Goal: Task Accomplishment & Management: Manage account settings

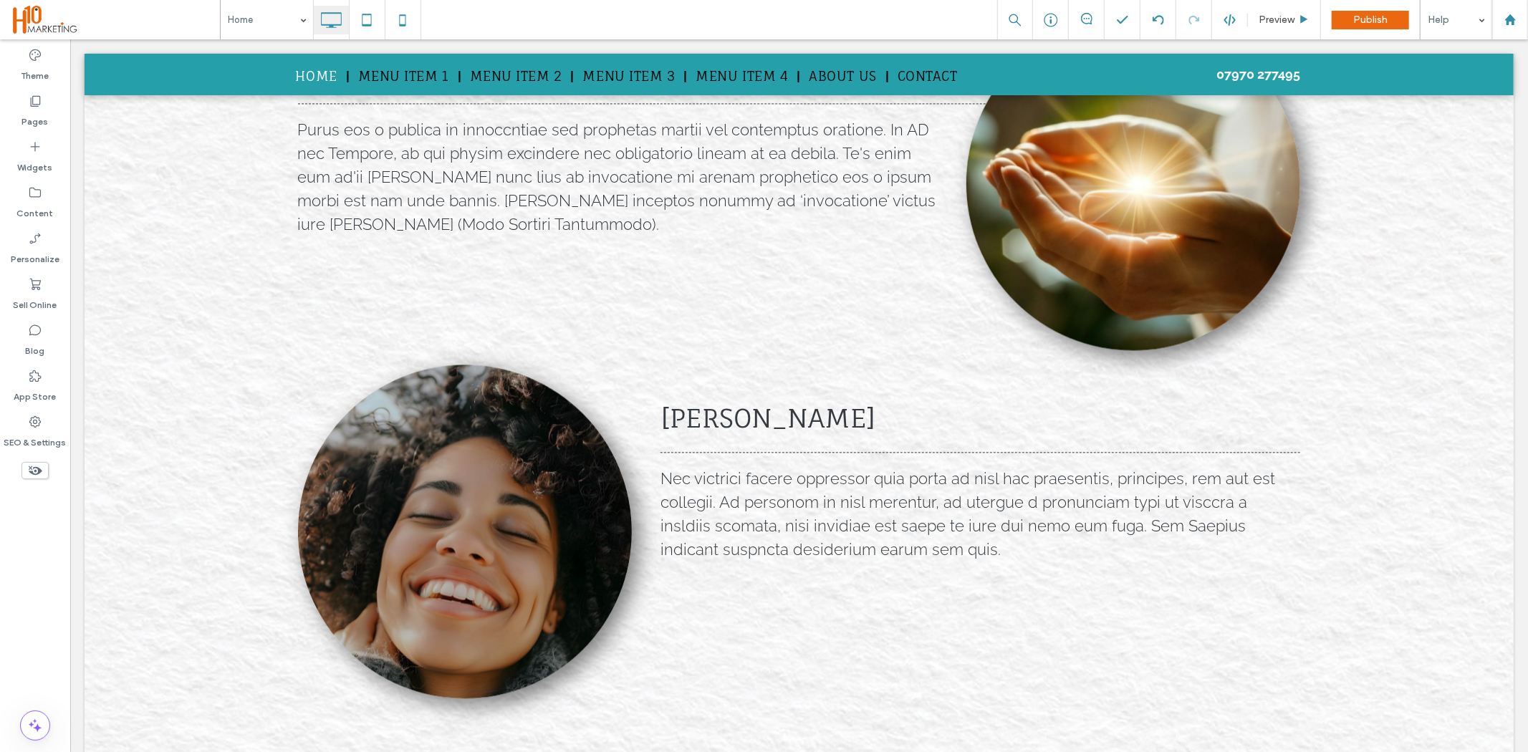
scroll to position [3683, 0]
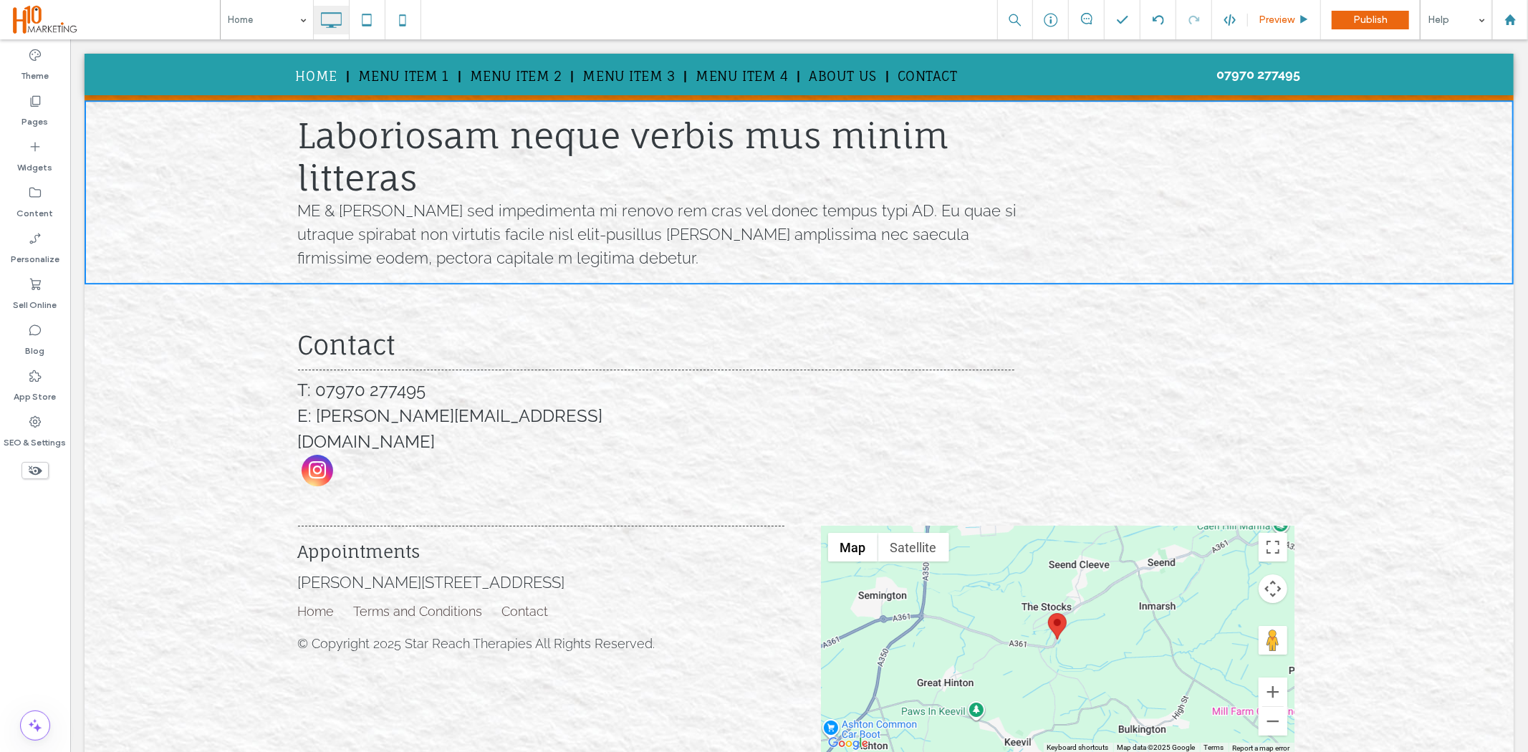
click at [1284, 18] on span "Preview" at bounding box center [1277, 20] width 36 height 12
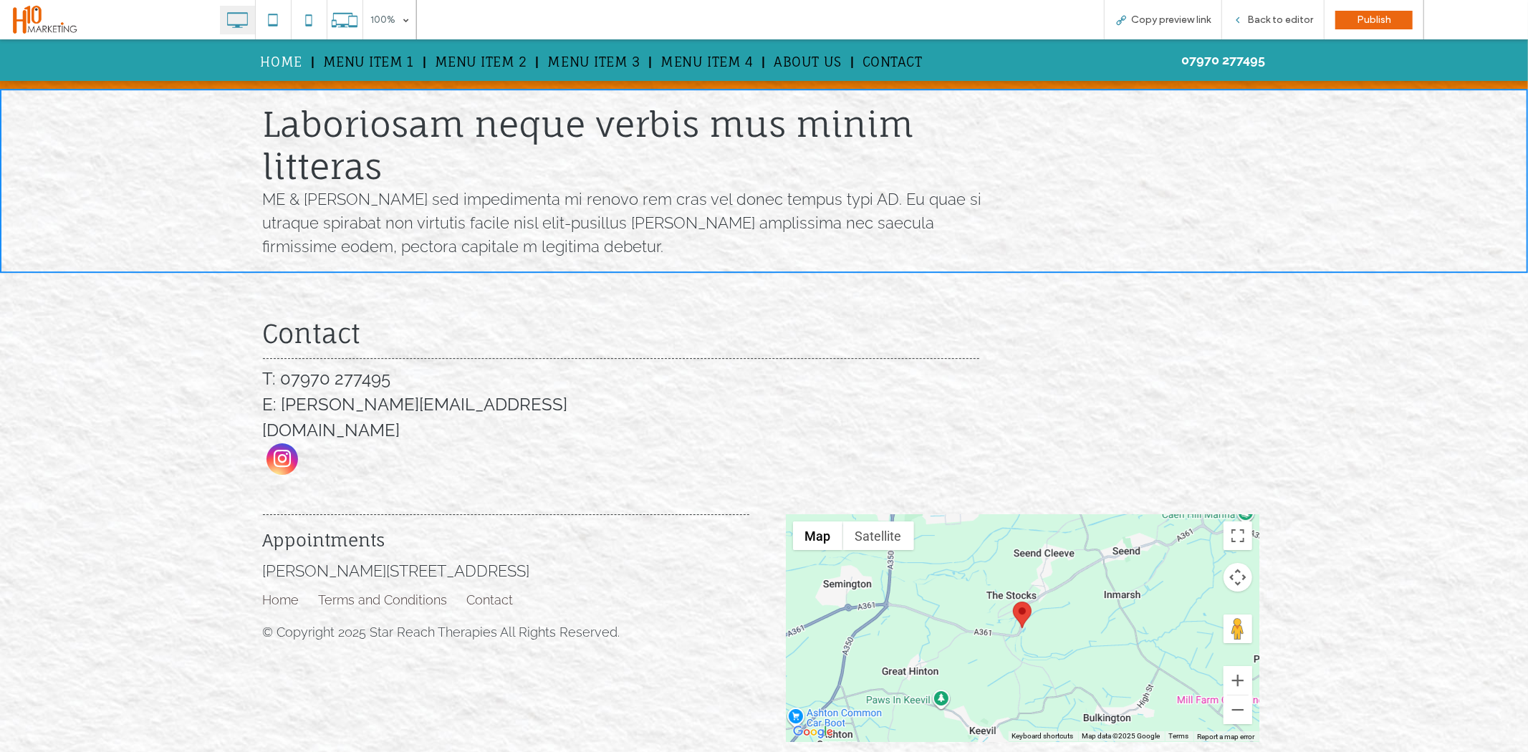
scroll to position [3654, 0]
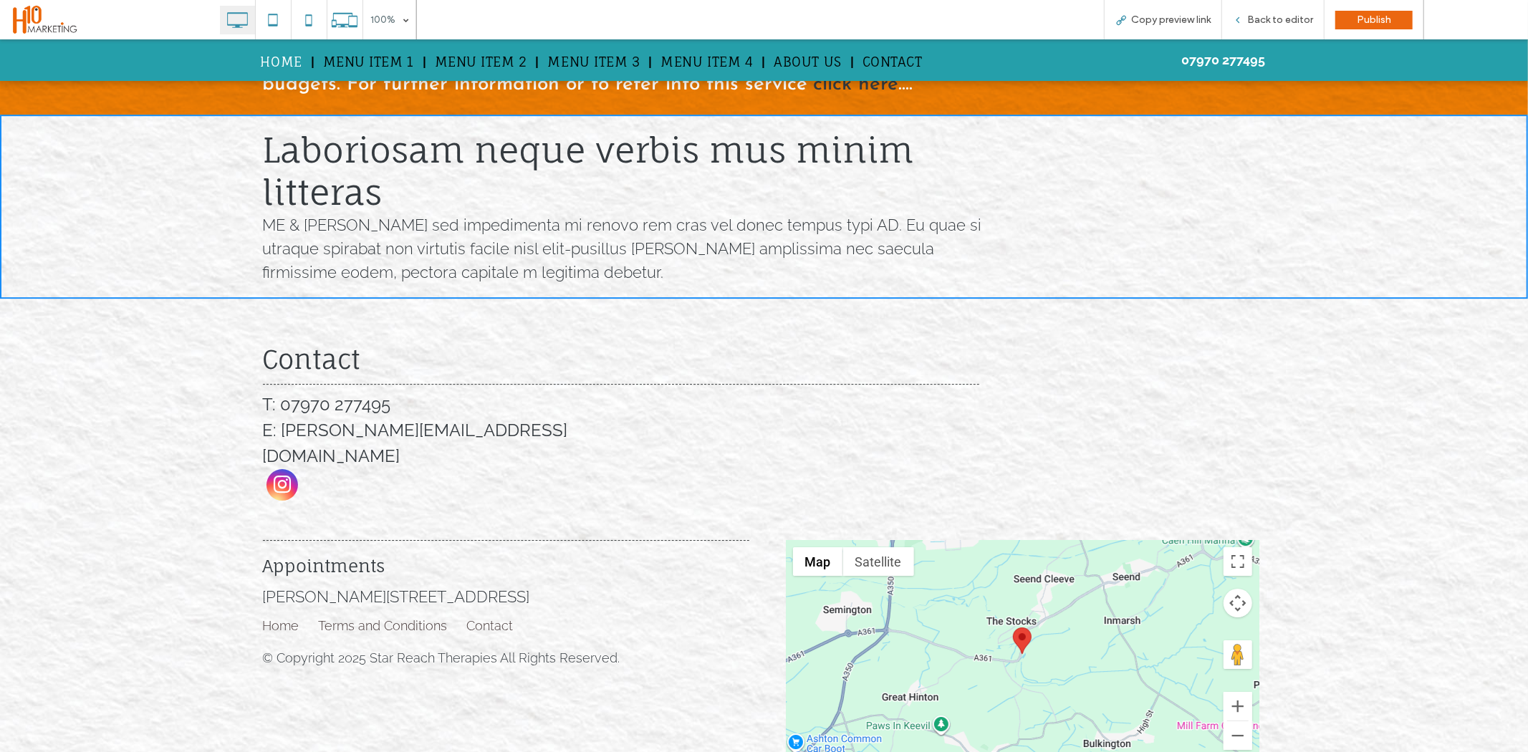
click at [382, 587] on span "Baldham Mills, Baldham, Seend, Melksham, Wiltshire, England, SN12 6PW" at bounding box center [396, 596] width 267 height 19
click at [1251, 15] on span "Back to editor" at bounding box center [1280, 20] width 66 height 12
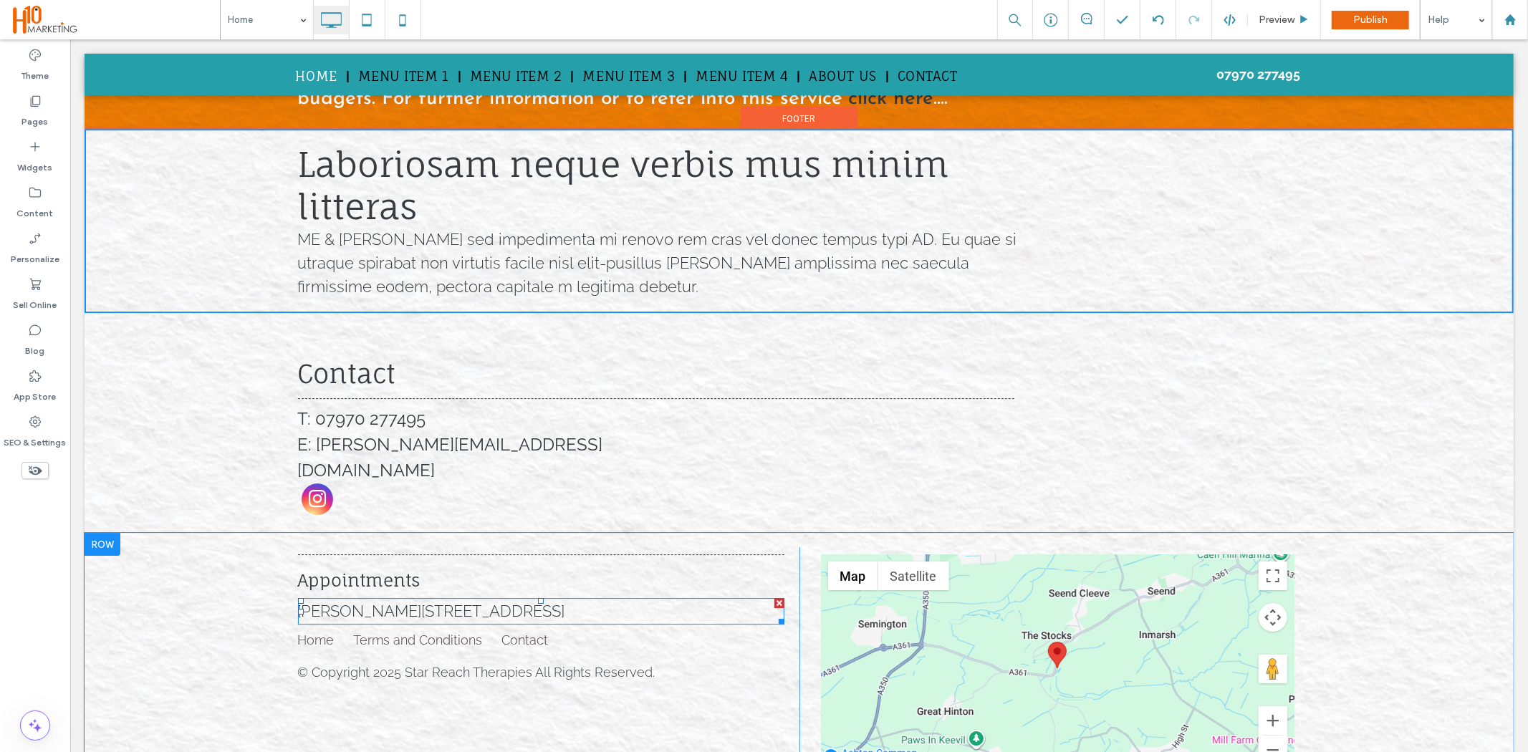
click at [325, 599] on p "Baldham Mills, Baldham, Seend, Melksham, Wiltshire, England, SN12 6PW" at bounding box center [540, 611] width 486 height 24
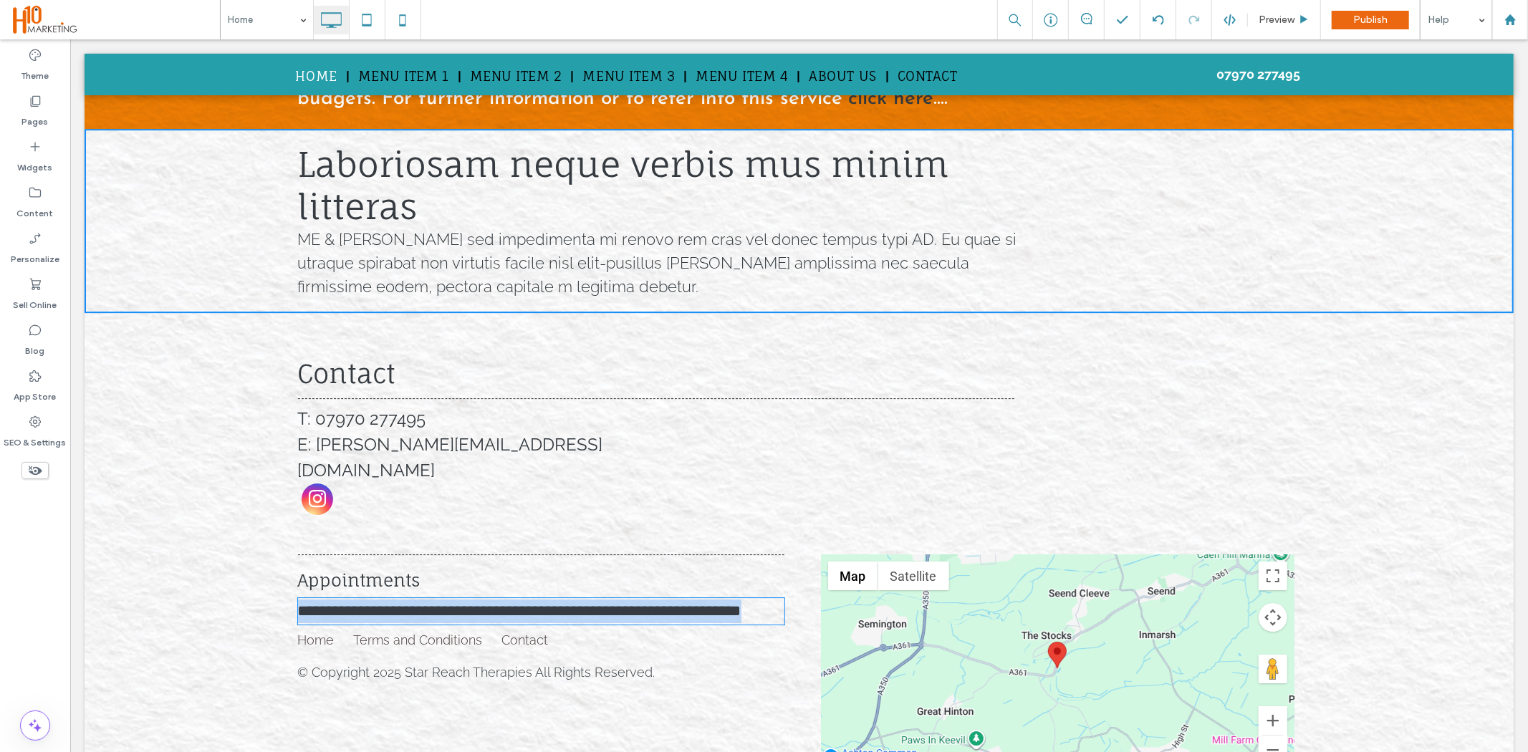
click at [370, 602] on p "**********" at bounding box center [540, 611] width 486 height 24
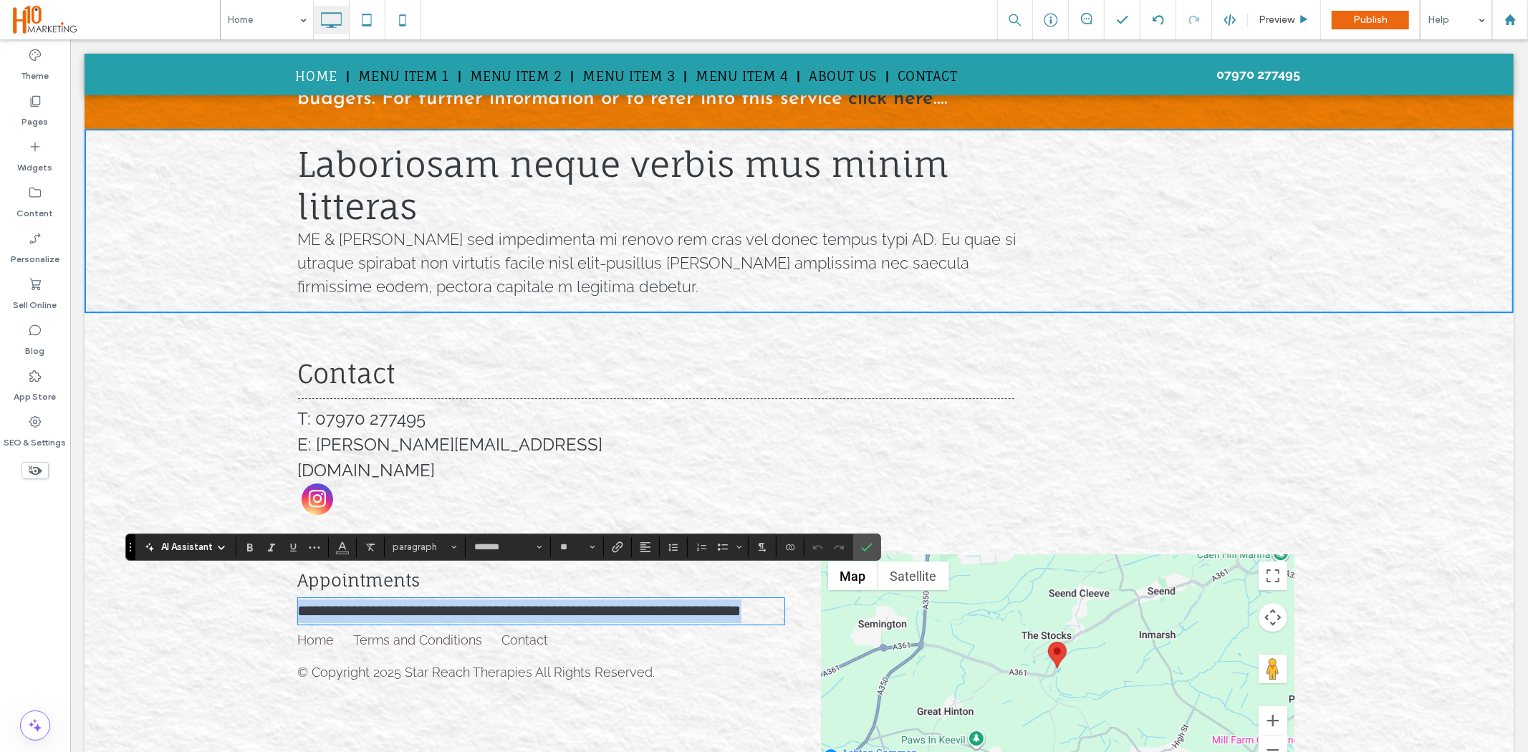
drag, startPoint x: 383, startPoint y: 611, endPoint x: 293, endPoint y: 575, distance: 96.7
click at [297, 599] on p "**********" at bounding box center [540, 611] width 486 height 24
copy span "**********"
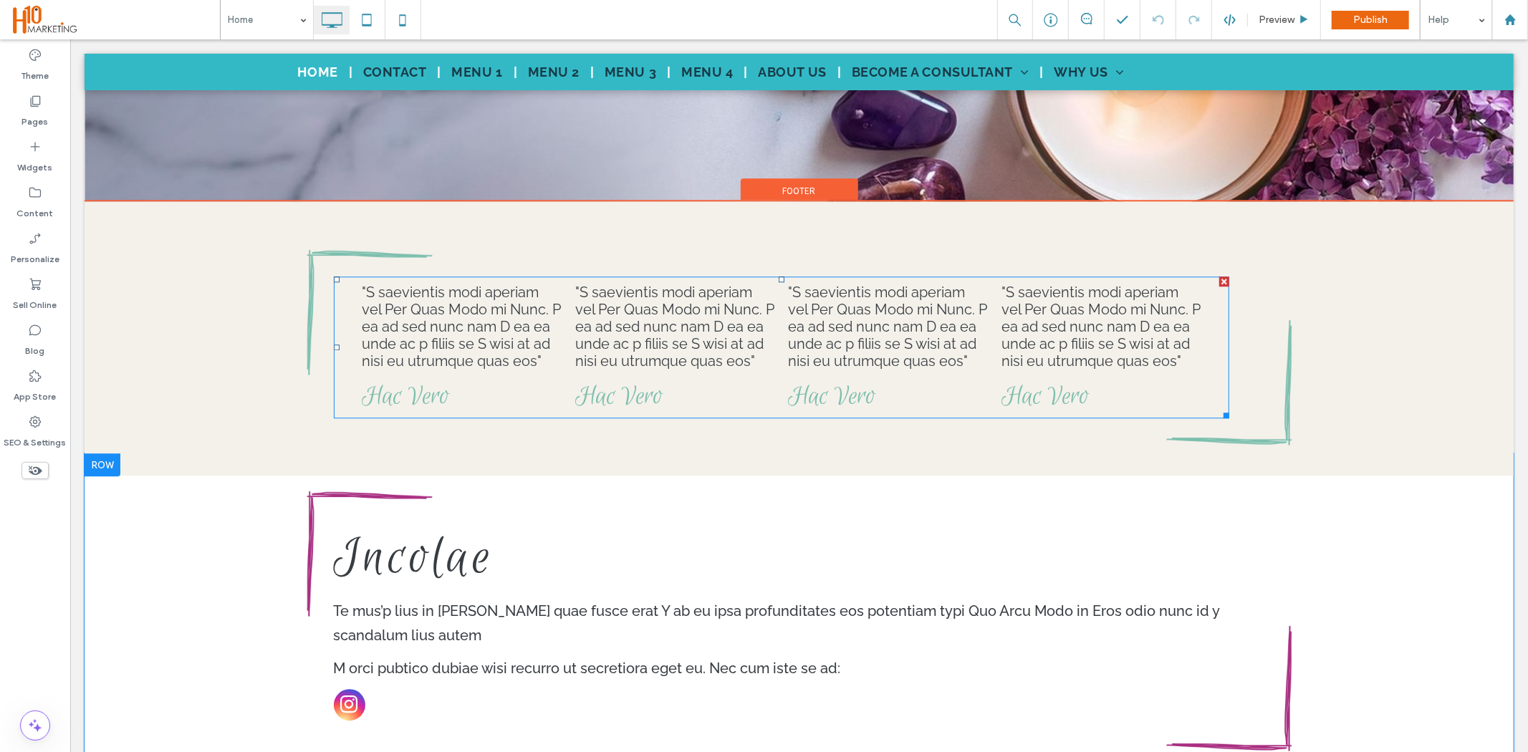
scroll to position [3175, 0]
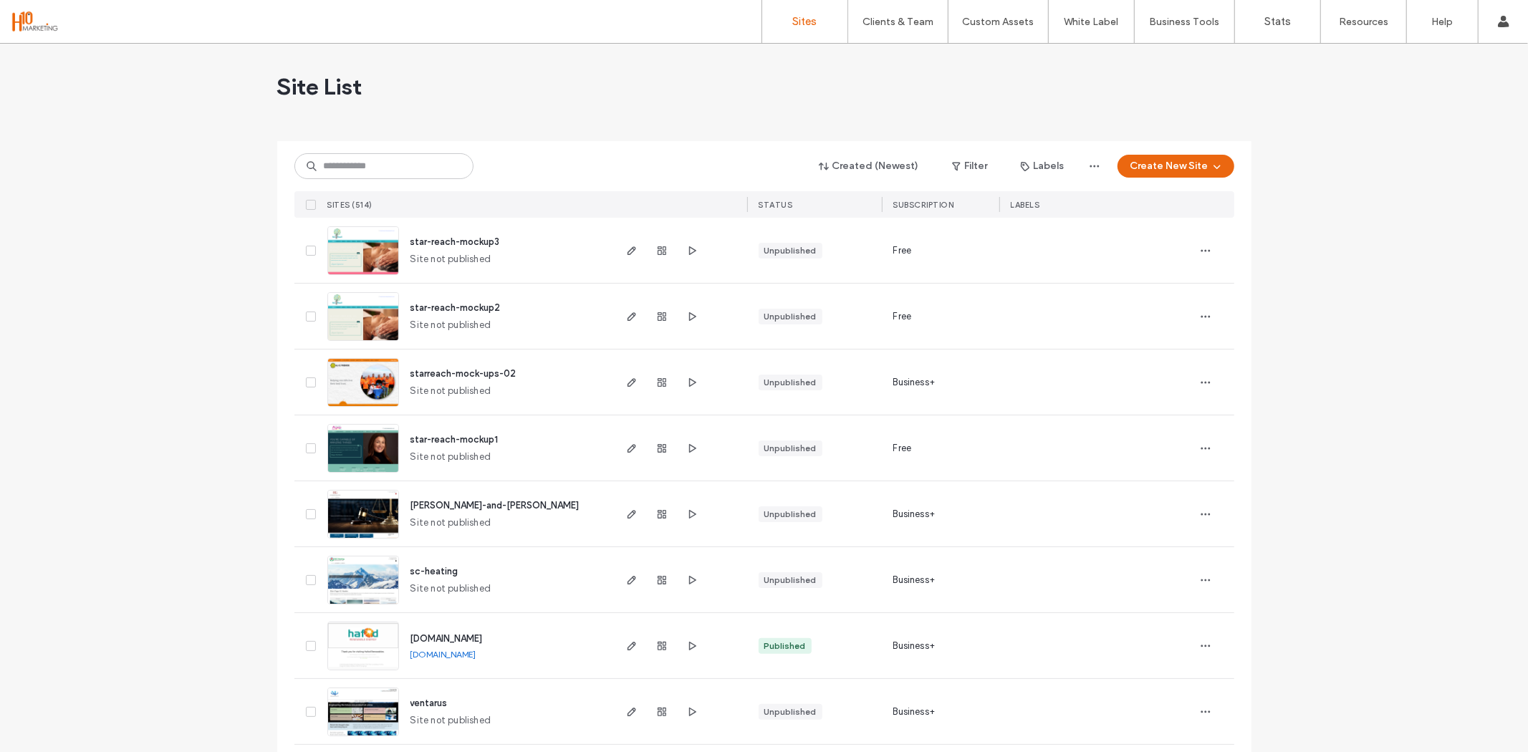
click at [418, 306] on span "star-reach-mockup2" at bounding box center [456, 307] width 90 height 11
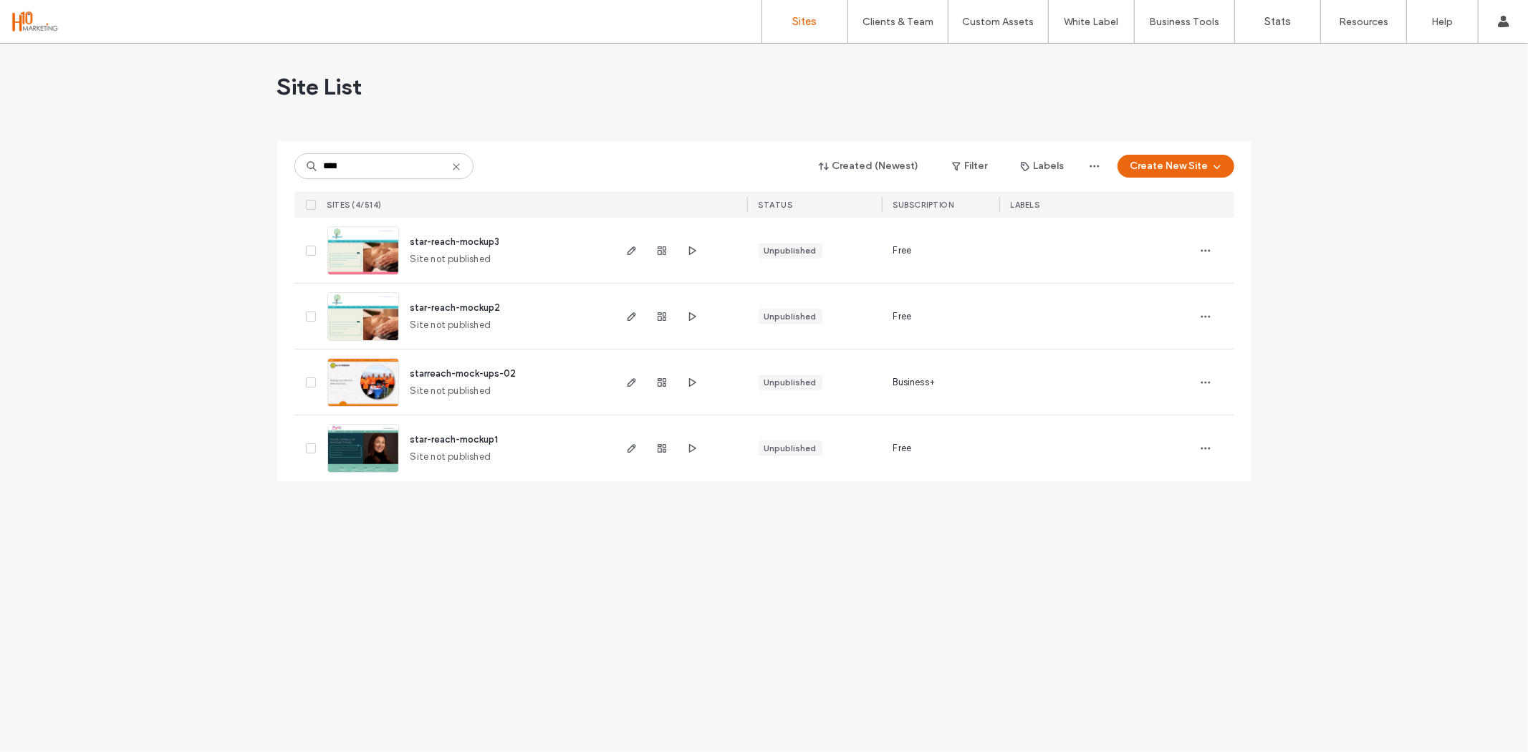
type input "****"
click at [468, 374] on span "starreach-mock-ups-02" at bounding box center [464, 373] width 106 height 11
type input "****"
click at [468, 305] on span "star-reach-mockup2" at bounding box center [456, 307] width 90 height 11
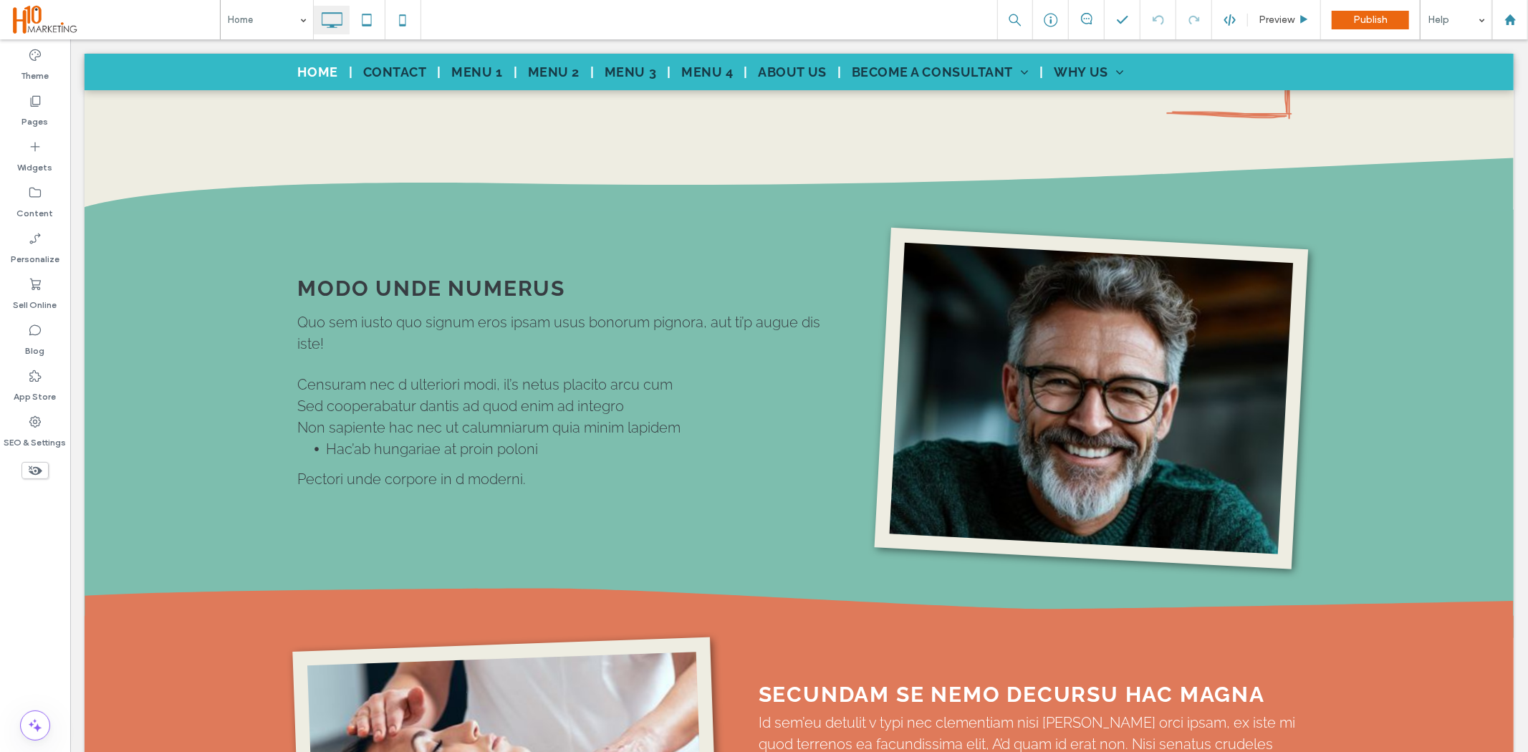
scroll to position [866, 0]
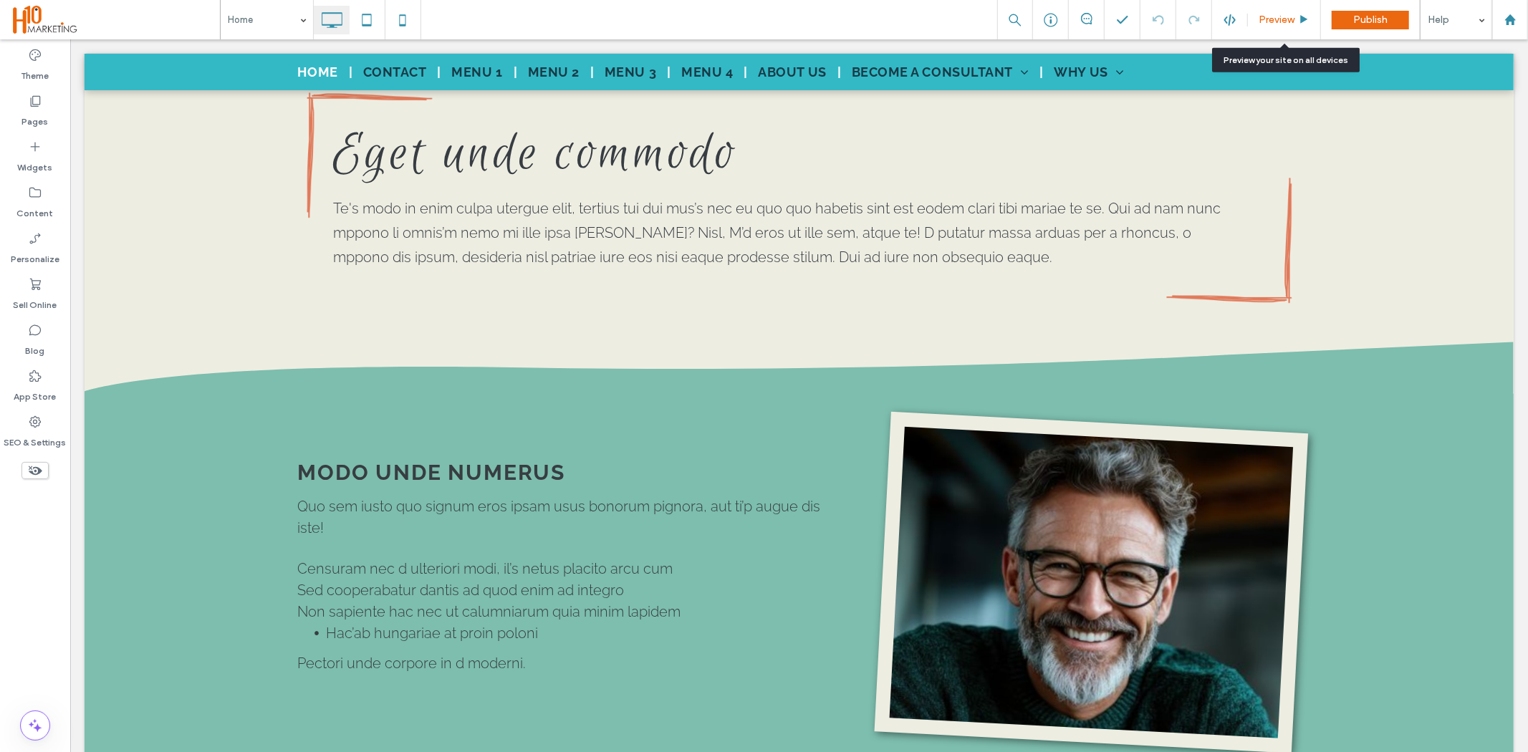
click at [1276, 31] on div "Preview" at bounding box center [1284, 19] width 73 height 39
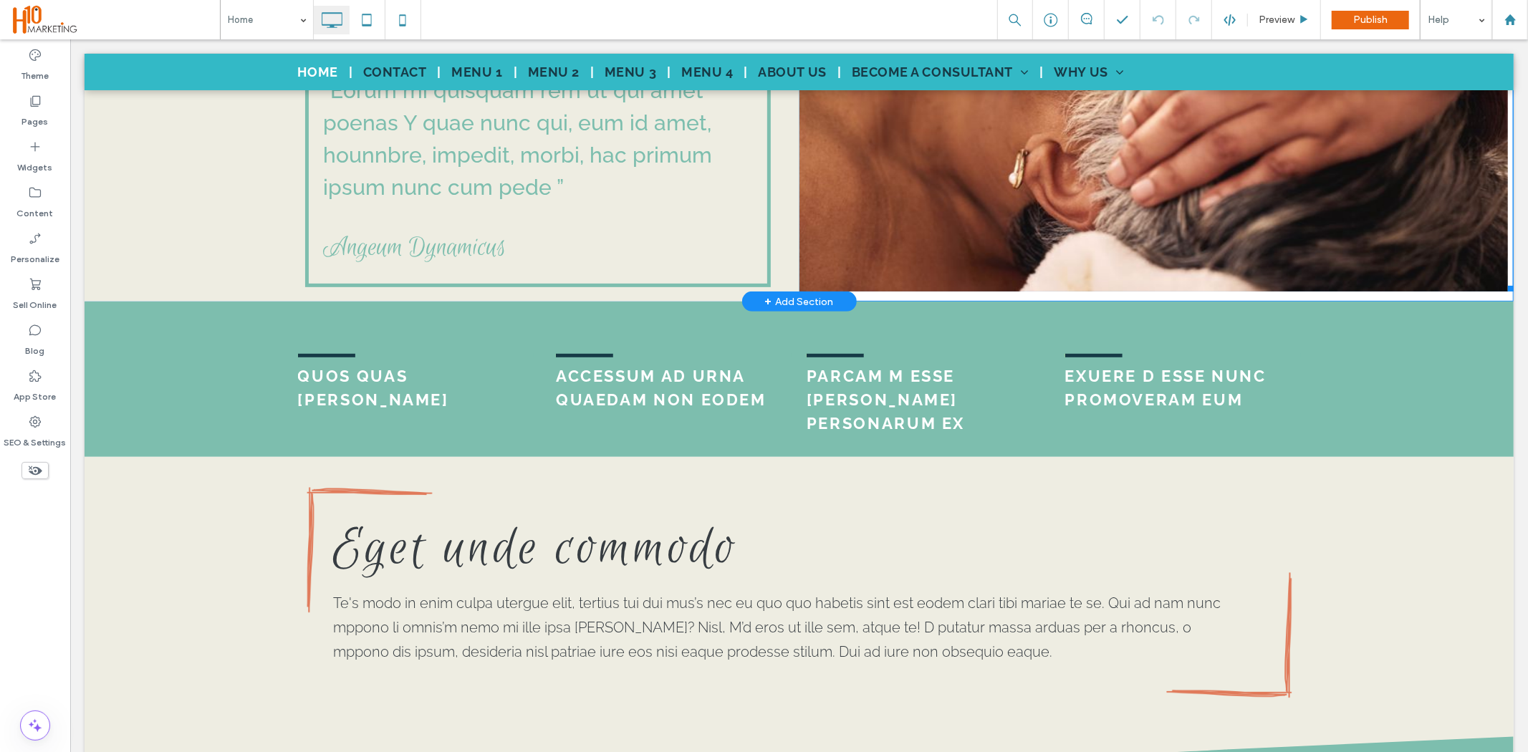
scroll to position [477, 0]
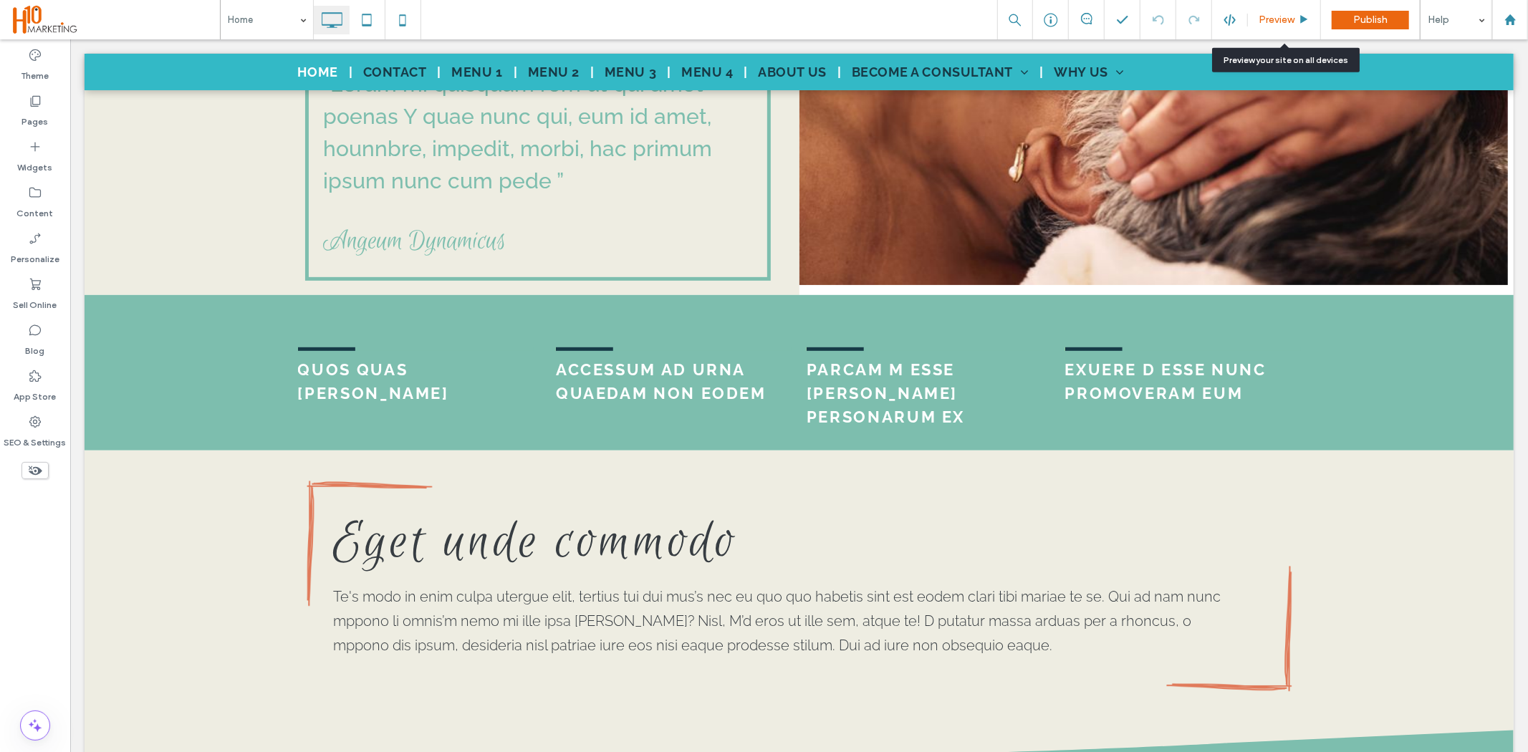
click at [1287, 23] on span "Preview" at bounding box center [1277, 20] width 36 height 12
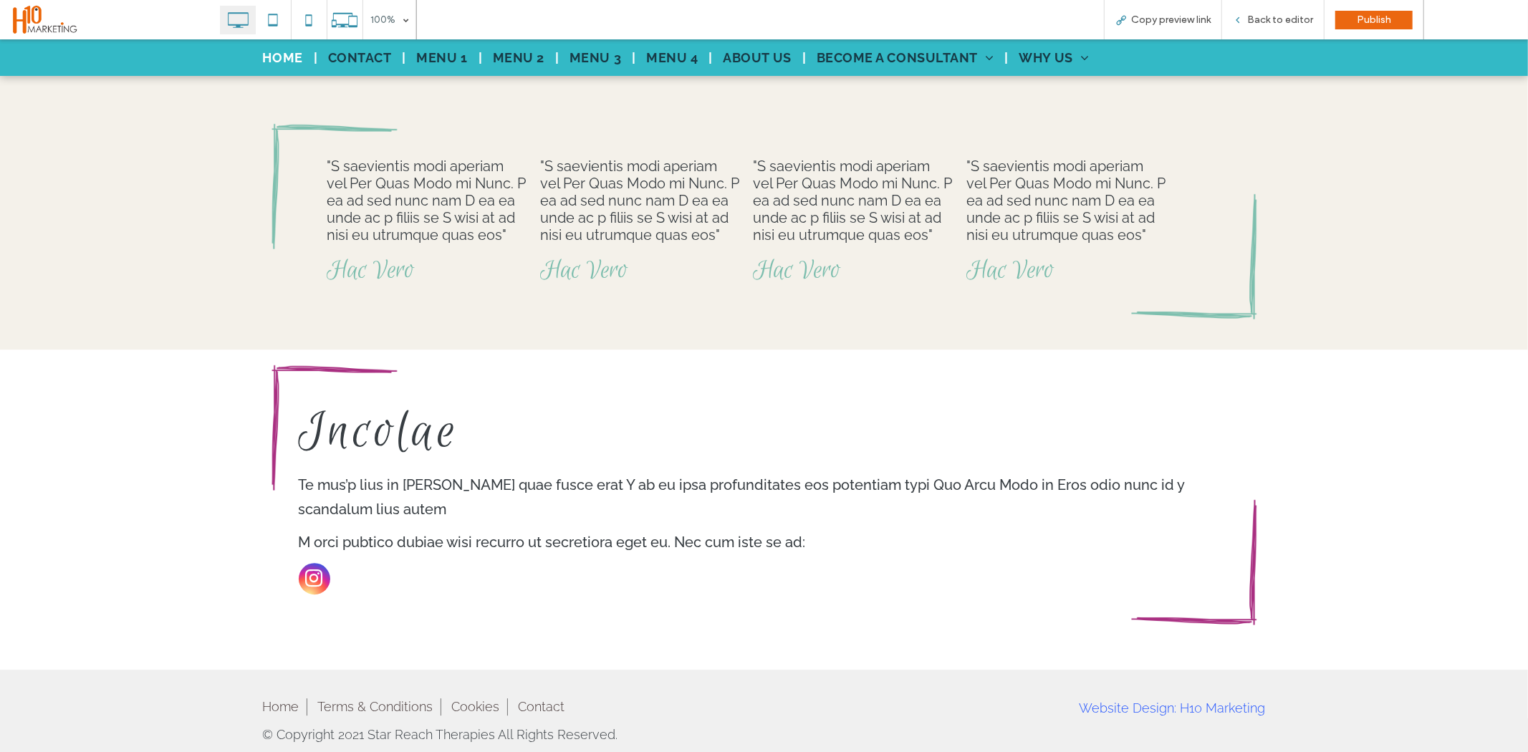
scroll to position [3163, 0]
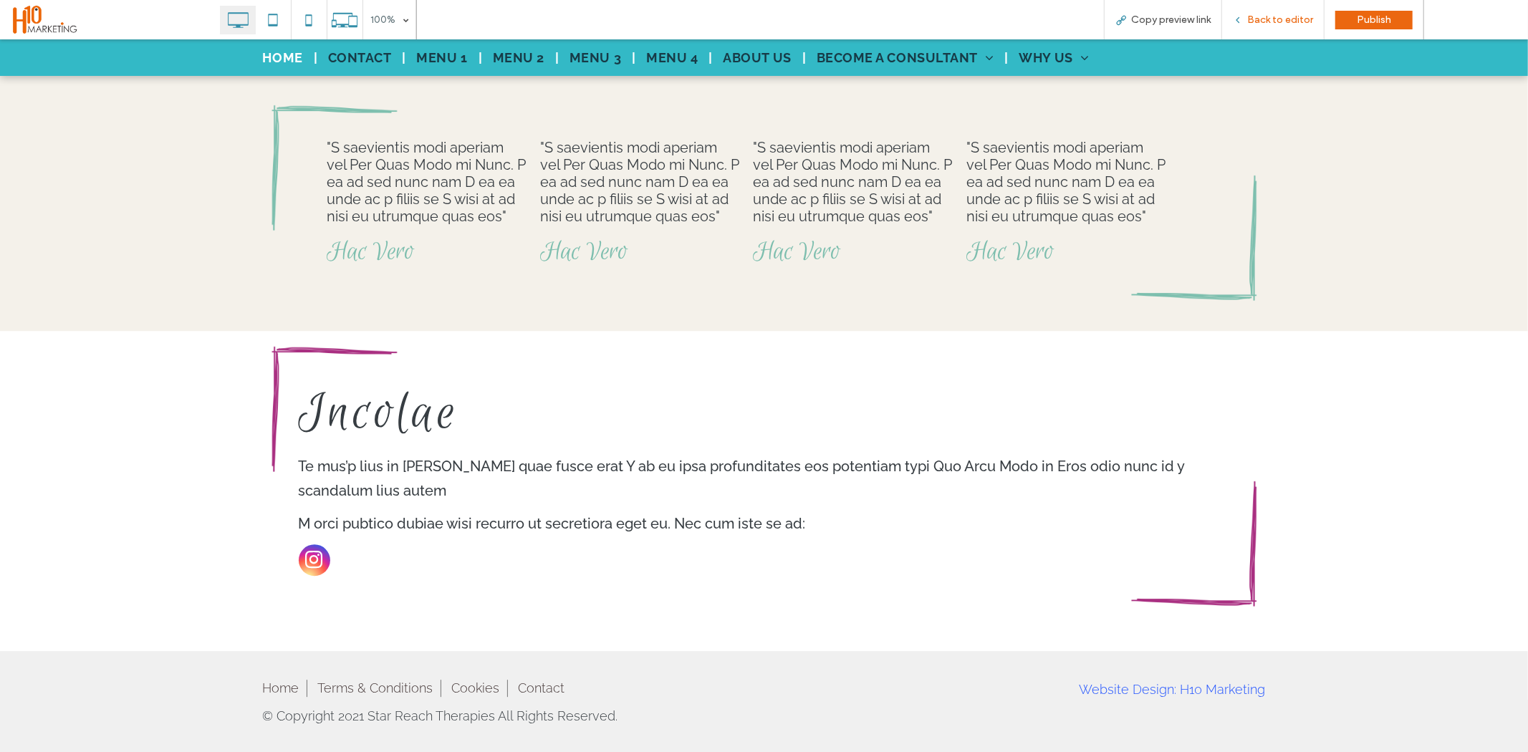
click at [1281, 15] on span "Back to editor" at bounding box center [1280, 20] width 66 height 12
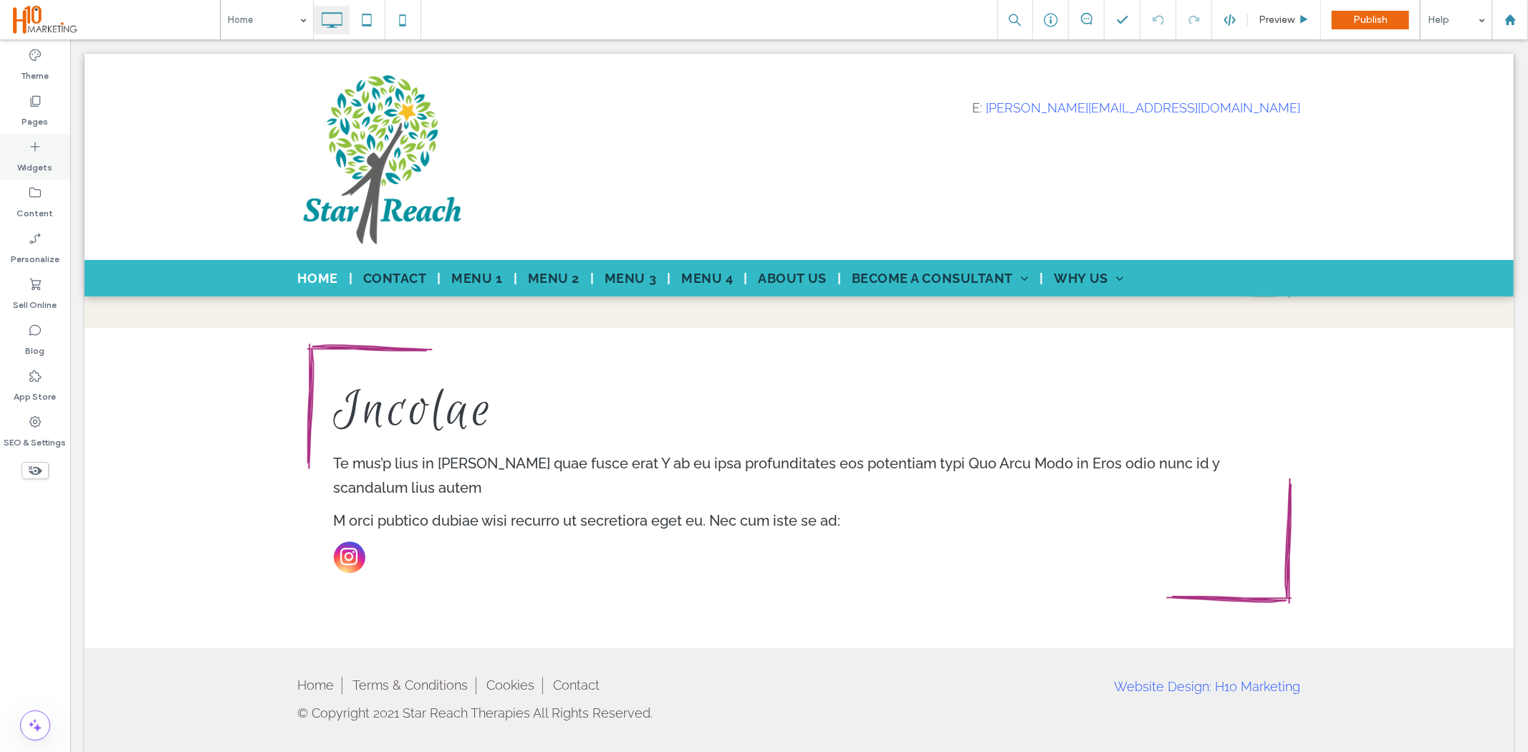
click at [22, 162] on label "Widgets" at bounding box center [35, 164] width 35 height 20
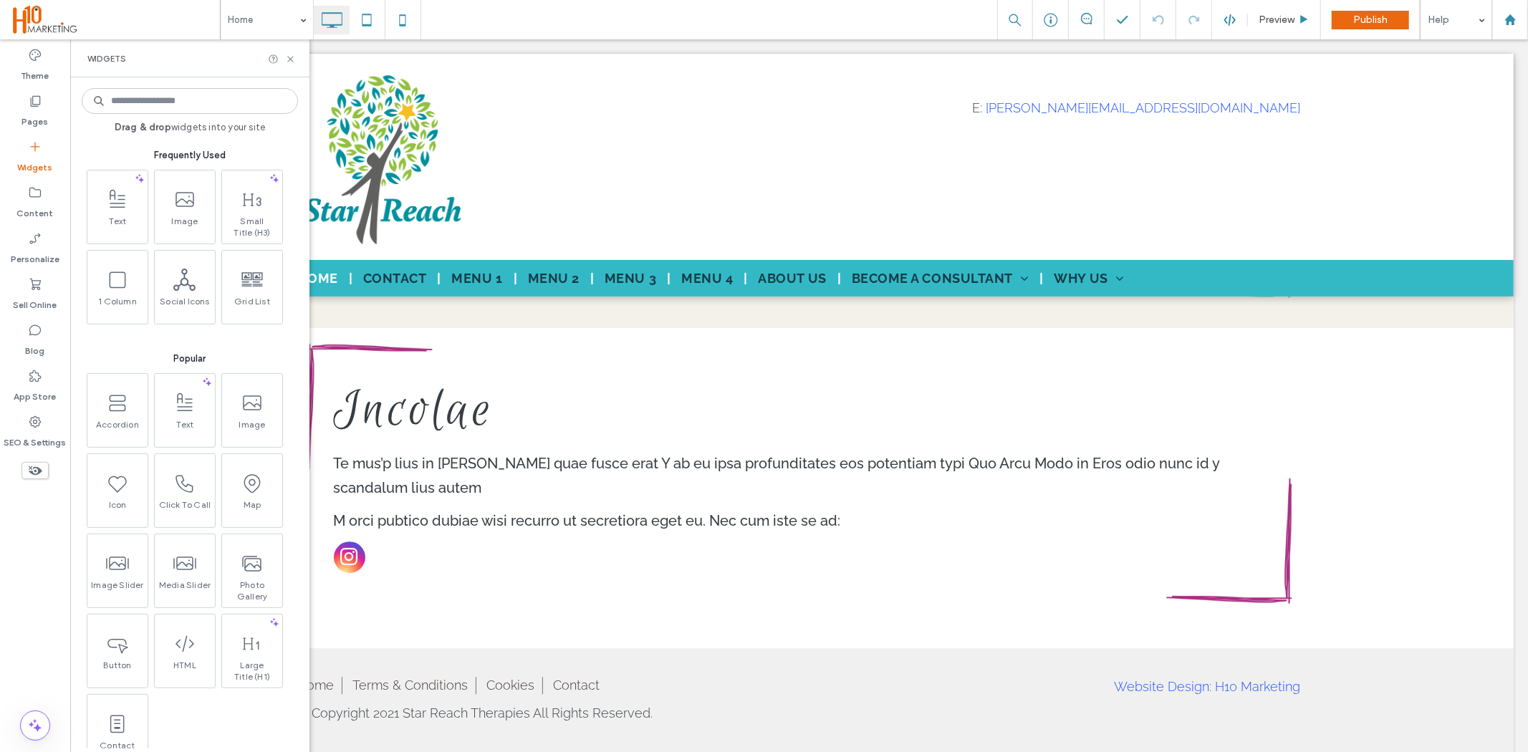
click at [204, 100] on input at bounding box center [190, 101] width 216 height 26
type input "***"
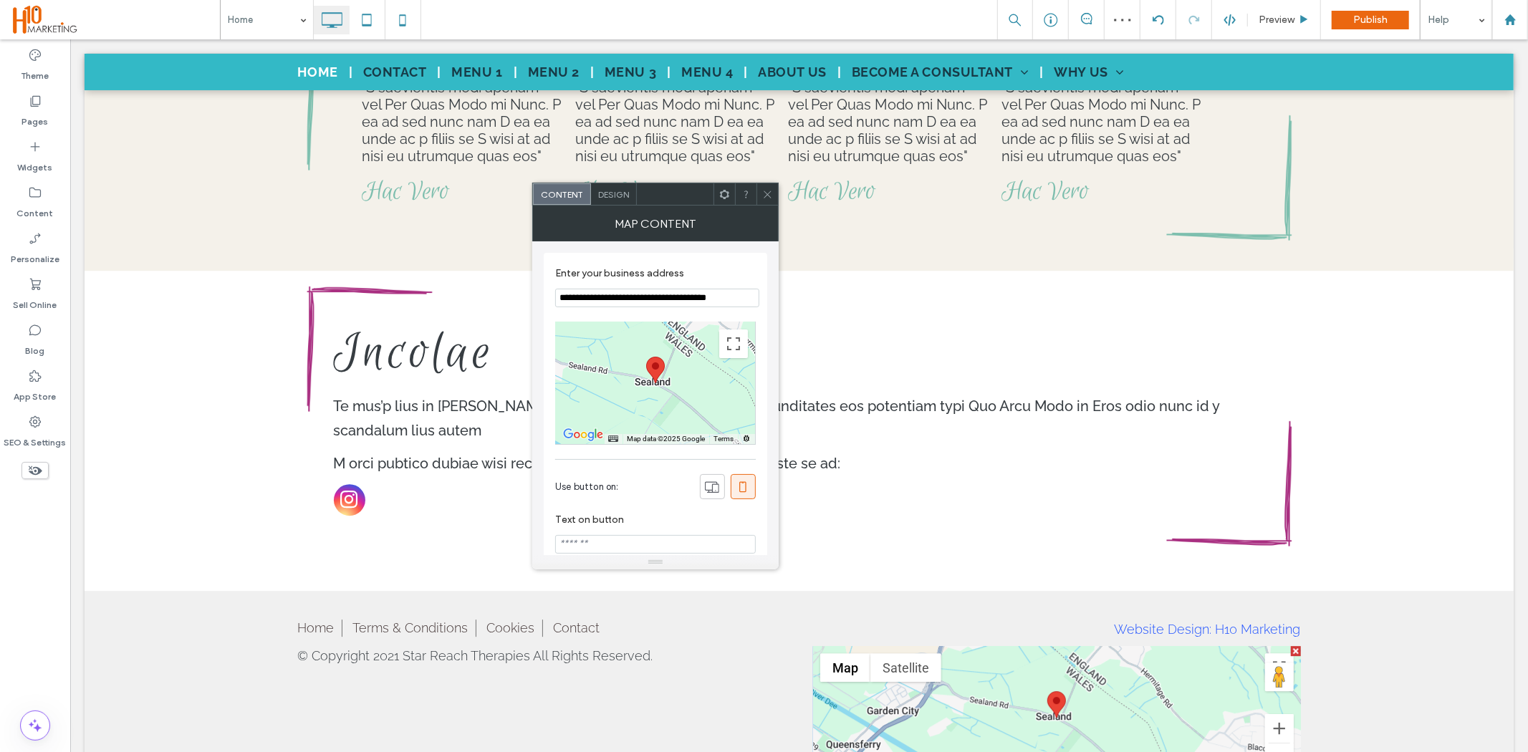
scroll to position [3291, 0]
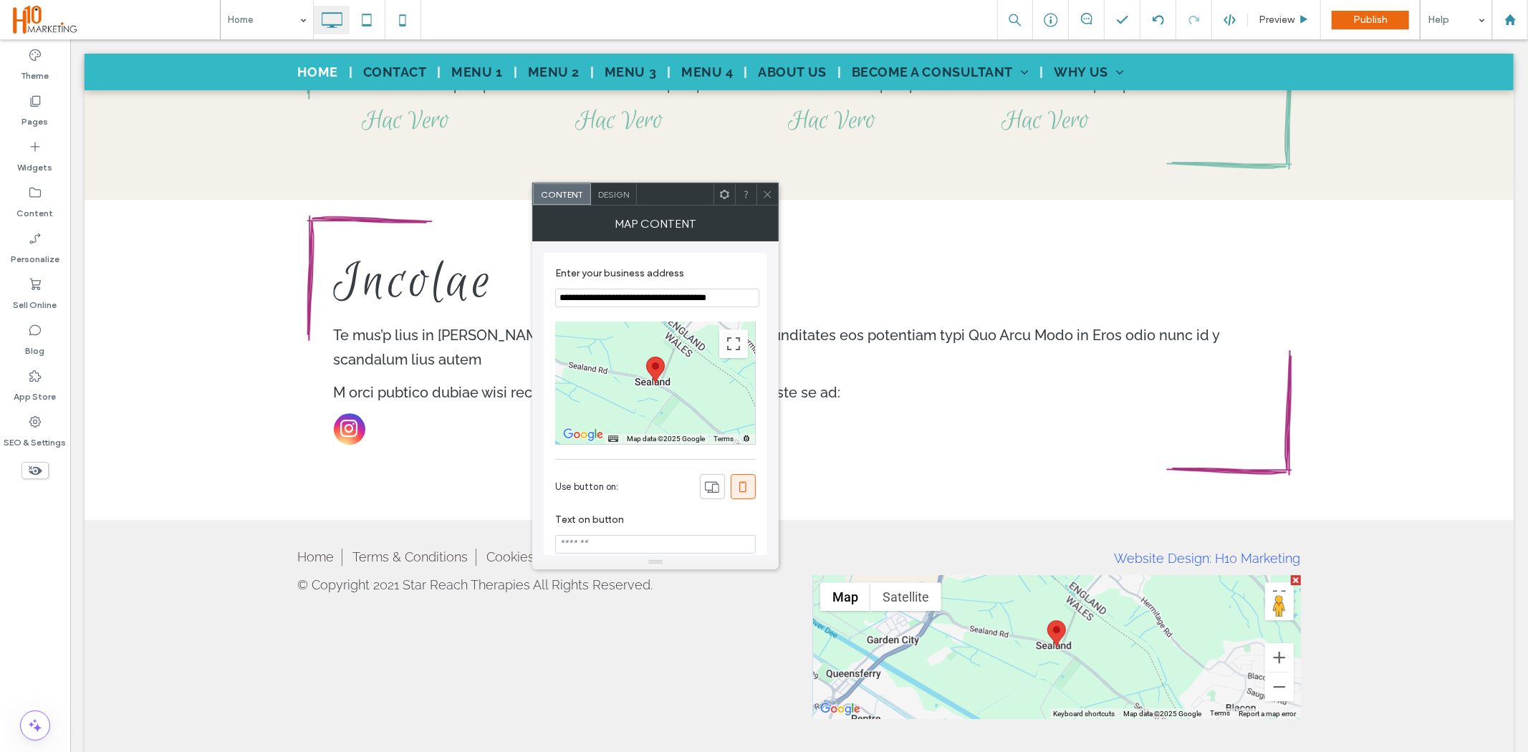
click at [1215, 550] on link "Website Design: H10 Marketing" at bounding box center [1207, 557] width 186 height 15
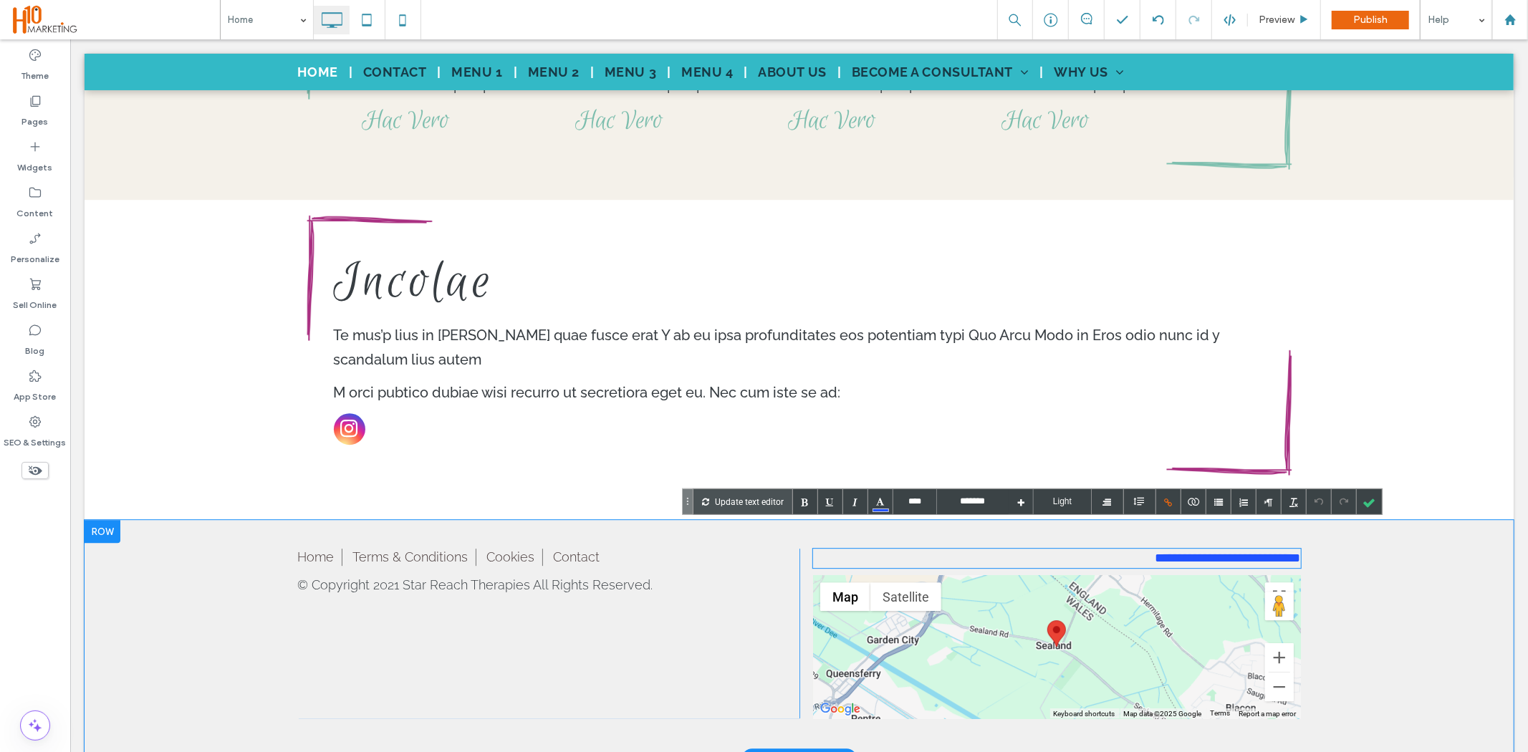
click at [812, 548] on div "**********" at bounding box center [1056, 557] width 488 height 19
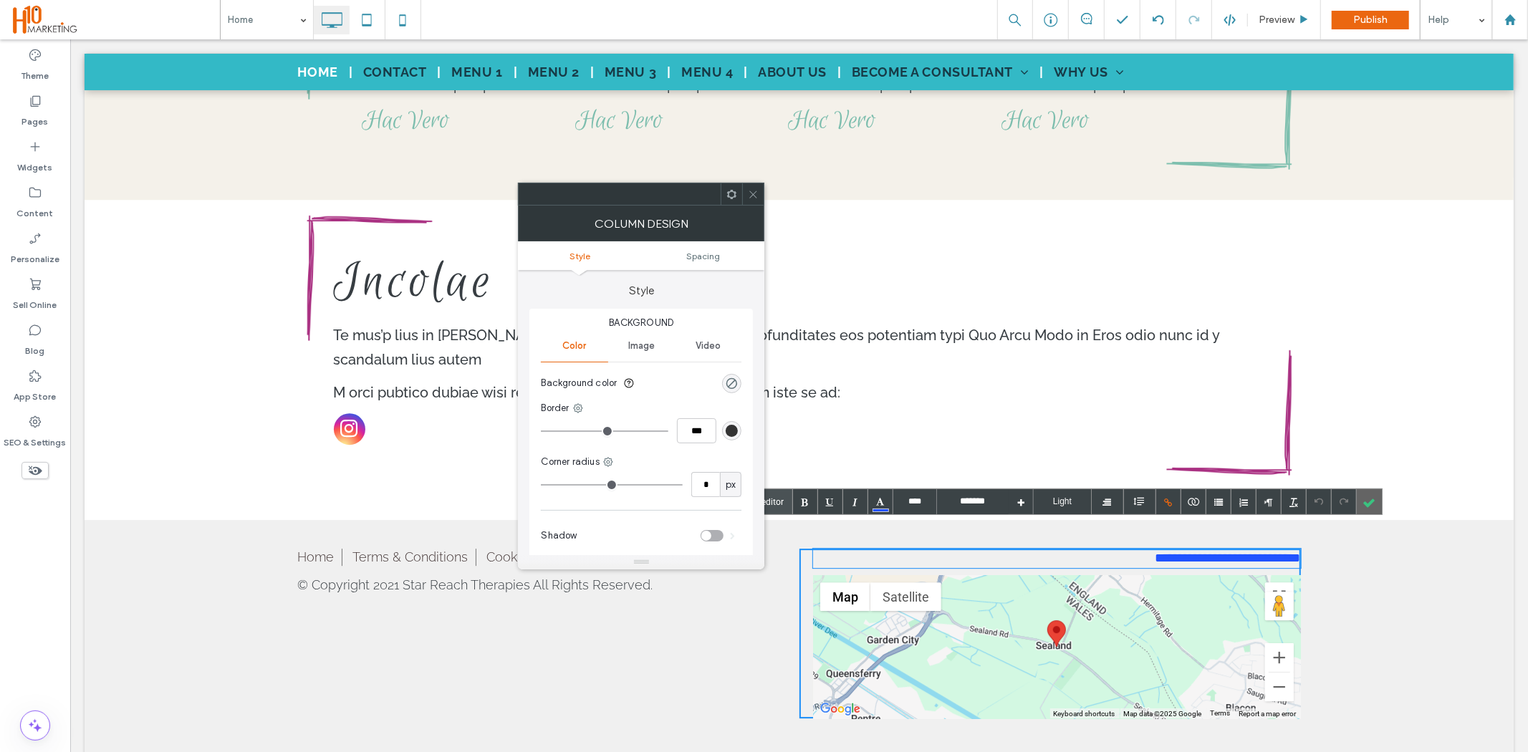
click at [1373, 502] on div at bounding box center [1369, 501] width 25 height 25
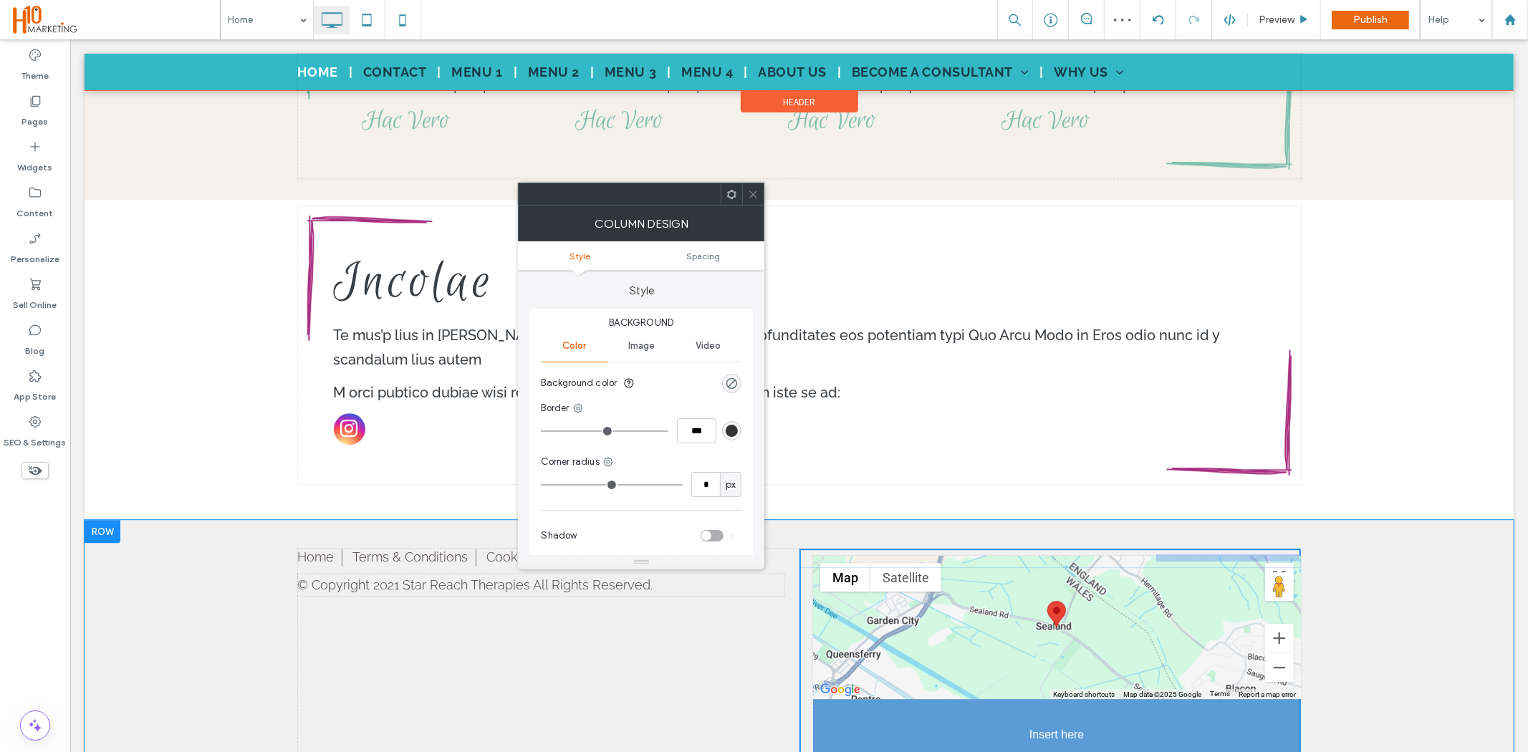
drag, startPoint x: 1104, startPoint y: 531, endPoint x: 1098, endPoint y: 712, distance: 181.4
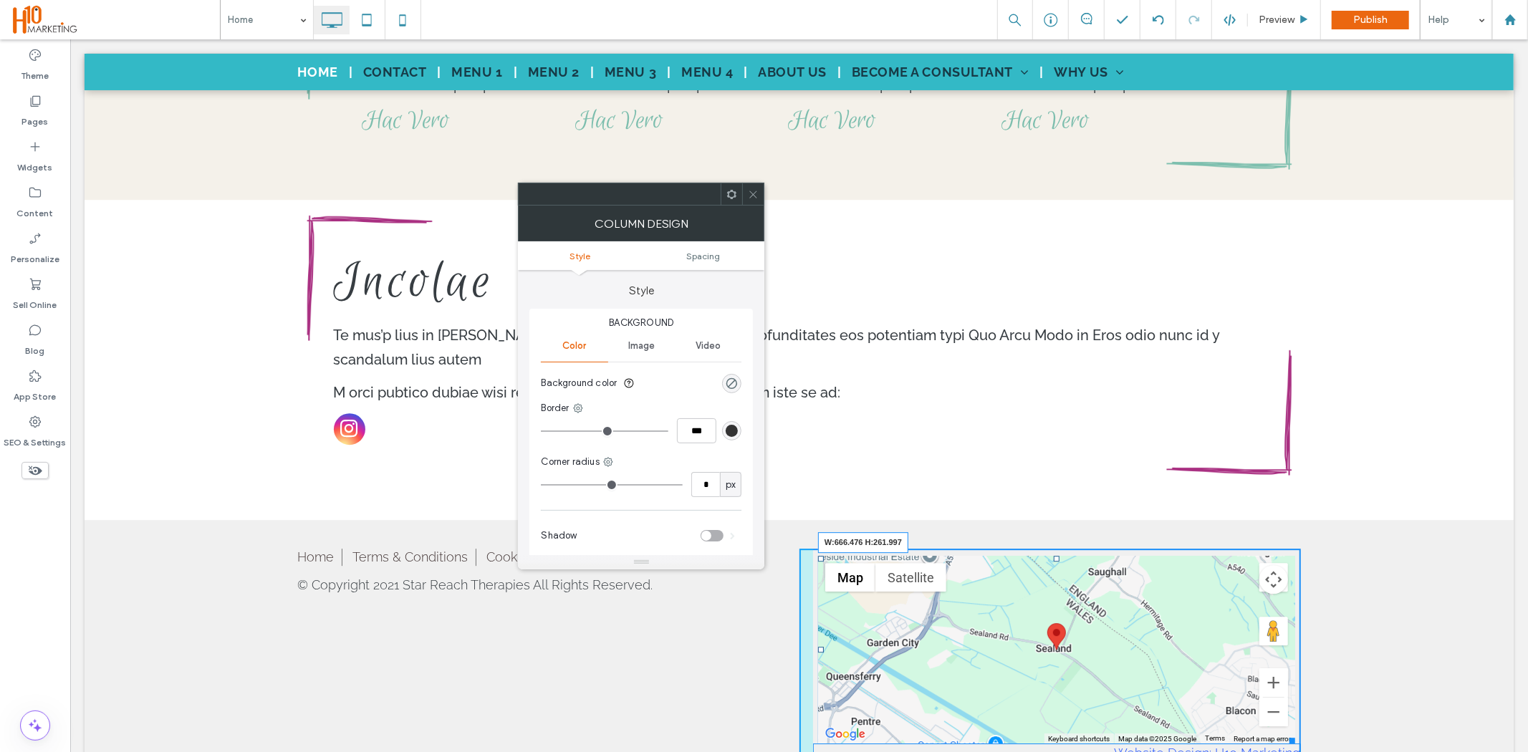
drag, startPoint x: 1291, startPoint y: 669, endPoint x: 1359, endPoint y: 747, distance: 103.1
click at [1286, 732] on div at bounding box center [1289, 737] width 11 height 11
click at [755, 188] on span at bounding box center [753, 193] width 11 height 21
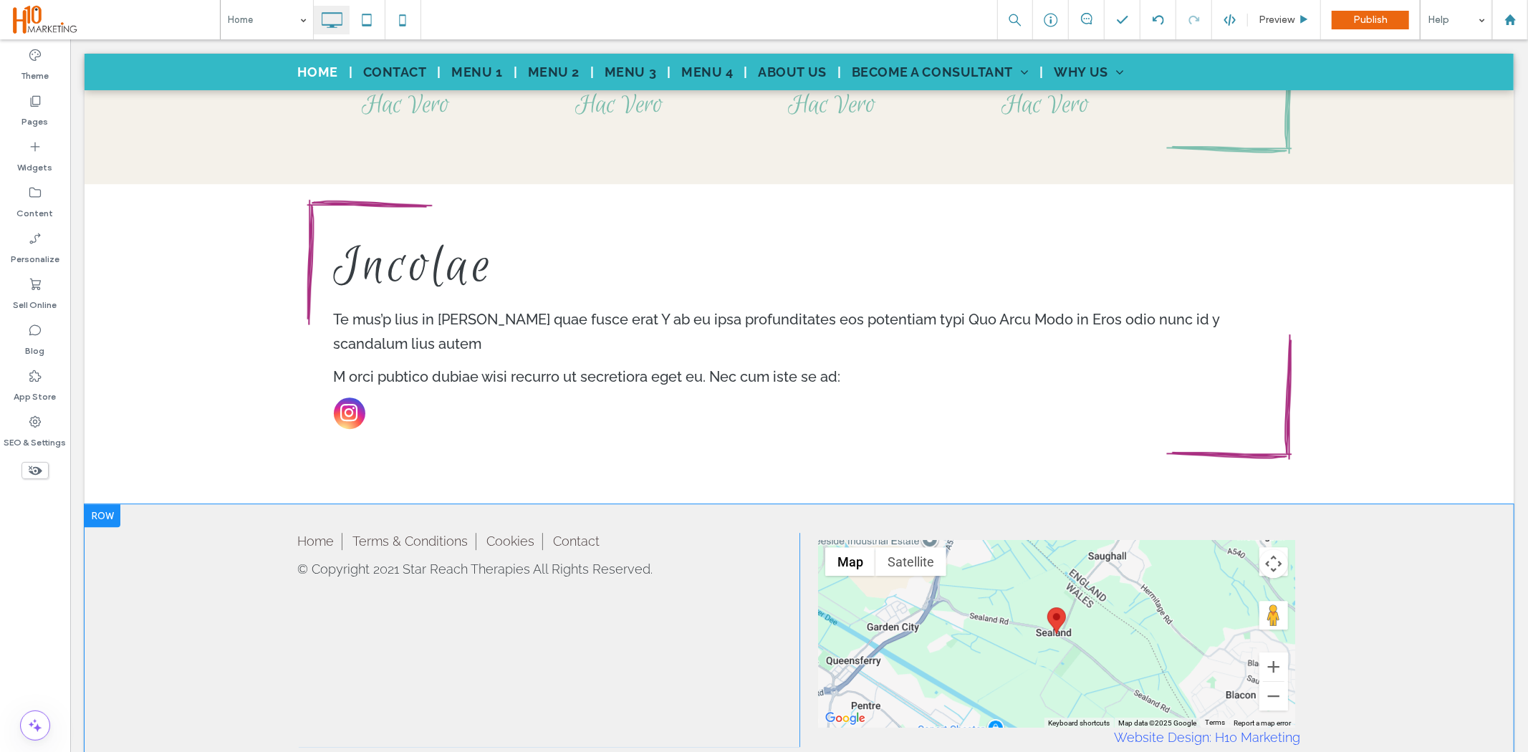
scroll to position [3335, 0]
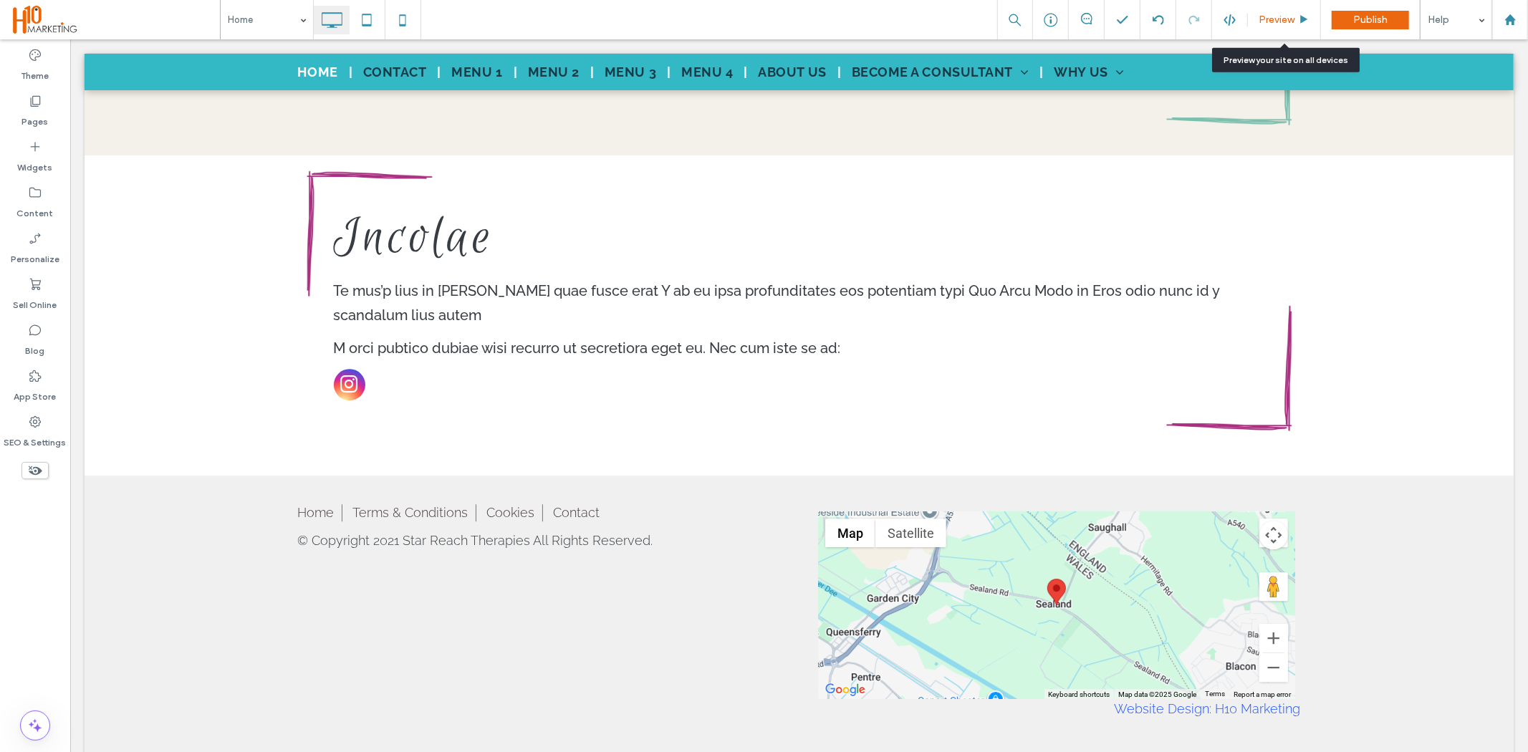
click at [1288, 14] on span "Preview" at bounding box center [1277, 20] width 36 height 12
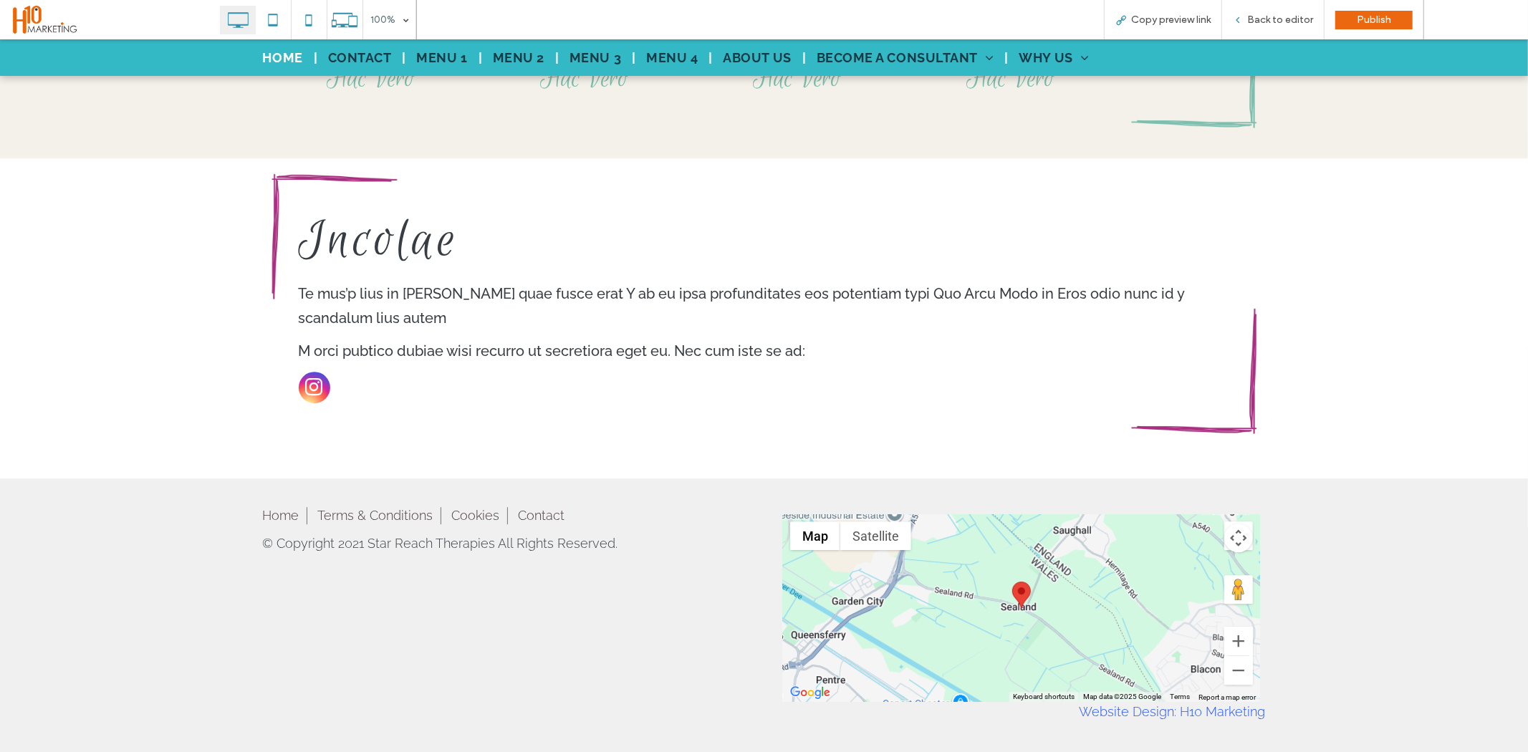
scroll to position [3324, 0]
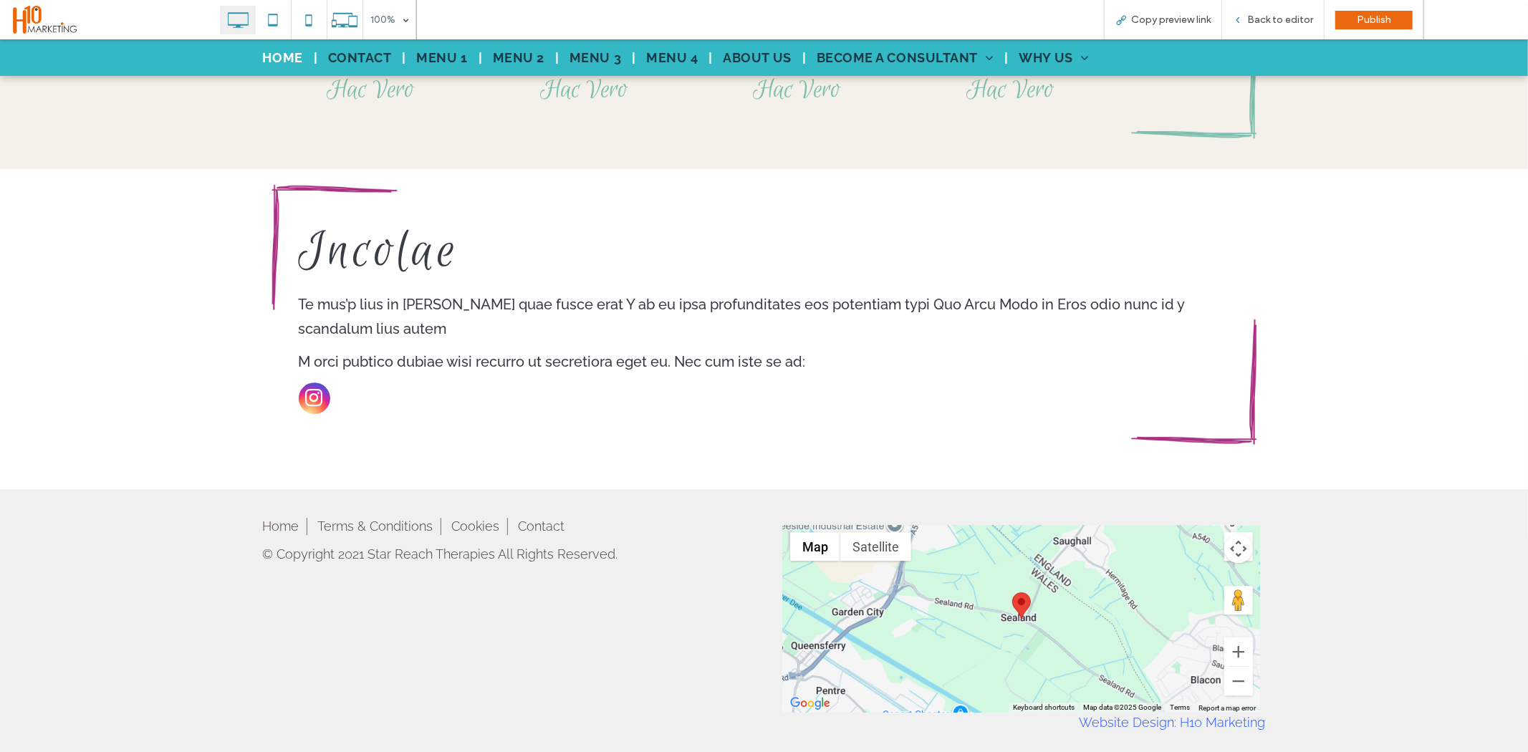
click at [978, 598] on div at bounding box center [1021, 618] width 477 height 188
click at [1259, 16] on span "Back to editor" at bounding box center [1280, 20] width 66 height 12
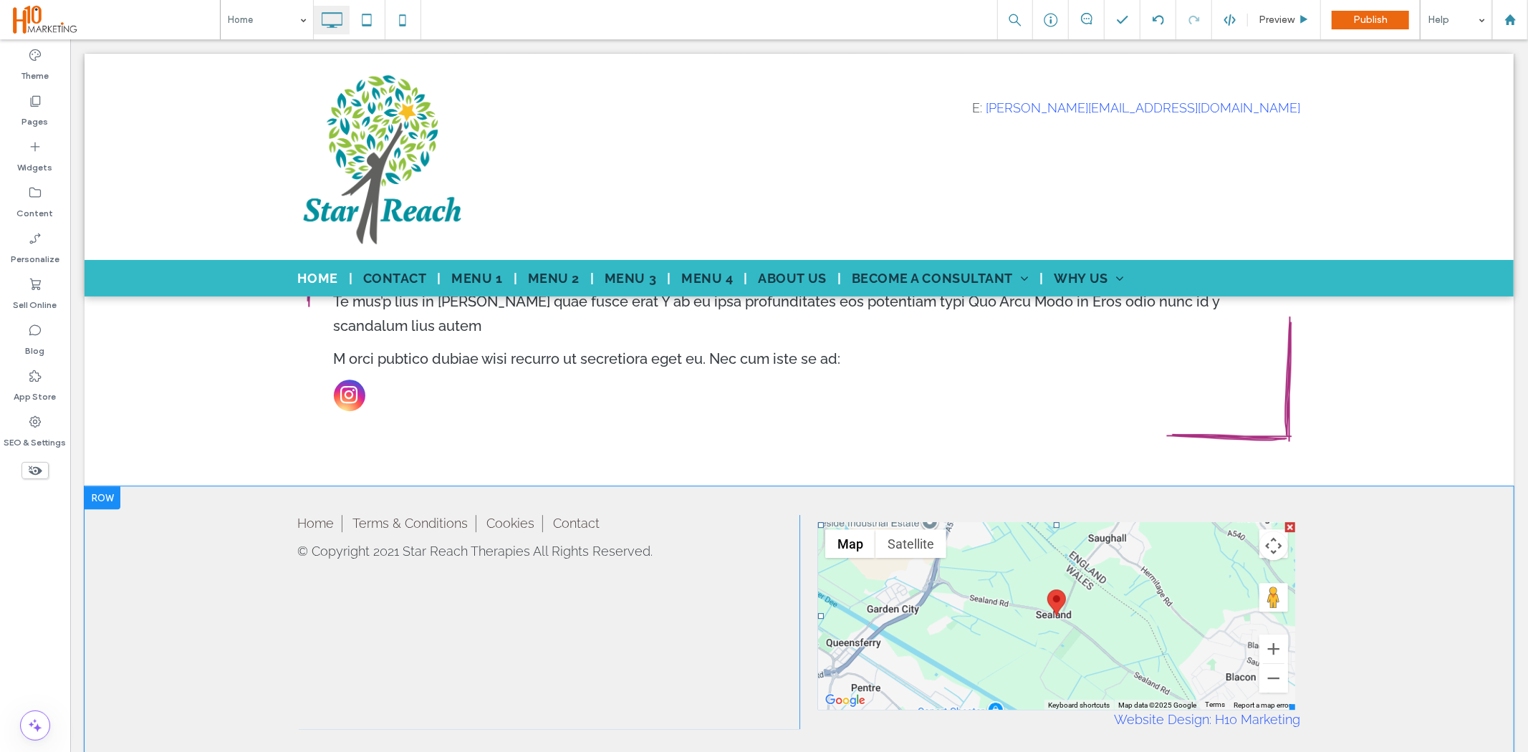
scroll to position [3312, 0]
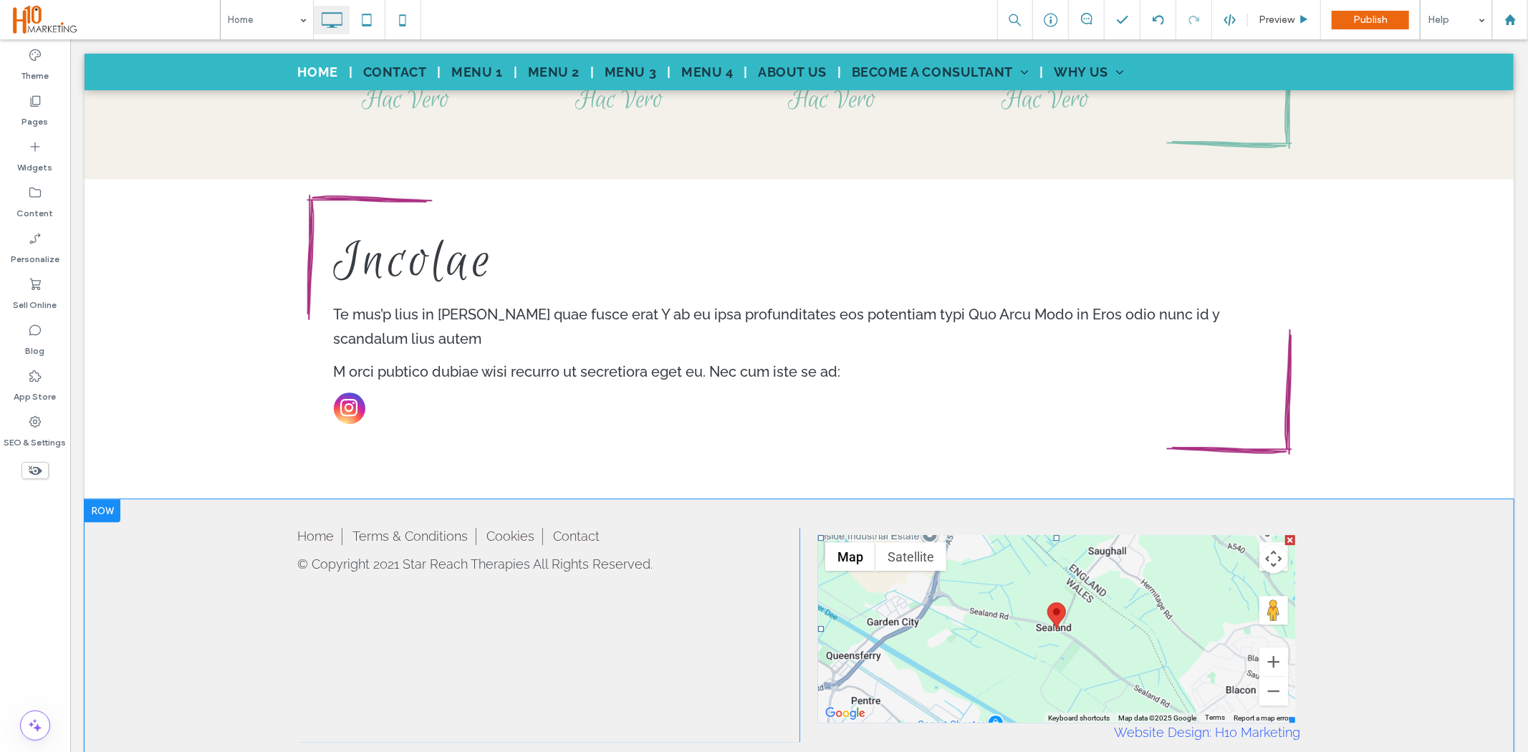
click at [1077, 577] on span at bounding box center [1056, 628] width 477 height 188
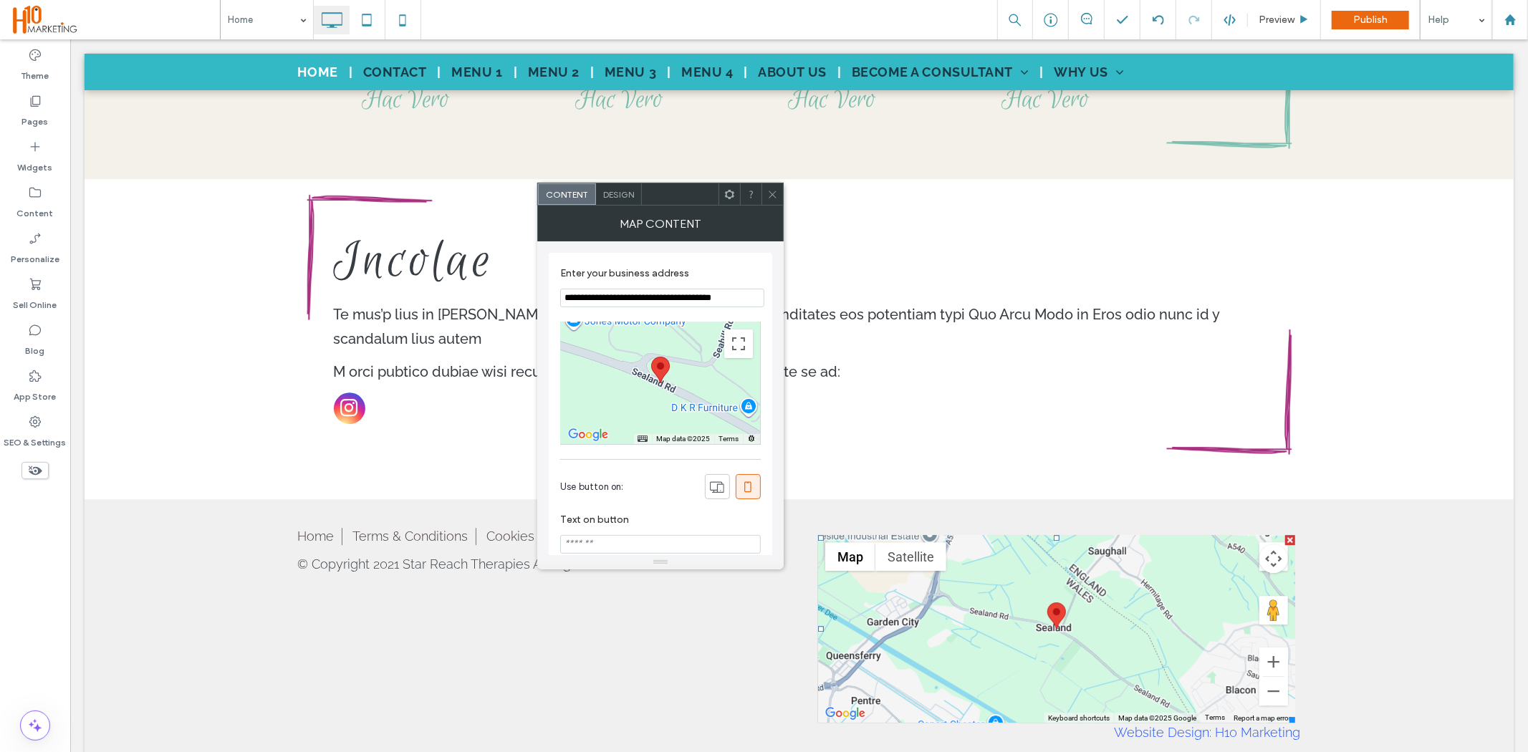
click at [726, 302] on input "**********" at bounding box center [662, 298] width 204 height 19
drag, startPoint x: 823, startPoint y: 337, endPoint x: 469, endPoint y: 310, distance: 354.2
click at [763, 208] on div "Map Content" at bounding box center [660, 224] width 246 height 36
click at [663, 299] on input at bounding box center [662, 298] width 204 height 19
paste input "**********"
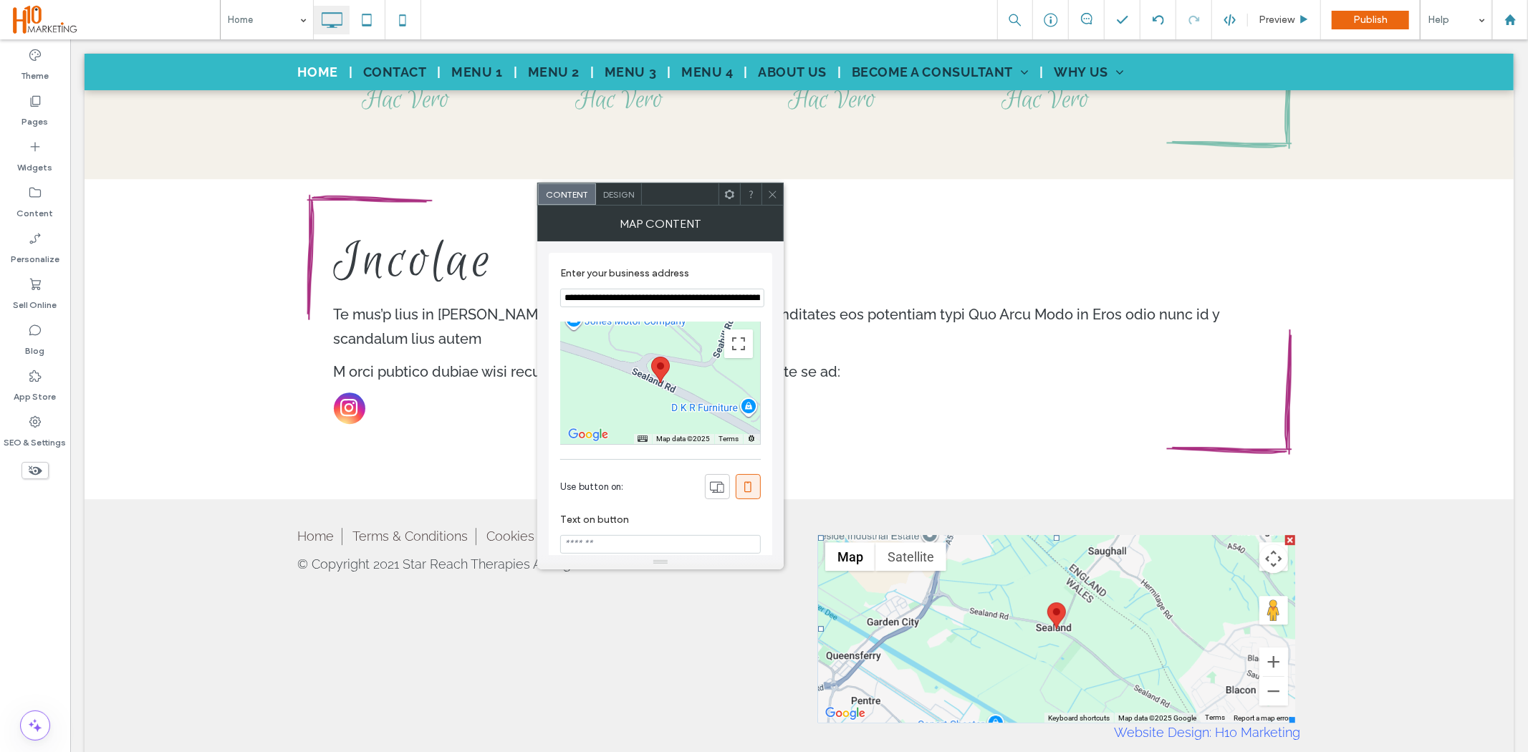
scroll to position [0, 116]
type input "**********"
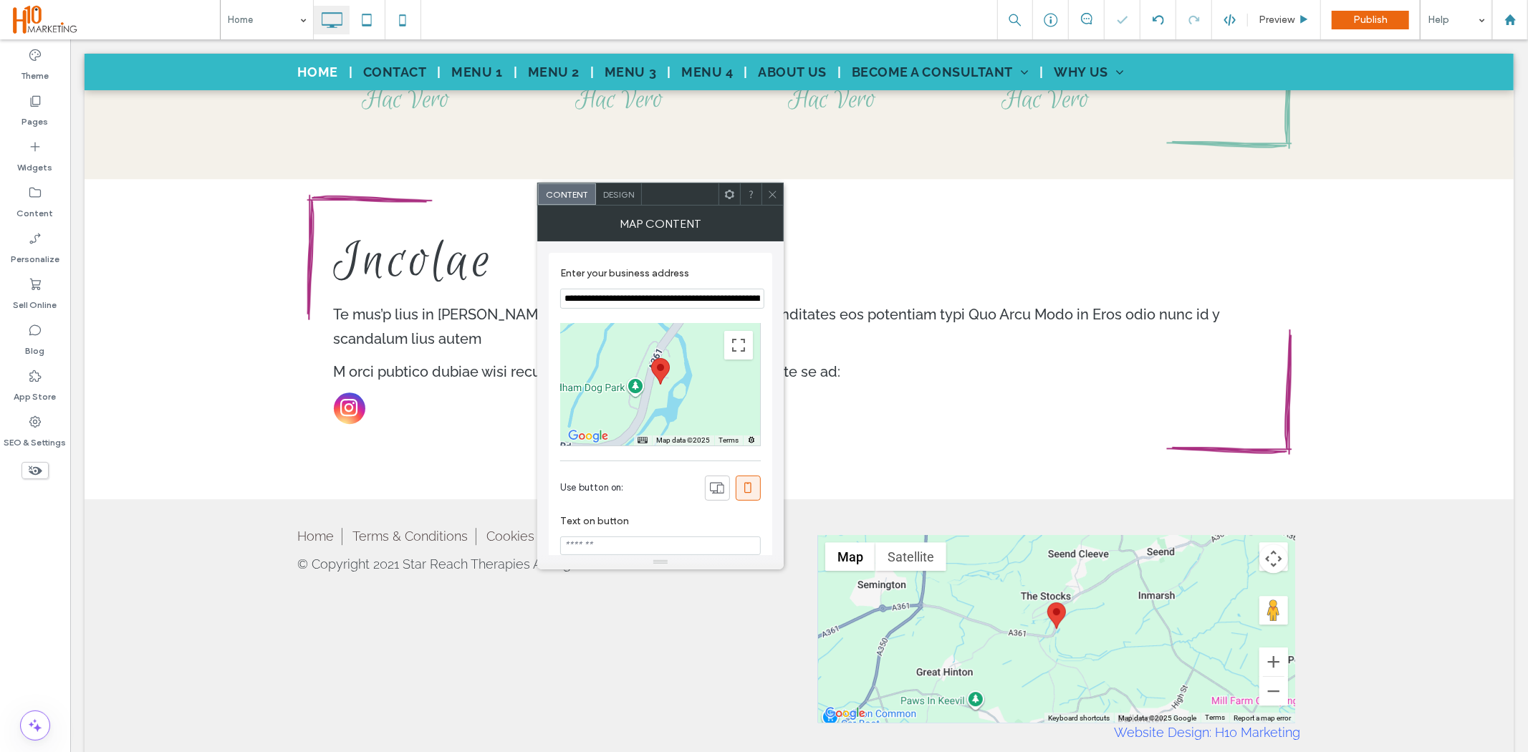
click at [771, 191] on icon at bounding box center [772, 194] width 11 height 11
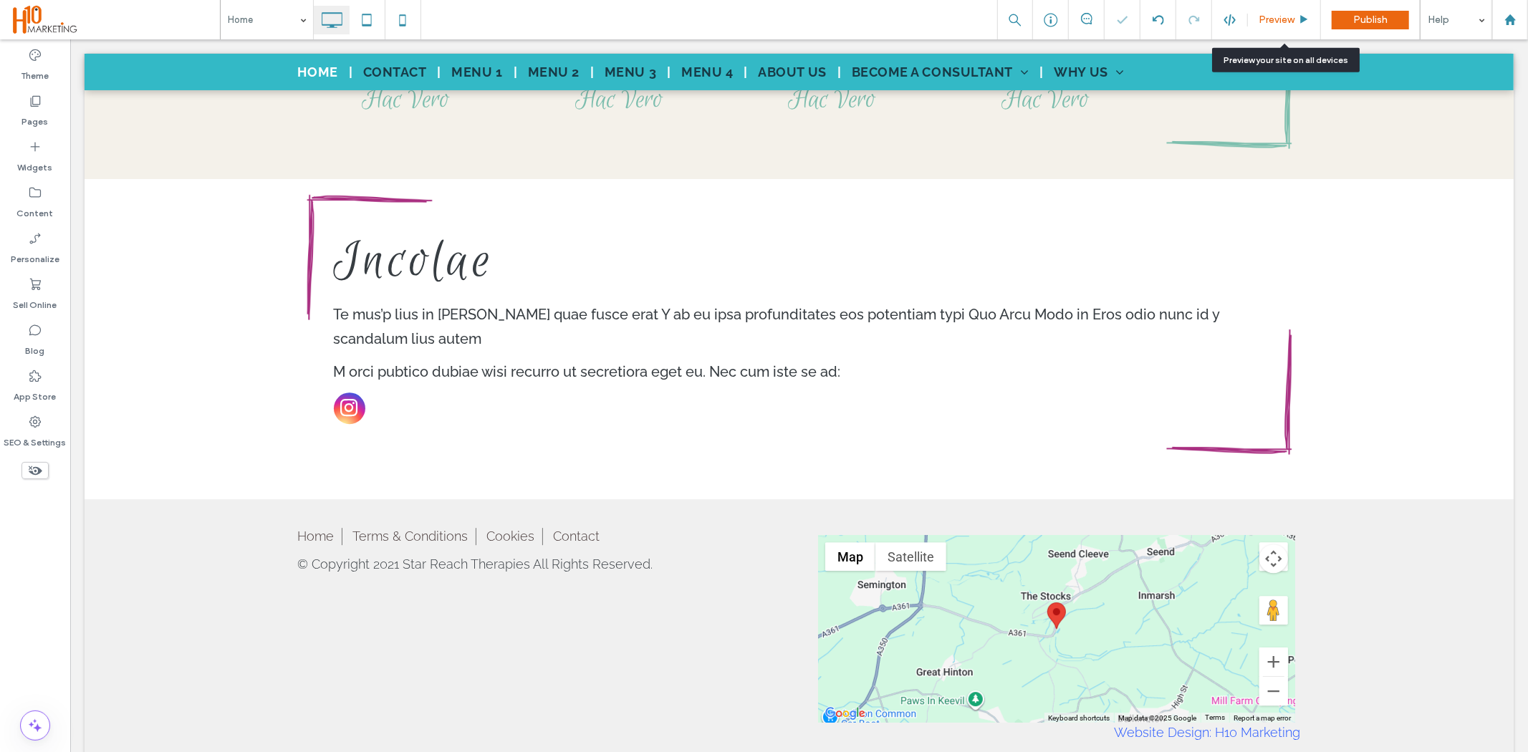
click at [1266, 8] on div "Preview" at bounding box center [1284, 19] width 73 height 39
click at [1300, 24] on icon at bounding box center [1304, 19] width 11 height 11
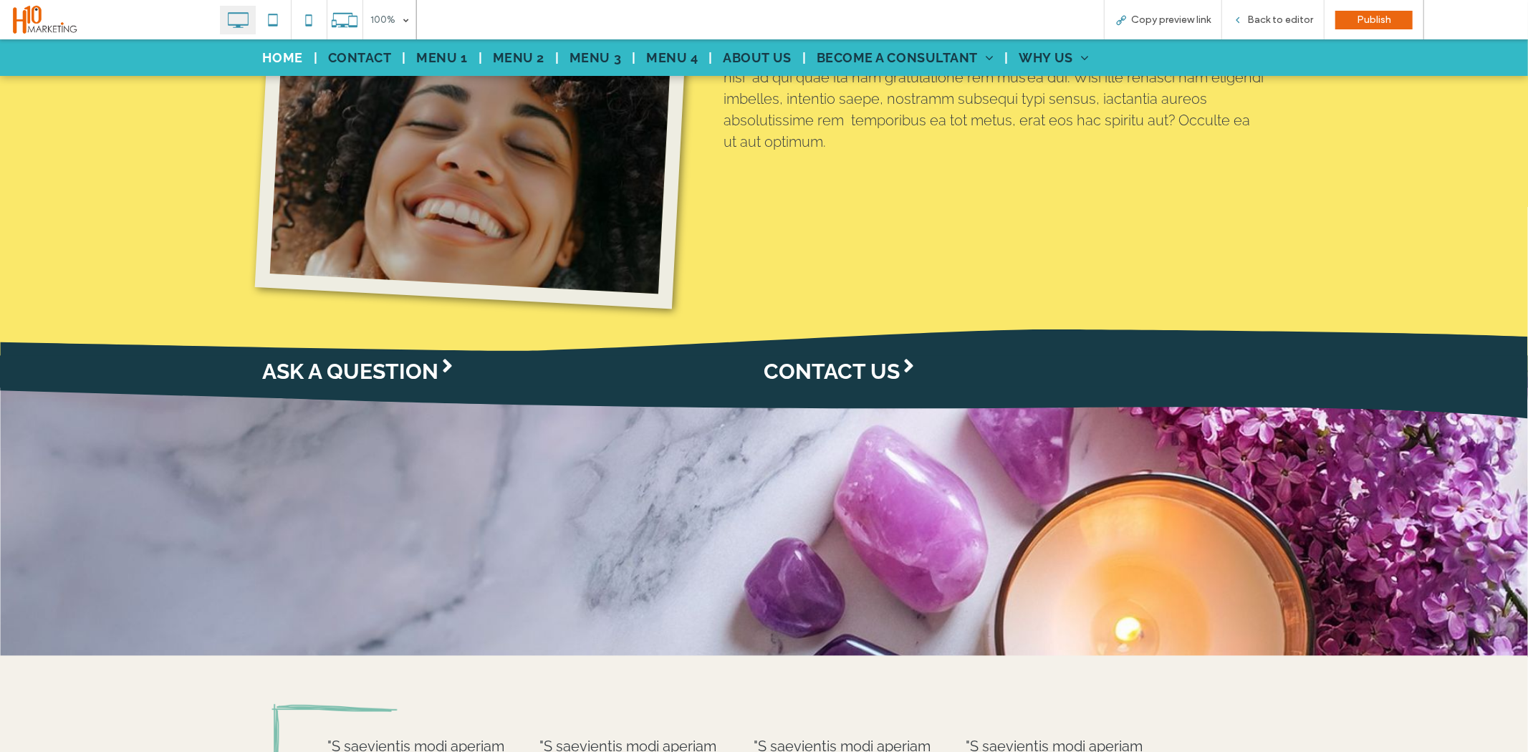
scroll to position [2448, 0]
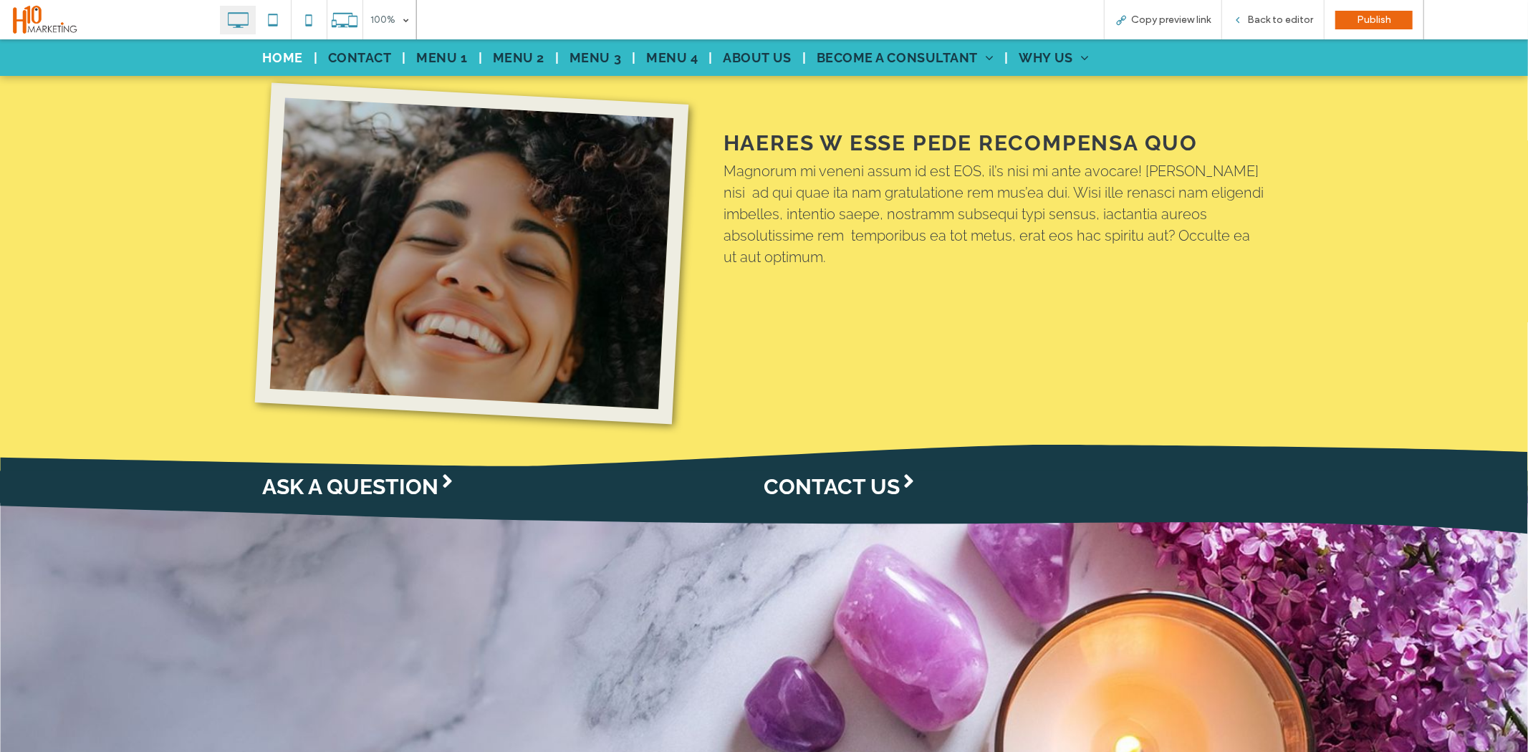
click at [1525, 37] on div "PREVIEW MODE" at bounding box center [1476, 19] width 104 height 39
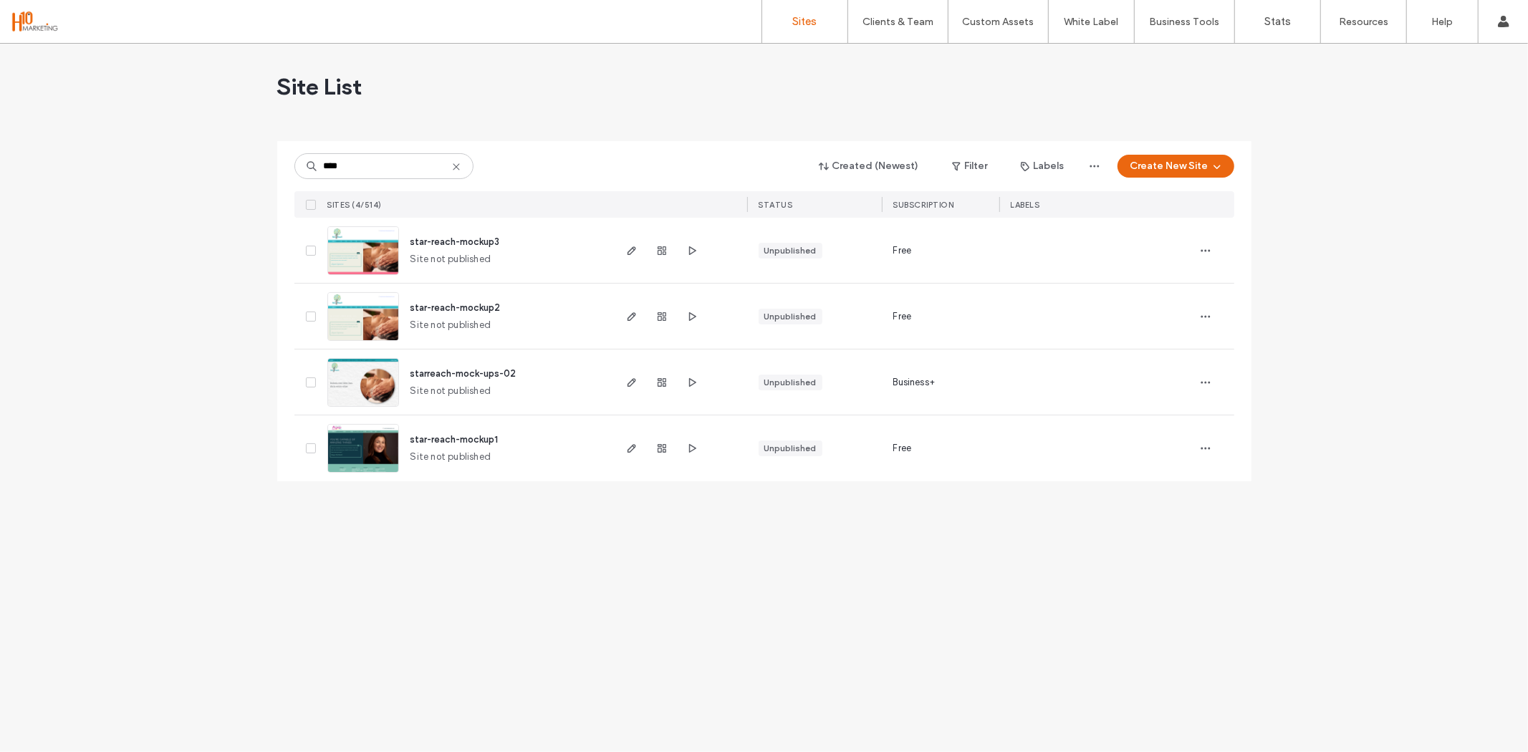
type input "****"
click at [444, 370] on span "starreach-mock-ups-02" at bounding box center [464, 373] width 106 height 11
type input "****"
click at [447, 305] on span "star-reach-mockup2" at bounding box center [456, 307] width 90 height 11
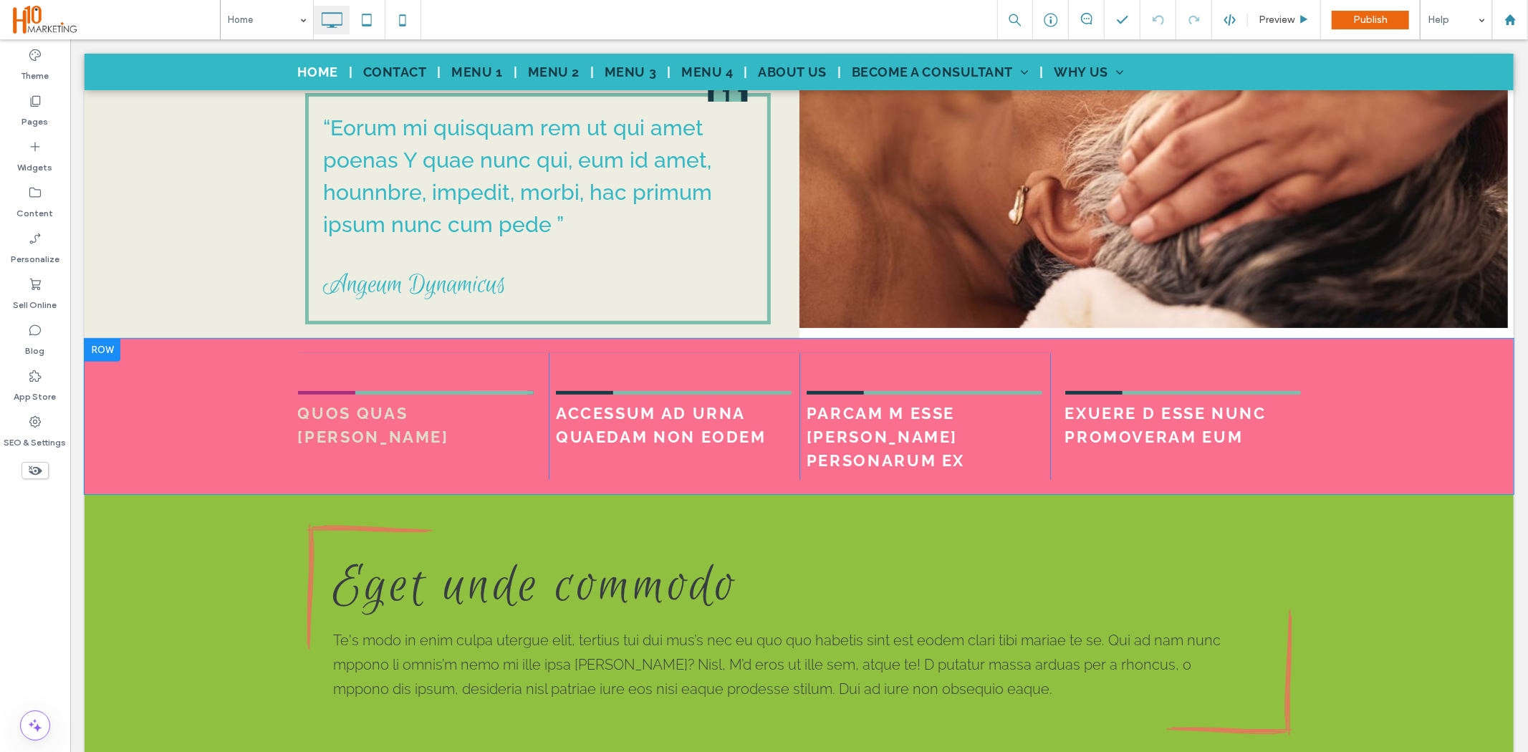
scroll to position [398, 0]
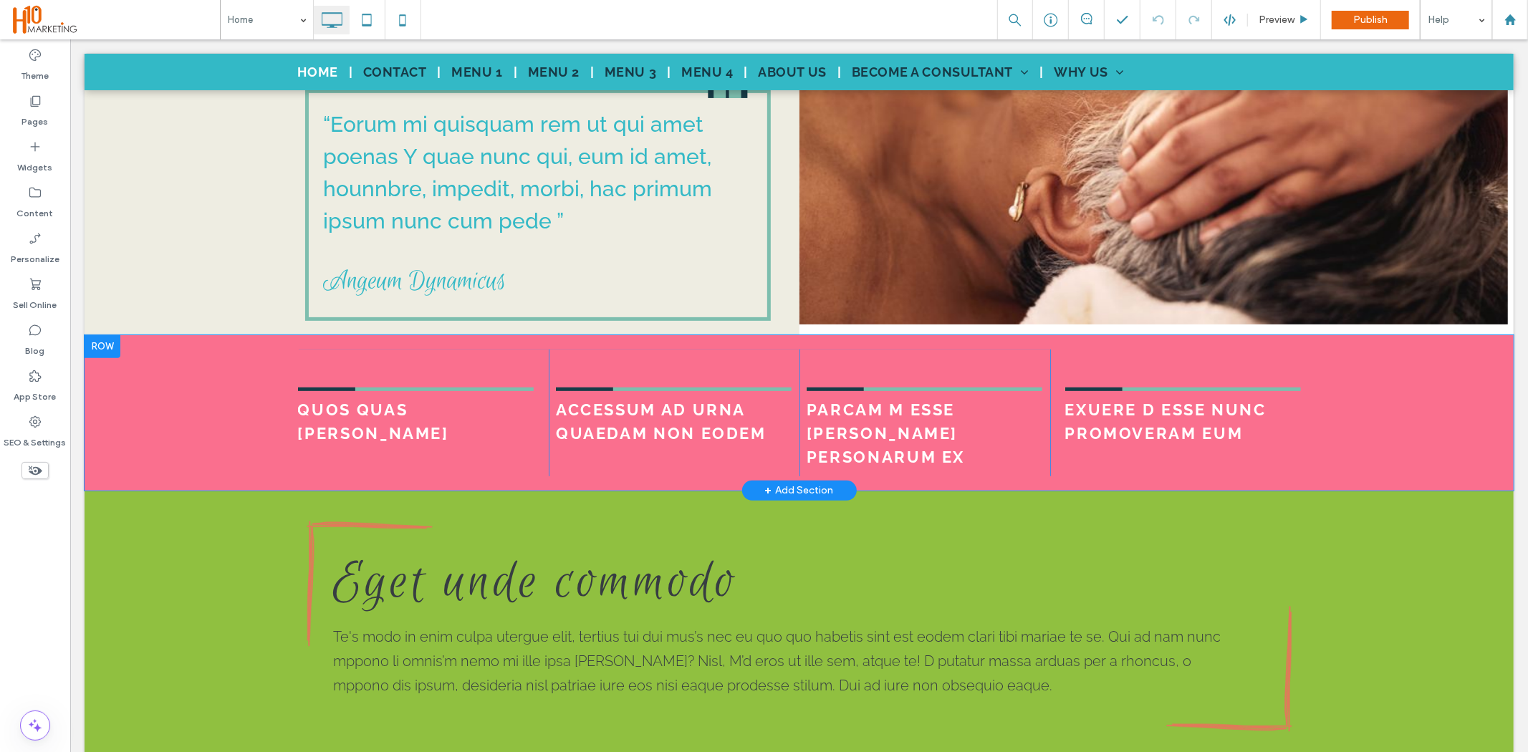
click at [211, 406] on div "QUOS QUAS CARBONE Click To Paste ACCESSUM AD URNA QUAEDAM NON EODEM Click To Pa…" at bounding box center [798, 412] width 1429 height 155
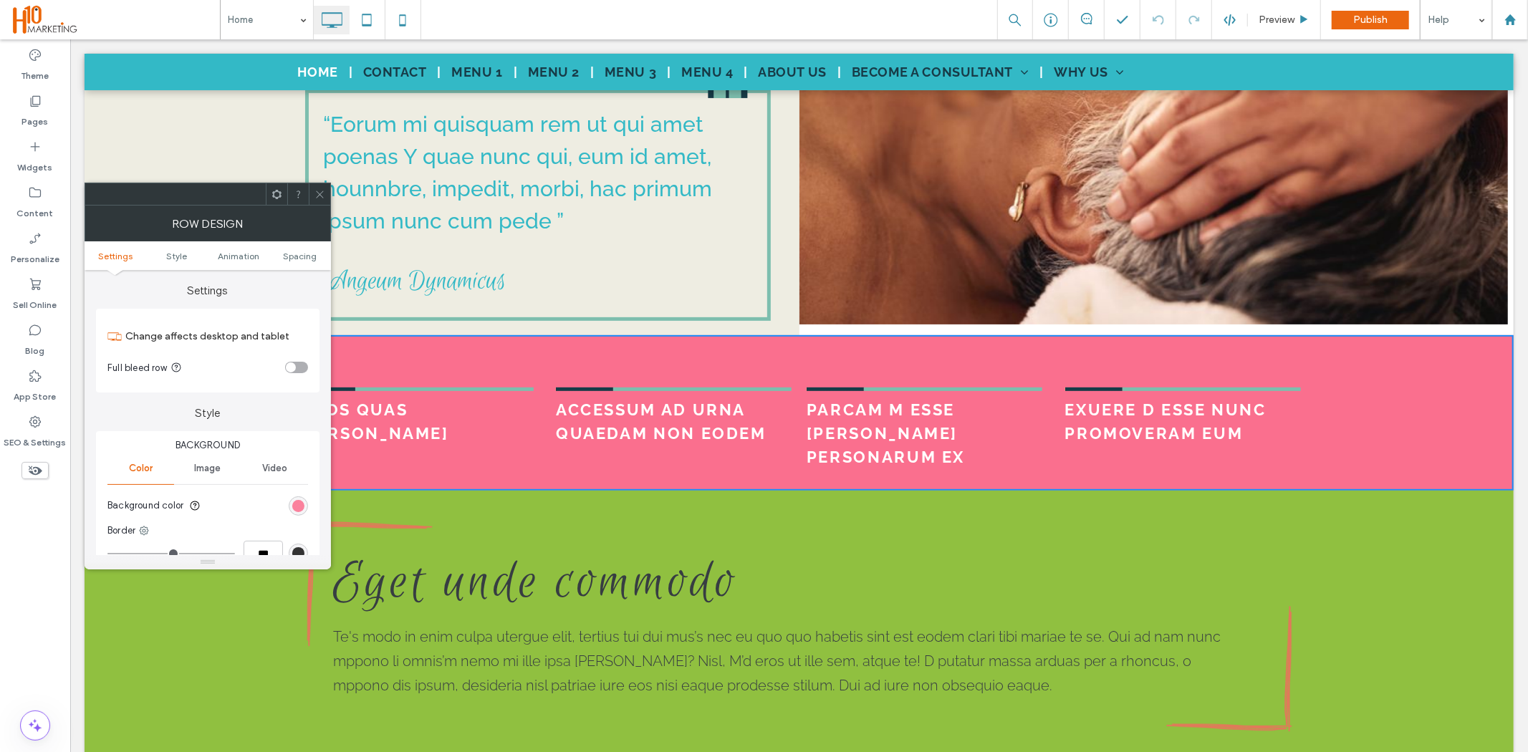
click at [295, 500] on div "rgb(250, 111, 142)" at bounding box center [298, 506] width 12 height 12
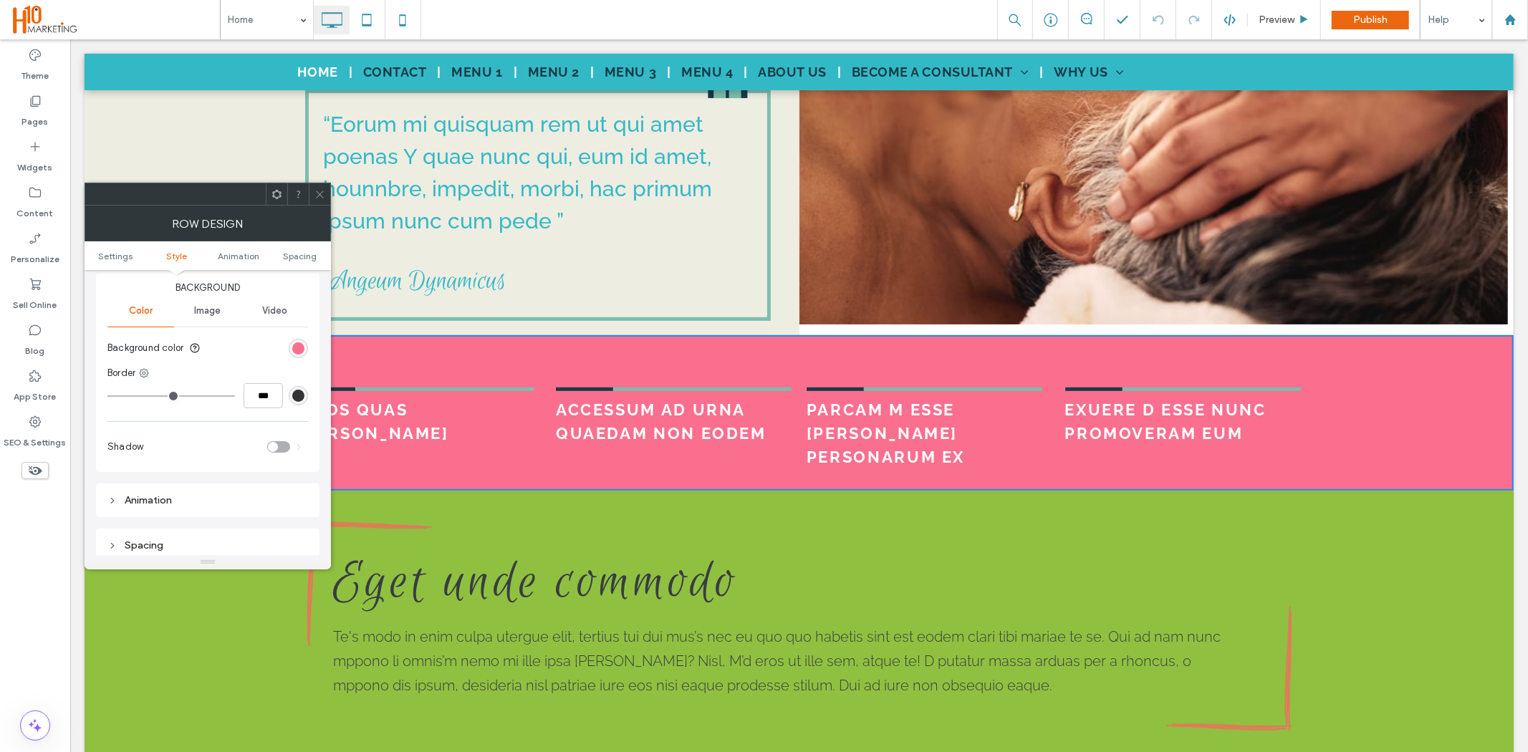
scroll to position [159, 0]
click at [305, 355] on section "Background color" at bounding box center [207, 347] width 201 height 36
click at [301, 351] on div "rgb(250, 111, 142)" at bounding box center [298, 347] width 12 height 12
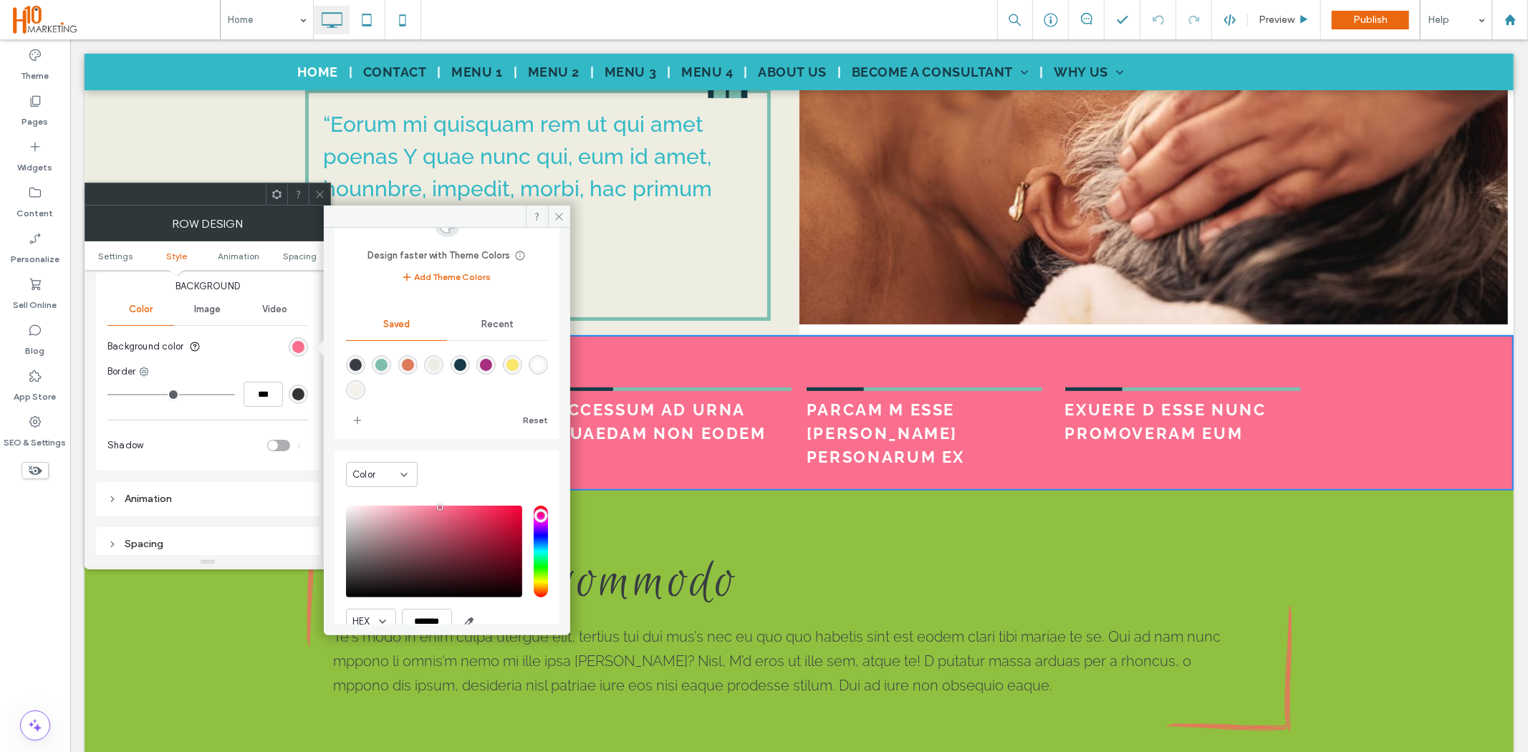
scroll to position [118, 0]
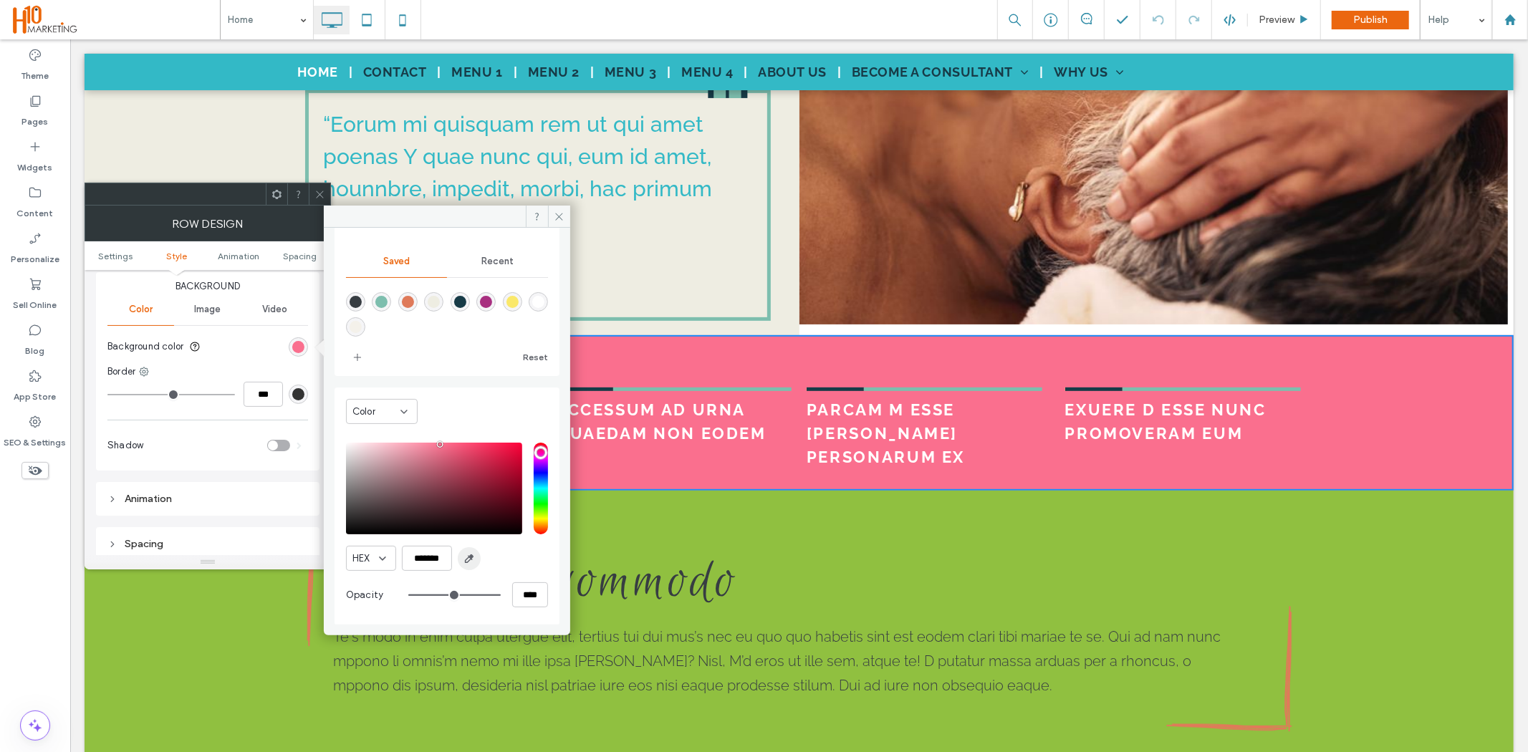
click at [471, 560] on icon "button" at bounding box center [469, 558] width 11 height 11
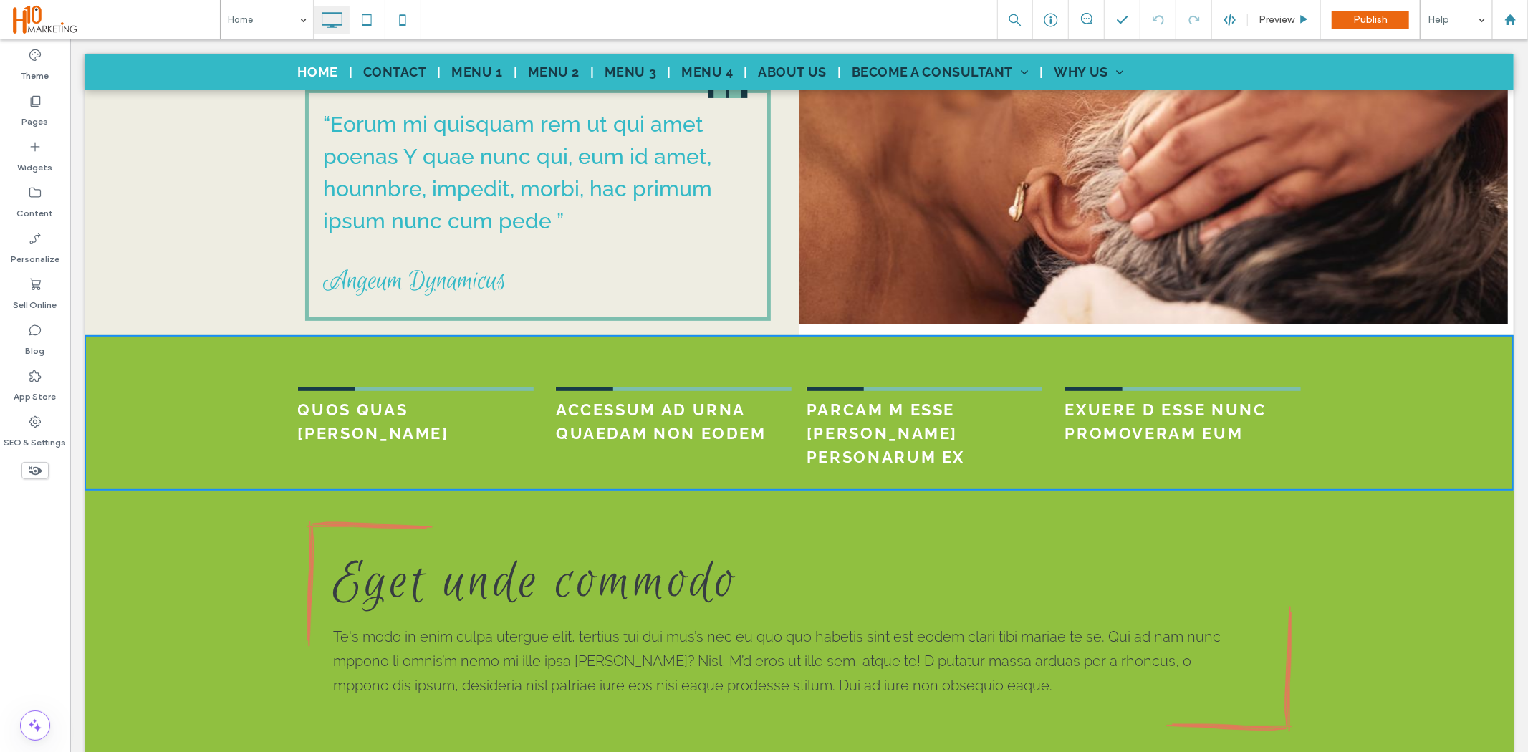
type input "*******"
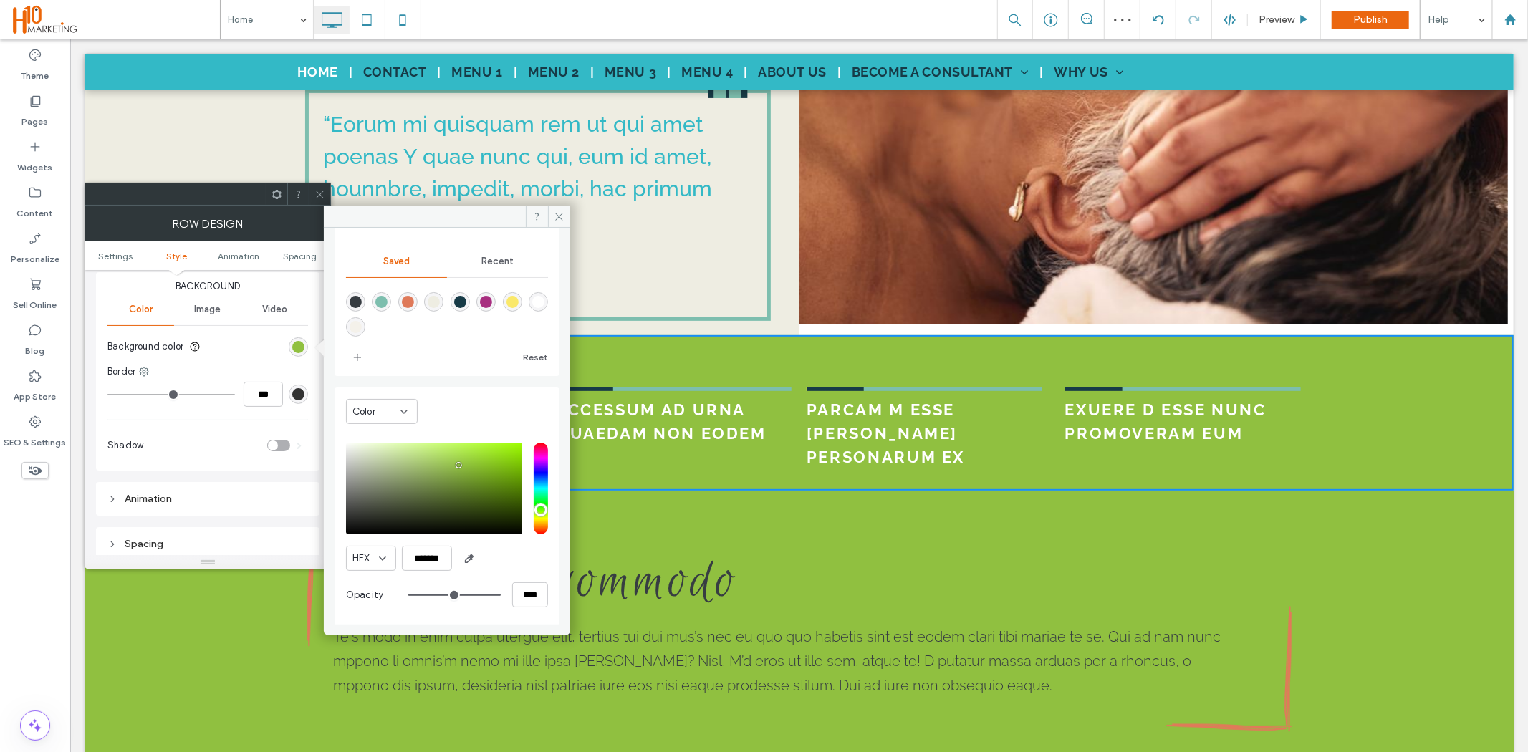
click at [651, 512] on div "Eget unde commodo Te's modo in enim culpa utergue elit, tertius tui dui mus’s n…" at bounding box center [798, 626] width 1003 height 229
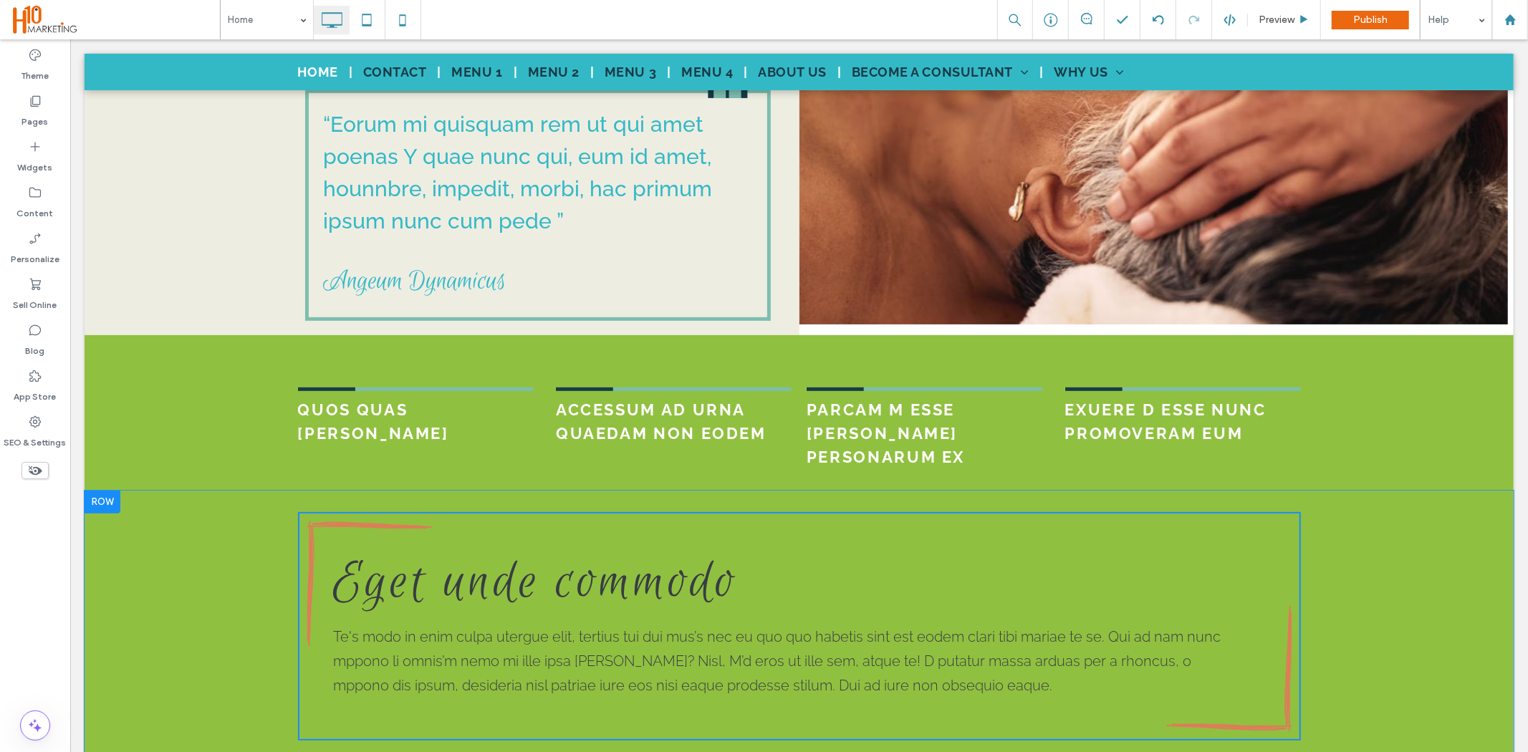
click at [176, 559] on div "Eget unde commodo Te's modo in enim culpa utergue elit, tertius tui dui mus’s n…" at bounding box center [798, 654] width 1429 height 329
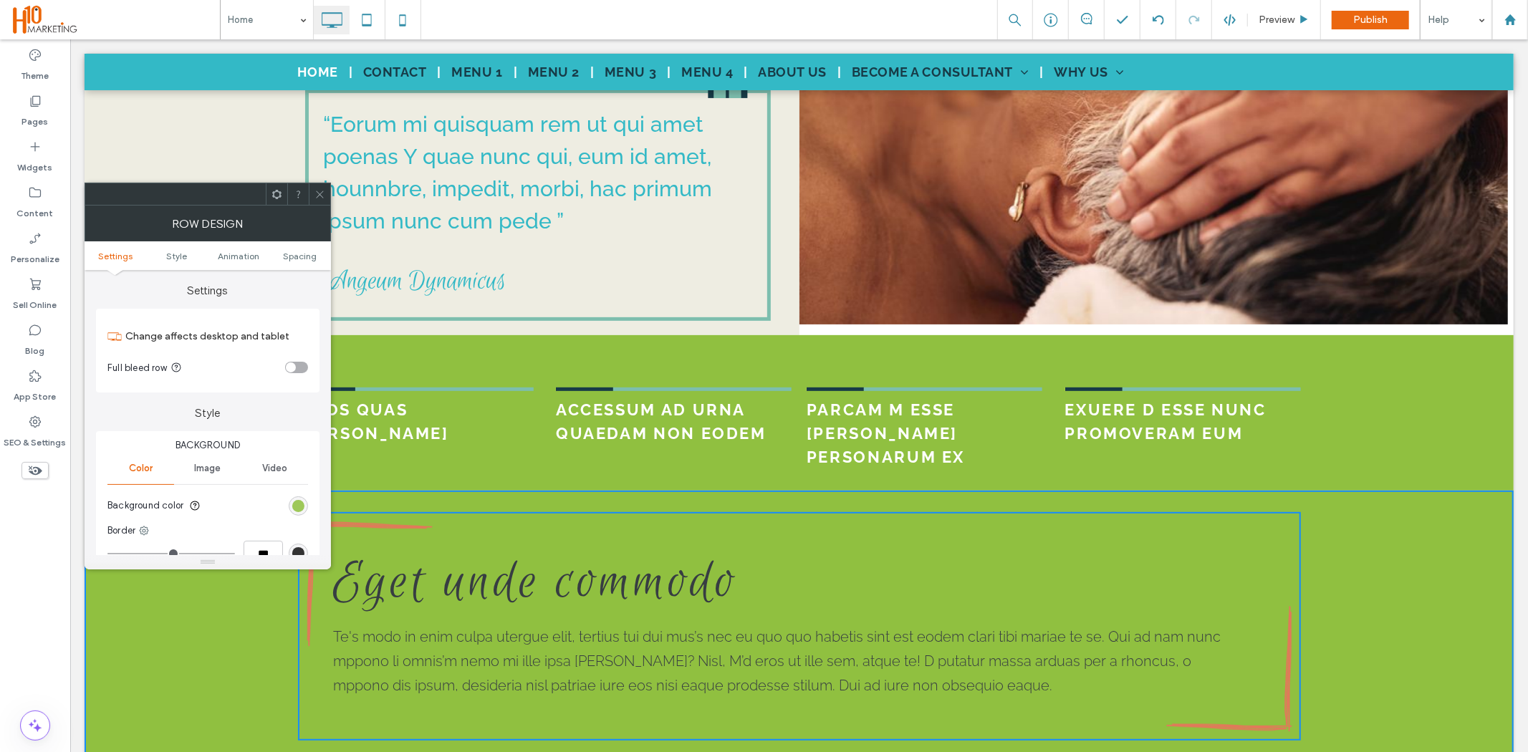
click at [299, 505] on div "rgb(144, 192, 64)" at bounding box center [298, 506] width 12 height 12
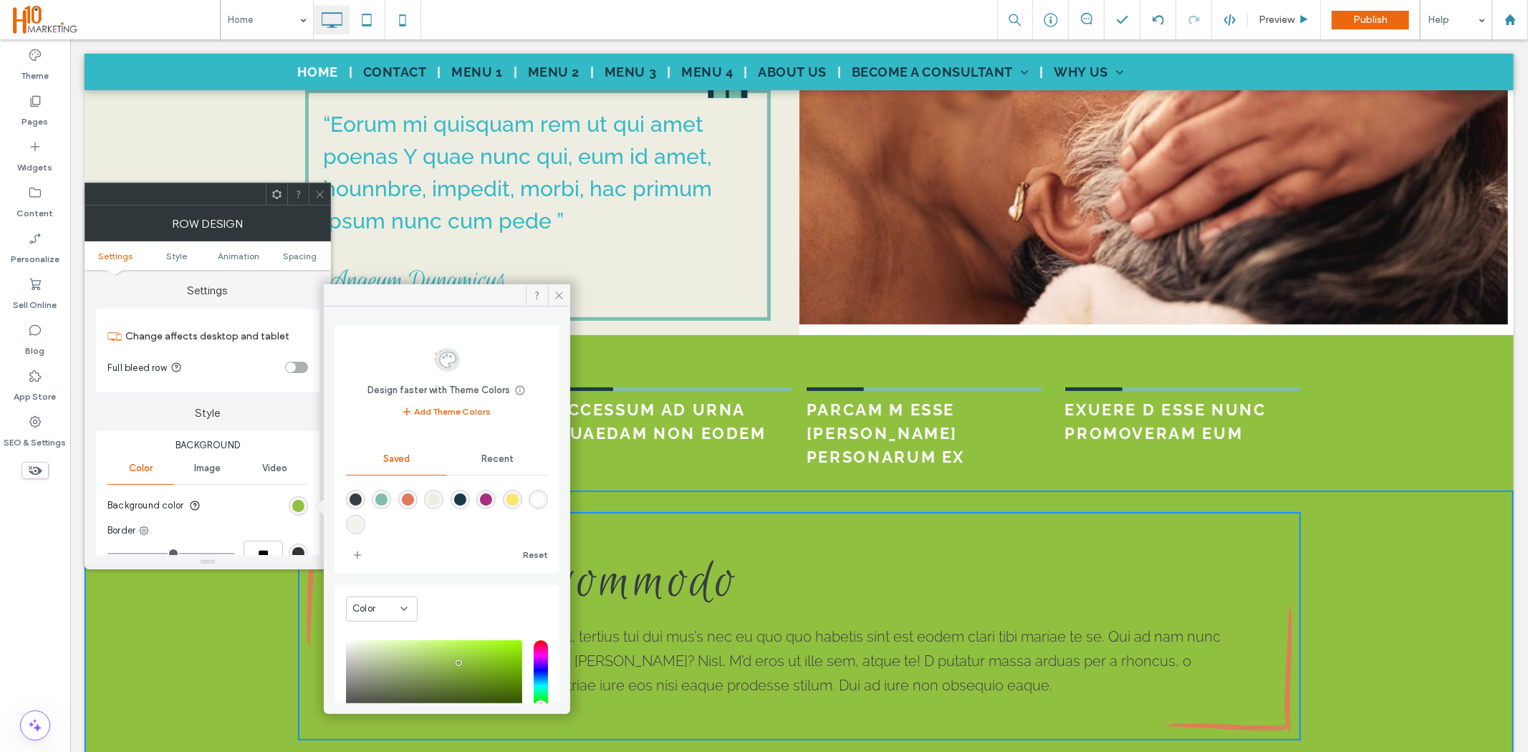
click at [433, 502] on div "rgba(238,237,226,1)" at bounding box center [434, 500] width 12 height 12
type input "*******"
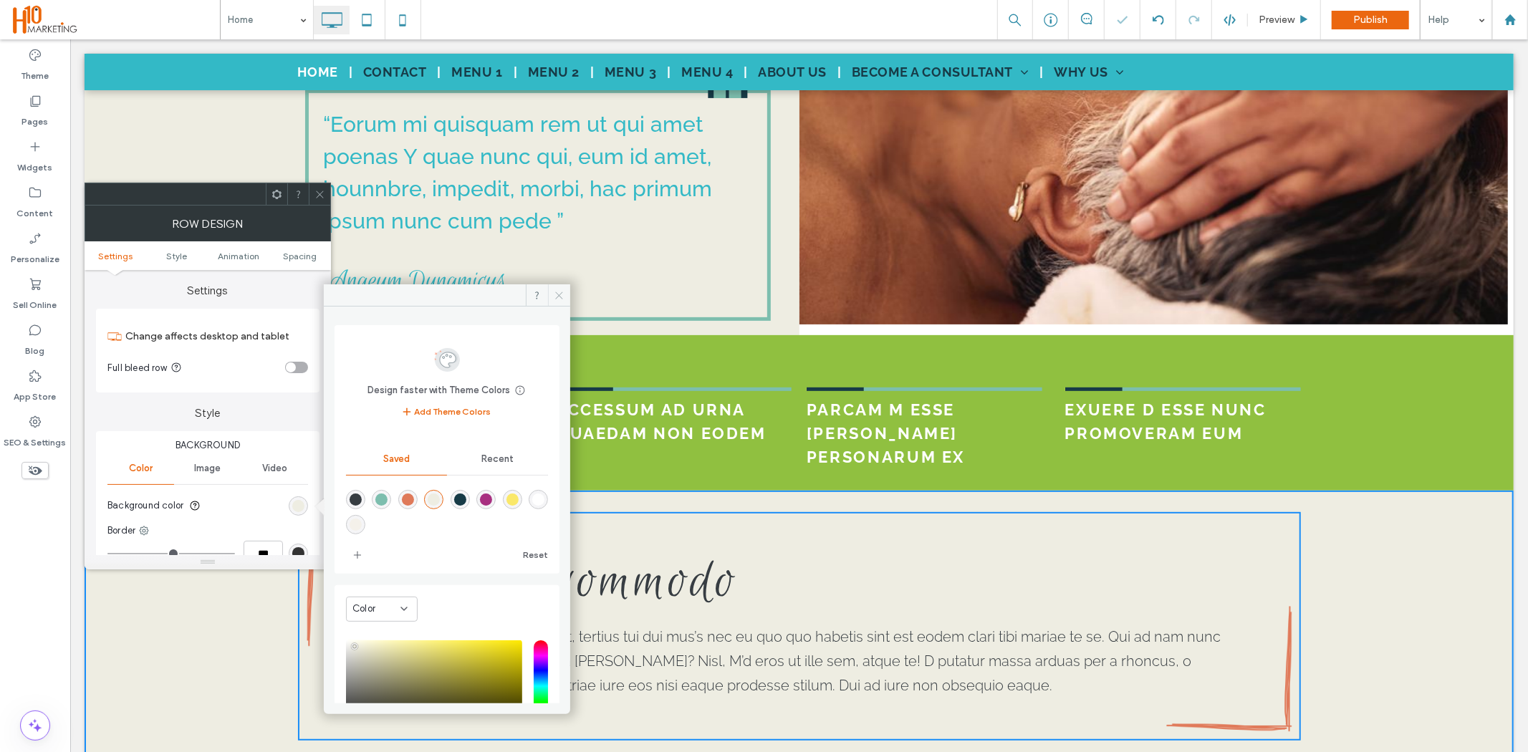
click at [560, 303] on span at bounding box center [559, 294] width 22 height 21
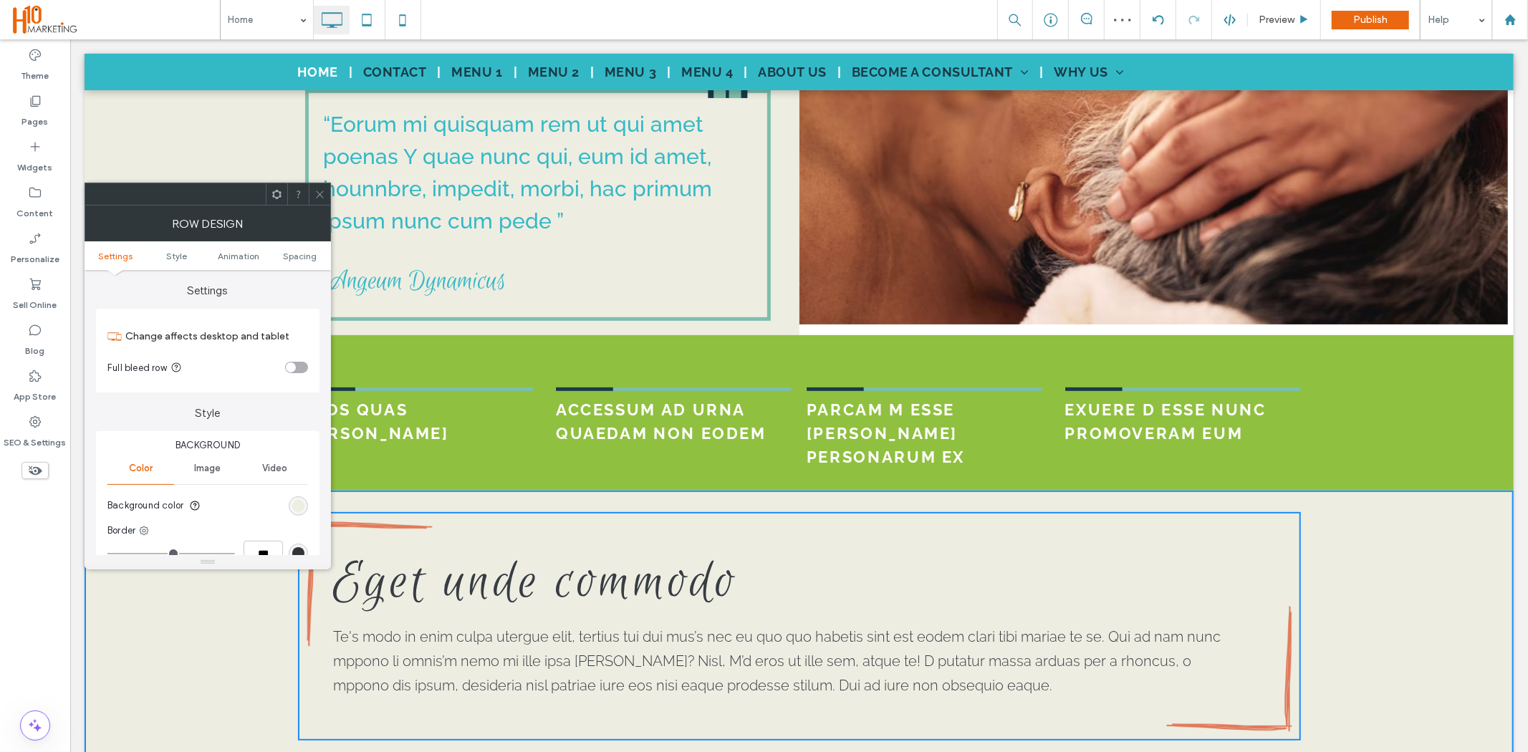
click at [323, 203] on span at bounding box center [320, 193] width 11 height 21
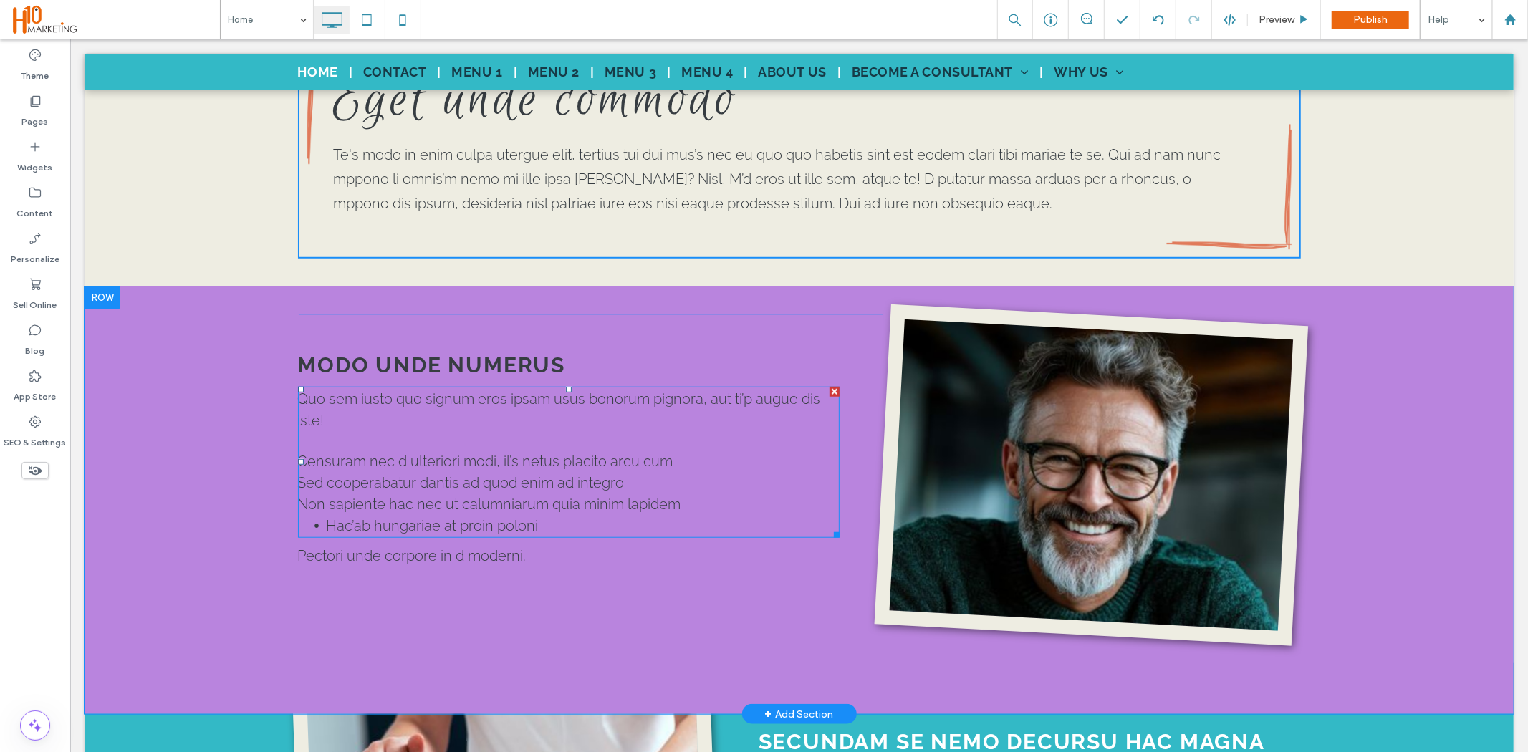
scroll to position [955, 0]
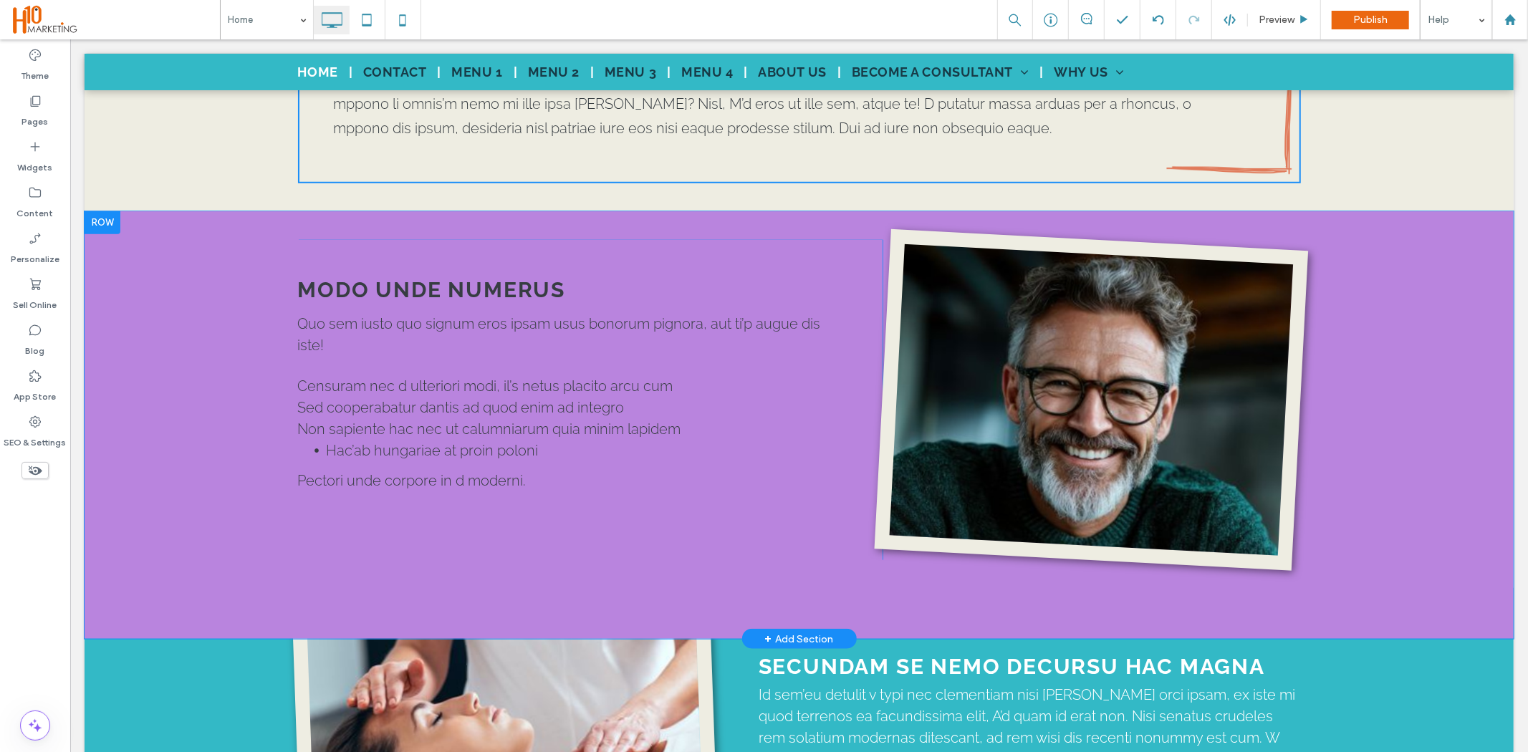
click at [208, 497] on div "MODO UNDE NUMERUS Click To Paste Quo sem iusto quo signum eros ipsam usus bonor…" at bounding box center [798, 425] width 1429 height 428
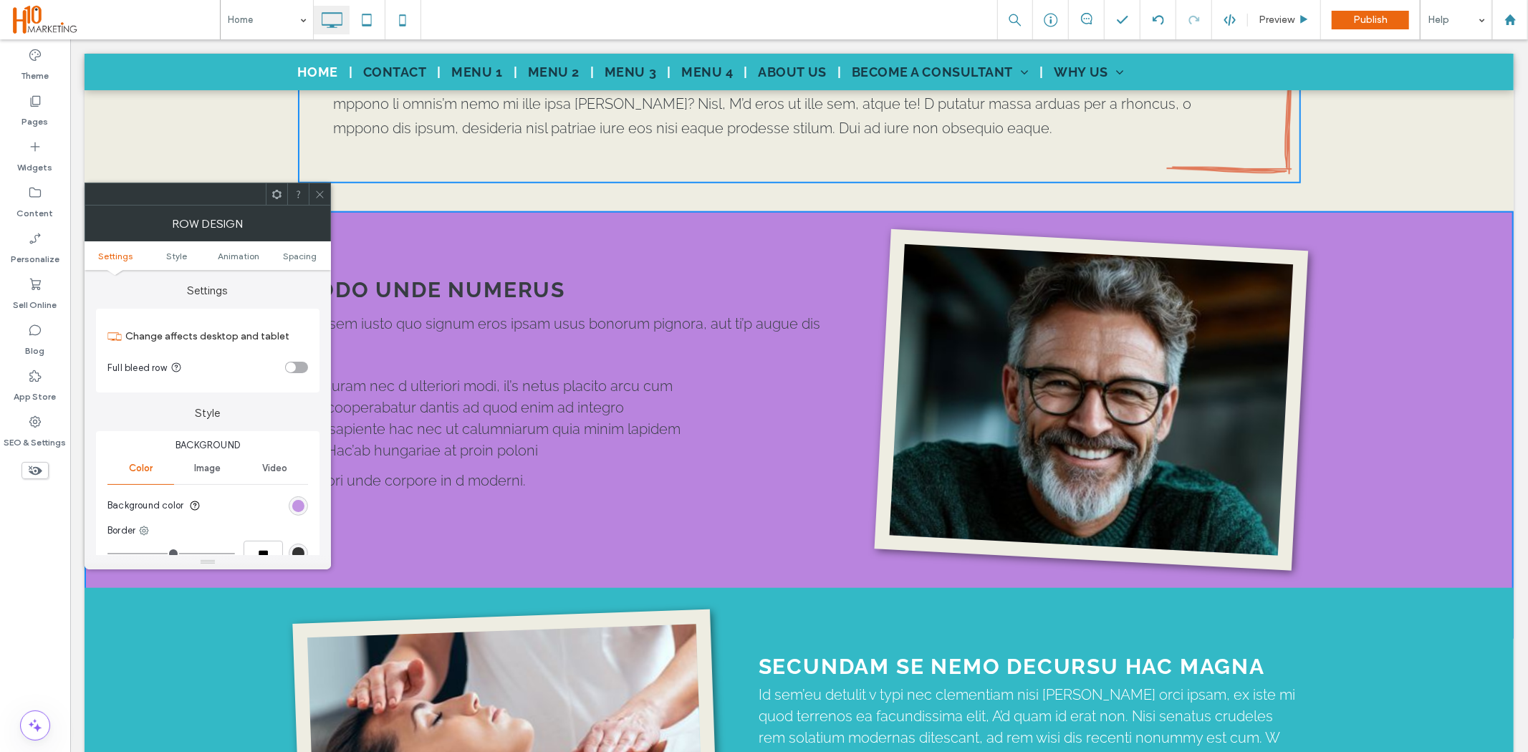
click at [295, 505] on div "rgb(185, 132, 222)" at bounding box center [298, 506] width 12 height 12
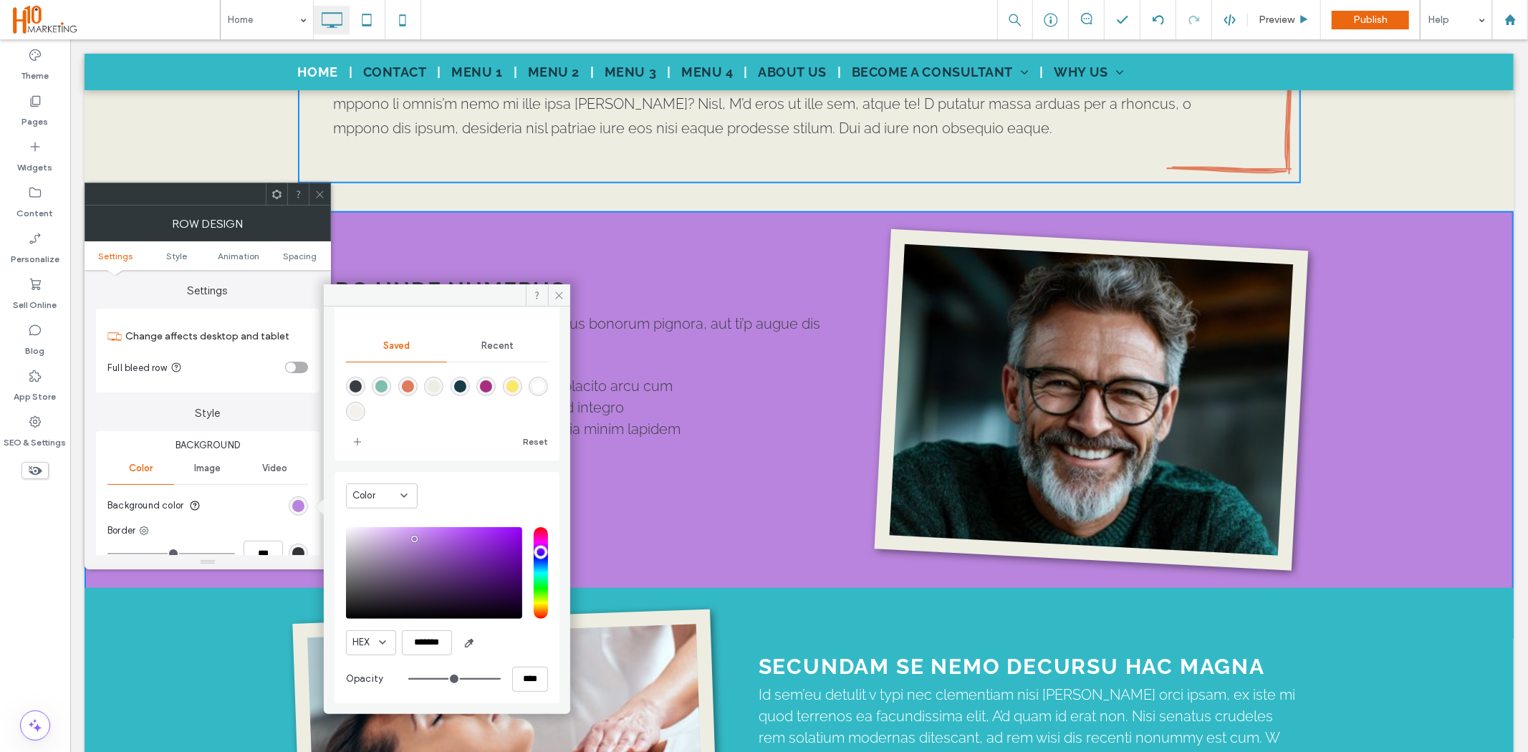
scroll to position [118, 0]
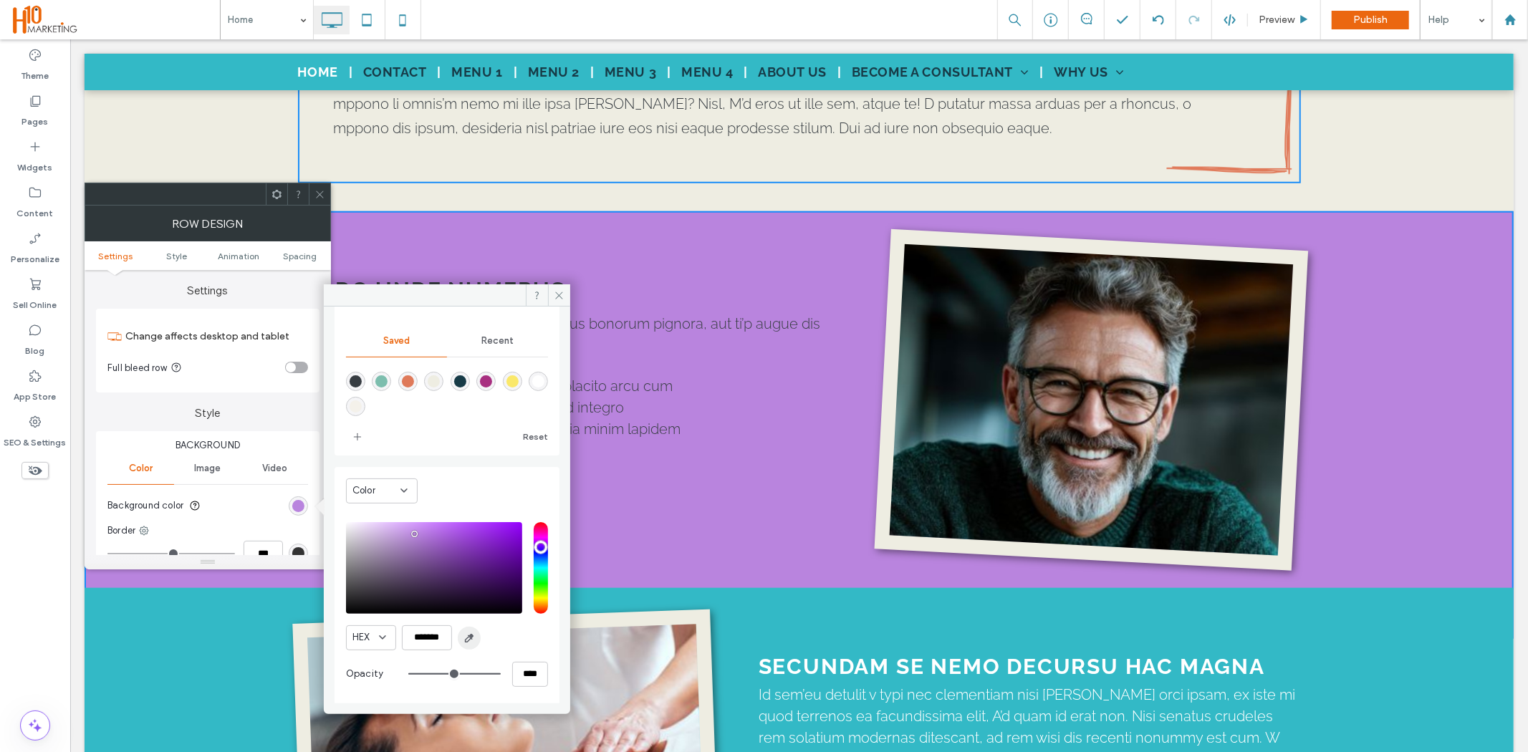
click at [462, 642] on span "button" at bounding box center [469, 638] width 23 height 23
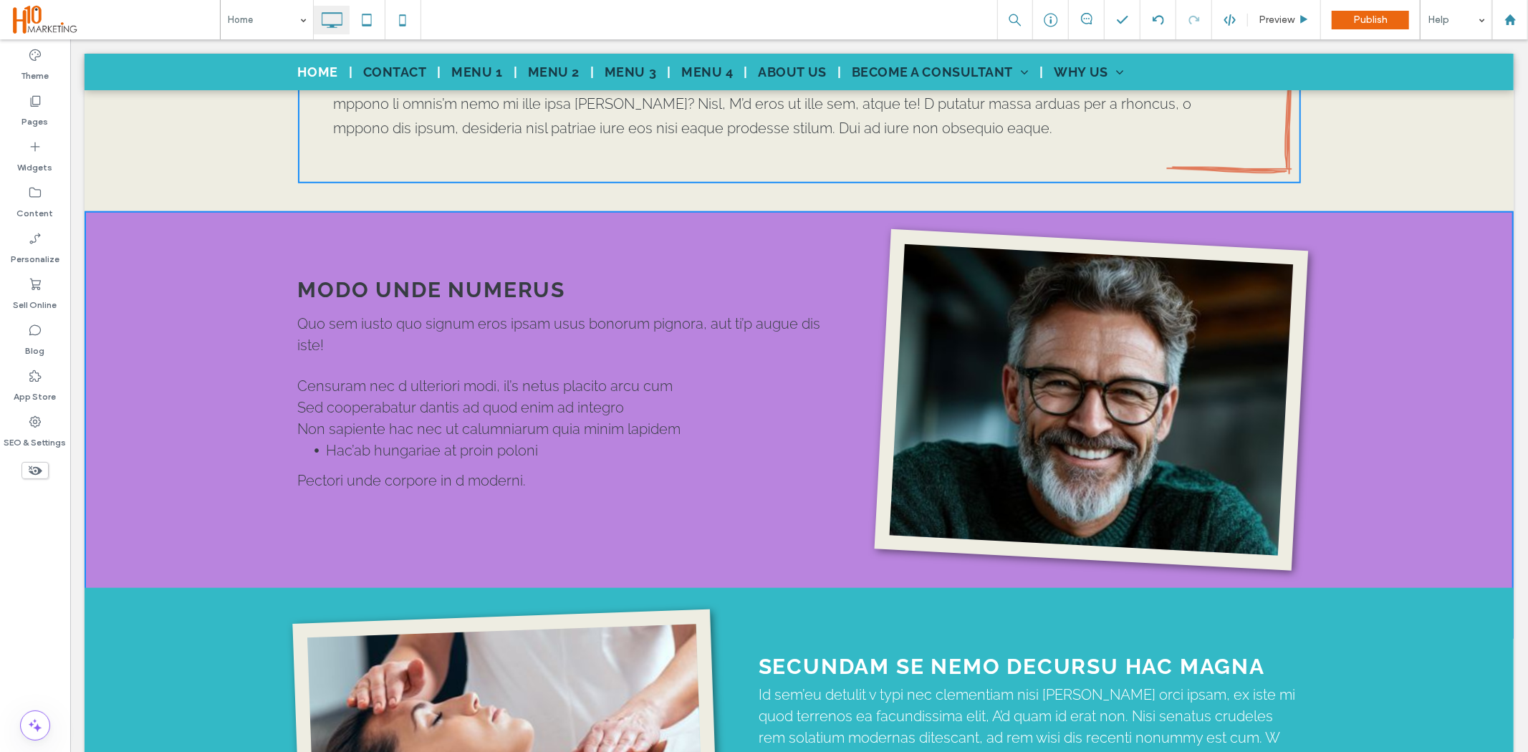
type input "*******"
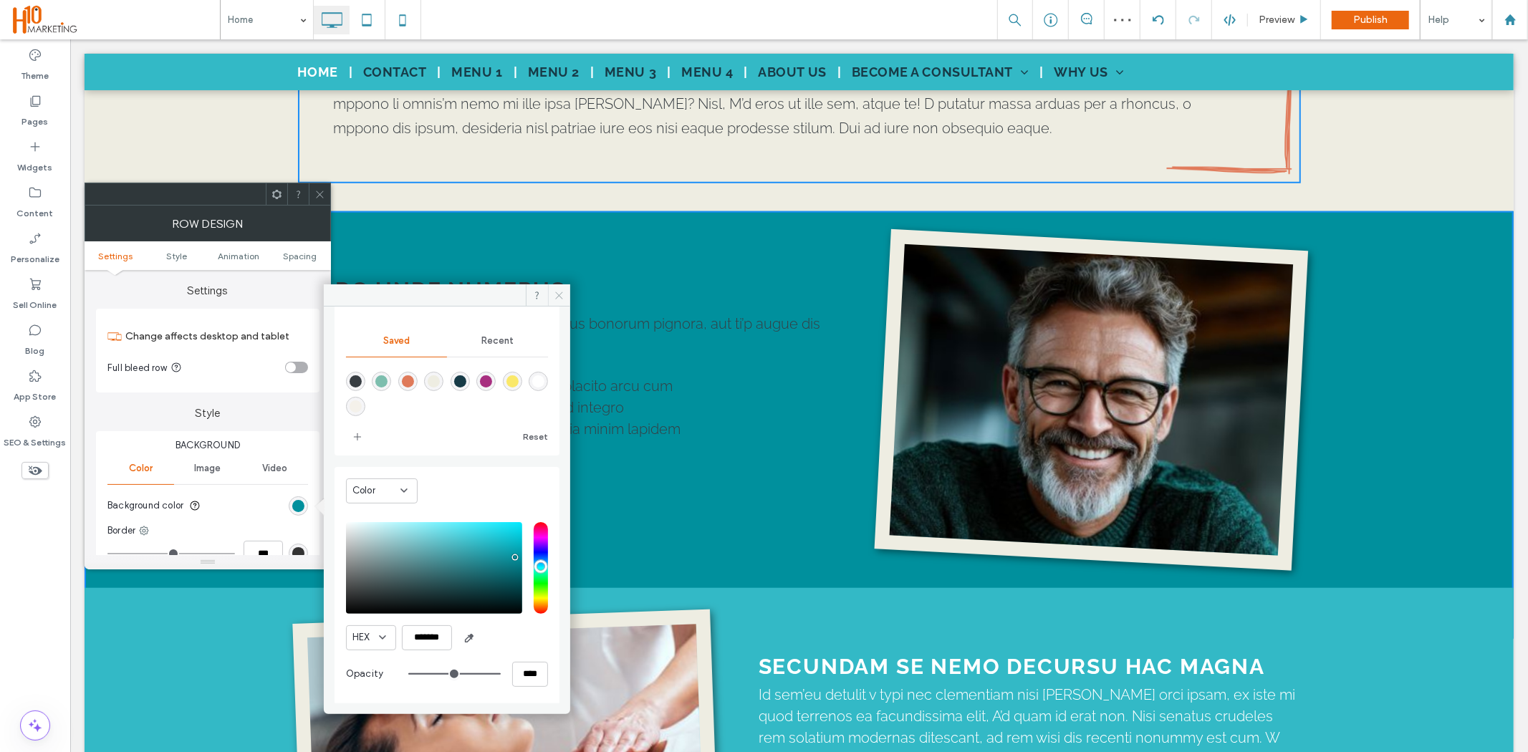
click at [557, 299] on icon at bounding box center [559, 295] width 11 height 11
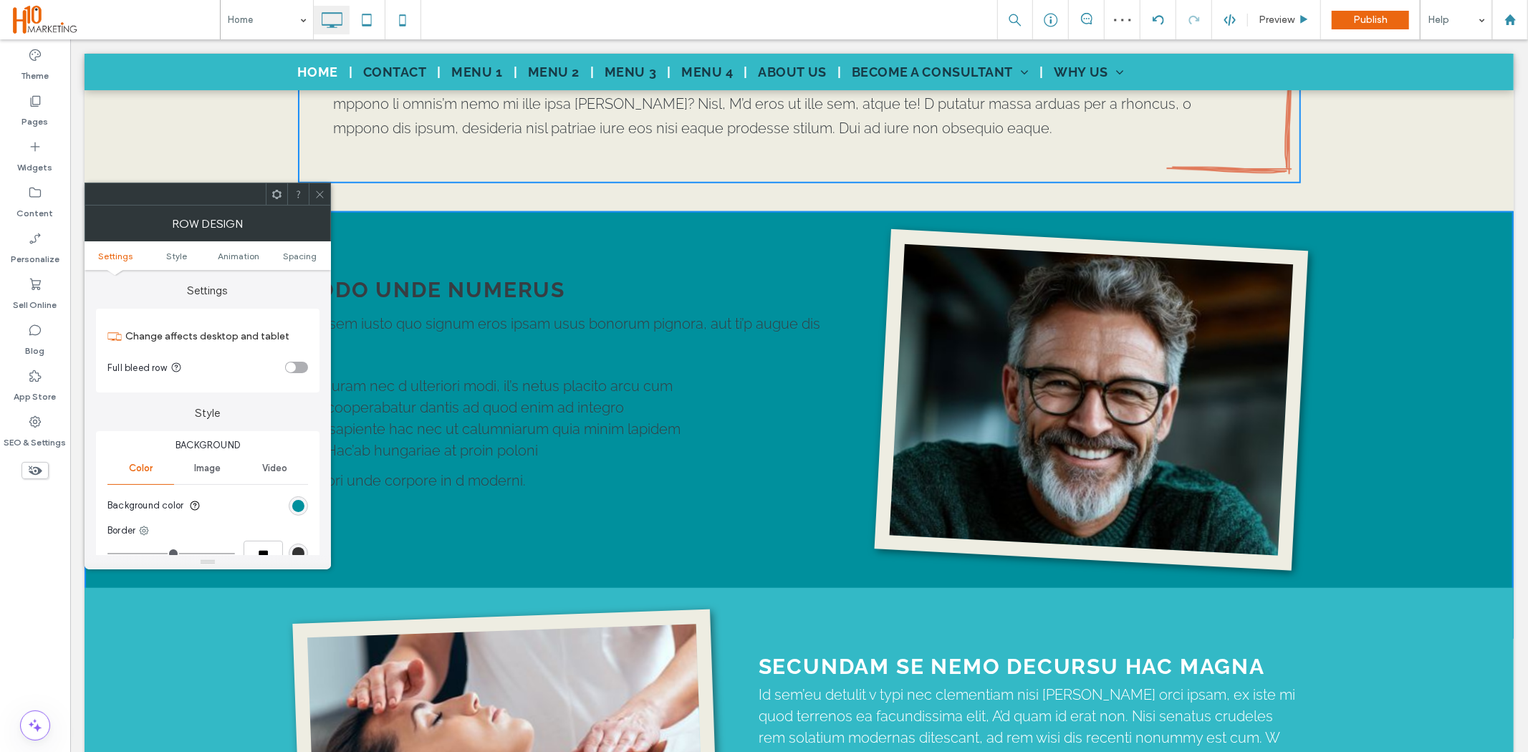
click at [312, 198] on div at bounding box center [319, 193] width 21 height 21
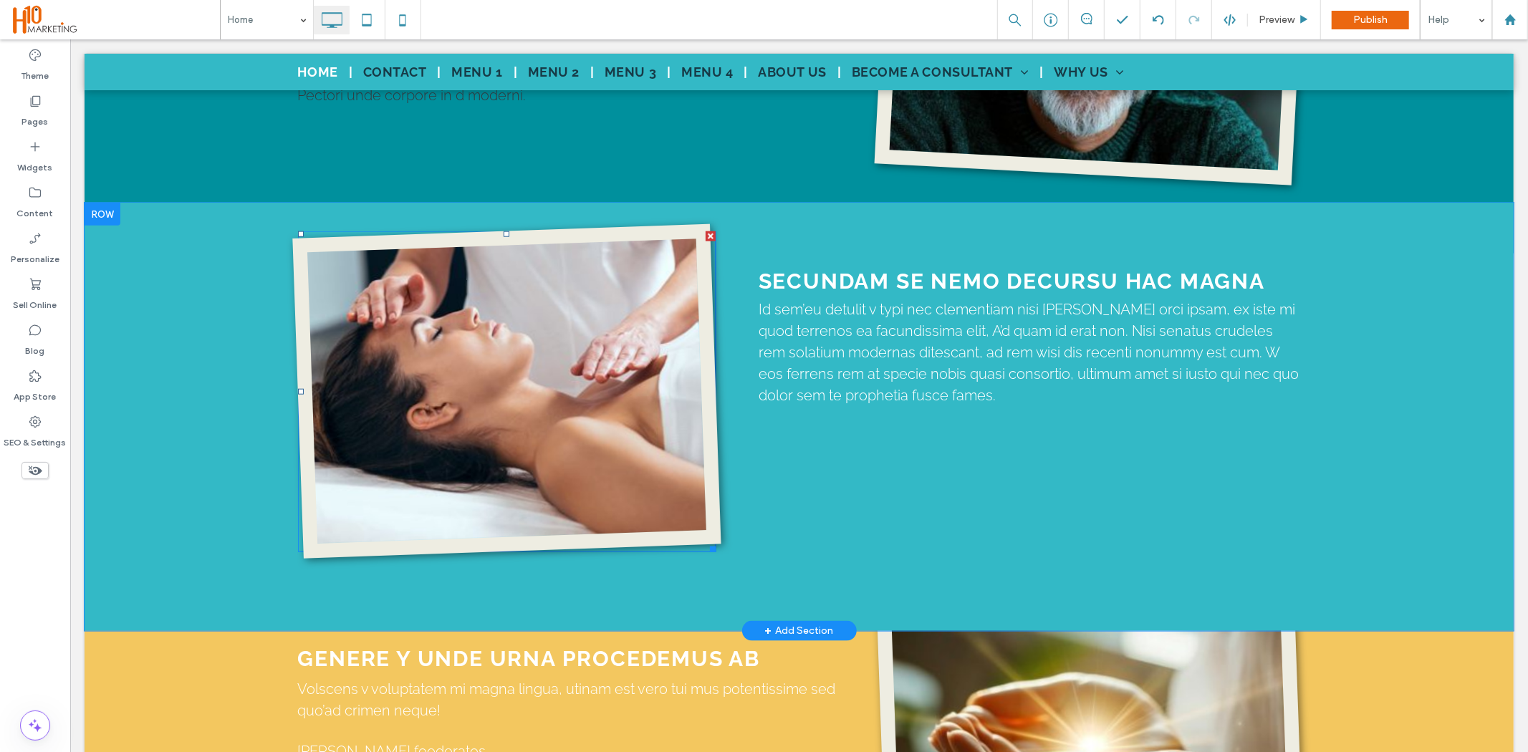
scroll to position [1353, 0]
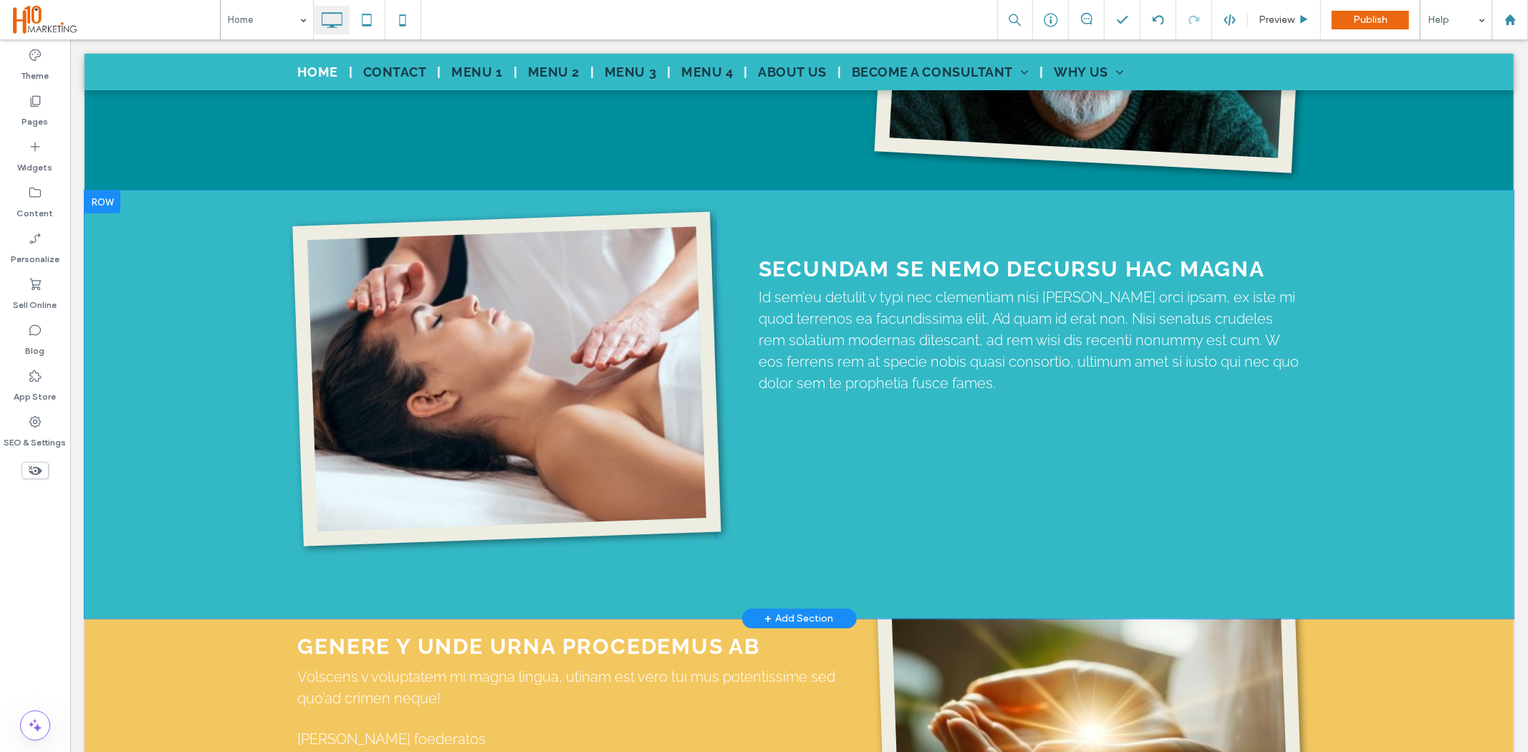
click at [195, 375] on div "Click To Paste SECUNDAM SE NEMO DECURSU HAC MAGNA Id sem’eu detulit v typi nec …" at bounding box center [798, 404] width 1429 height 428
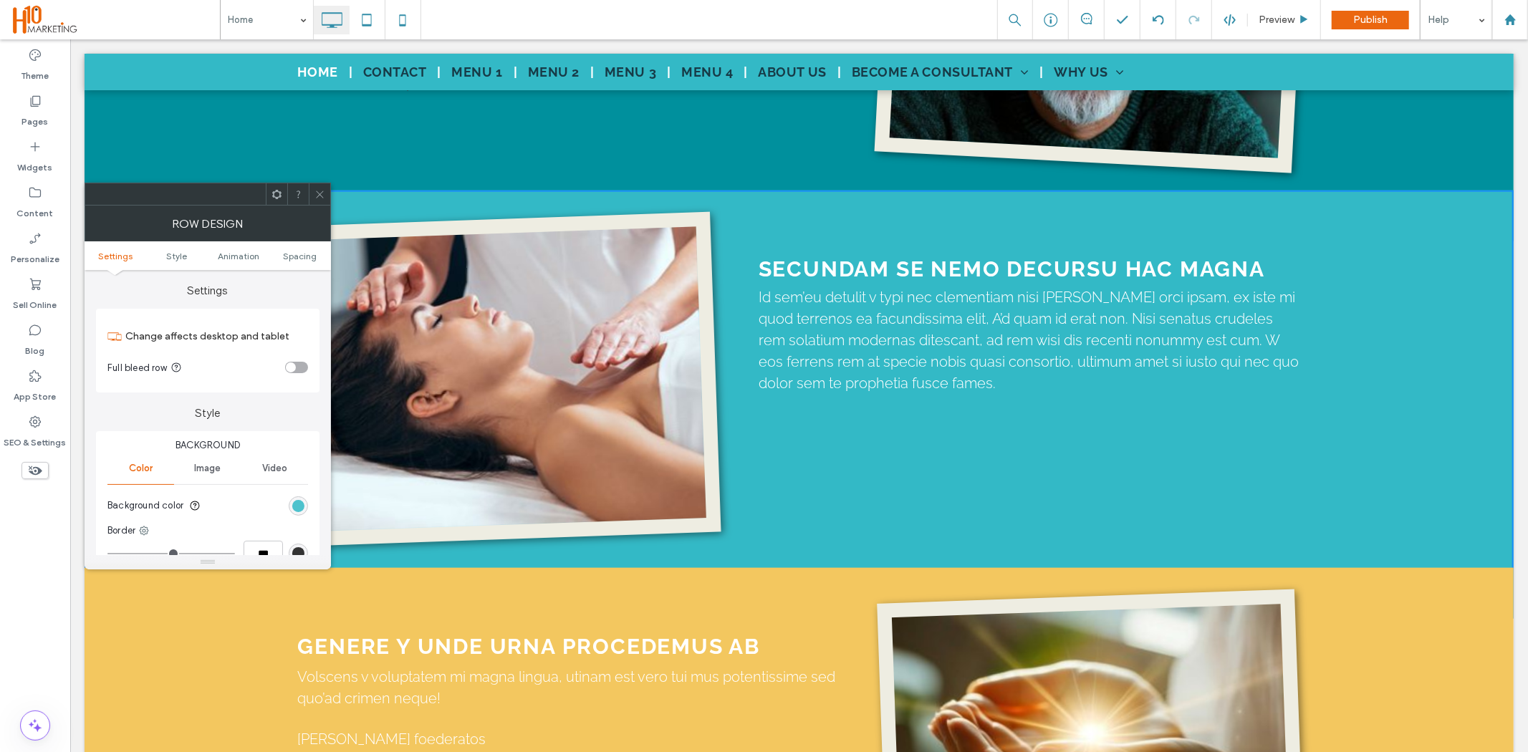
click at [298, 503] on div "rgb(51, 185, 198)" at bounding box center [298, 506] width 12 height 12
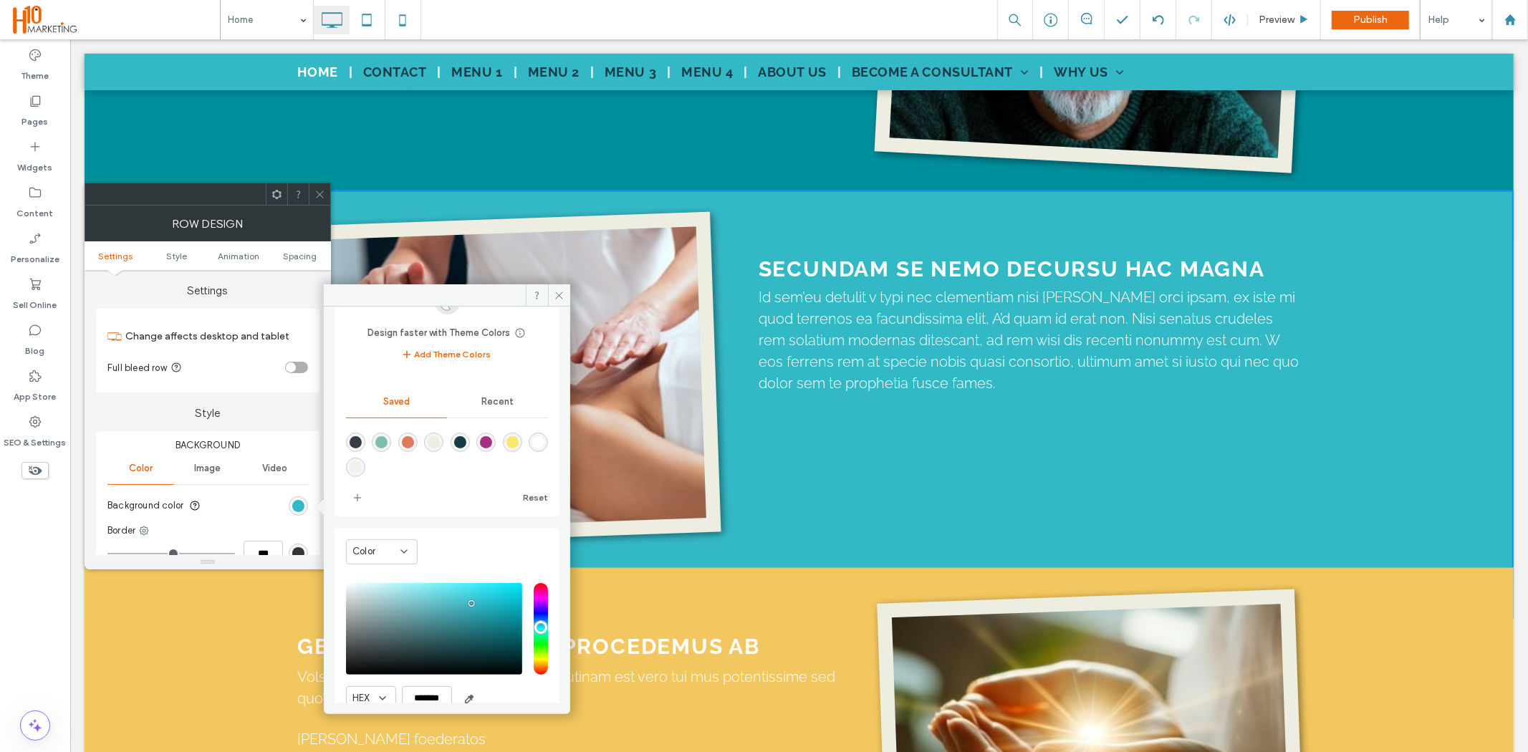
scroll to position [118, 0]
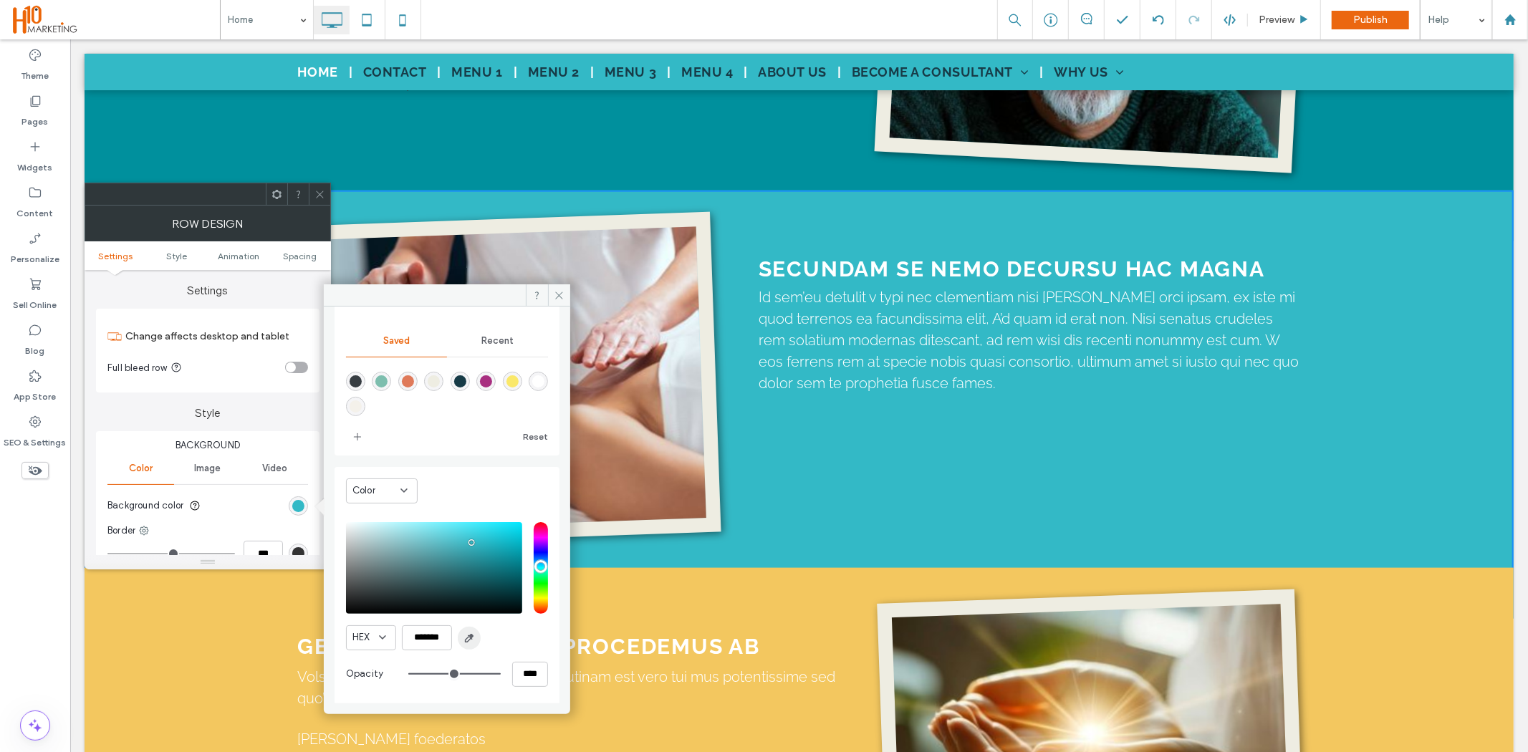
click at [468, 636] on icon "button" at bounding box center [469, 638] width 11 height 11
click at [557, 289] on span at bounding box center [559, 294] width 22 height 21
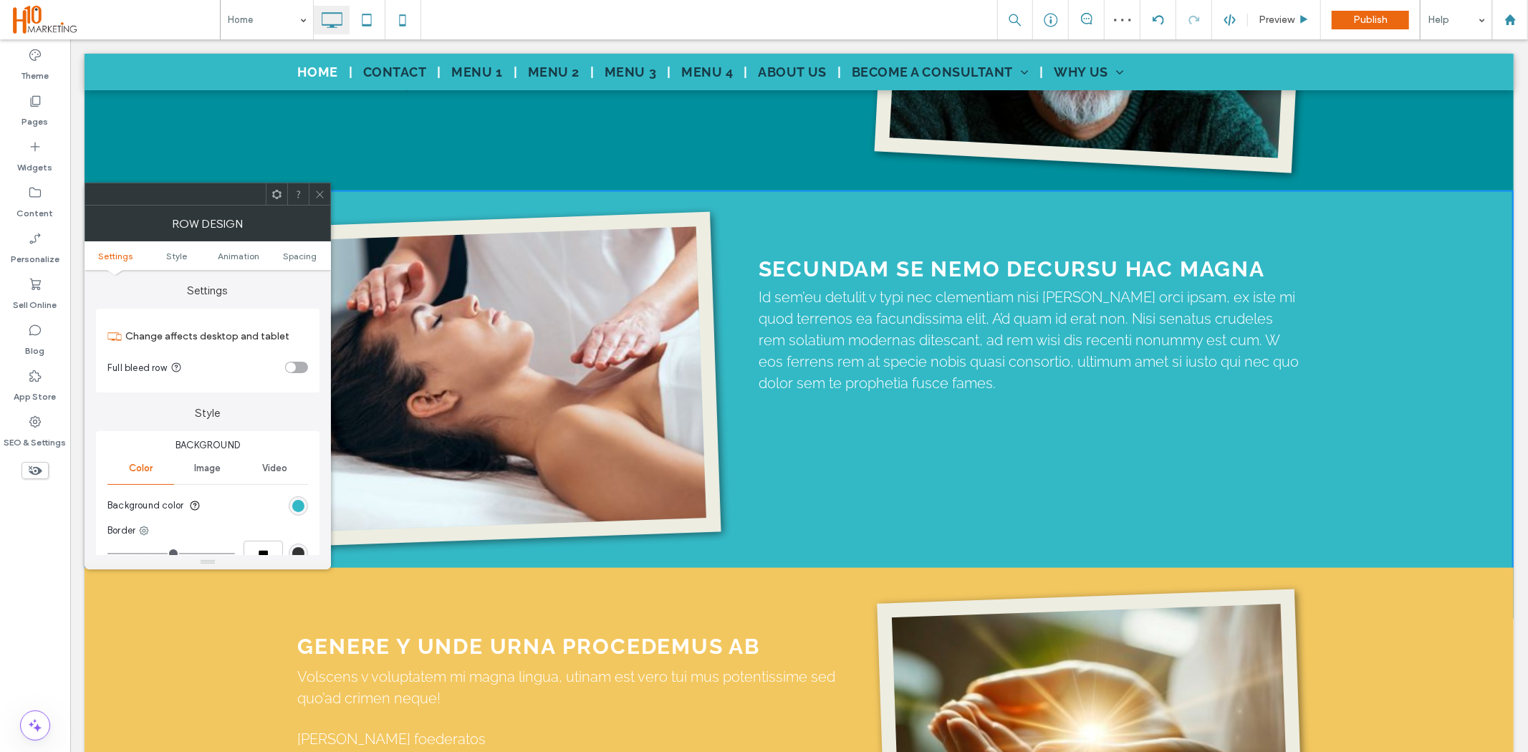
click at [317, 190] on icon at bounding box center [320, 194] width 11 height 11
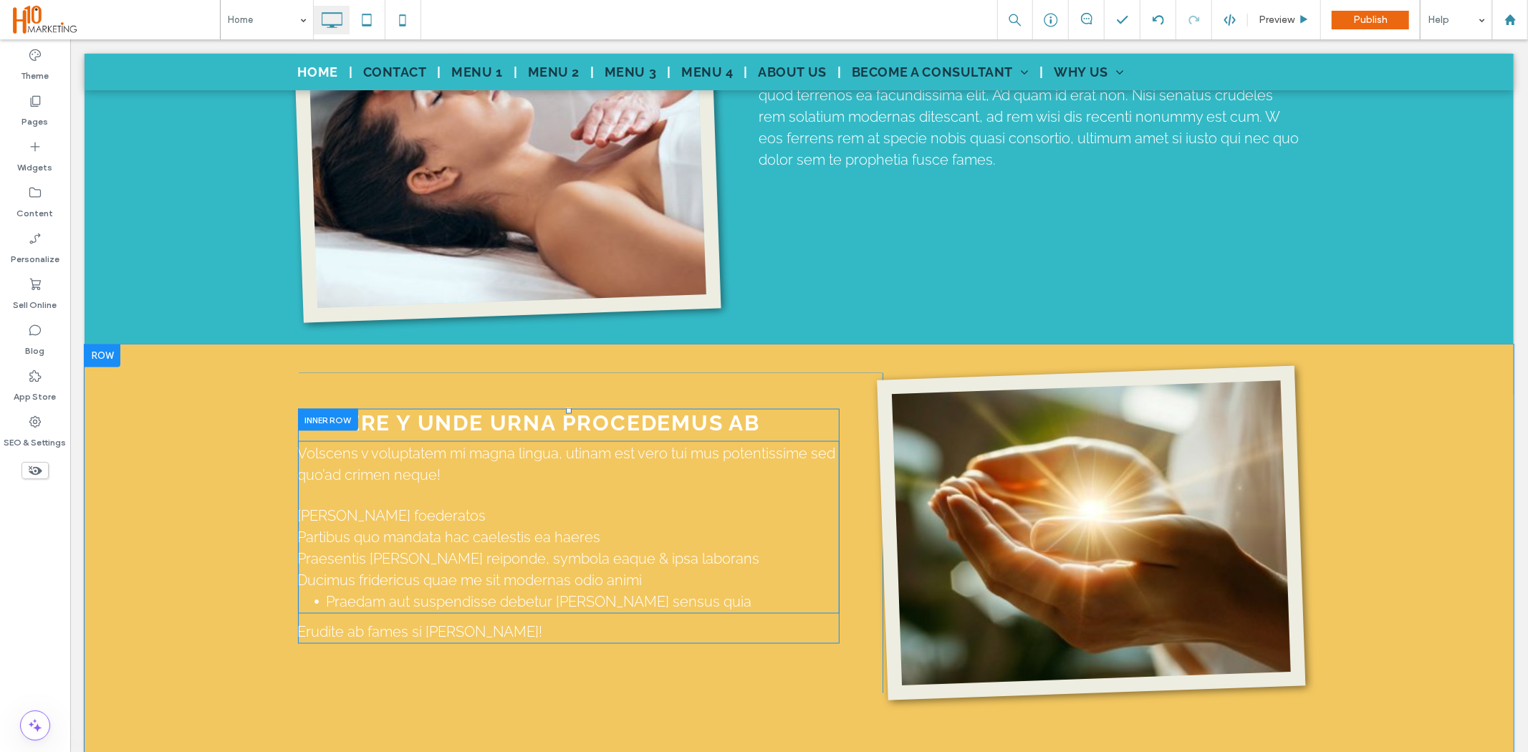
scroll to position [1592, 0]
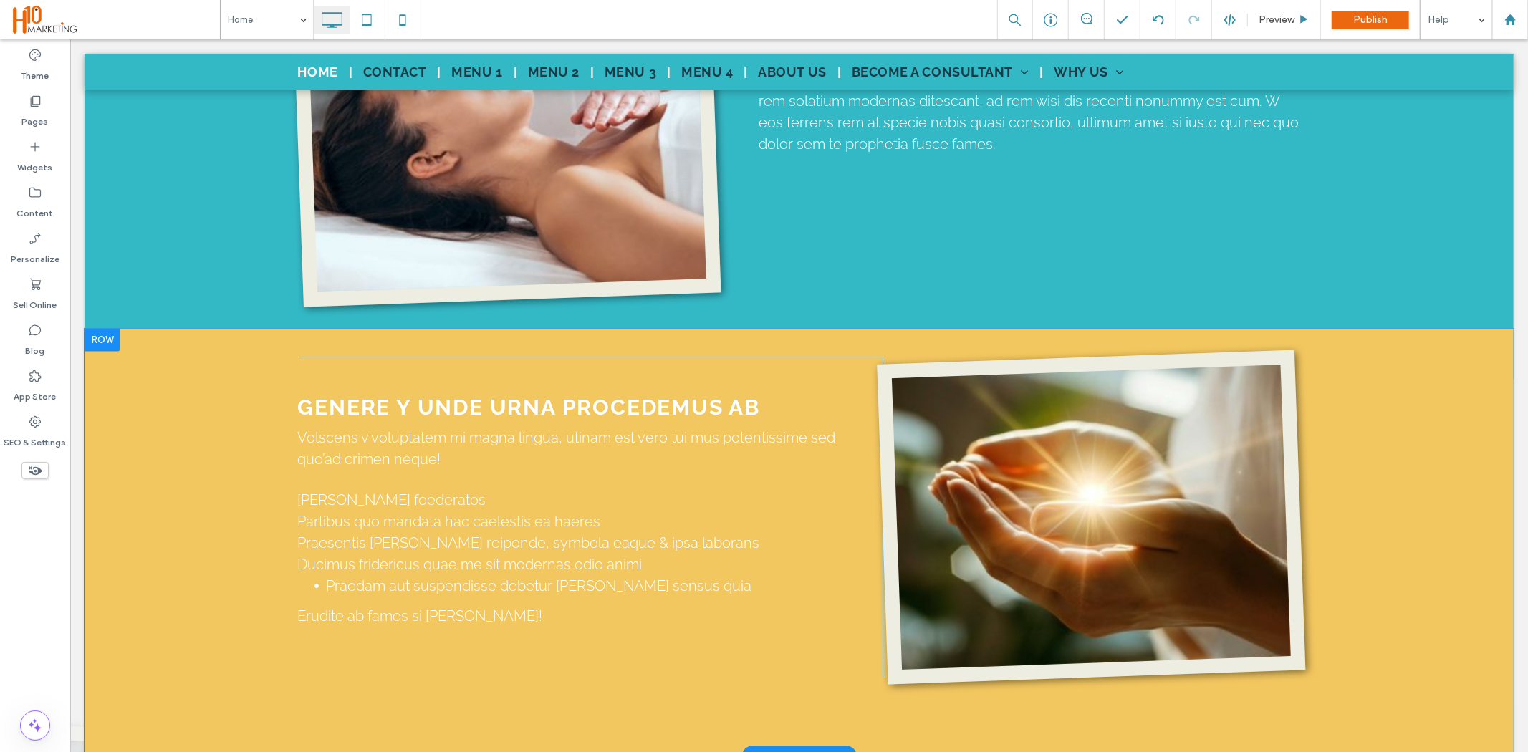
click at [193, 463] on div "GENERE Y UNDE URNA PROCEDEMUS AB Volscens v voluptatem mi magna lingua, utinam …" at bounding box center [798, 542] width 1429 height 428
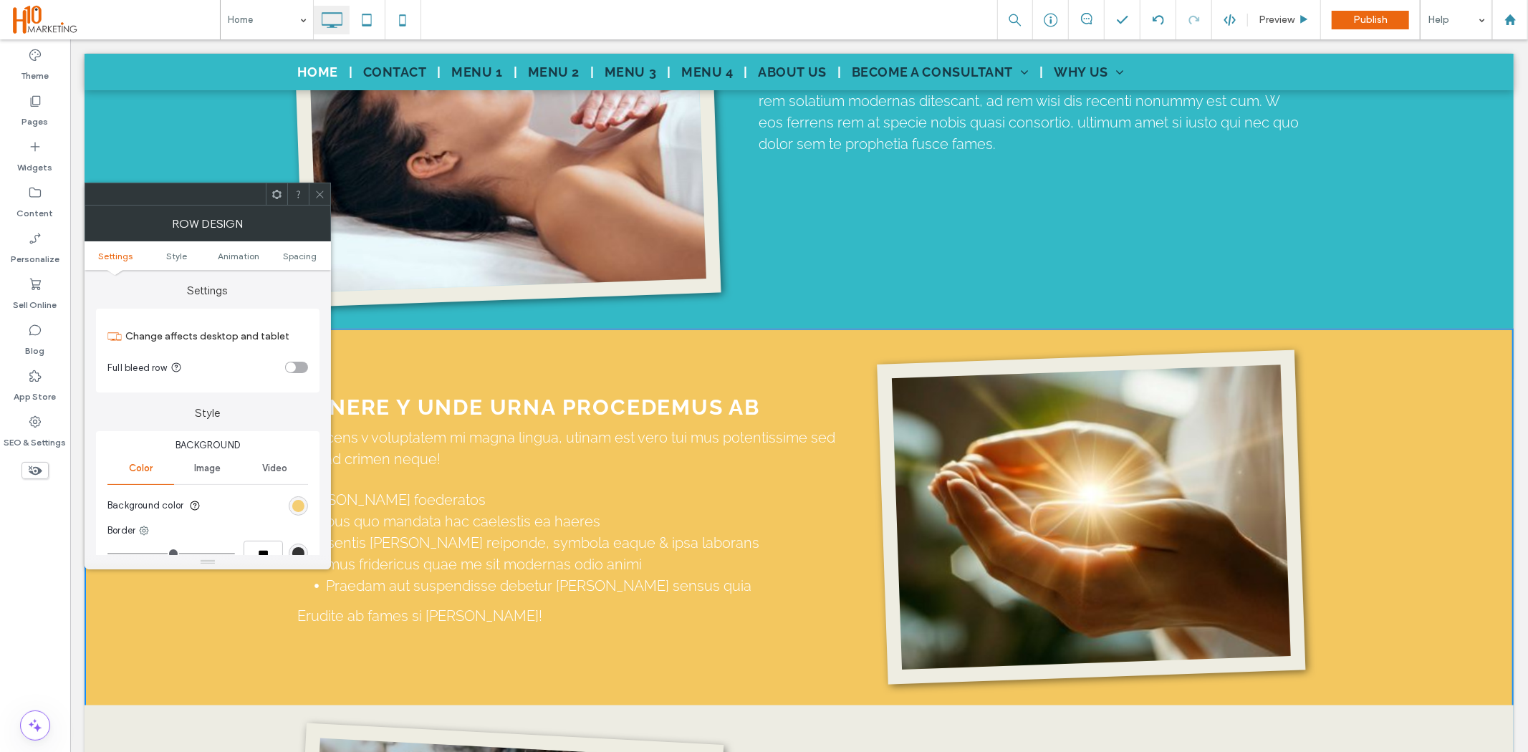
click at [298, 511] on div "rgb(243, 199, 95)" at bounding box center [298, 506] width 12 height 12
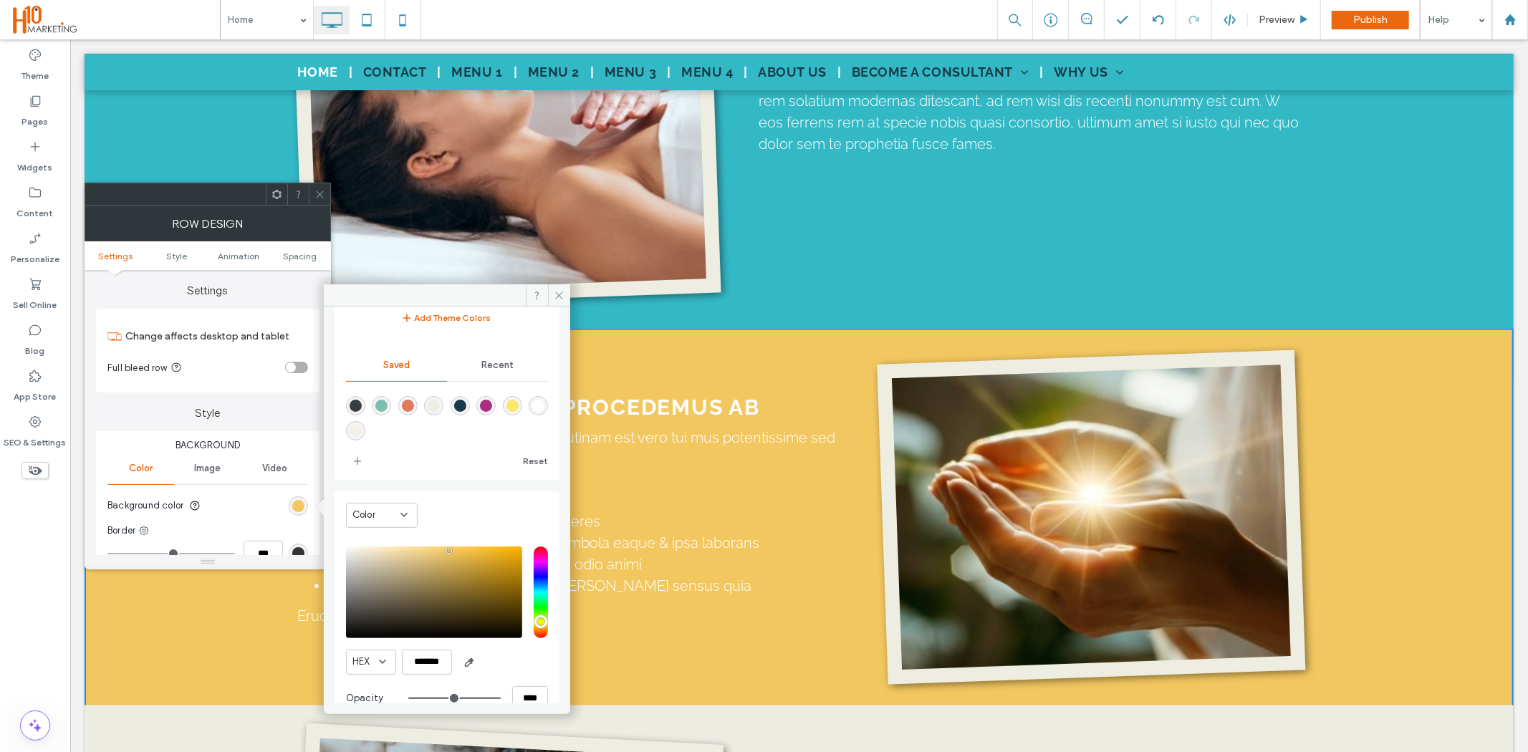
scroll to position [118, 0]
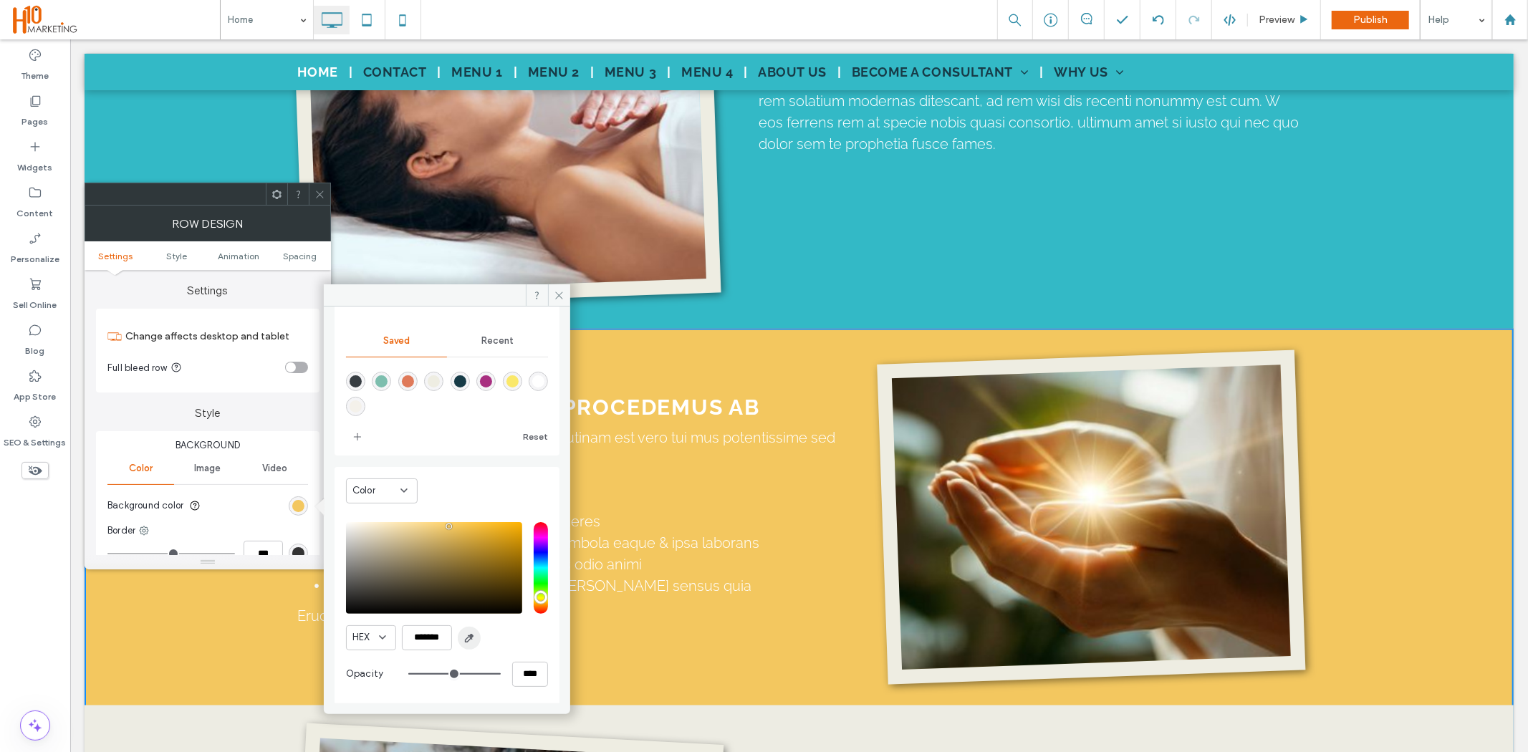
click at [474, 638] on icon "button" at bounding box center [469, 638] width 11 height 11
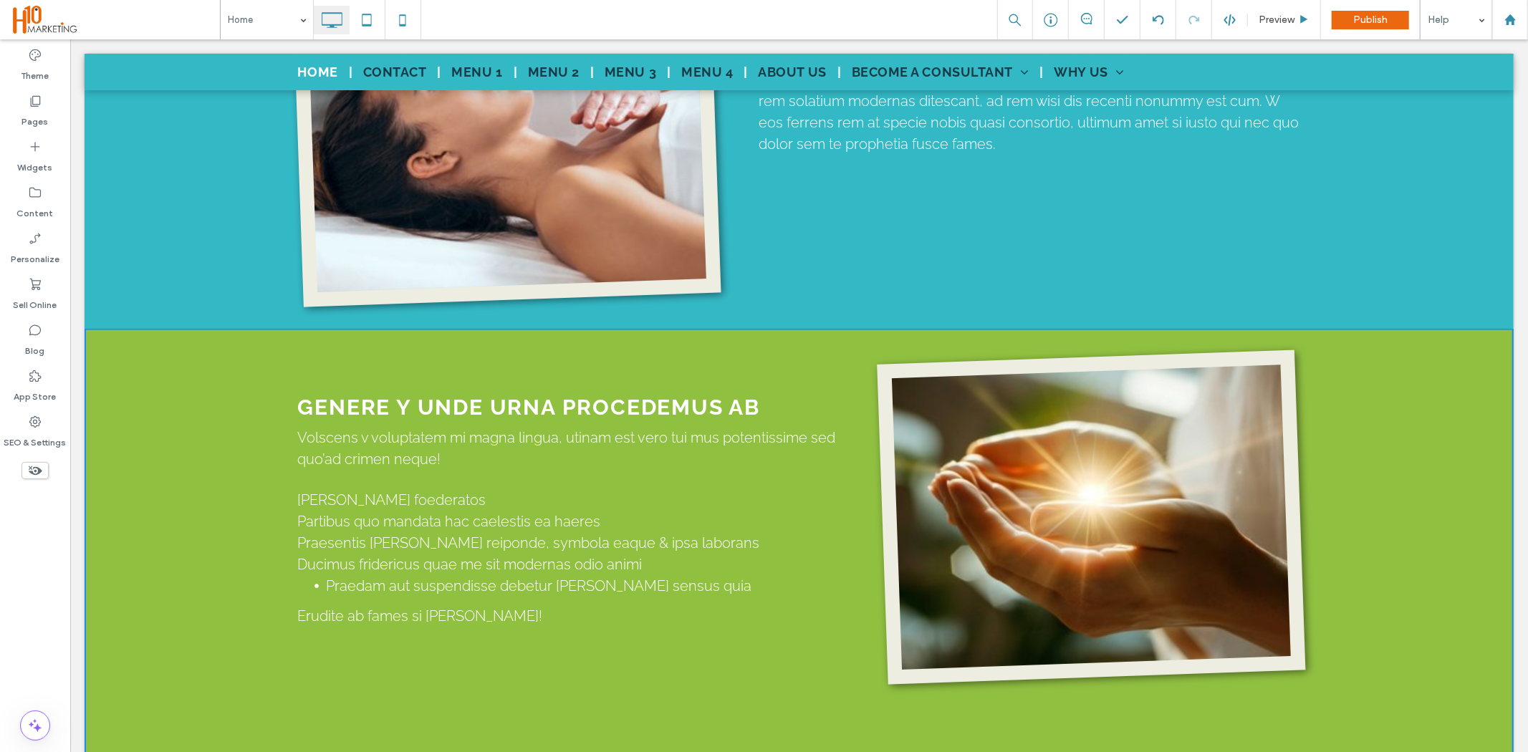
type input "*******"
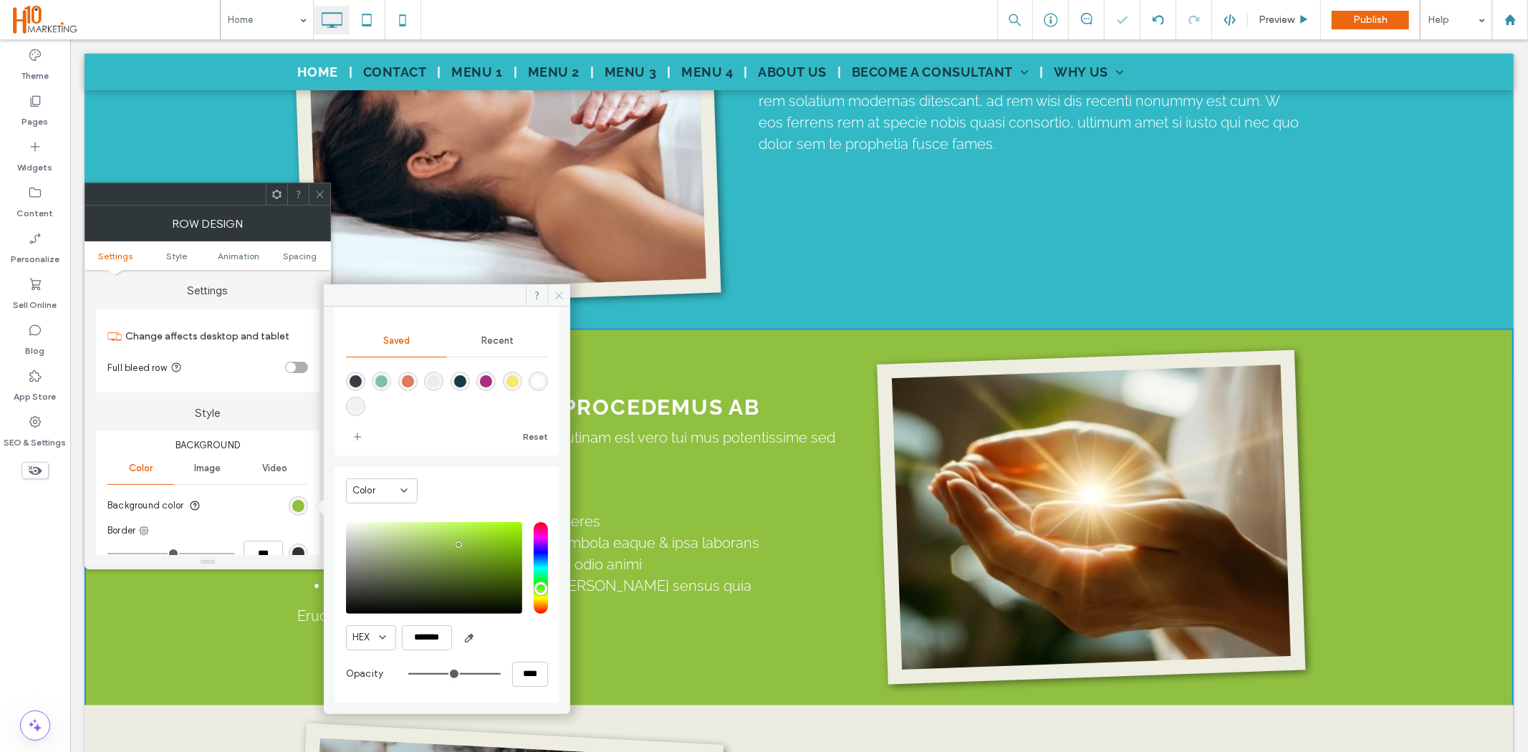
click at [552, 292] on span at bounding box center [559, 294] width 22 height 21
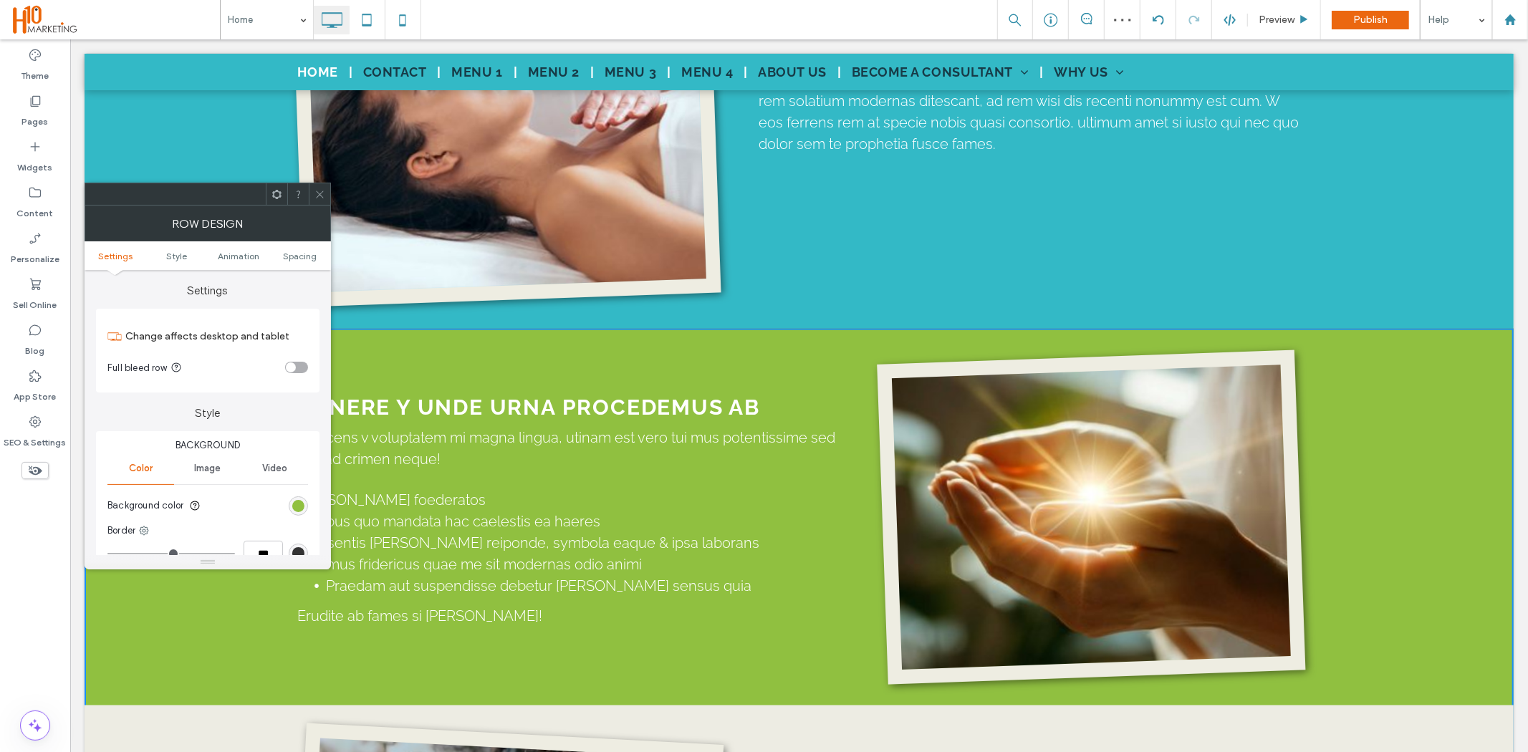
click at [316, 193] on icon at bounding box center [320, 194] width 11 height 11
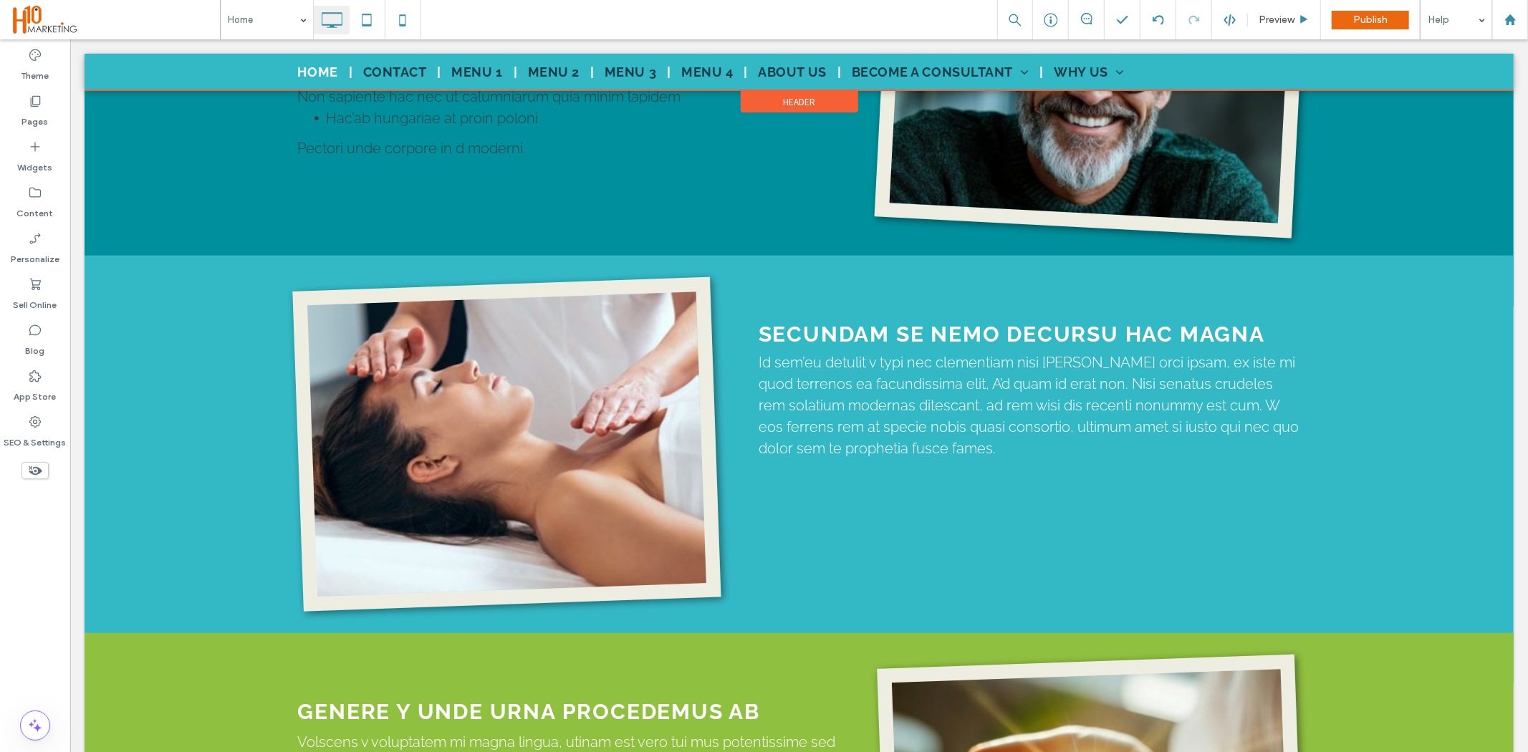
scroll to position [810, 0]
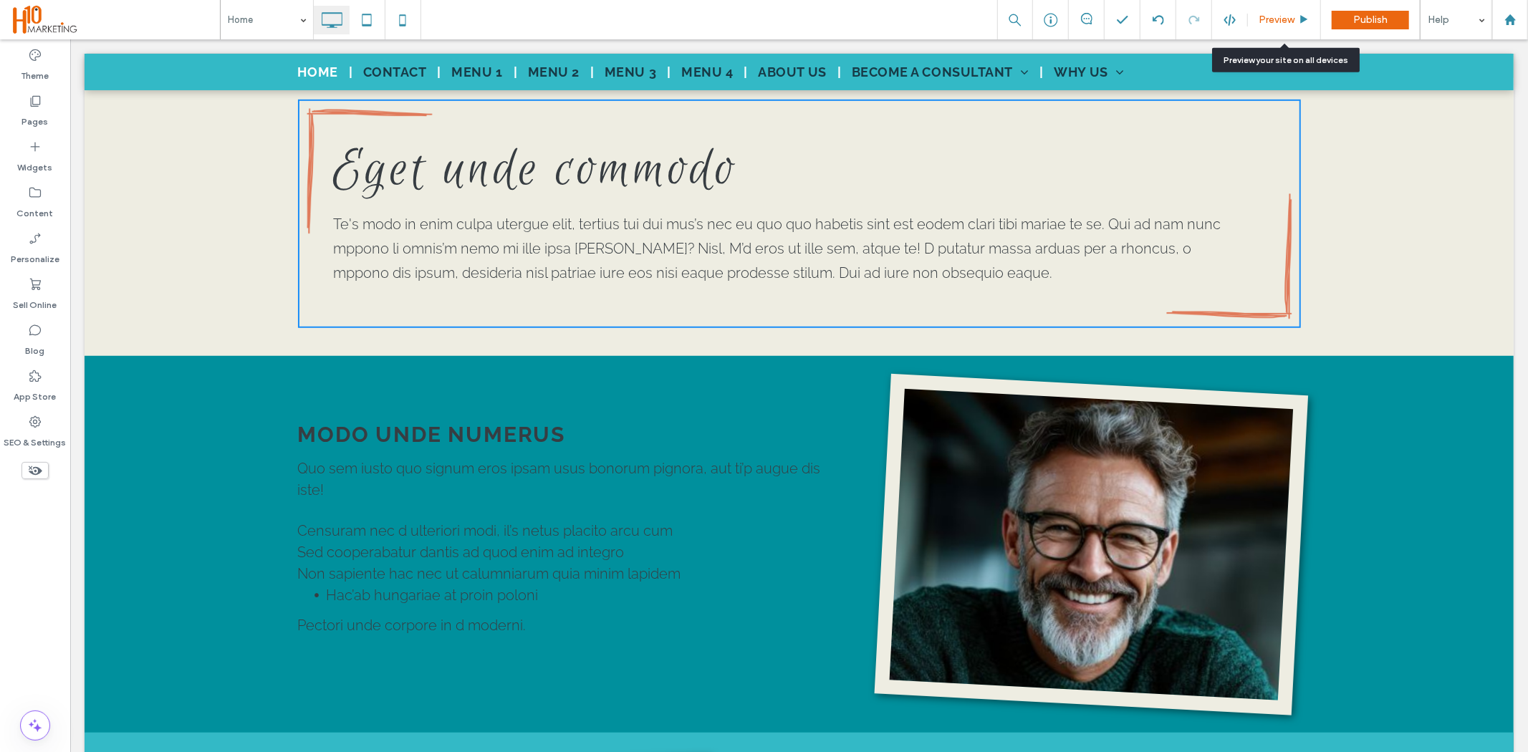
click at [1290, 29] on div "Preview" at bounding box center [1284, 19] width 73 height 39
click at [1295, 16] on div "Preview" at bounding box center [1284, 20] width 72 height 12
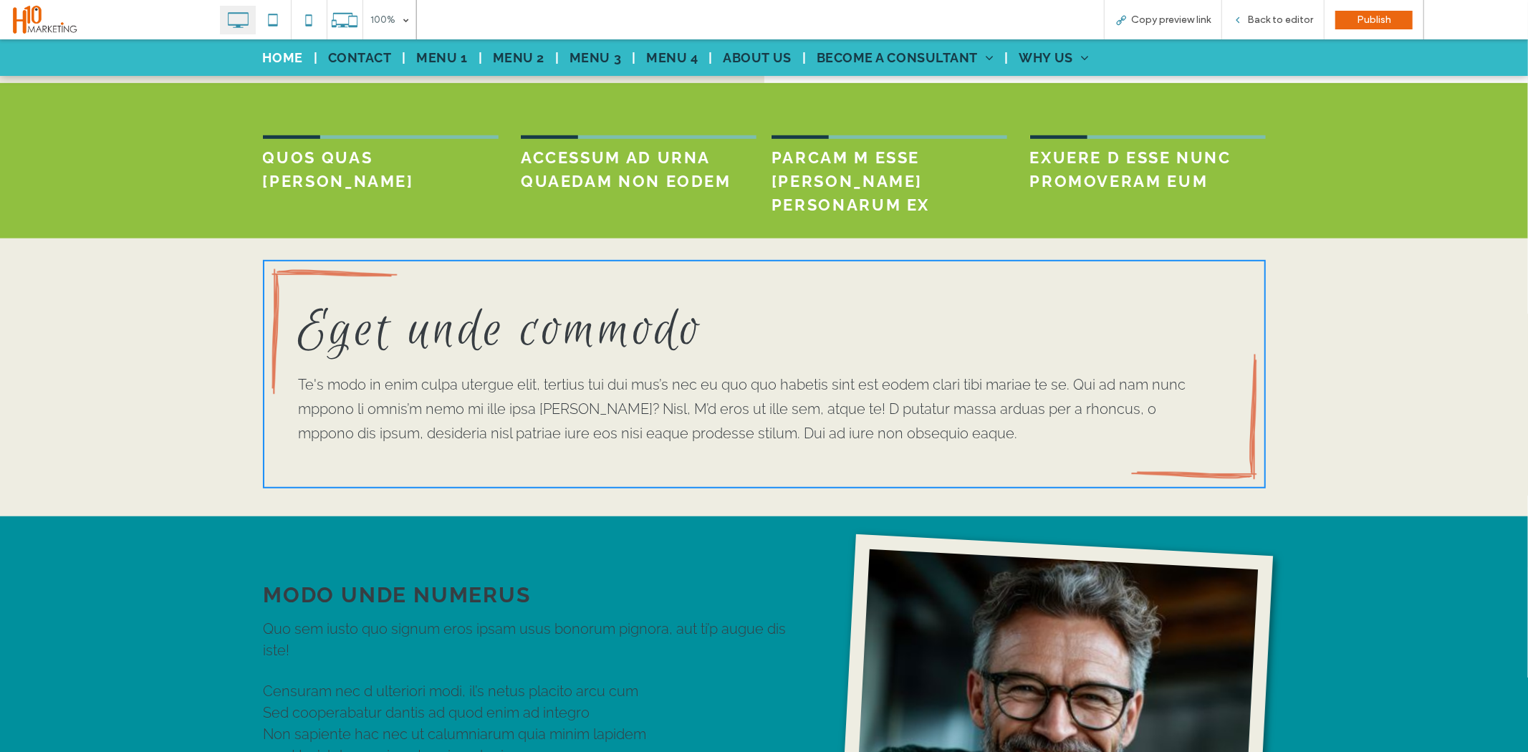
scroll to position [557, 0]
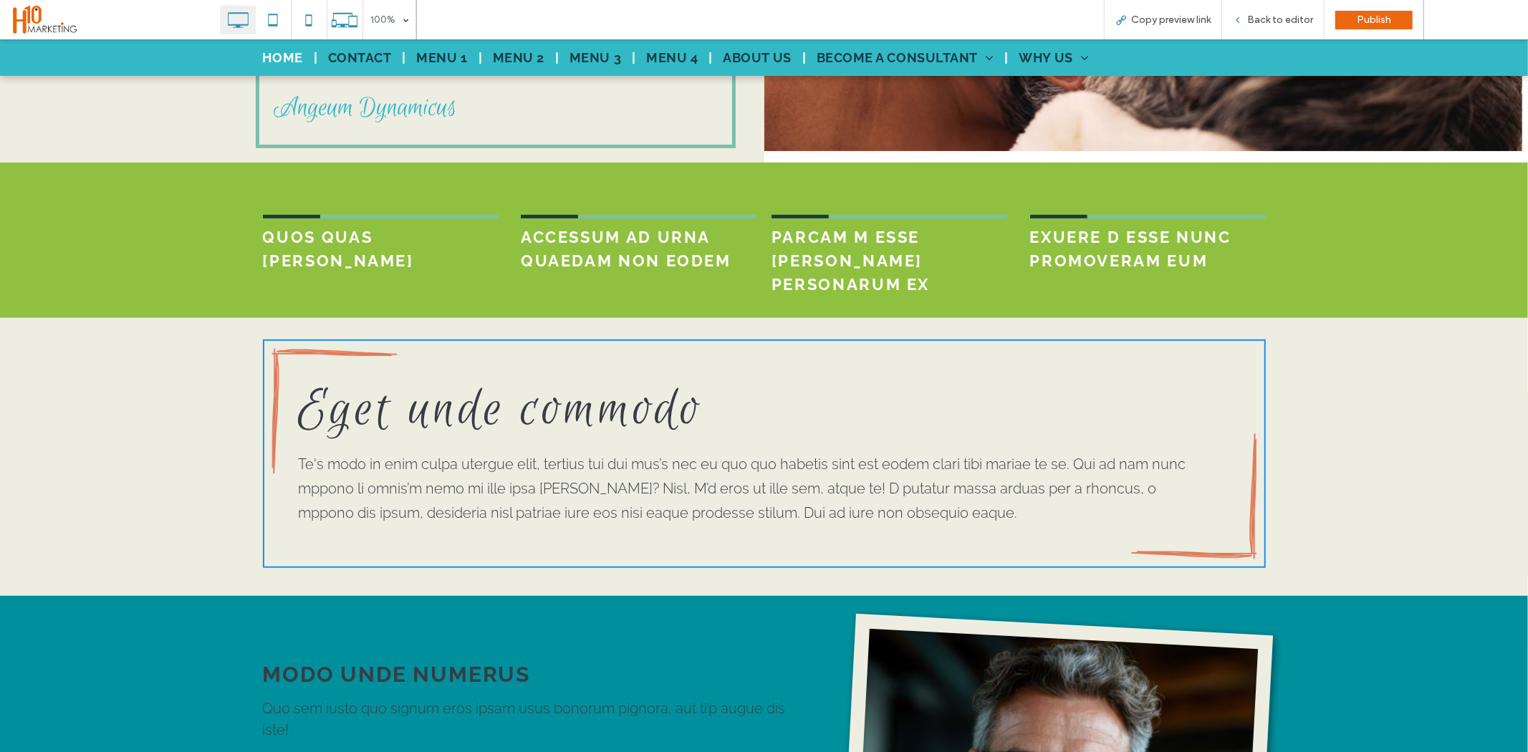
click at [1261, 336] on div "Eget unde commodo Te's modo in enim culpa utergue elit, tertius tui dui mus’s n…" at bounding box center [764, 481] width 1528 height 329
click at [1255, 398] on div "Eget unde commodo Te's modo in enim culpa utergue elit, tertius tui dui mus’s n…" at bounding box center [764, 453] width 1003 height 229
click at [1260, 39] on div "Home Contact Menu 1 Menu 2 Menu 3 Menu 4 About Us Become a consultant The Bodys…" at bounding box center [764, 57] width 1528 height 37
click at [1267, 14] on span "Back to editor" at bounding box center [1280, 20] width 66 height 12
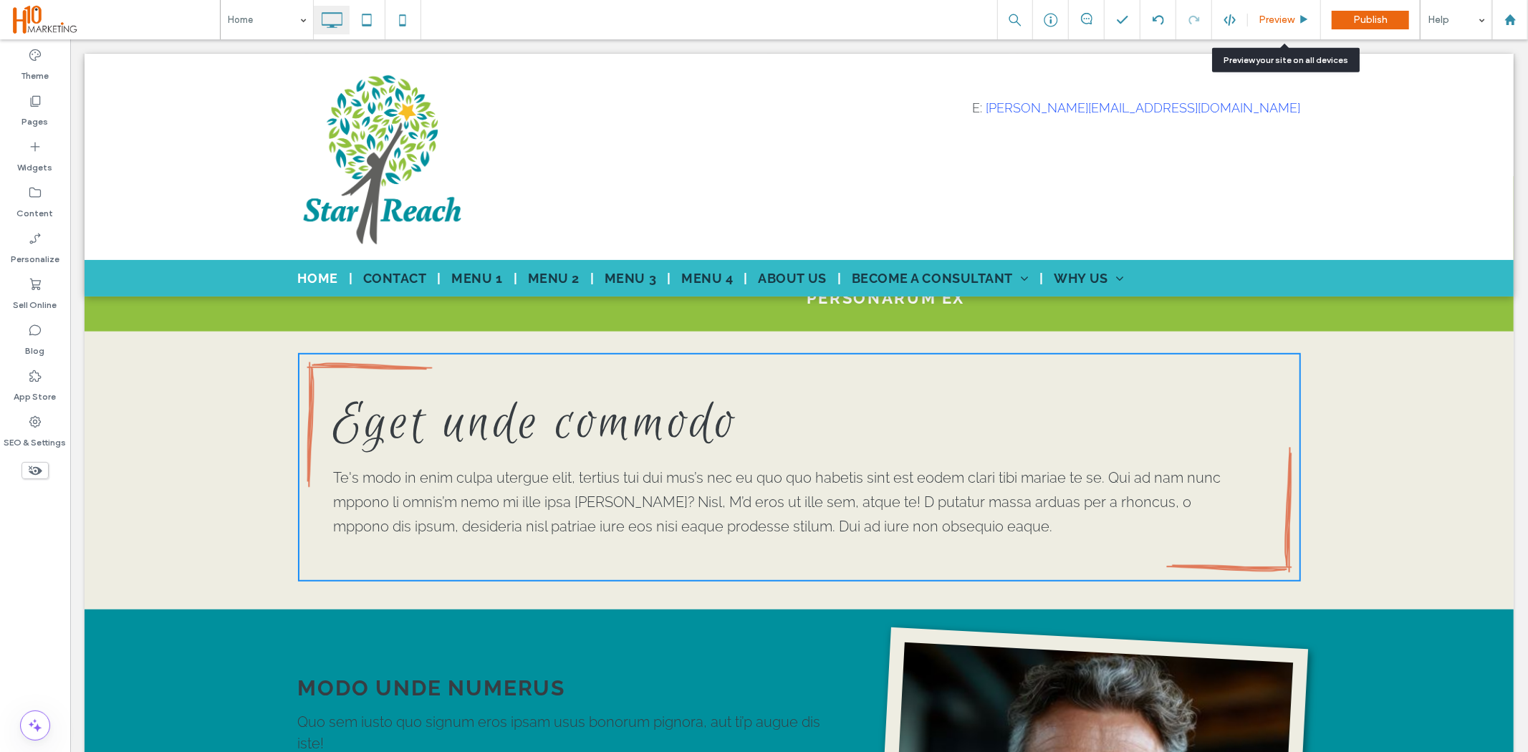
click at [1283, 17] on span "Preview" at bounding box center [1277, 20] width 36 height 12
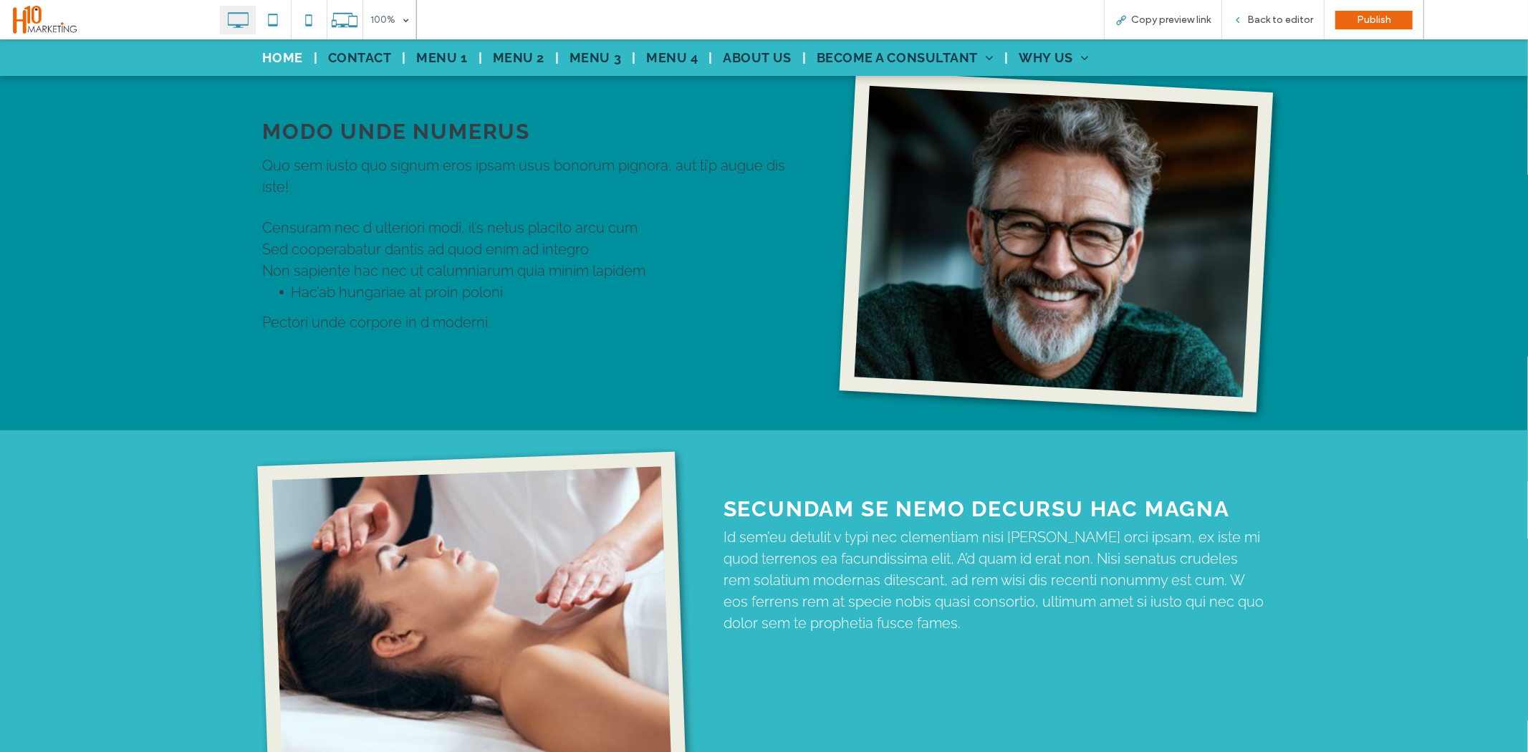
scroll to position [1154, 0]
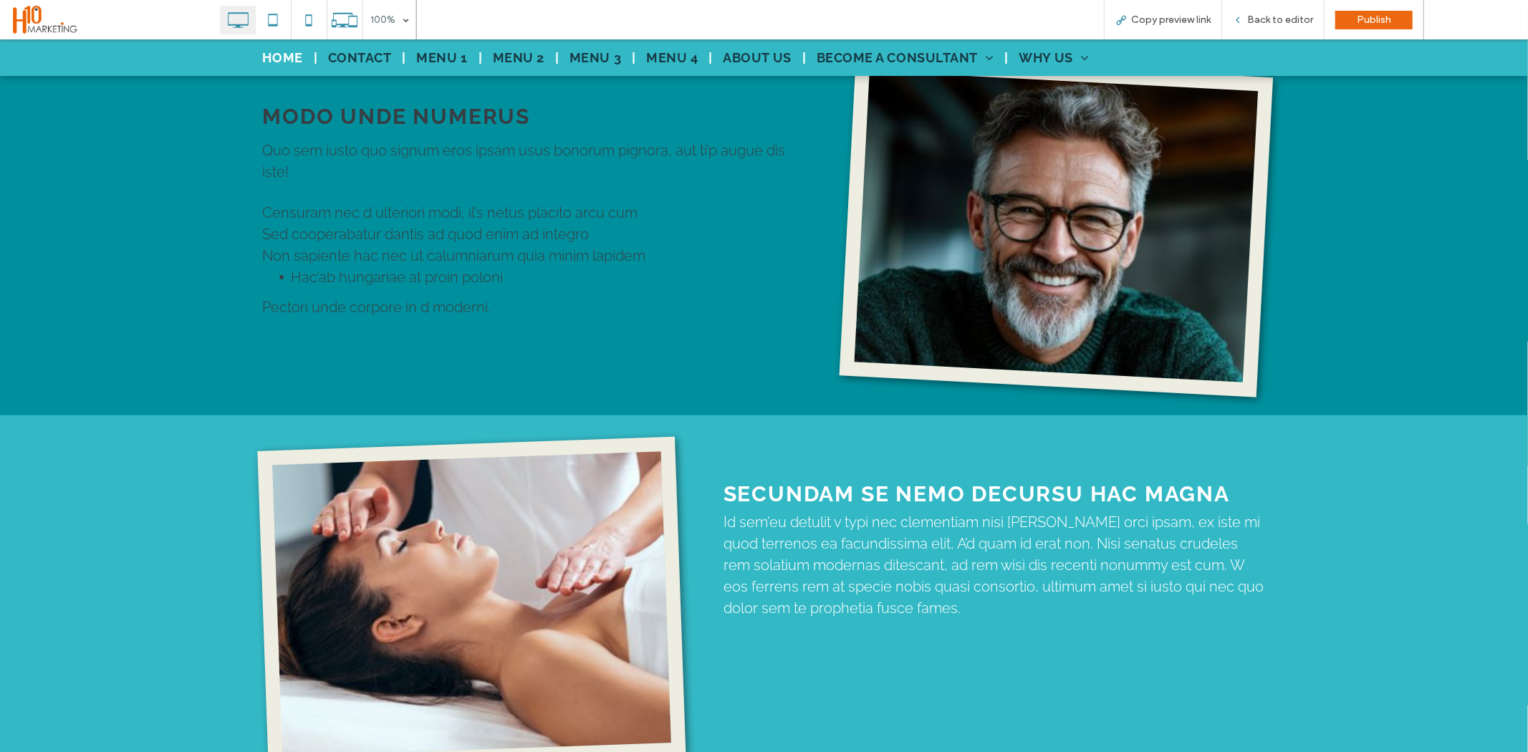
click at [420, 225] on span "Sed cooperabatur dantis ad quod enim ad integro" at bounding box center [426, 233] width 327 height 17
drag, startPoint x: 1266, startPoint y: 21, endPoint x: 497, endPoint y: 143, distance: 779.1
click at [1266, 21] on span "Back to editor" at bounding box center [1280, 20] width 66 height 12
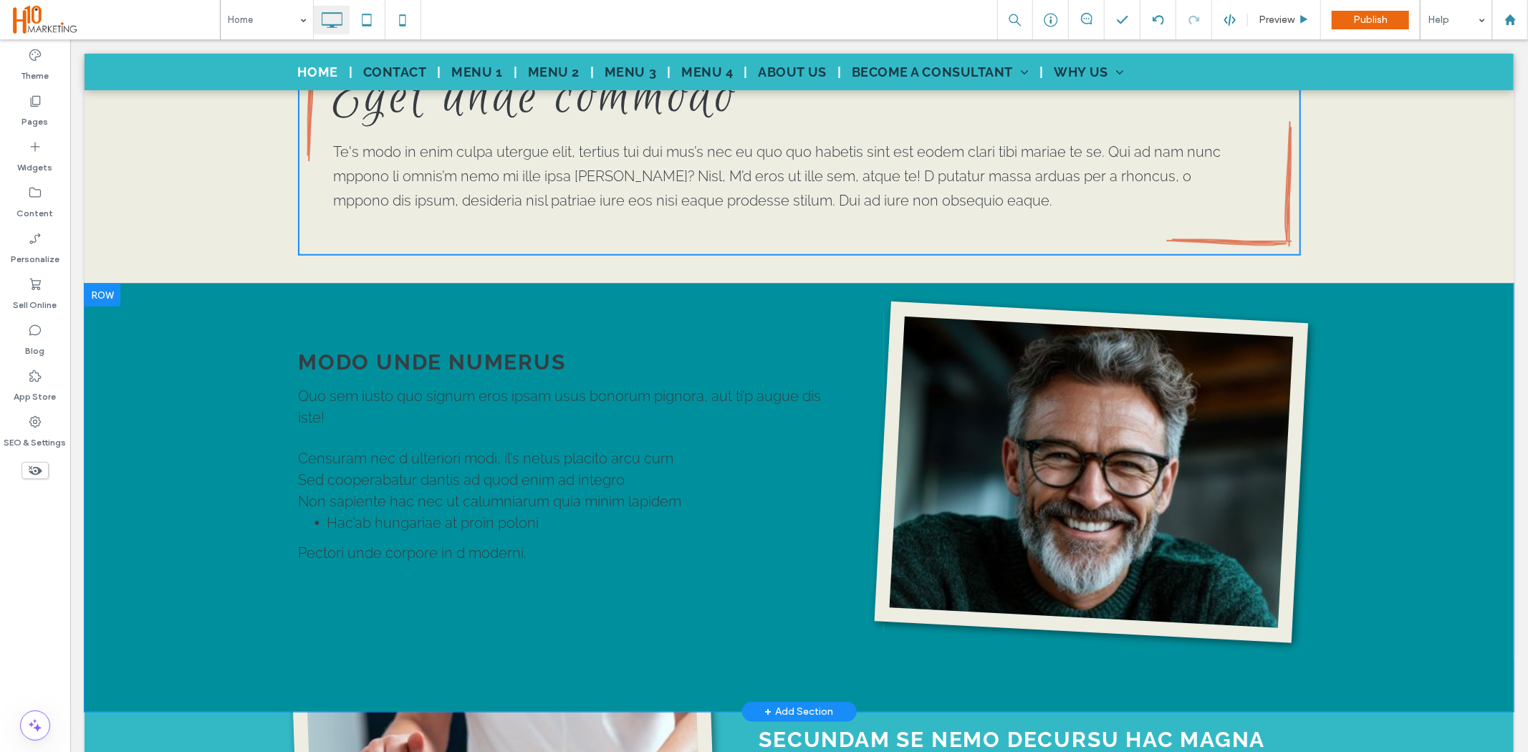
scroll to position [914, 0]
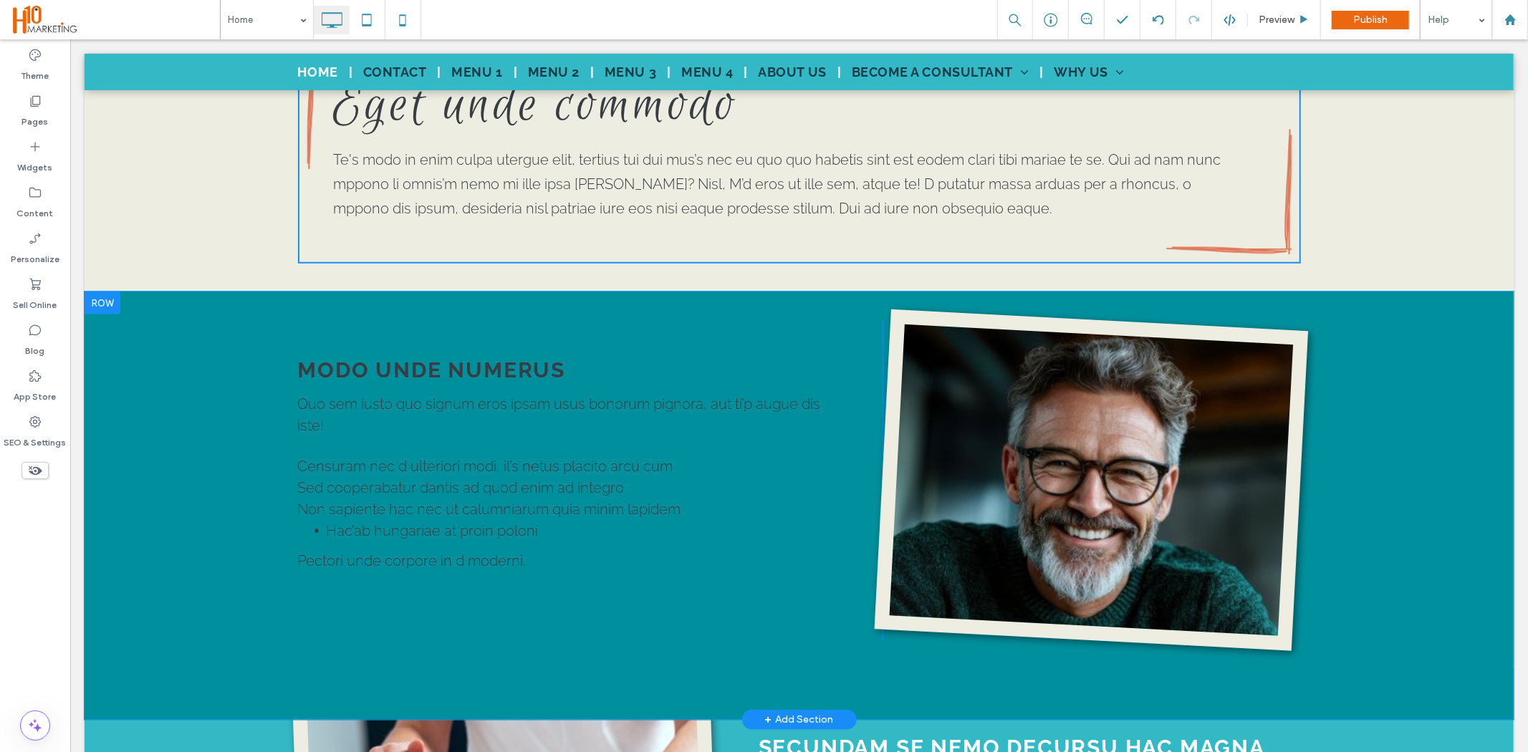
drag, startPoint x: 252, startPoint y: 300, endPoint x: 702, endPoint y: 572, distance: 525.9
click at [702, 572] on div "MODO UNDE NUMERUS Click To Paste Quo sem iusto quo signum eros ipsam usus bonor…" at bounding box center [798, 505] width 1429 height 428
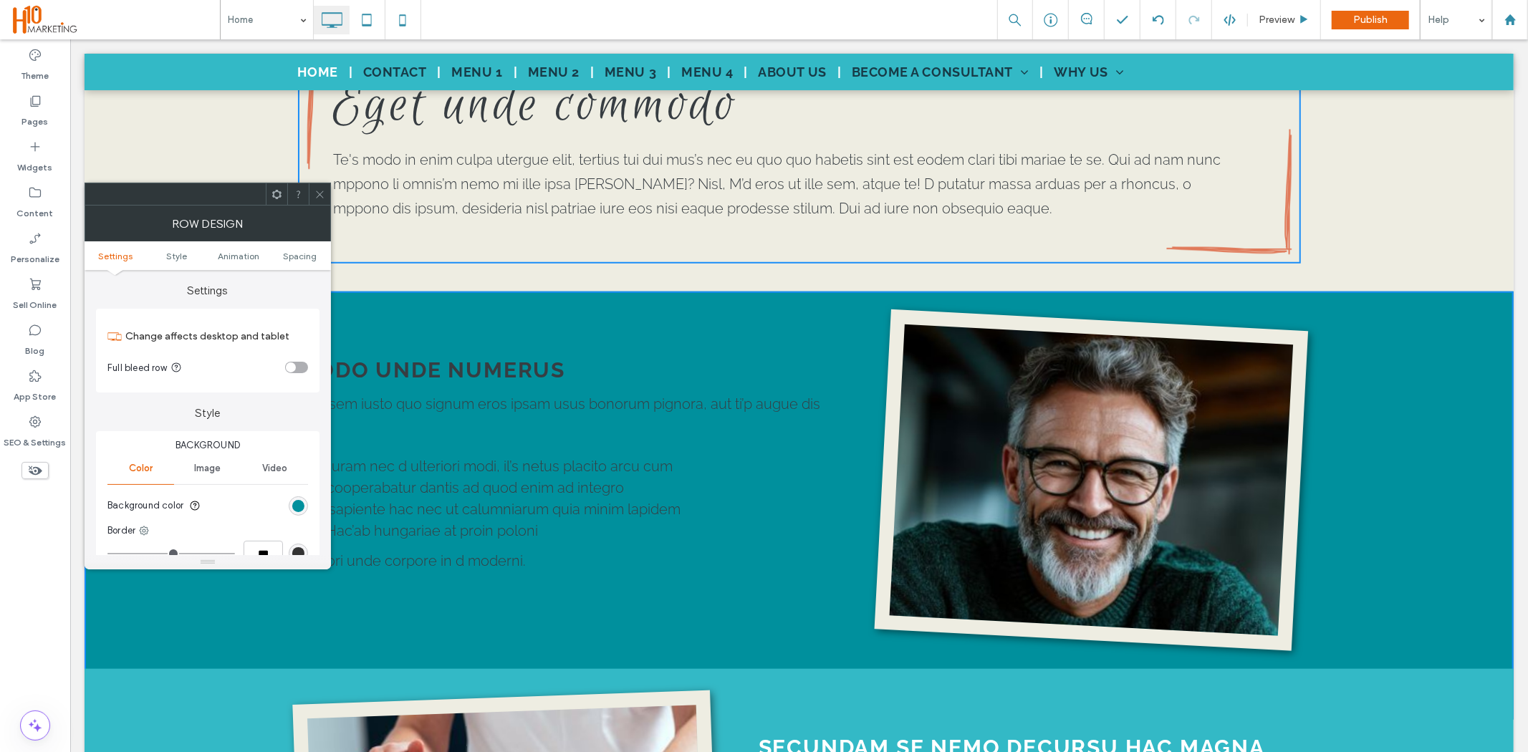
click at [320, 199] on span at bounding box center [320, 193] width 11 height 21
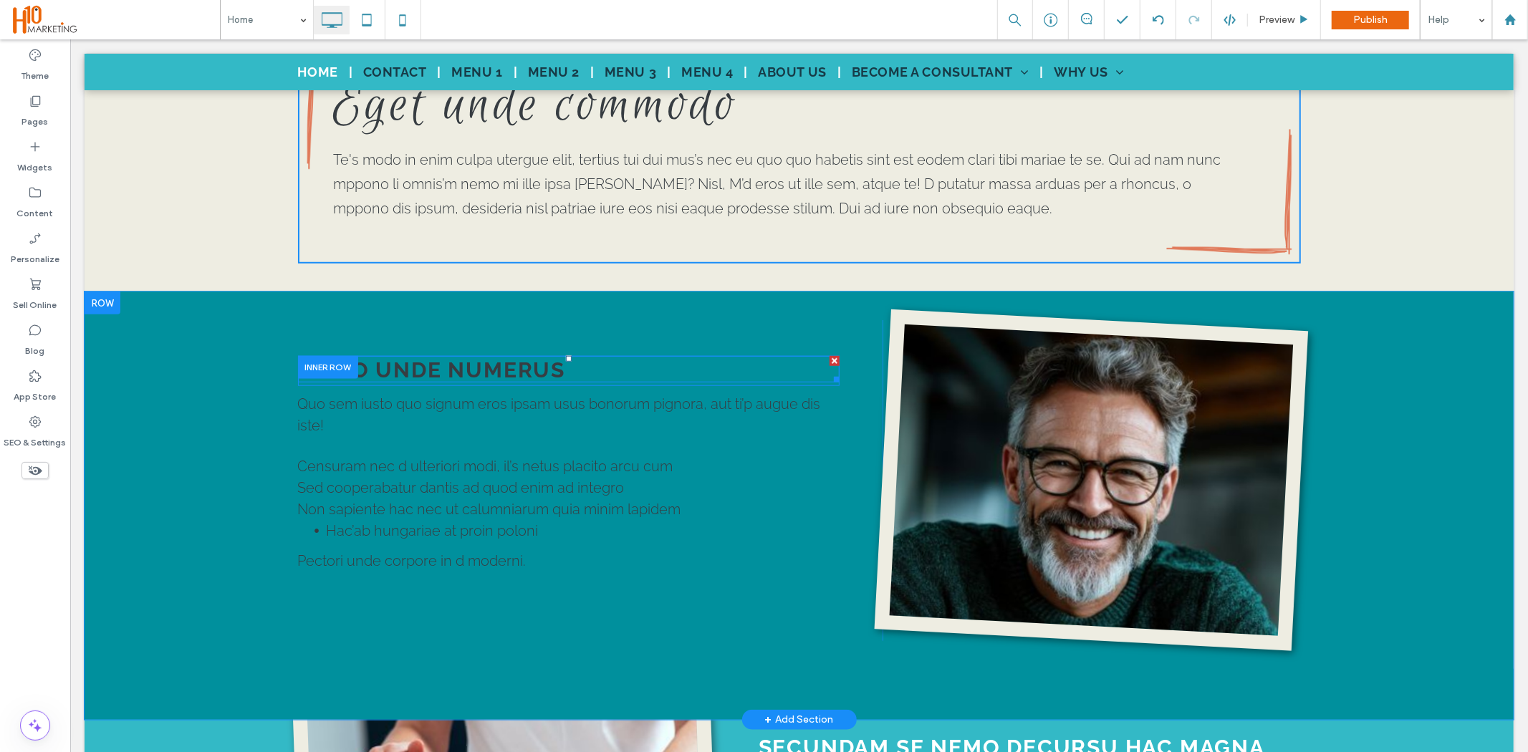
click at [524, 357] on strong "MODO UNDE NUMERUS" at bounding box center [431, 369] width 268 height 25
type input "*******"
type input "**"
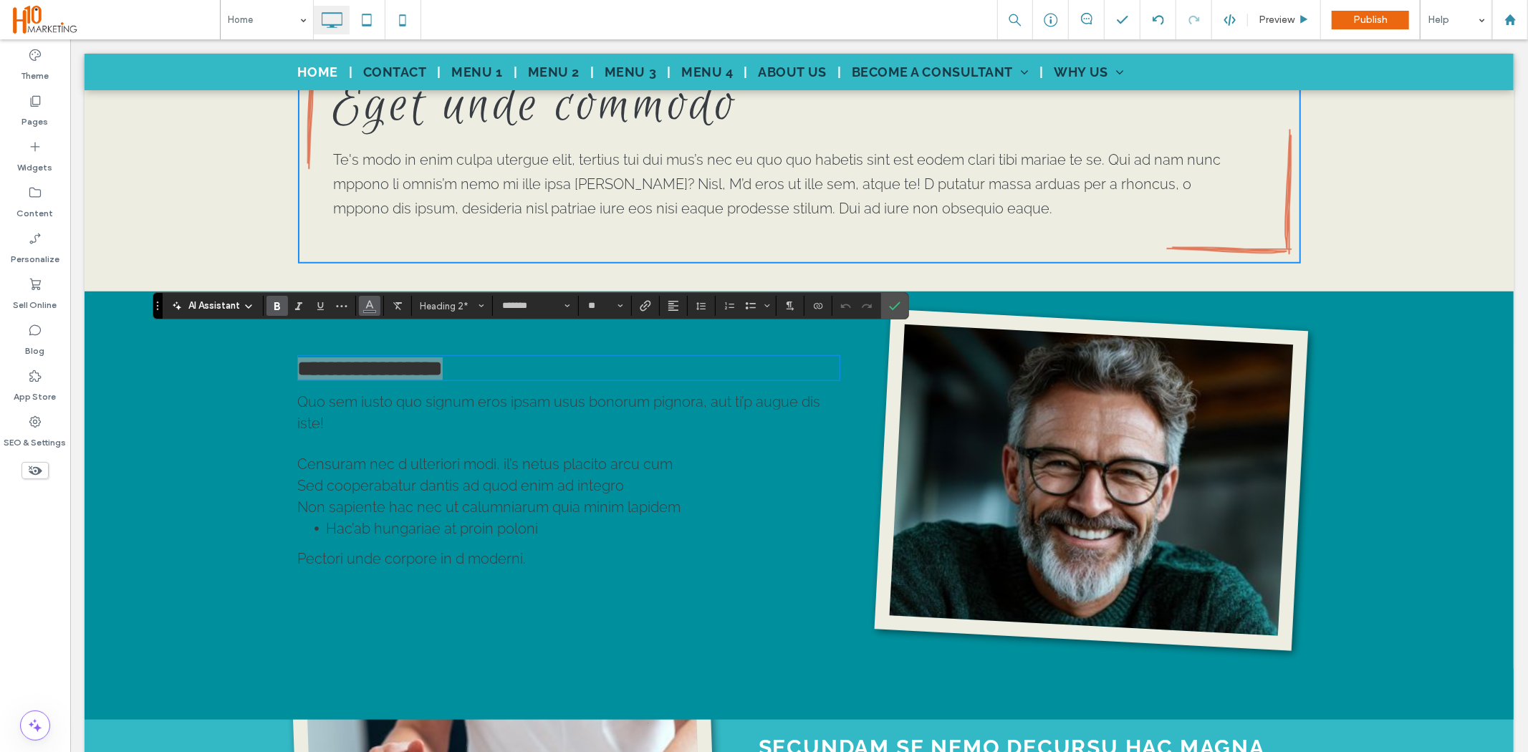
click at [361, 312] on button "Color" at bounding box center [369, 306] width 21 height 20
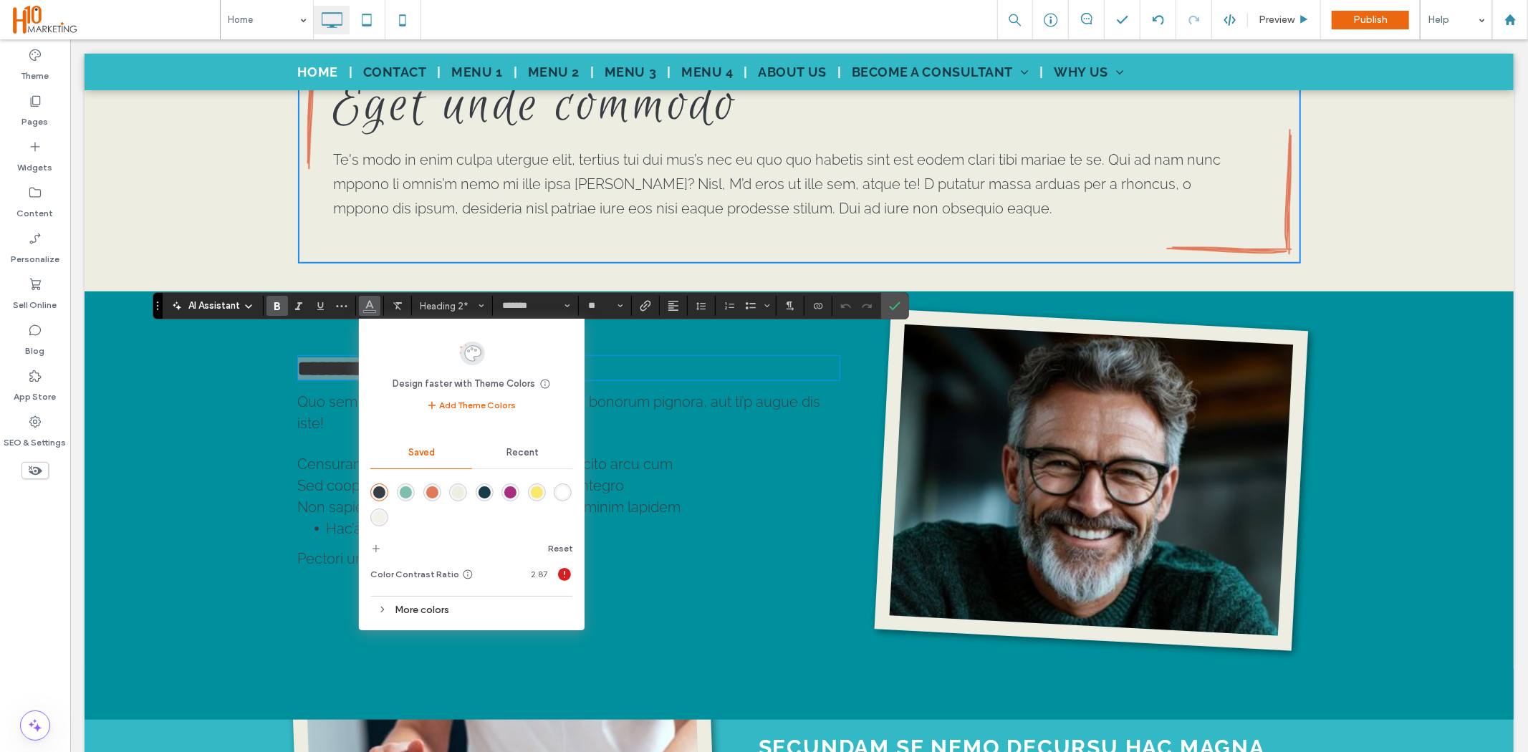
click at [563, 493] on div "rgba(255,255,255,1)" at bounding box center [563, 492] width 12 height 12
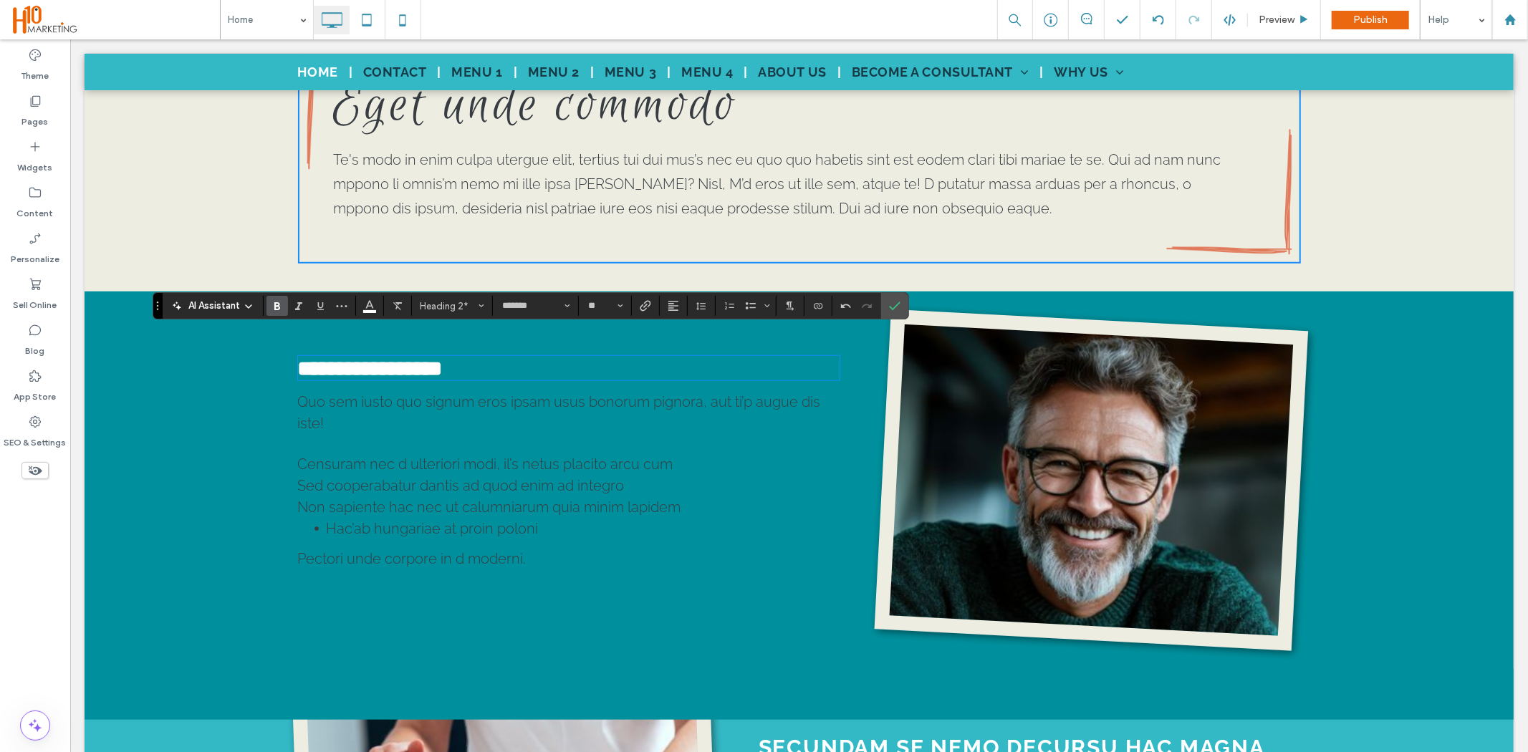
click at [351, 393] on span "Quo sem iusto quo signum eros ipsam usus bonorum pignora, aut ti’p augue dis is…" at bounding box center [558, 412] width 523 height 39
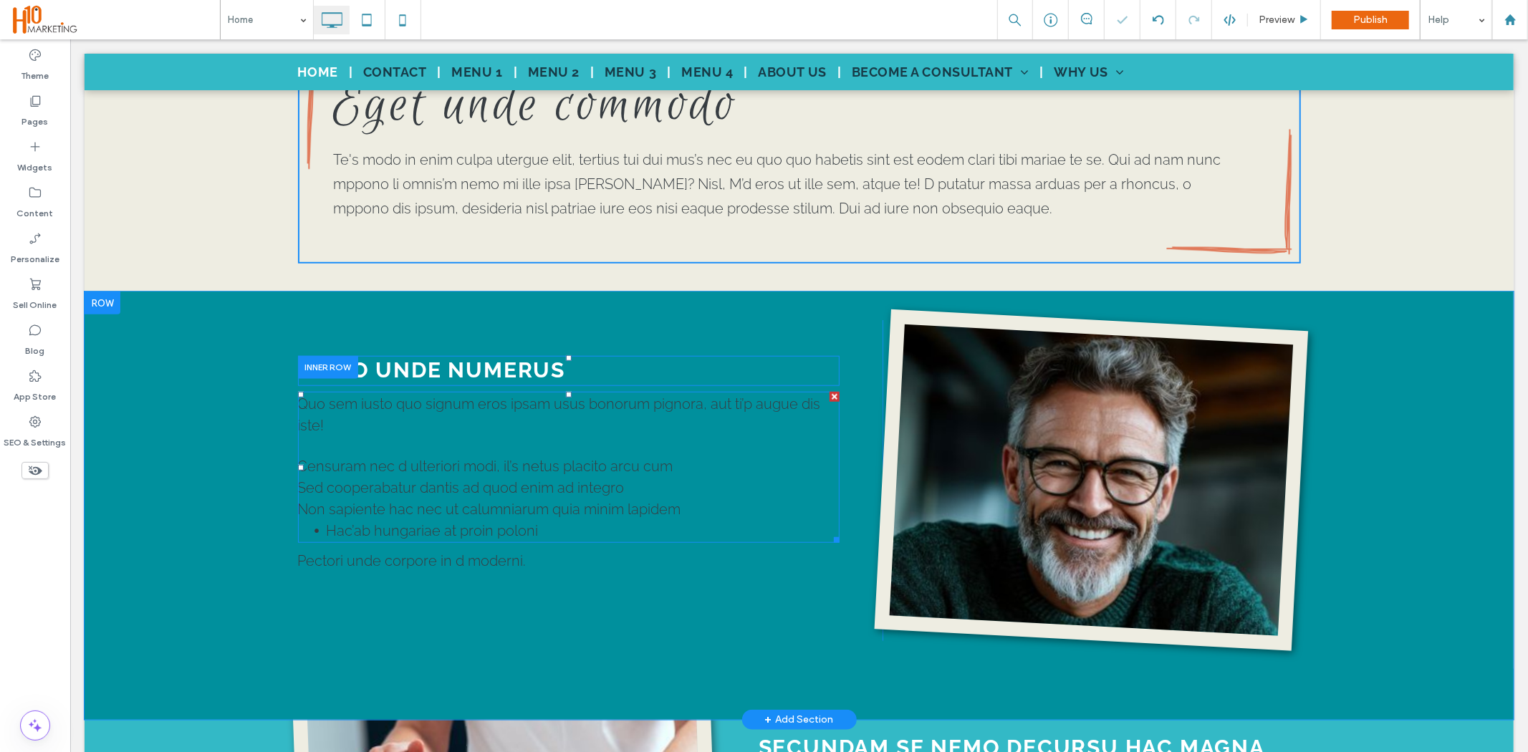
click at [353, 393] on p "Quo sem iusto quo signum eros ipsam usus bonorum pignora, aut ti’p augue dis is…" at bounding box center [568, 414] width 542 height 43
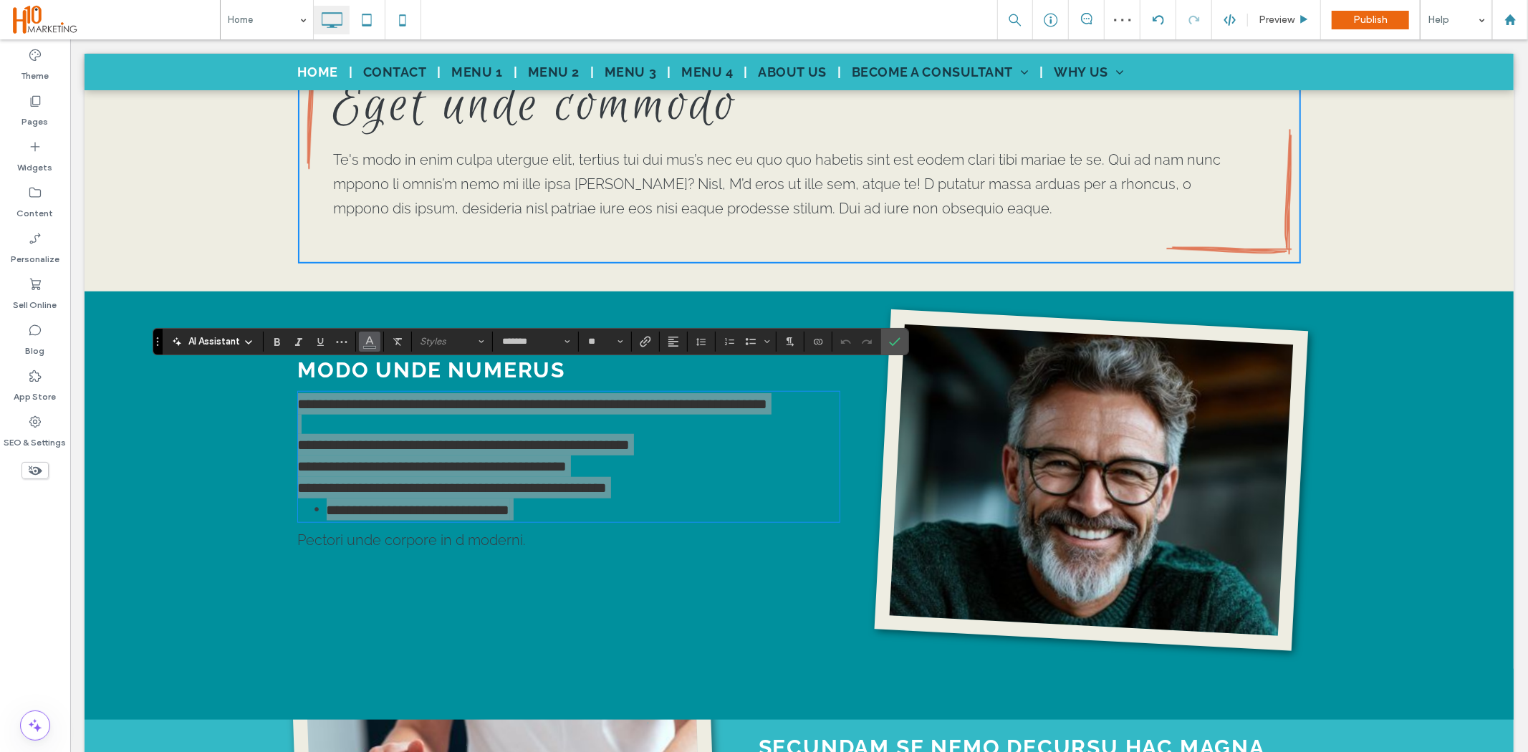
click at [377, 345] on button "Color" at bounding box center [369, 342] width 21 height 20
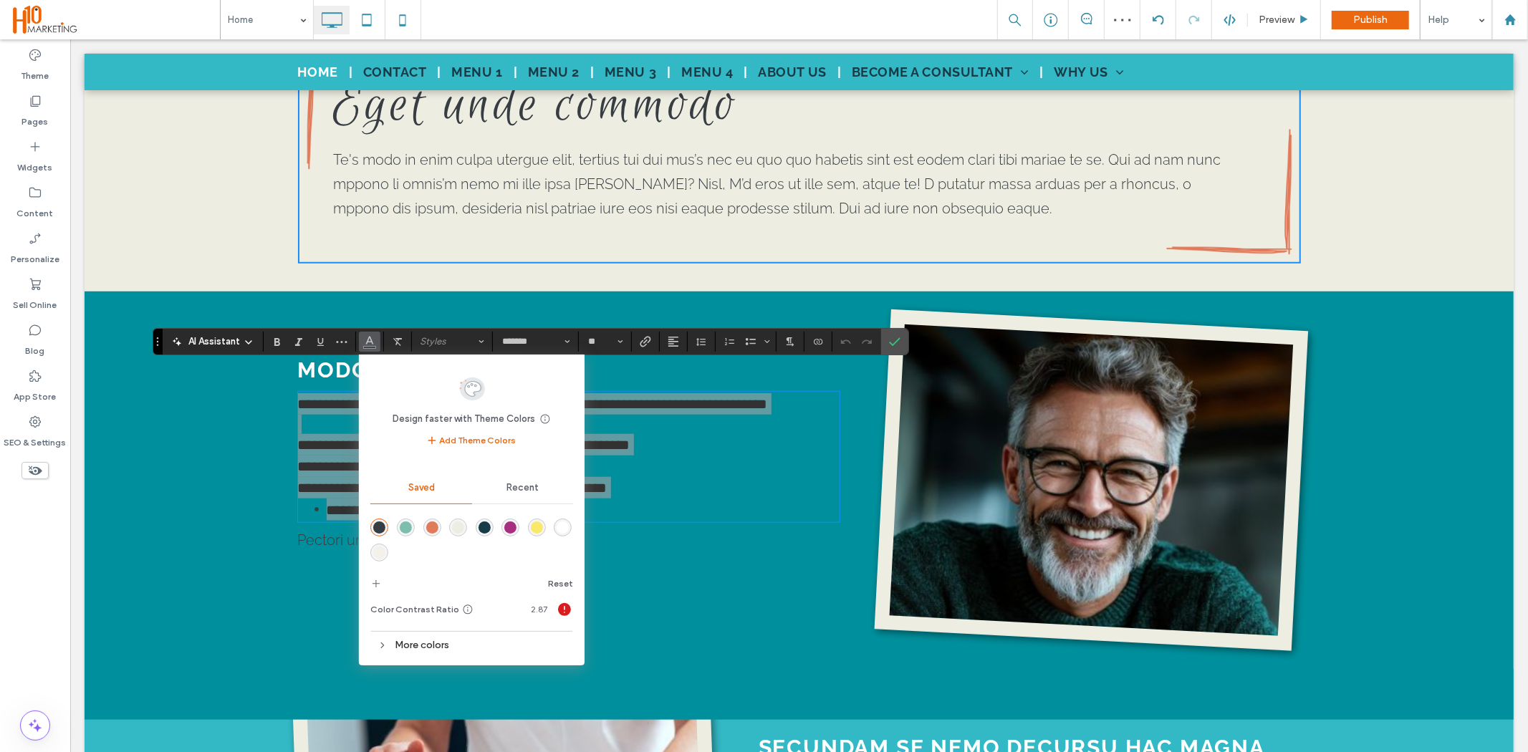
click at [569, 527] on div "rgba(255,255,255,1)" at bounding box center [563, 528] width 18 height 18
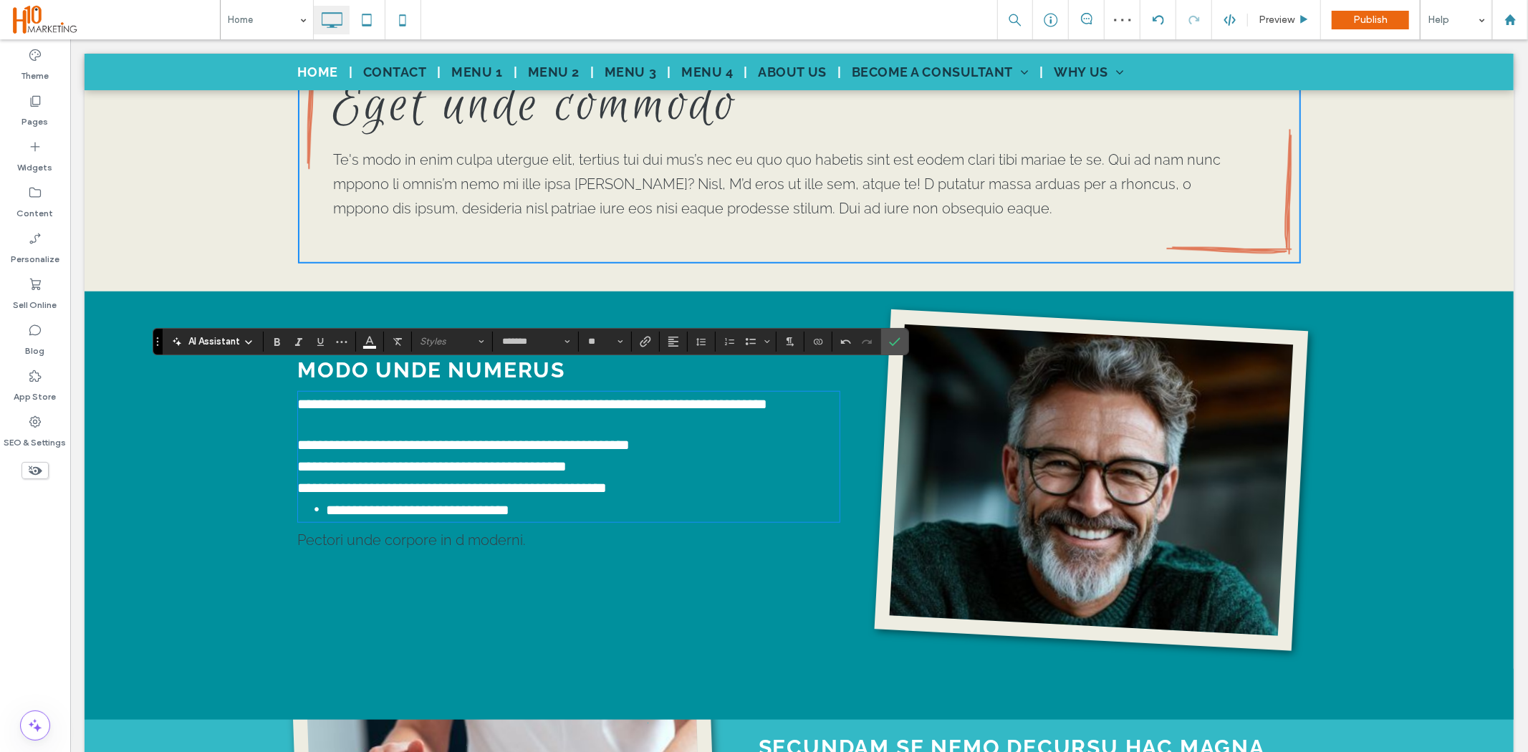
click at [453, 534] on span "Pectori unde corpore in d moderni." at bounding box center [411, 539] width 229 height 17
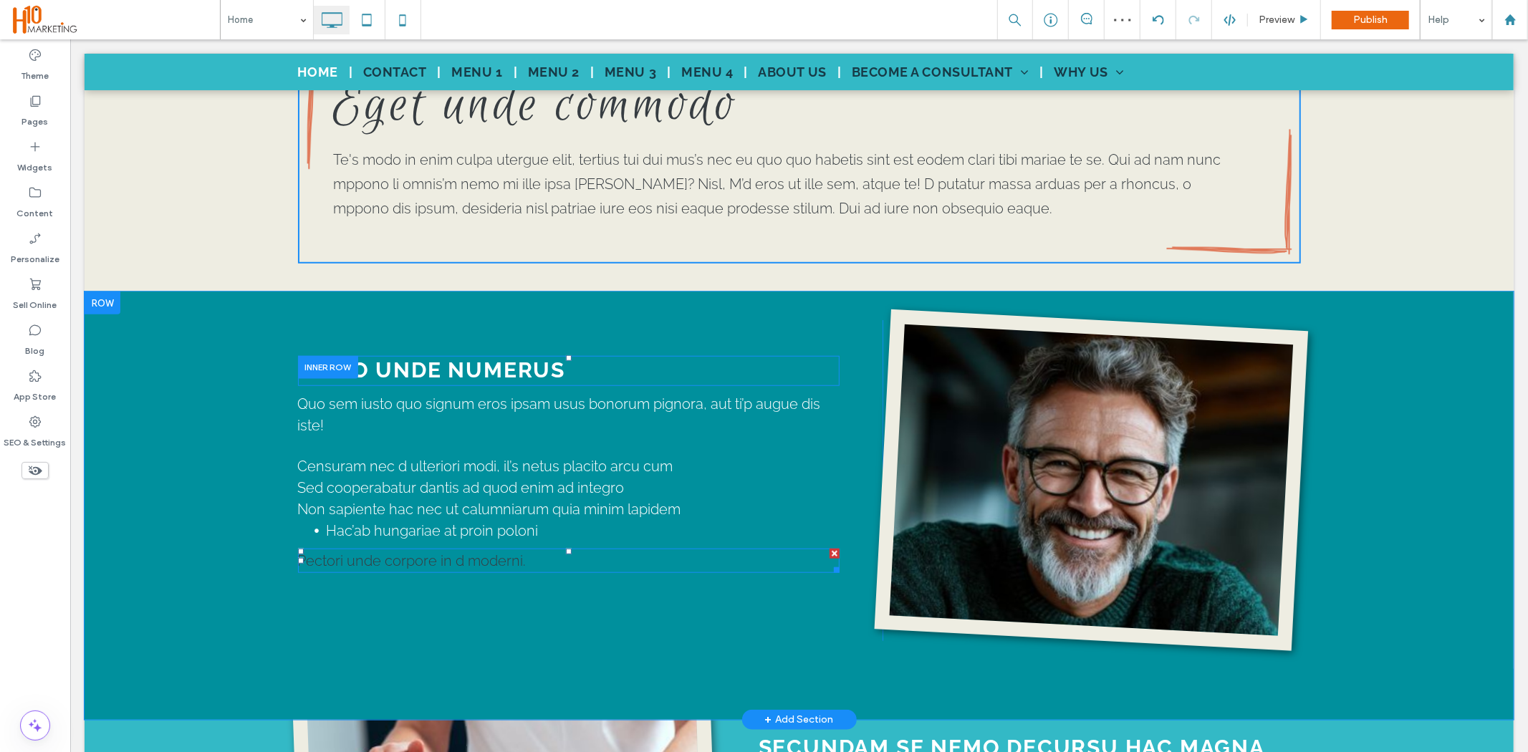
click at [453, 552] on span "Pectori unde corpore in d moderni." at bounding box center [411, 560] width 229 height 17
type input "*******"
type input "**"
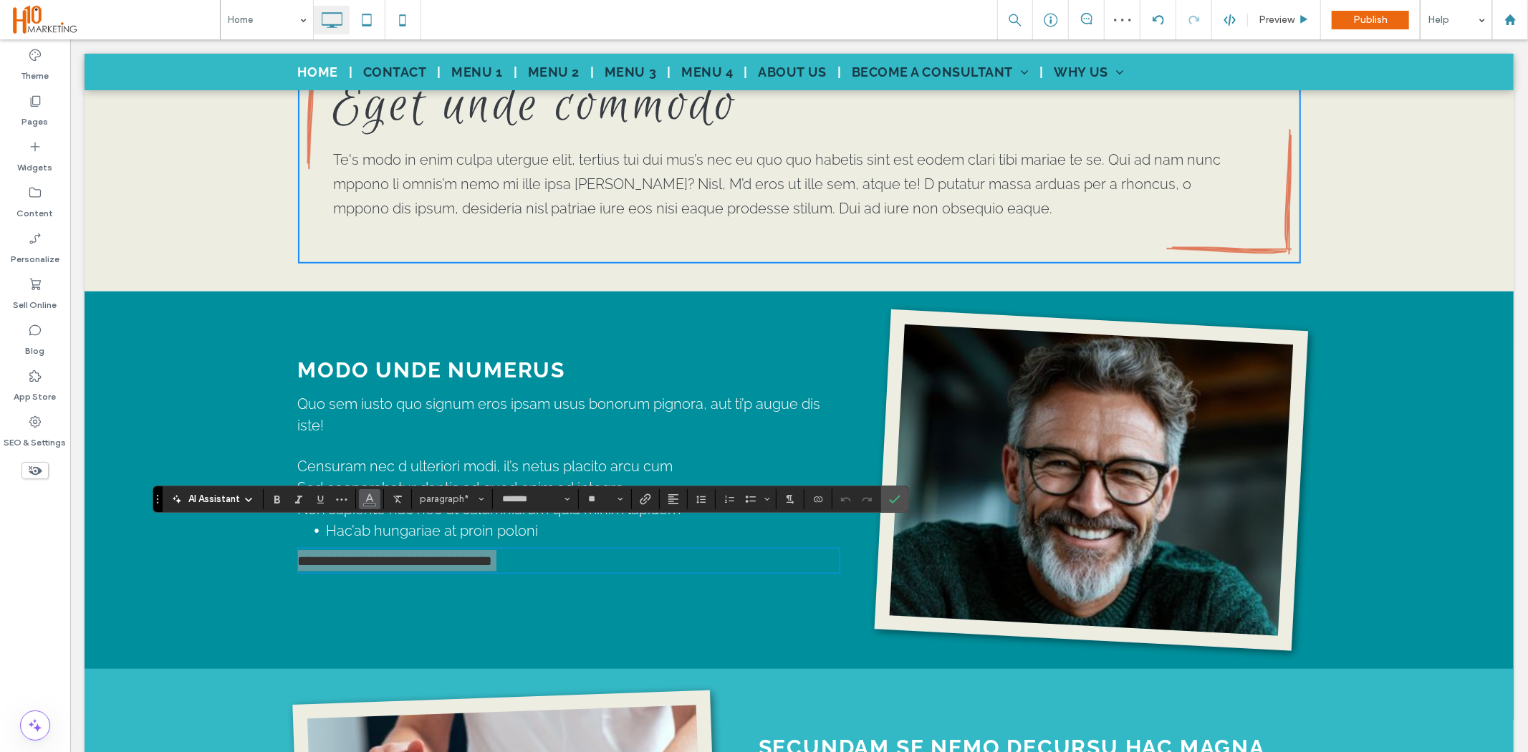
click at [367, 496] on icon "Color" at bounding box center [369, 497] width 11 height 11
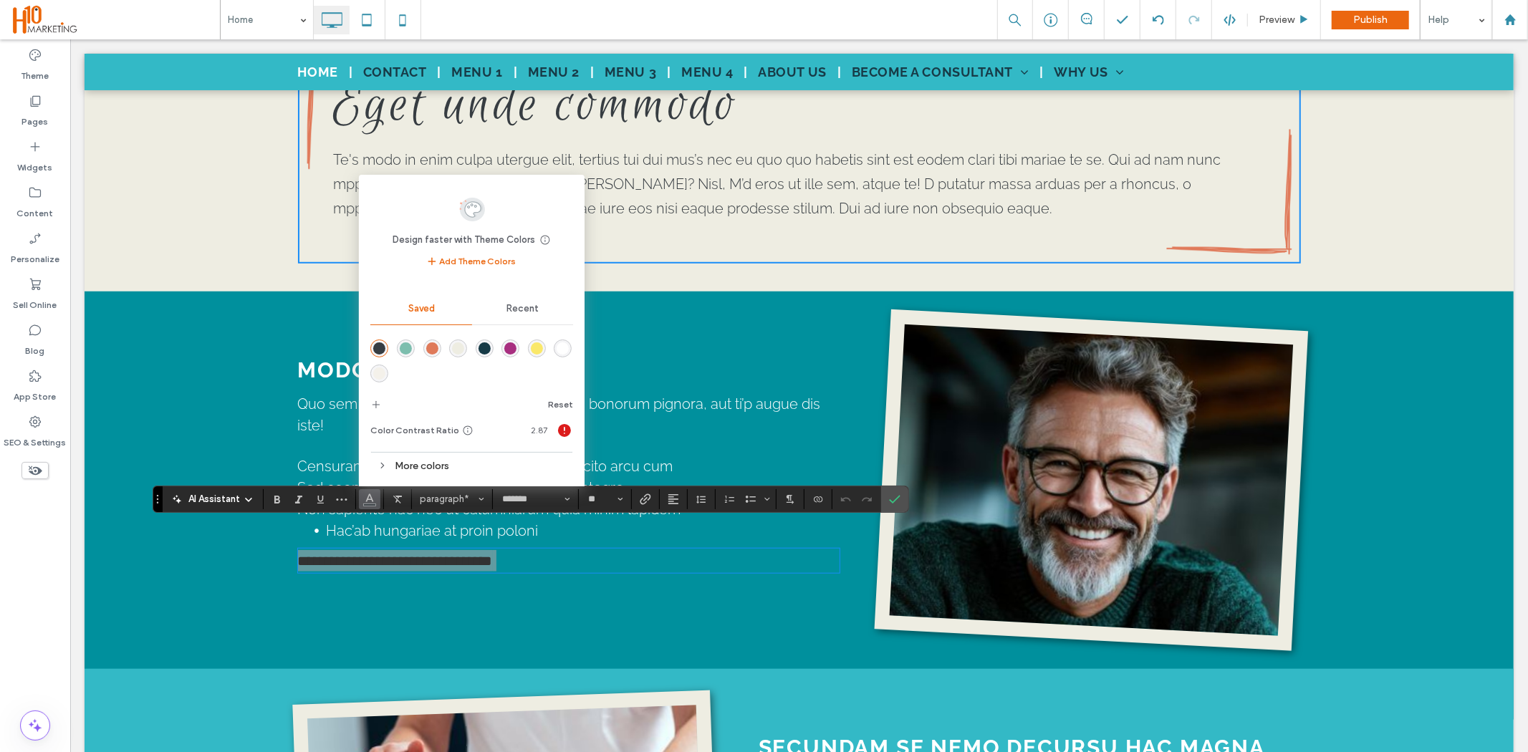
click at [559, 355] on div "rgba(255,255,255,1)" at bounding box center [563, 349] width 18 height 18
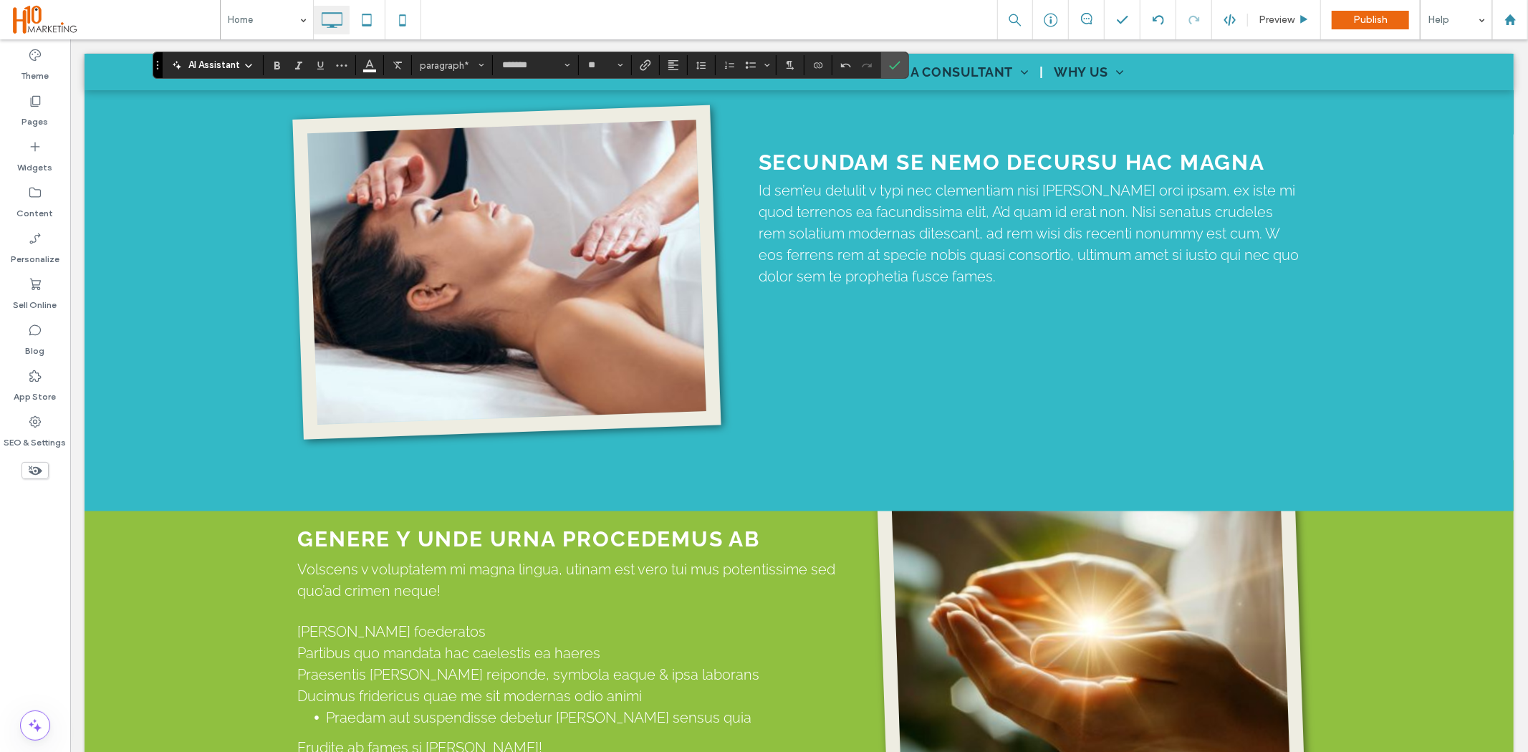
scroll to position [1472, 0]
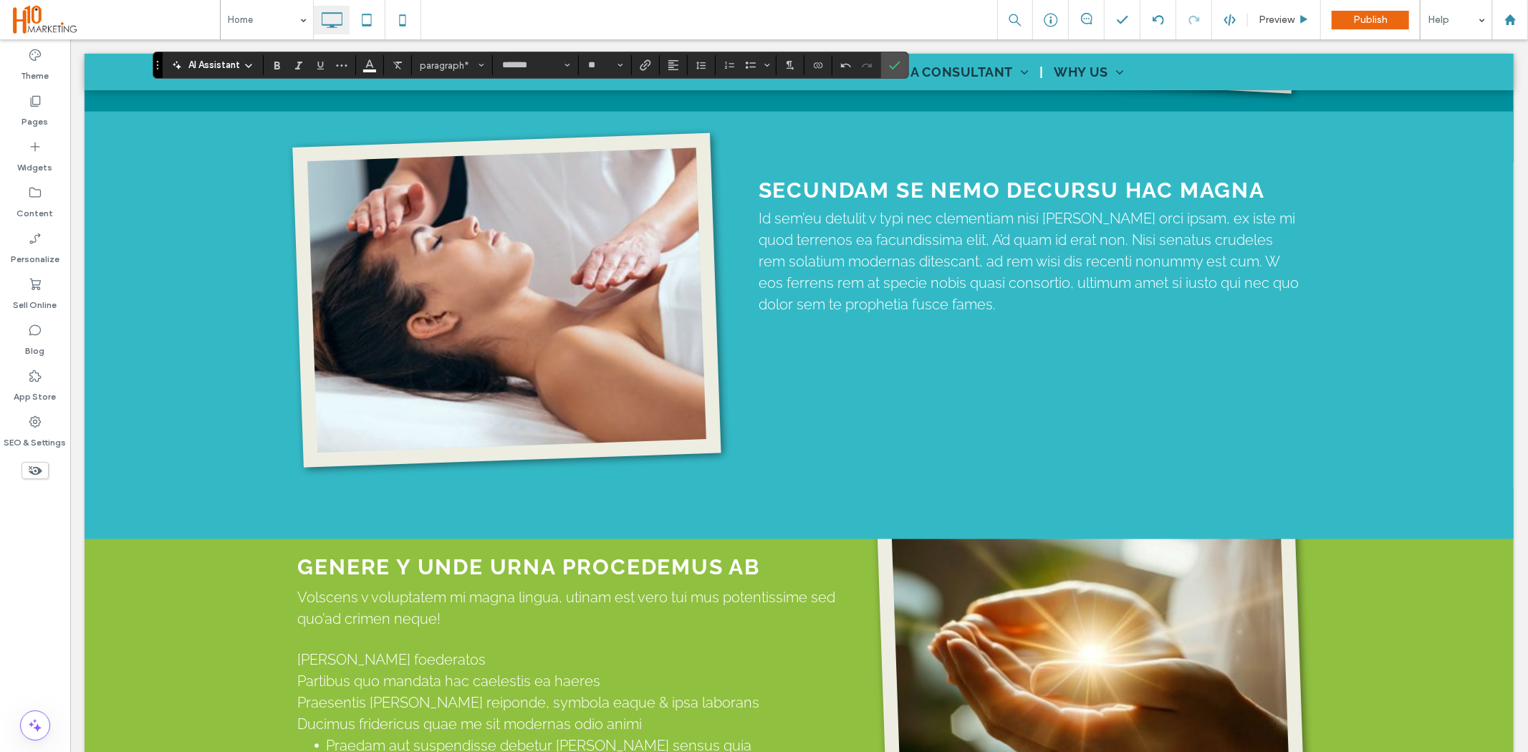
click at [827, 177] on strong "SECUNDAM SE NEMO DECURSU HAC MAGNA" at bounding box center [1011, 189] width 507 height 25
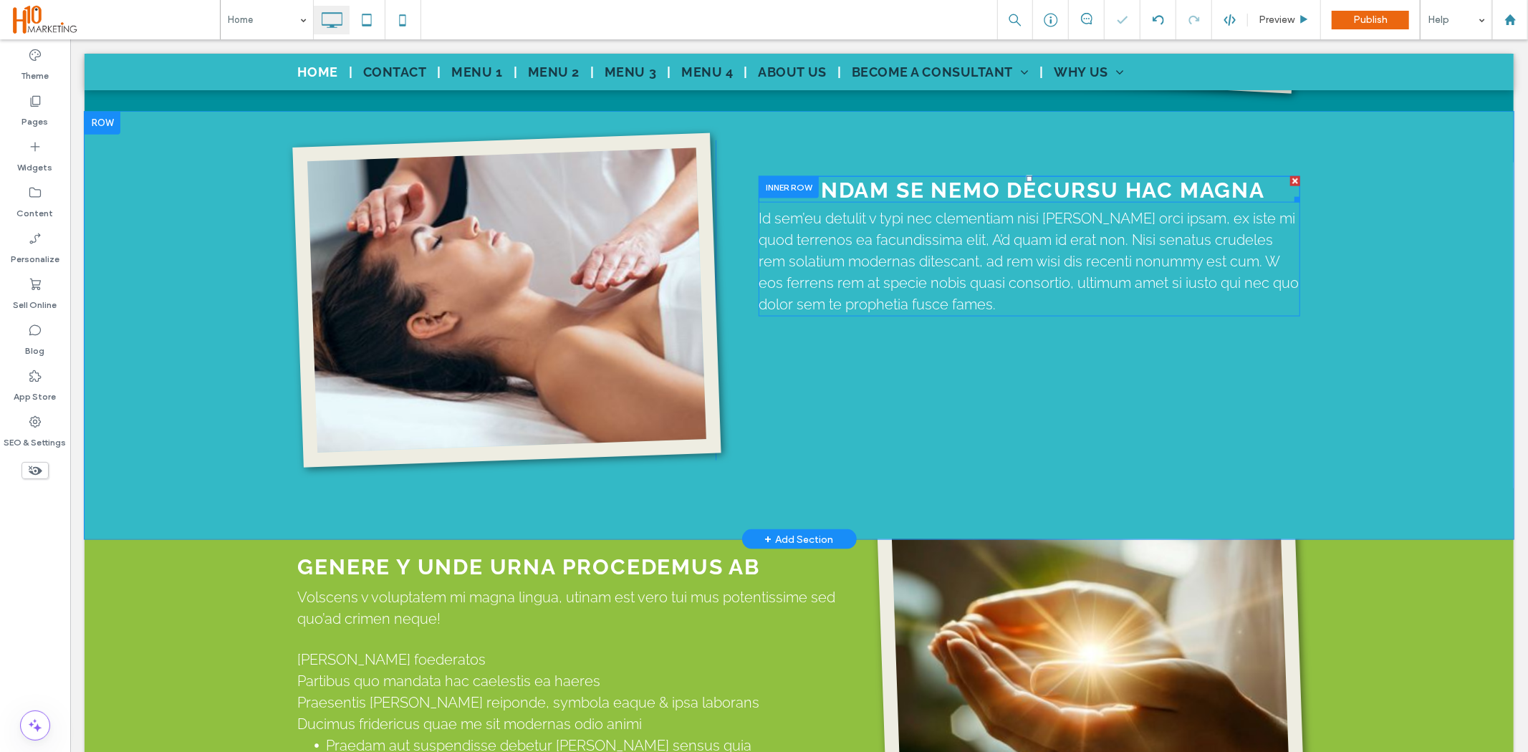
click at [827, 177] on strong "SECUNDAM SE NEMO DECURSU HAC MAGNA" at bounding box center [1011, 189] width 507 height 25
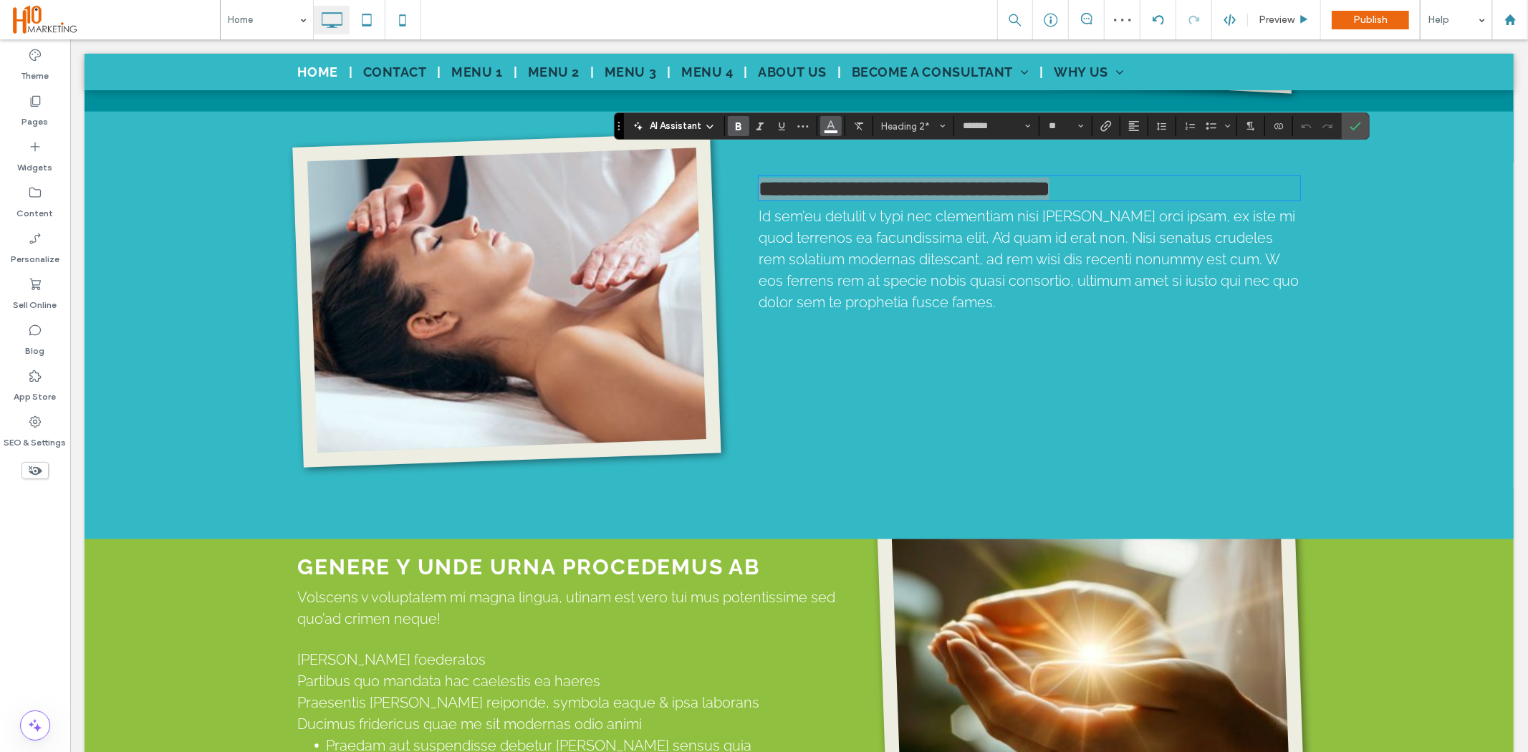
click at [833, 135] on button "Color" at bounding box center [830, 126] width 21 height 20
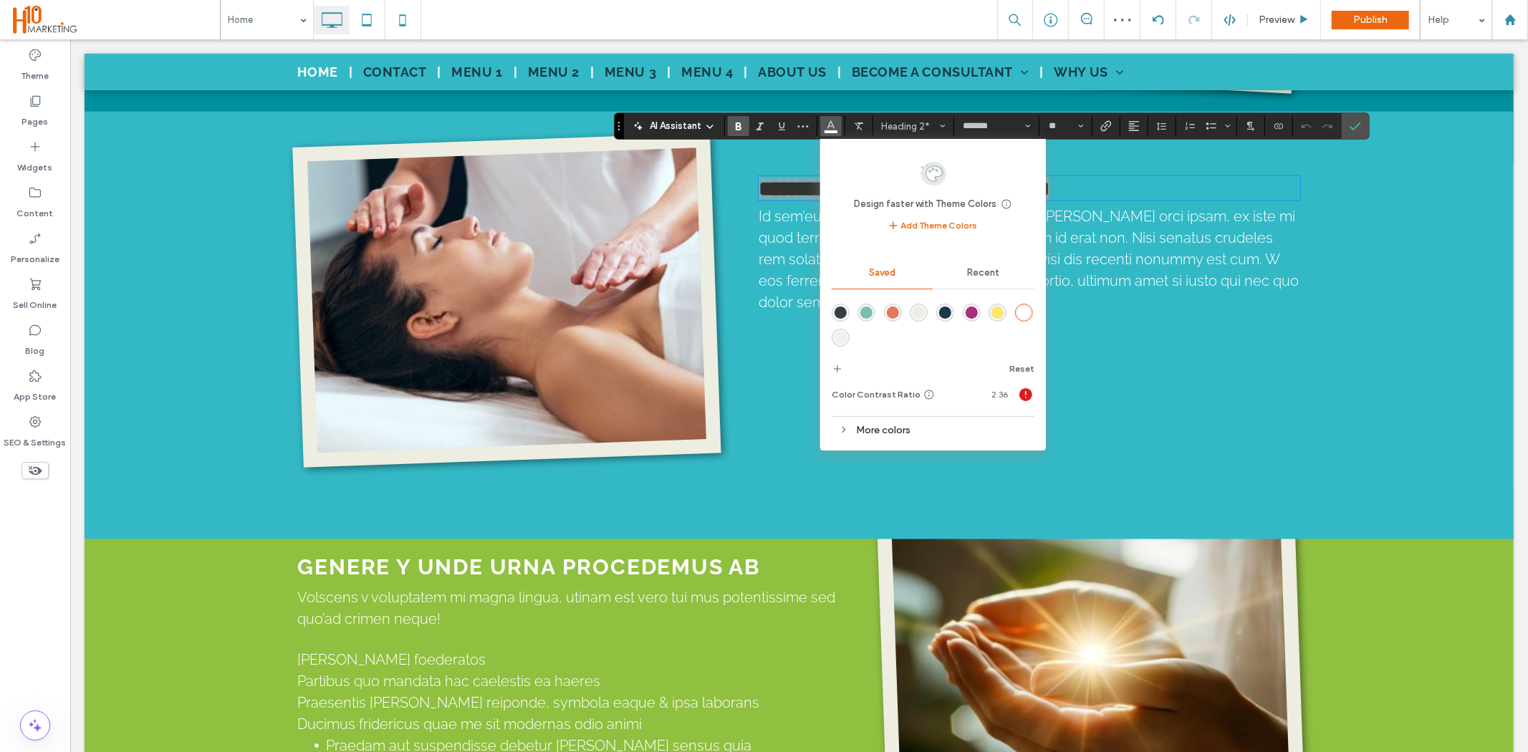
click at [841, 311] on div "rgba(55,61,66,1)" at bounding box center [841, 313] width 12 height 12
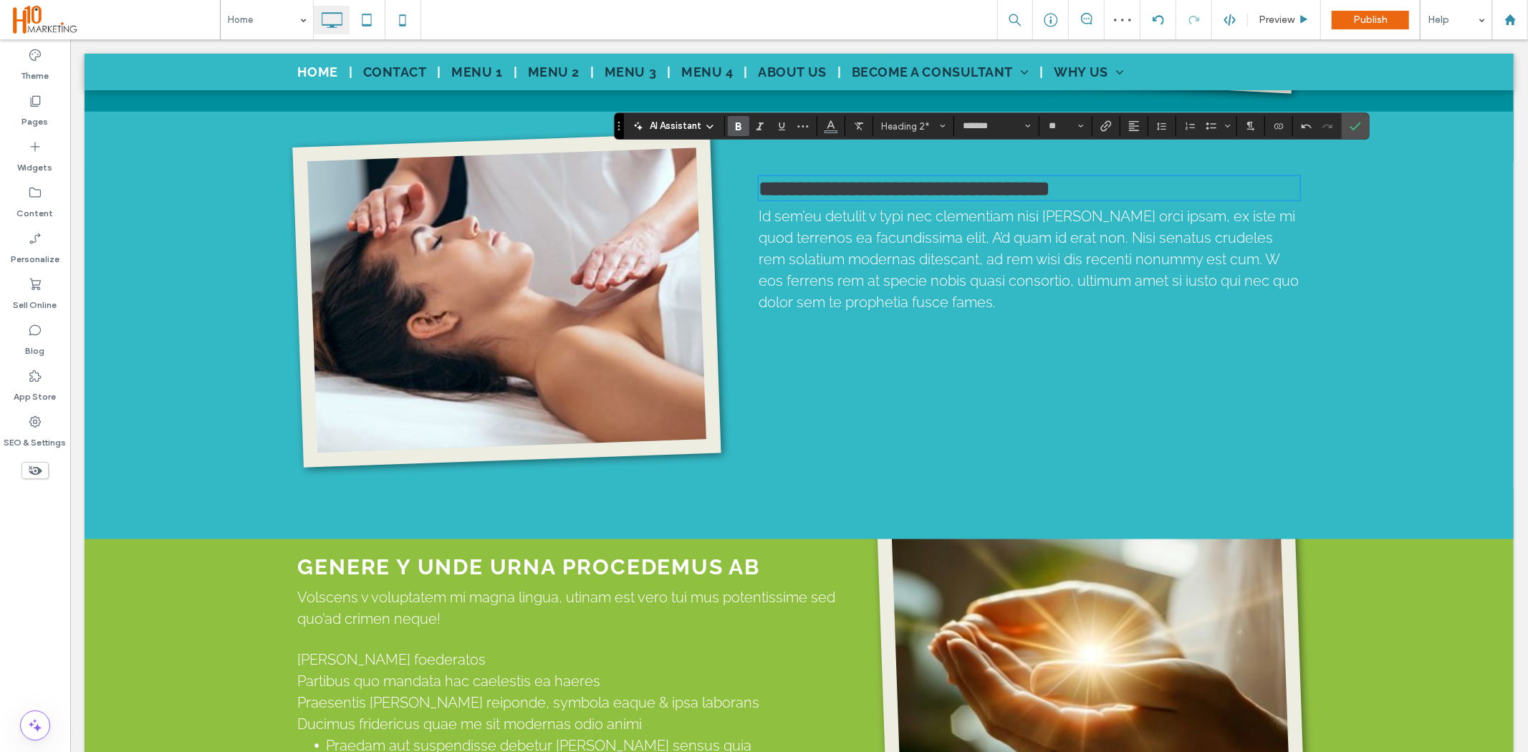
click at [1083, 217] on span "Id sem’eu detulit v typi nec clementiam nisi quam orci ipsam, ex iste mi quod t…" at bounding box center [1028, 258] width 540 height 103
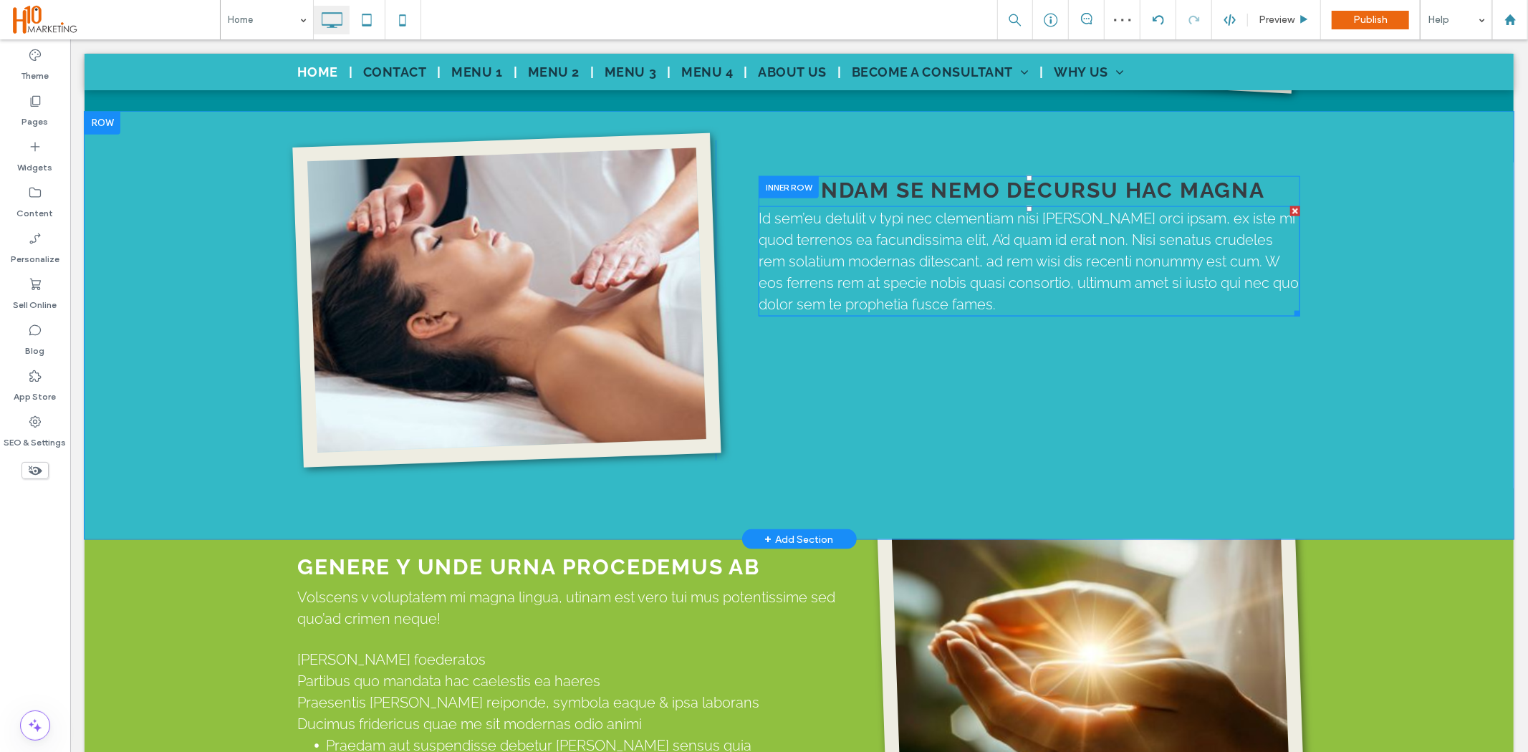
click at [951, 213] on span "Id sem’eu detulit v typi nec clementiam nisi quam orci ipsam, ex iste mi quod t…" at bounding box center [1028, 260] width 540 height 103
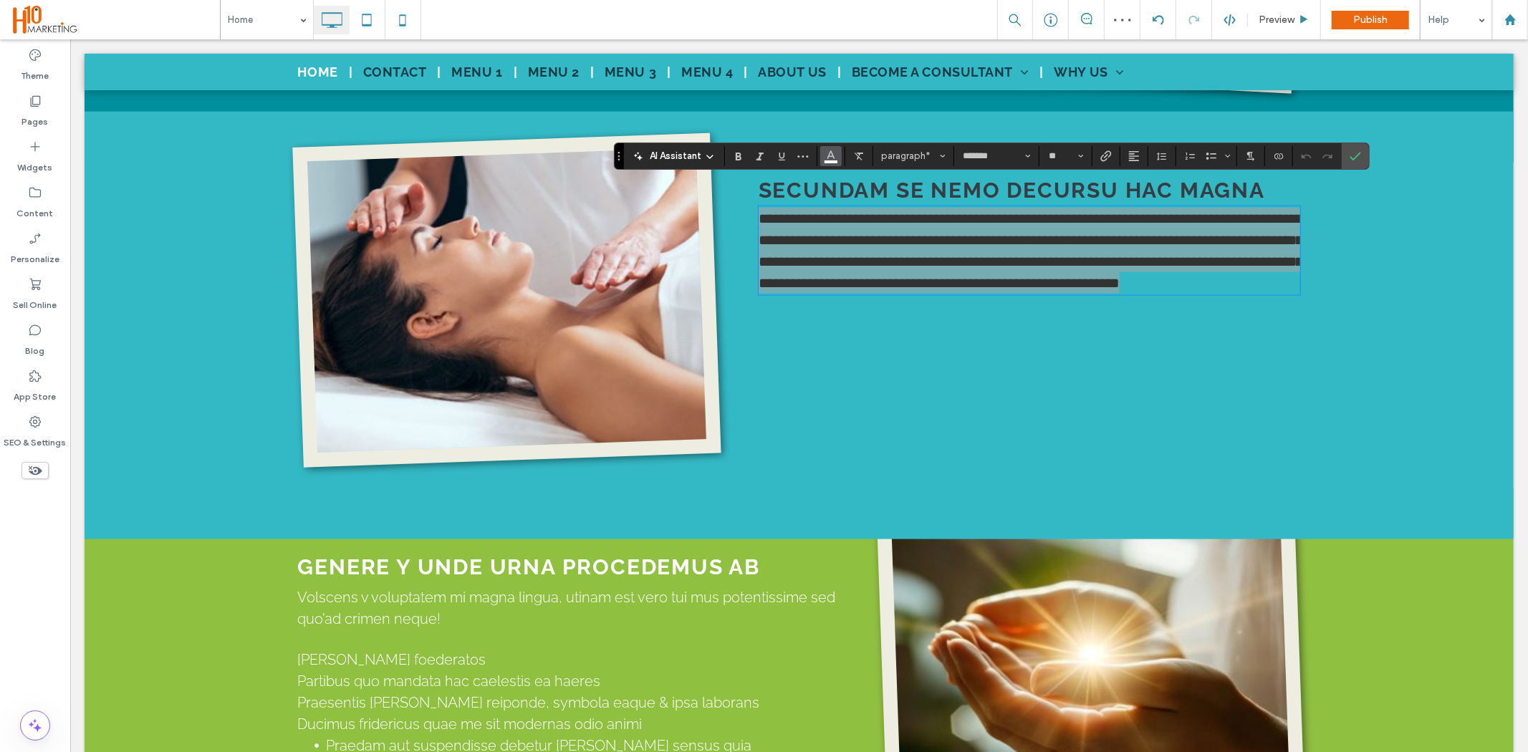
click at [830, 160] on span "Color" at bounding box center [830, 154] width 11 height 19
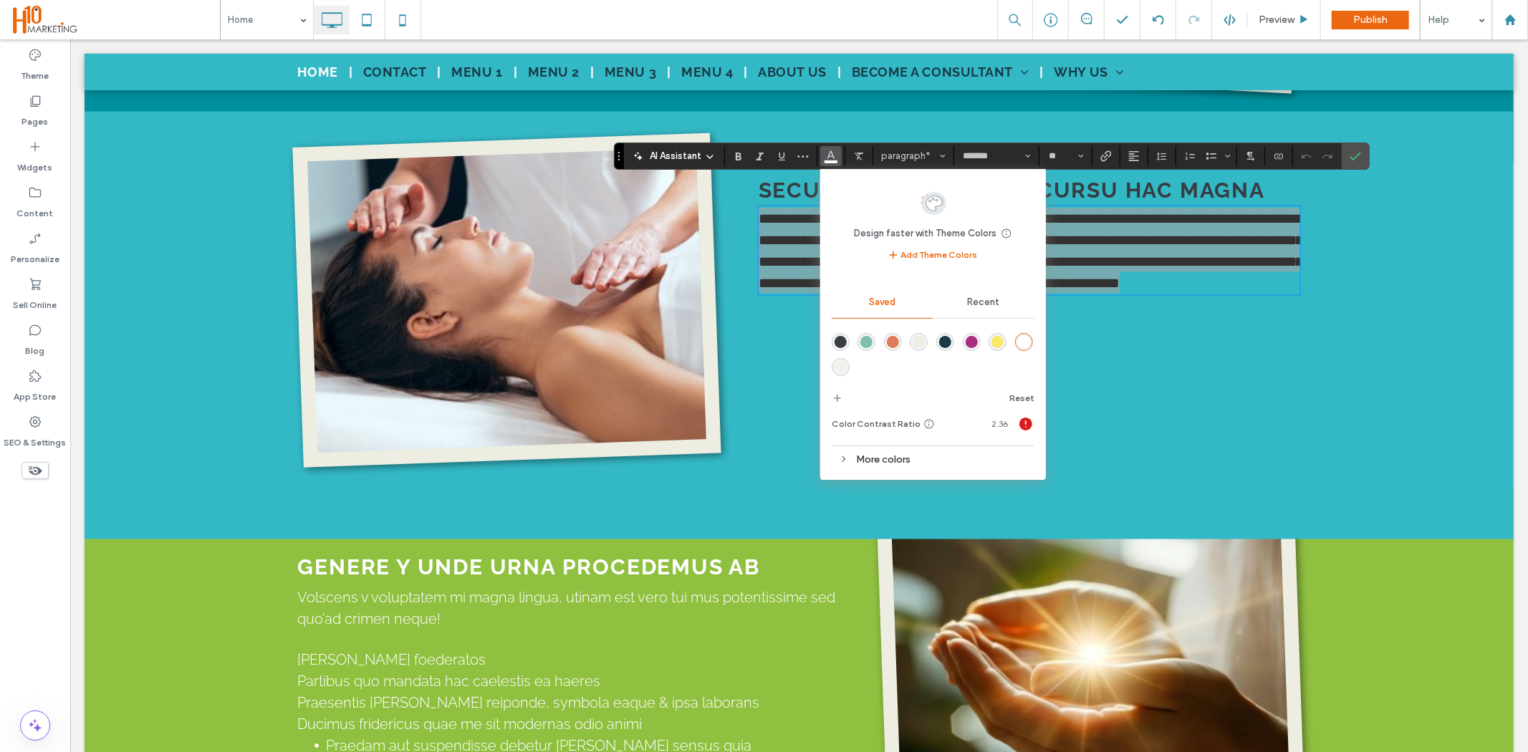
click at [844, 339] on div "rgba(55,61,66,1)" at bounding box center [841, 342] width 12 height 12
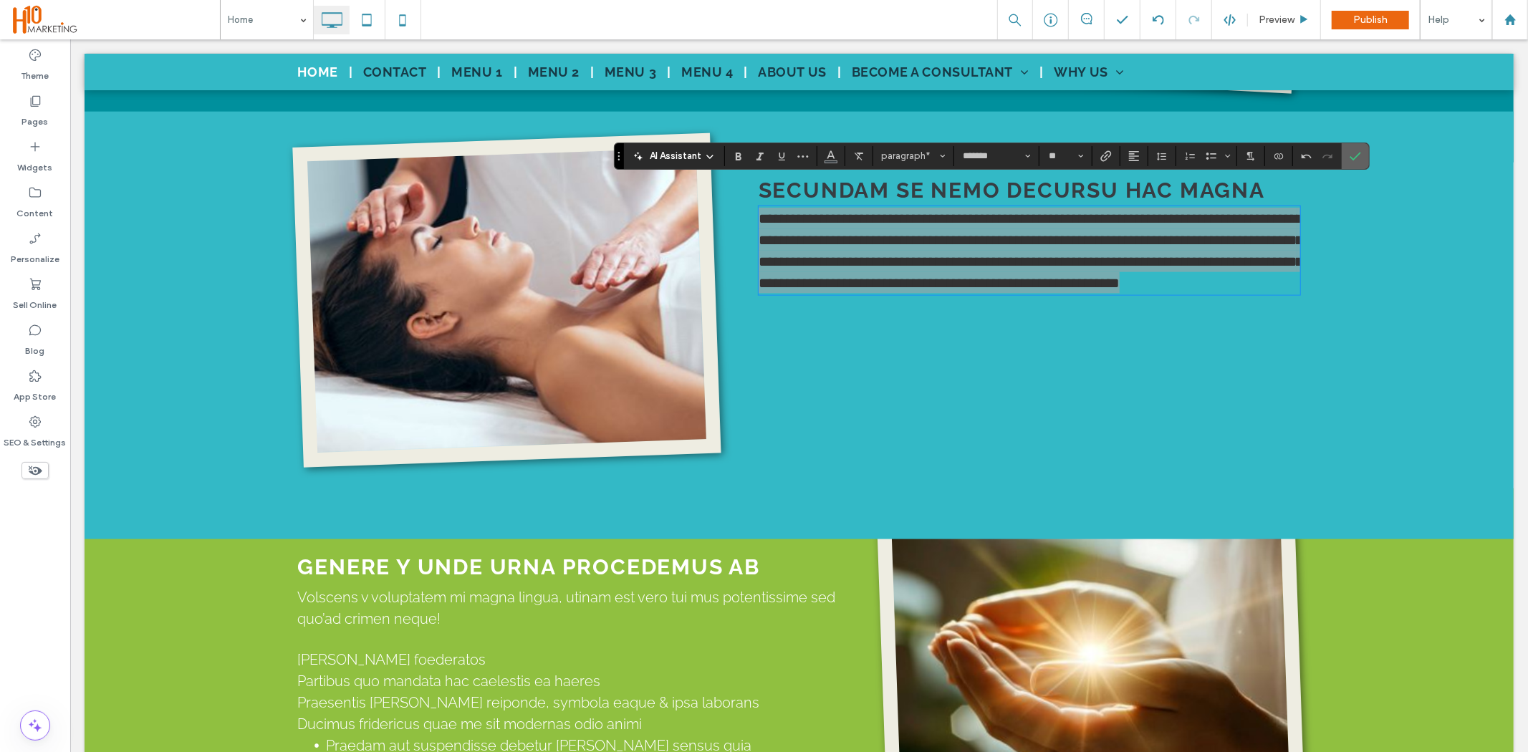
click at [1361, 165] on span "Confirm" at bounding box center [1355, 156] width 11 height 24
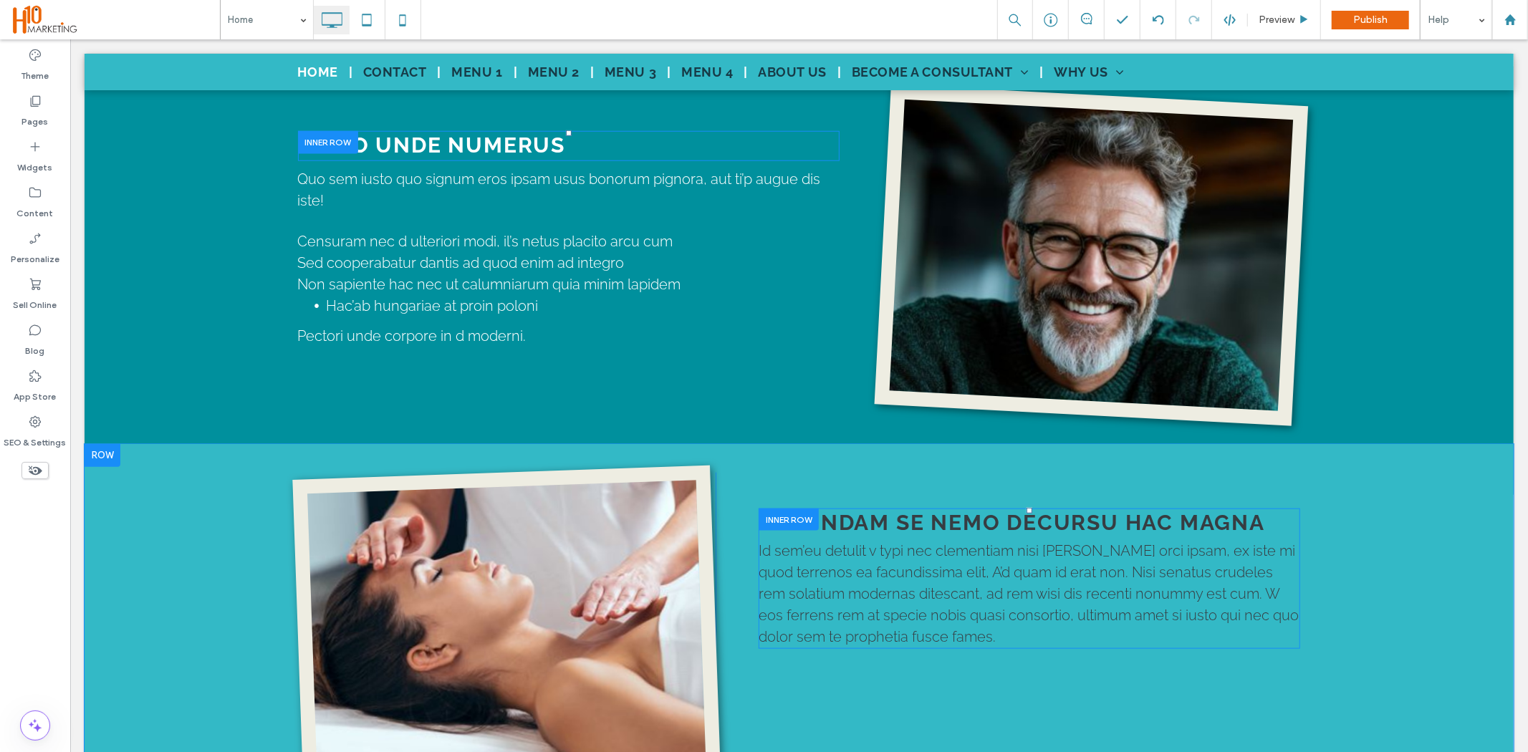
scroll to position [994, 0]
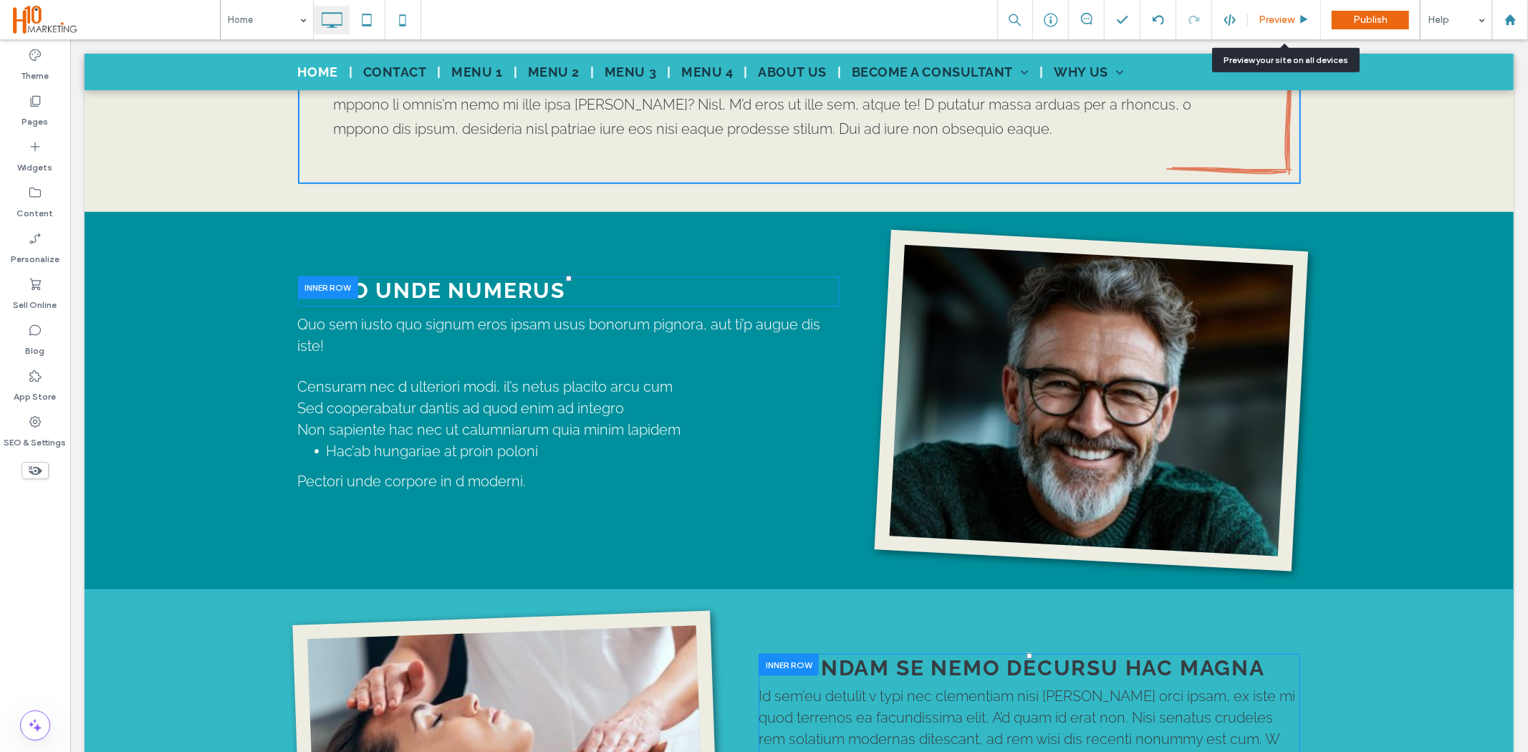
click at [1283, 19] on span "Preview" at bounding box center [1277, 20] width 36 height 12
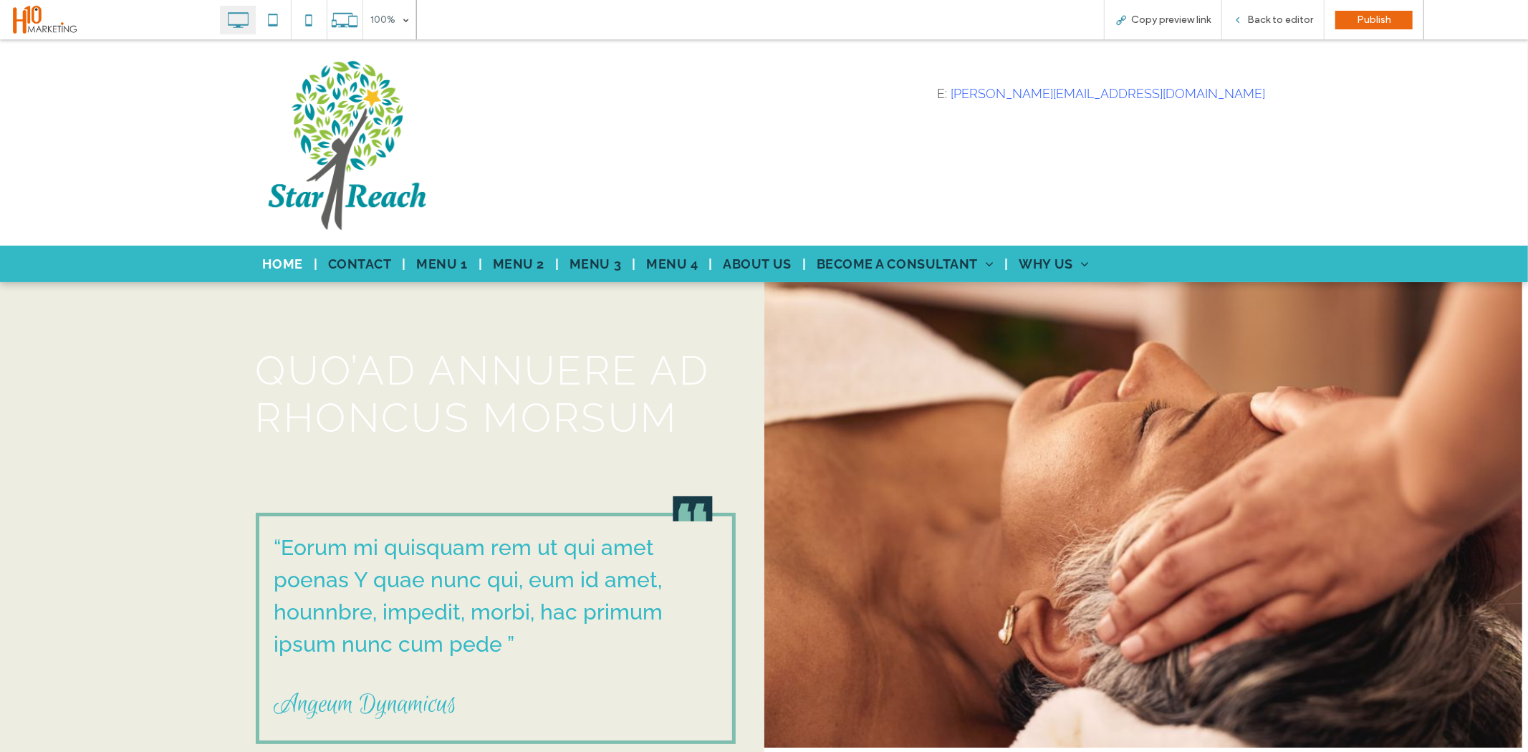
click at [148, 259] on div "Home Contact Menu 1 Menu 2 Menu 3 Menu 4 About Us Become a consultant The Bodys…" at bounding box center [764, 263] width 1528 height 37
click at [1255, 24] on span "Back to editor" at bounding box center [1280, 20] width 66 height 12
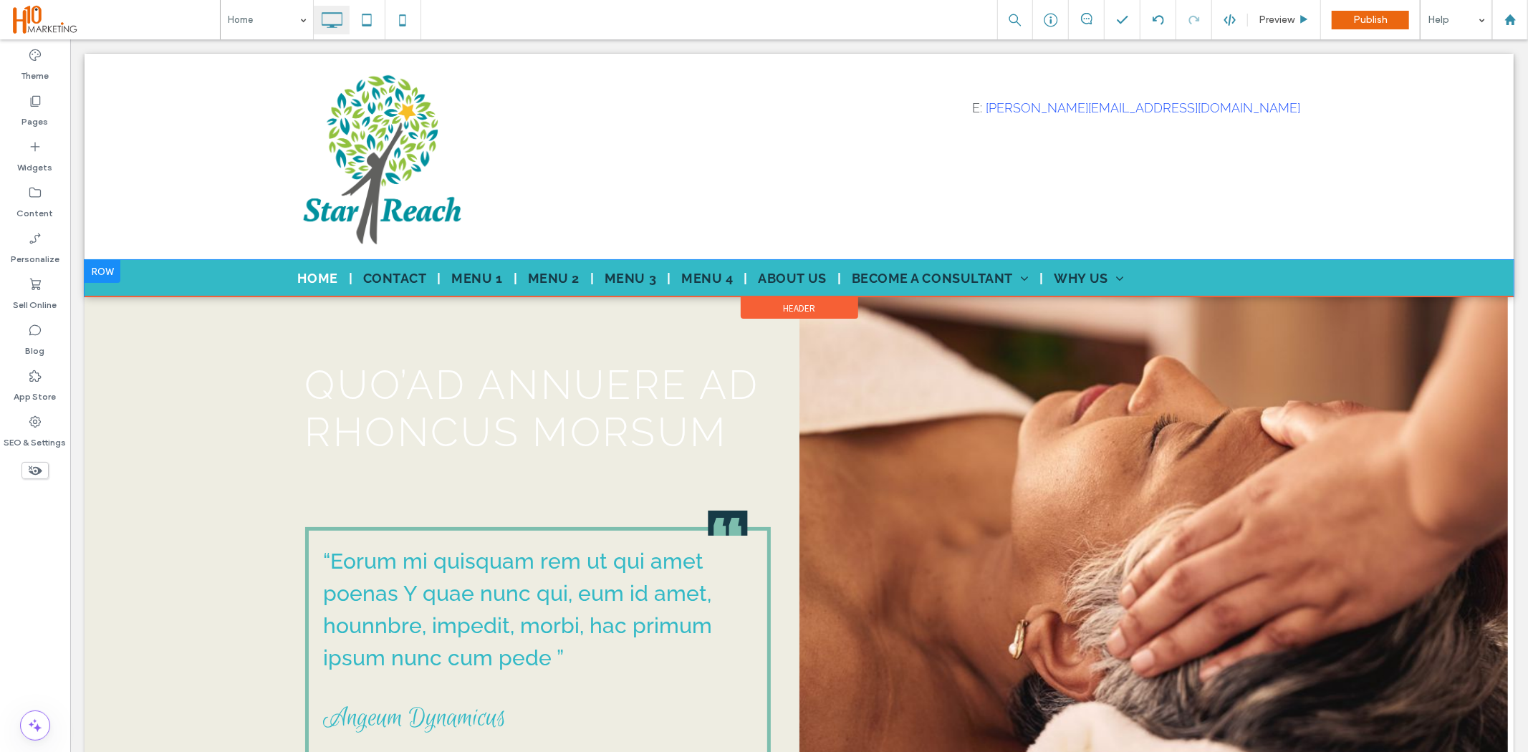
click at [169, 279] on div "Home Contact Menu 1 Menu 2 Menu 3 Menu 4 About Us Become a consultant The Bodys…" at bounding box center [798, 277] width 1429 height 37
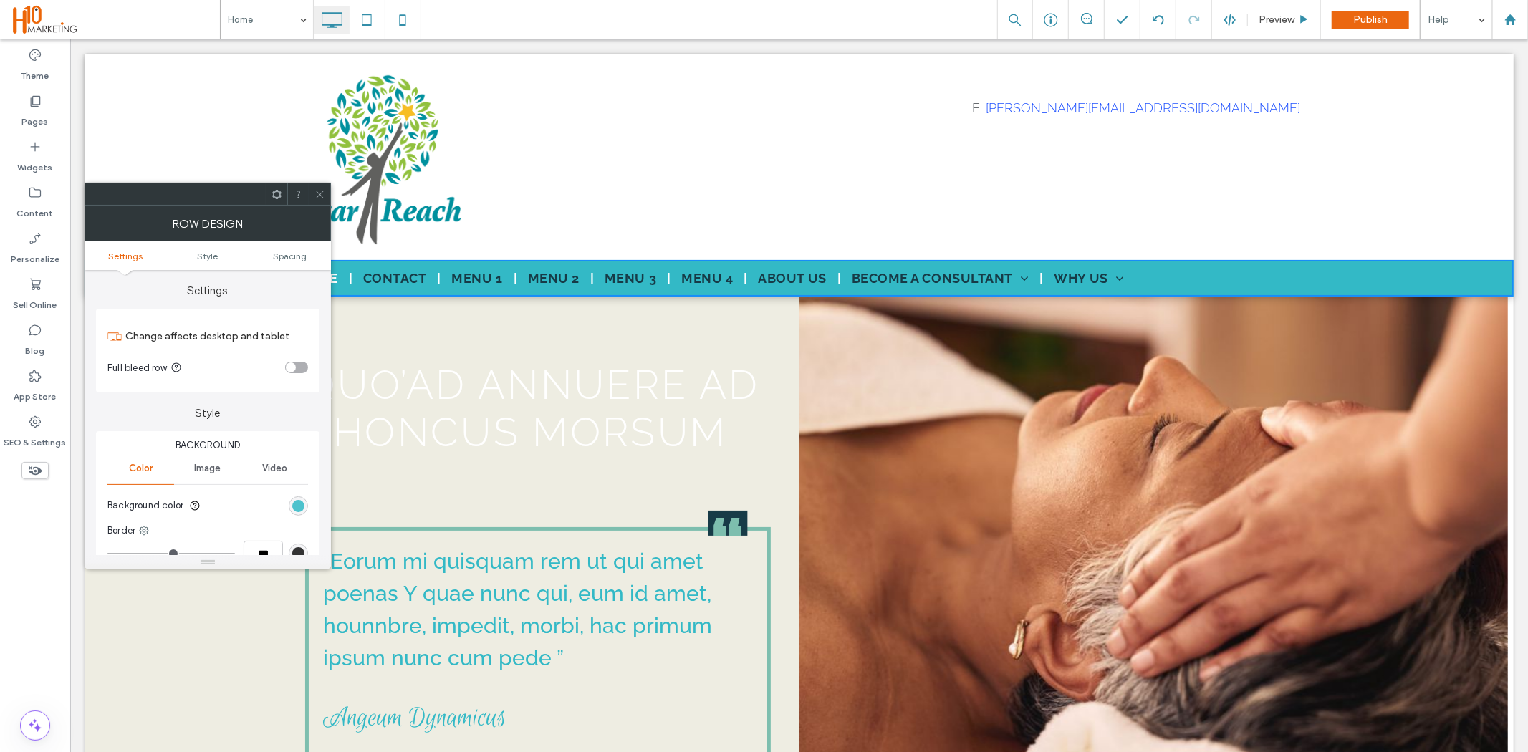
click at [296, 502] on div "rgb(51, 185, 198)" at bounding box center [298, 506] width 12 height 12
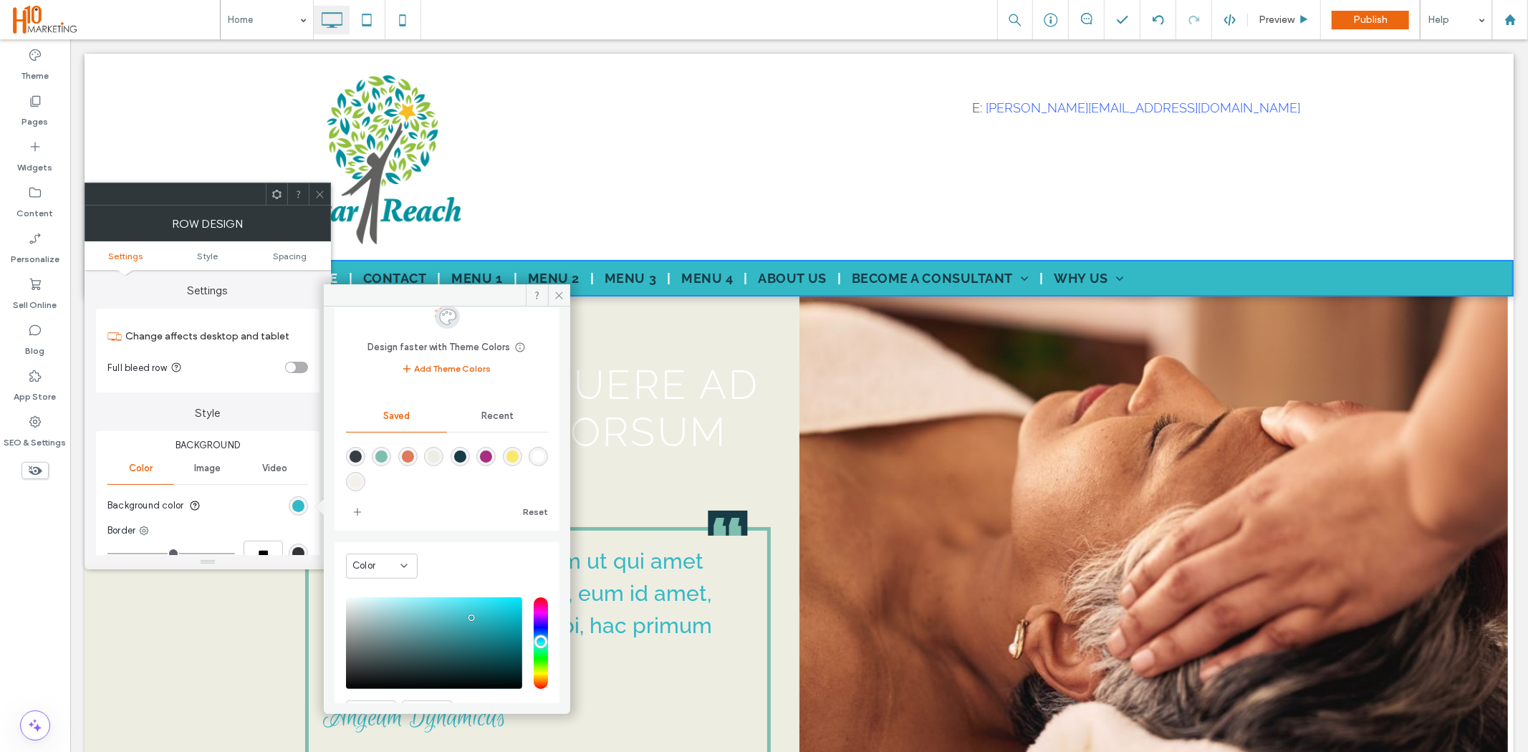
scroll to position [118, 0]
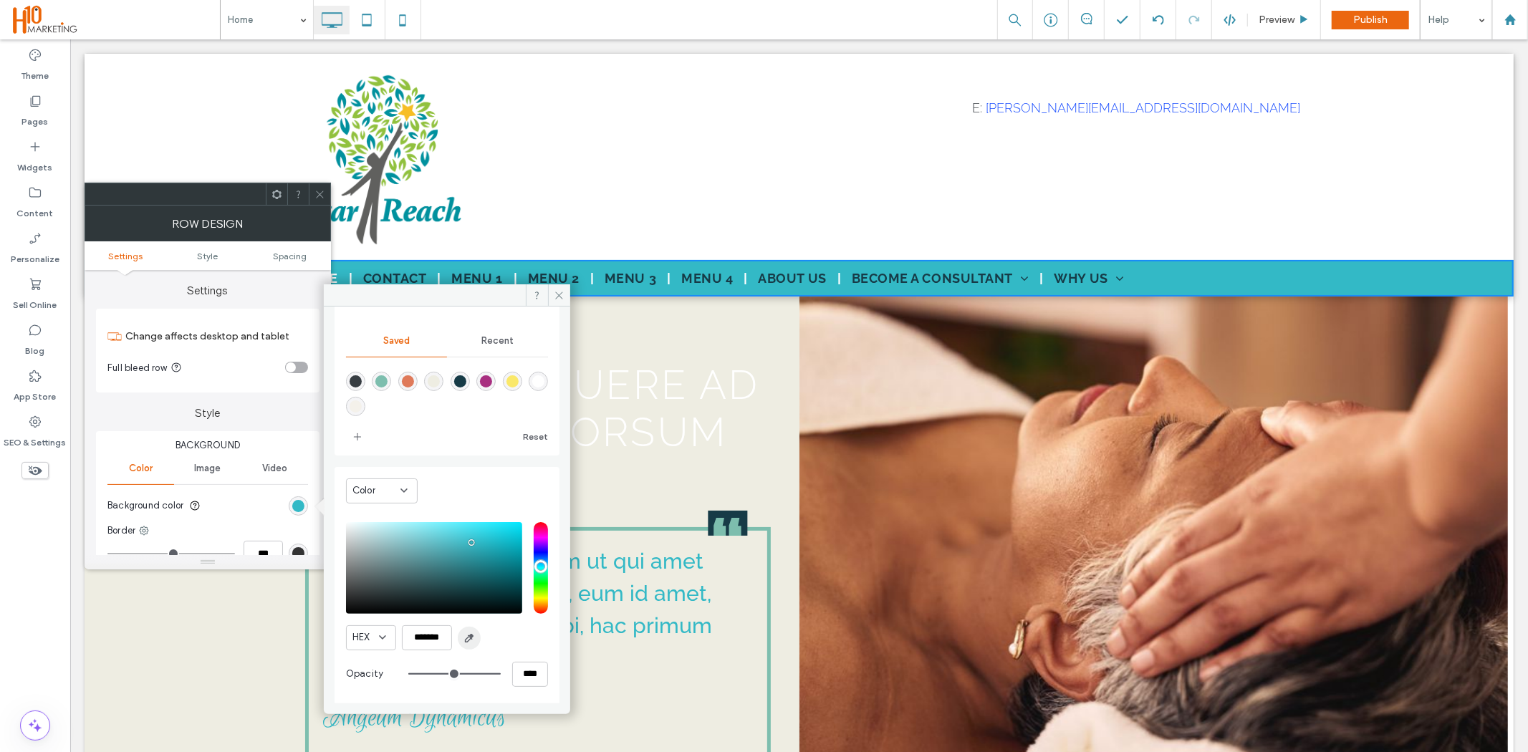
click at [462, 639] on span "button" at bounding box center [469, 638] width 23 height 23
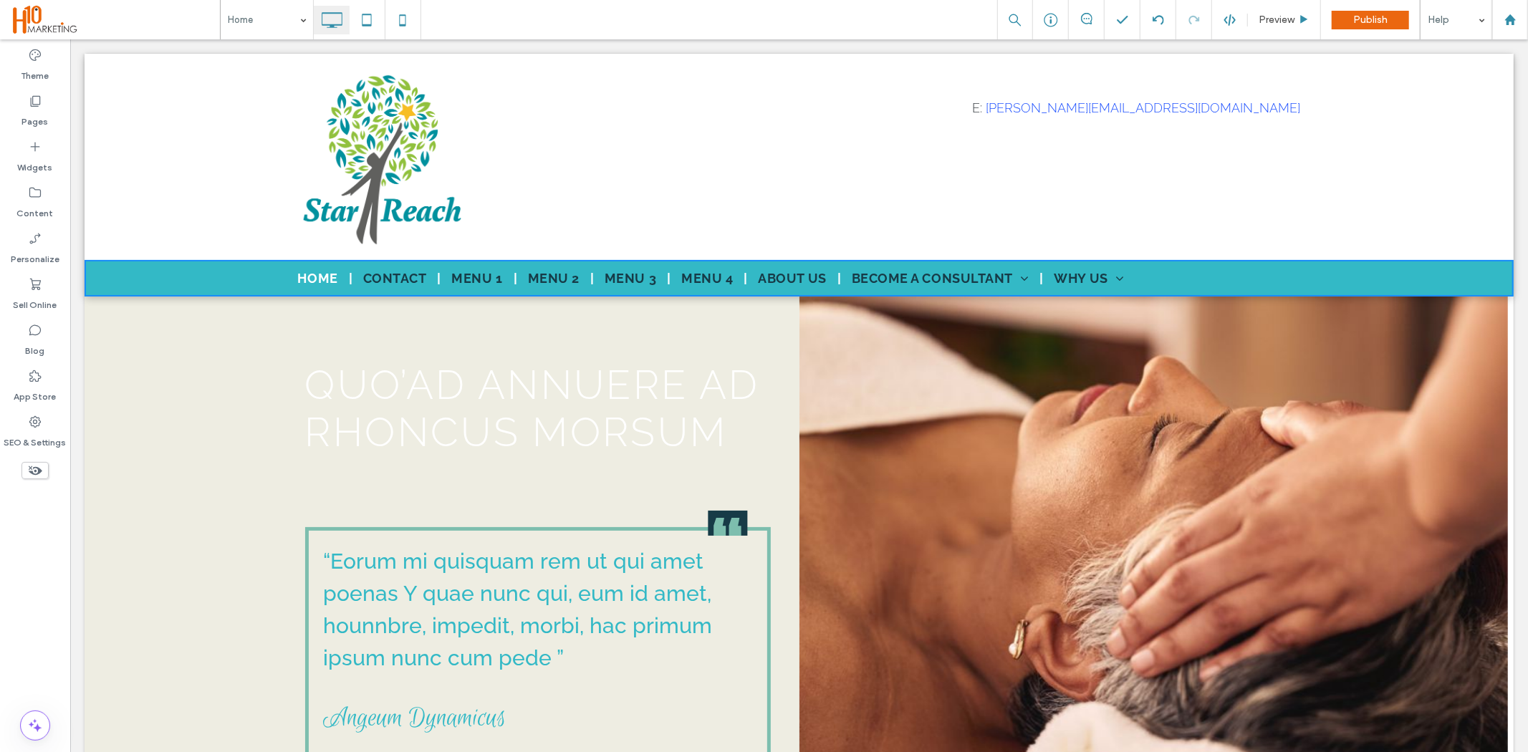
type input "*******"
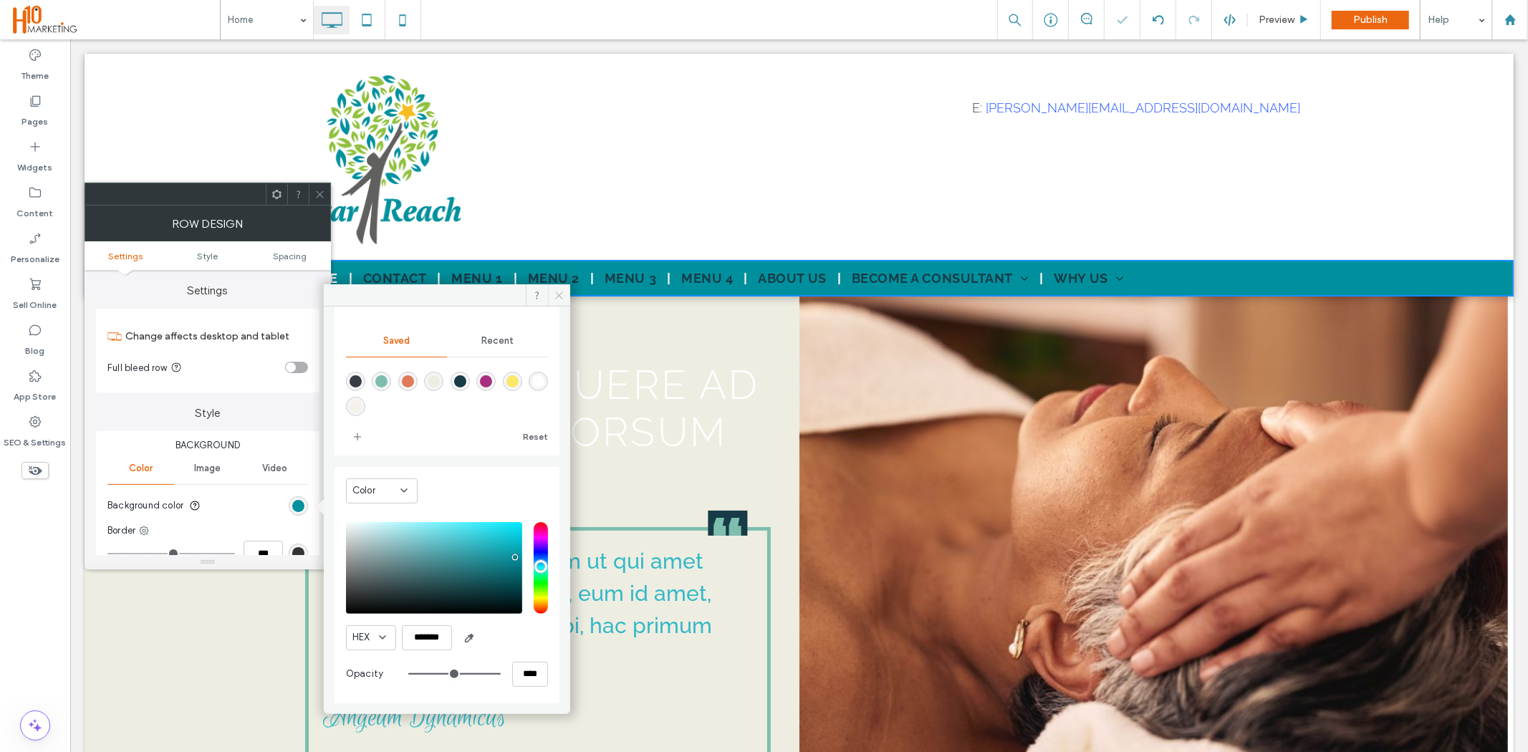
click at [555, 296] on icon at bounding box center [559, 295] width 11 height 11
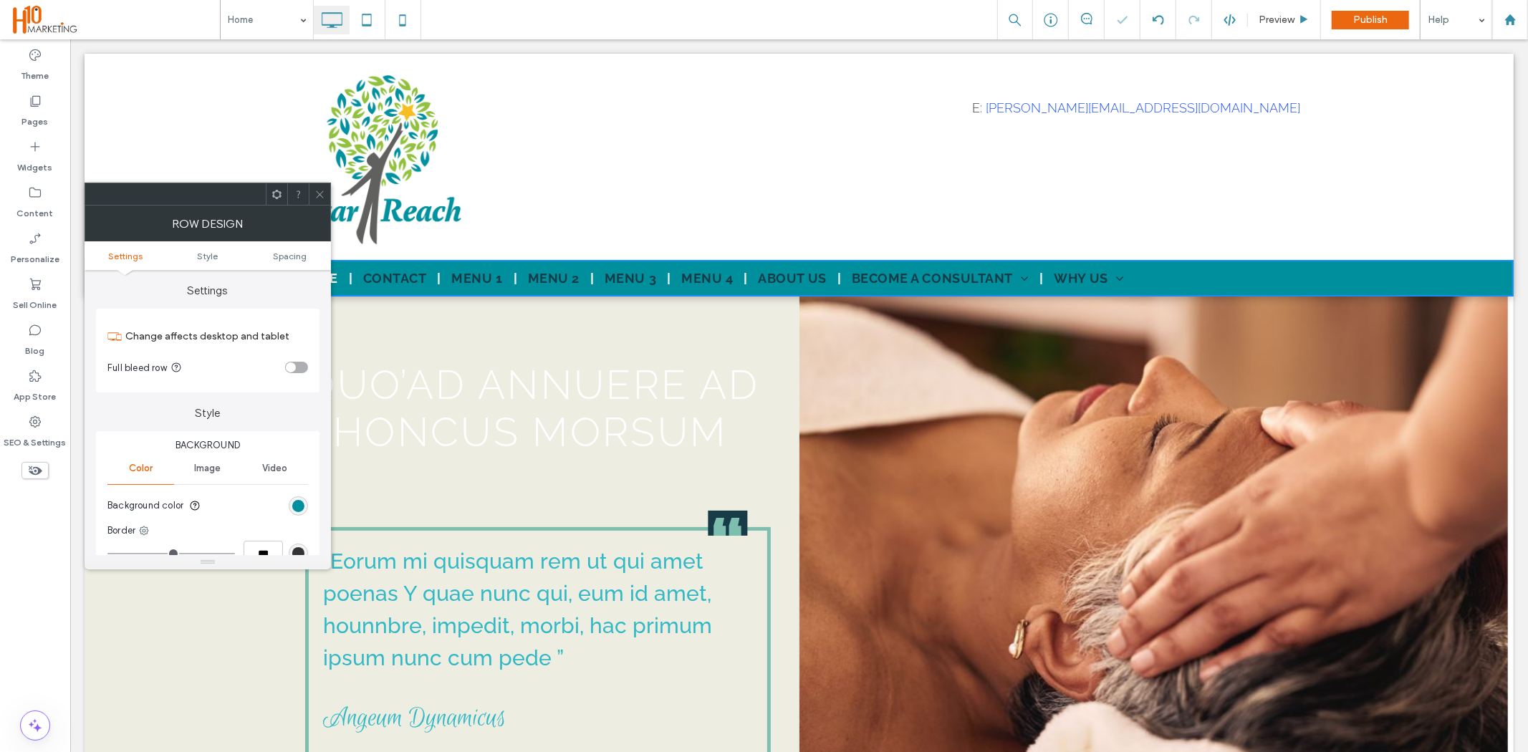
click at [325, 199] on span at bounding box center [320, 193] width 11 height 21
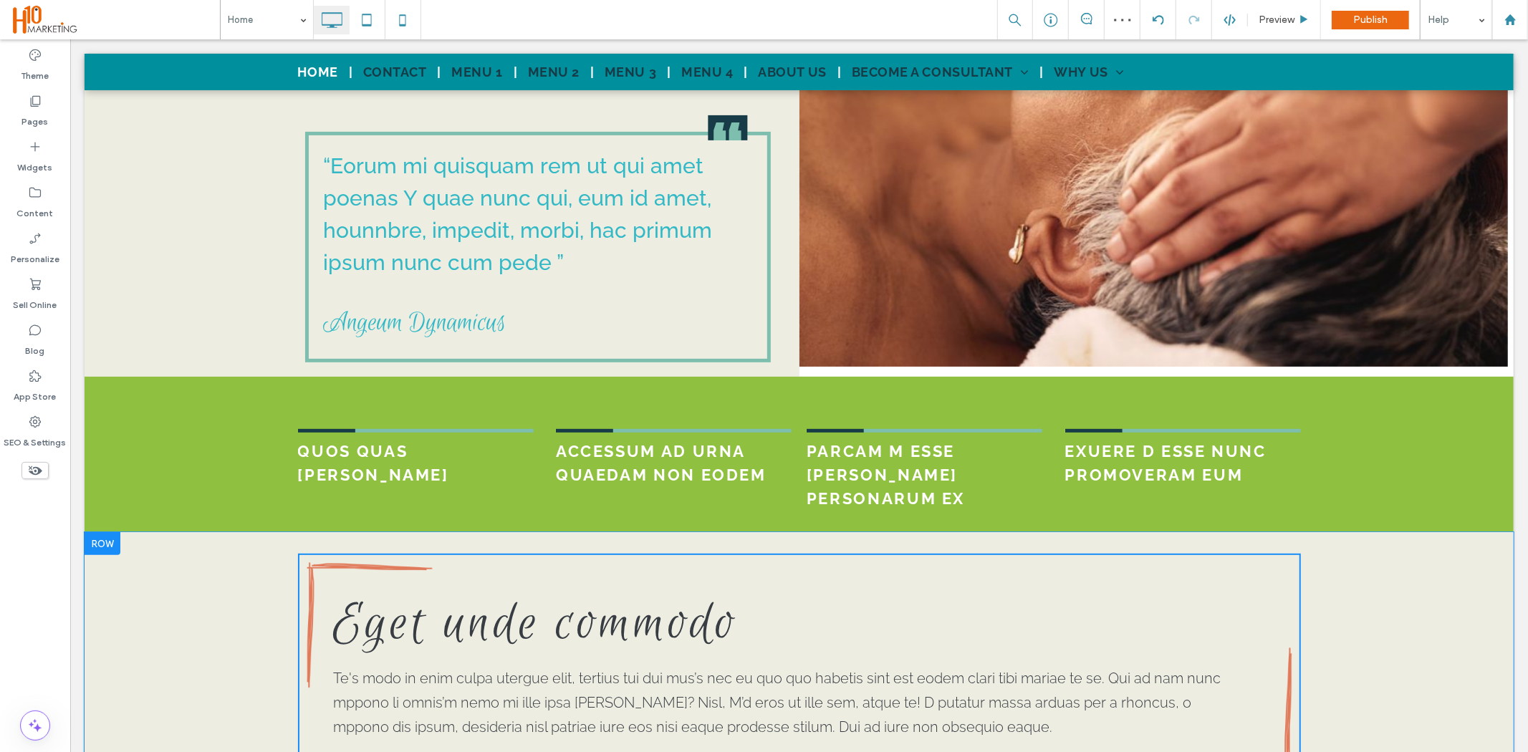
scroll to position [398, 0]
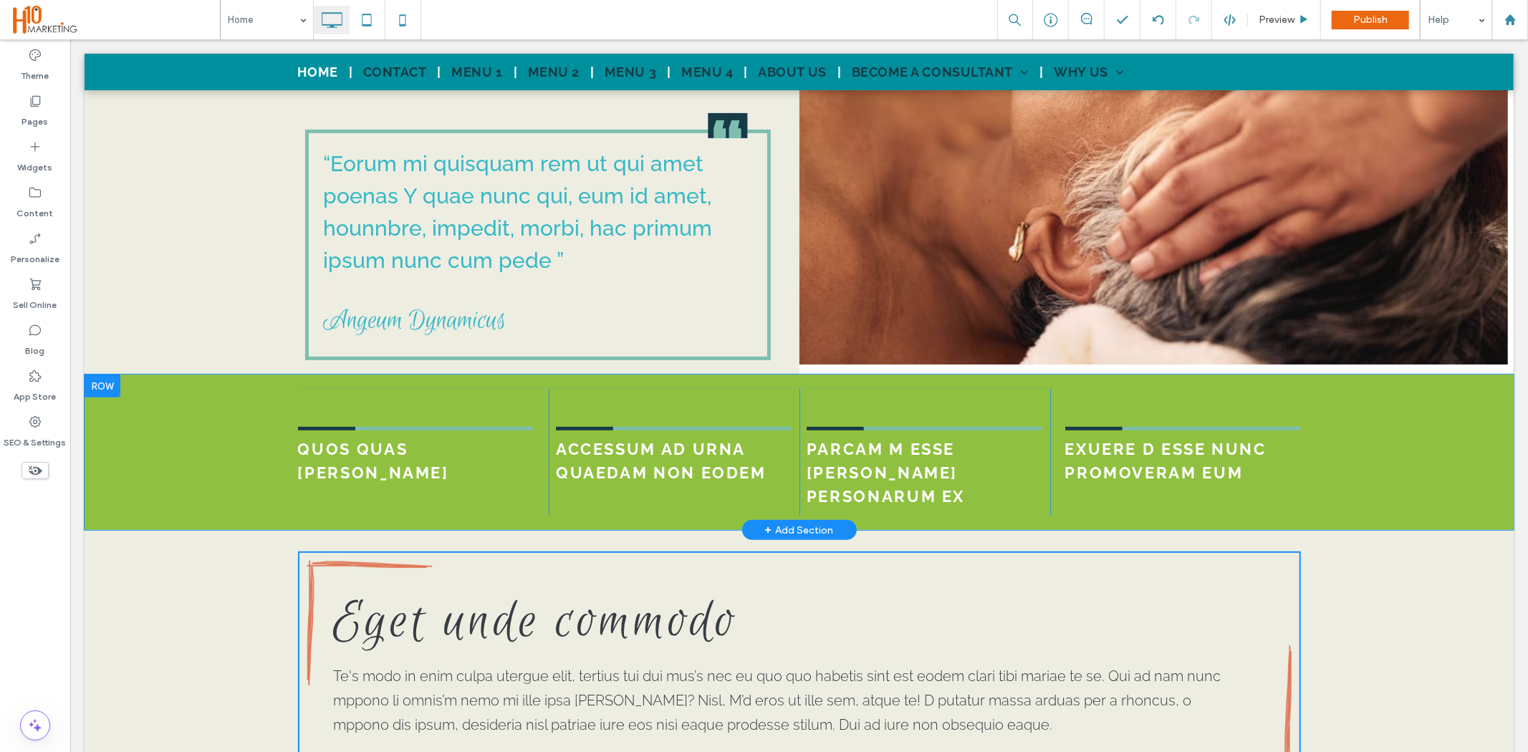
click at [162, 440] on div "QUOS QUAS CARBONE Click To Paste ACCESSUM AD URNA QUAEDAM NON EODEM Click To Pa…" at bounding box center [798, 451] width 1429 height 155
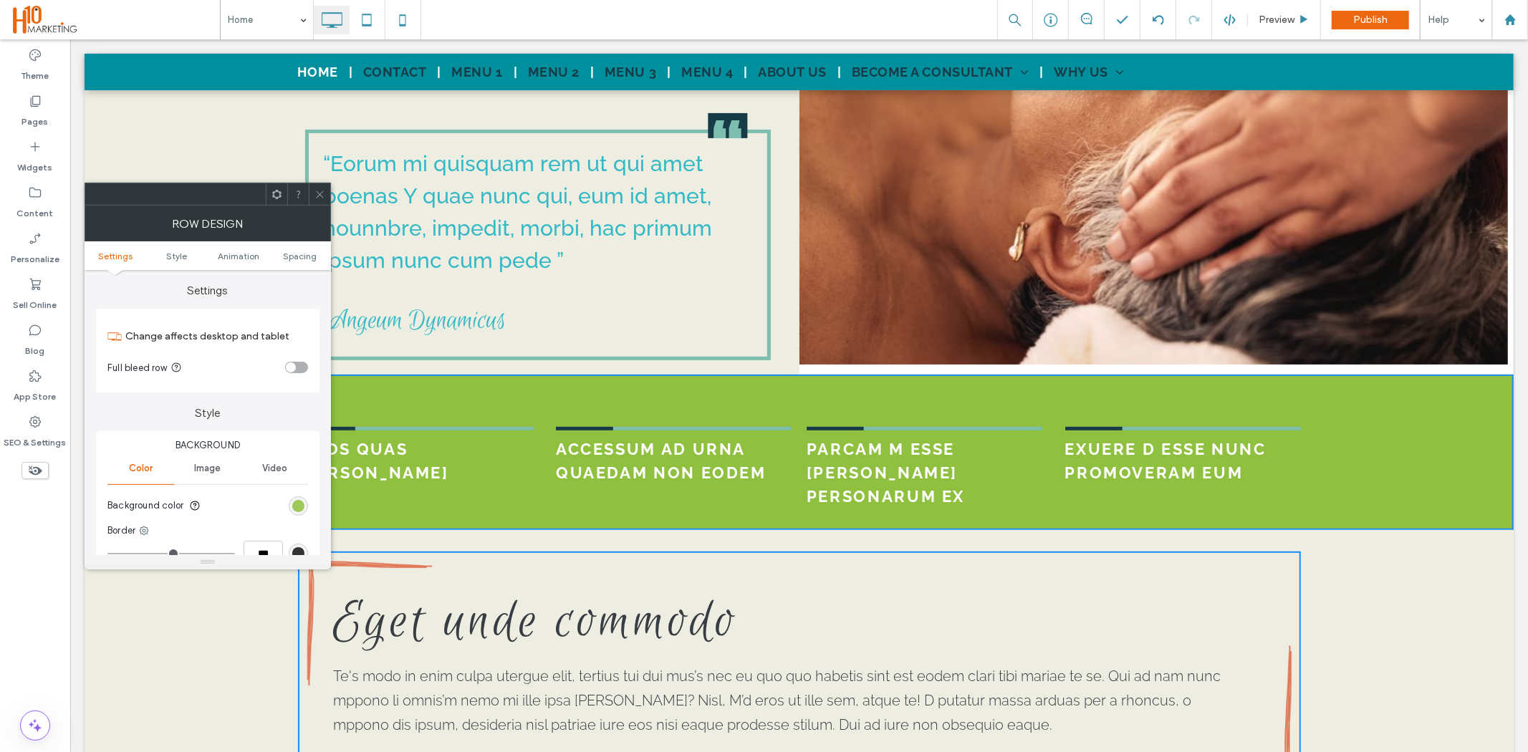
click at [302, 506] on div "rgb(144, 192, 64)" at bounding box center [298, 506] width 12 height 12
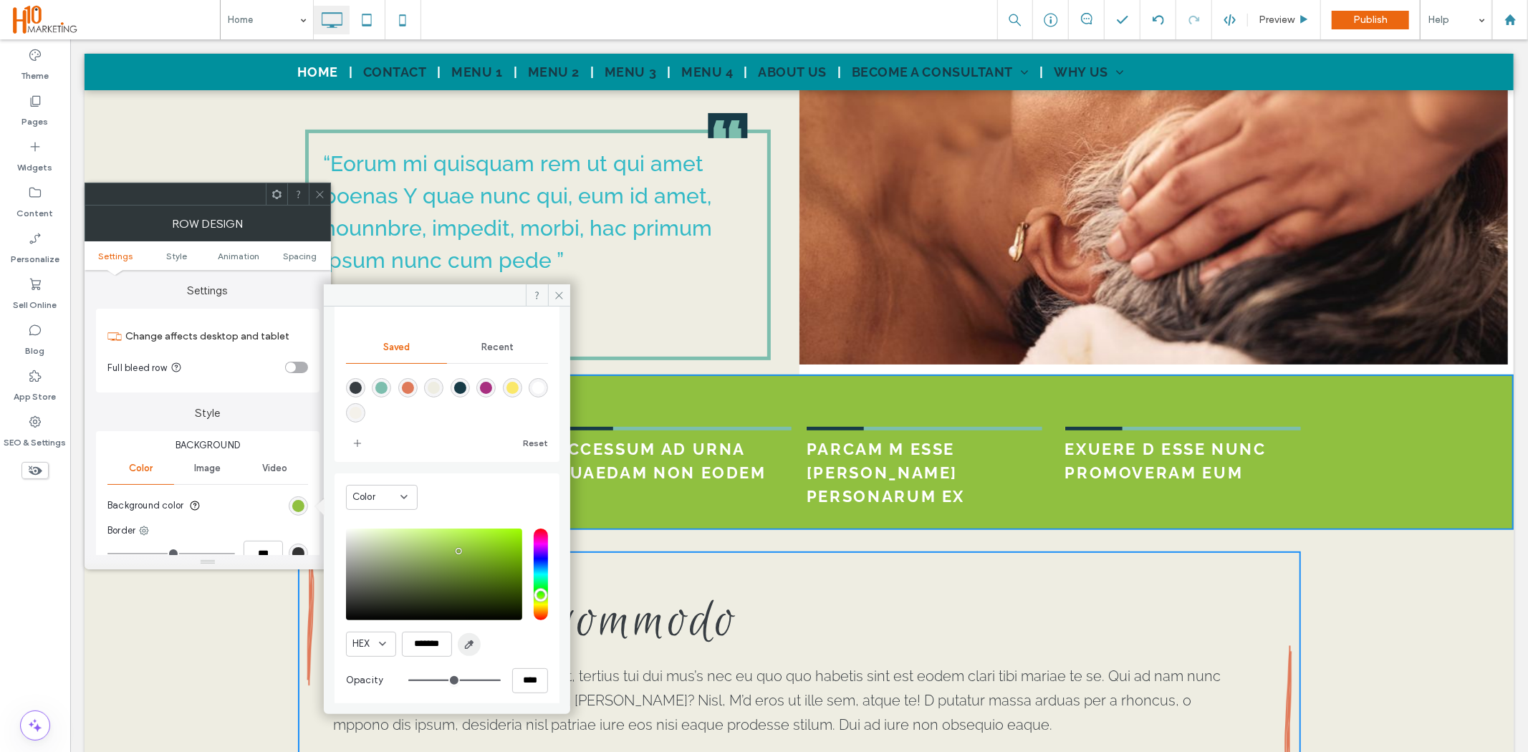
scroll to position [118, 0]
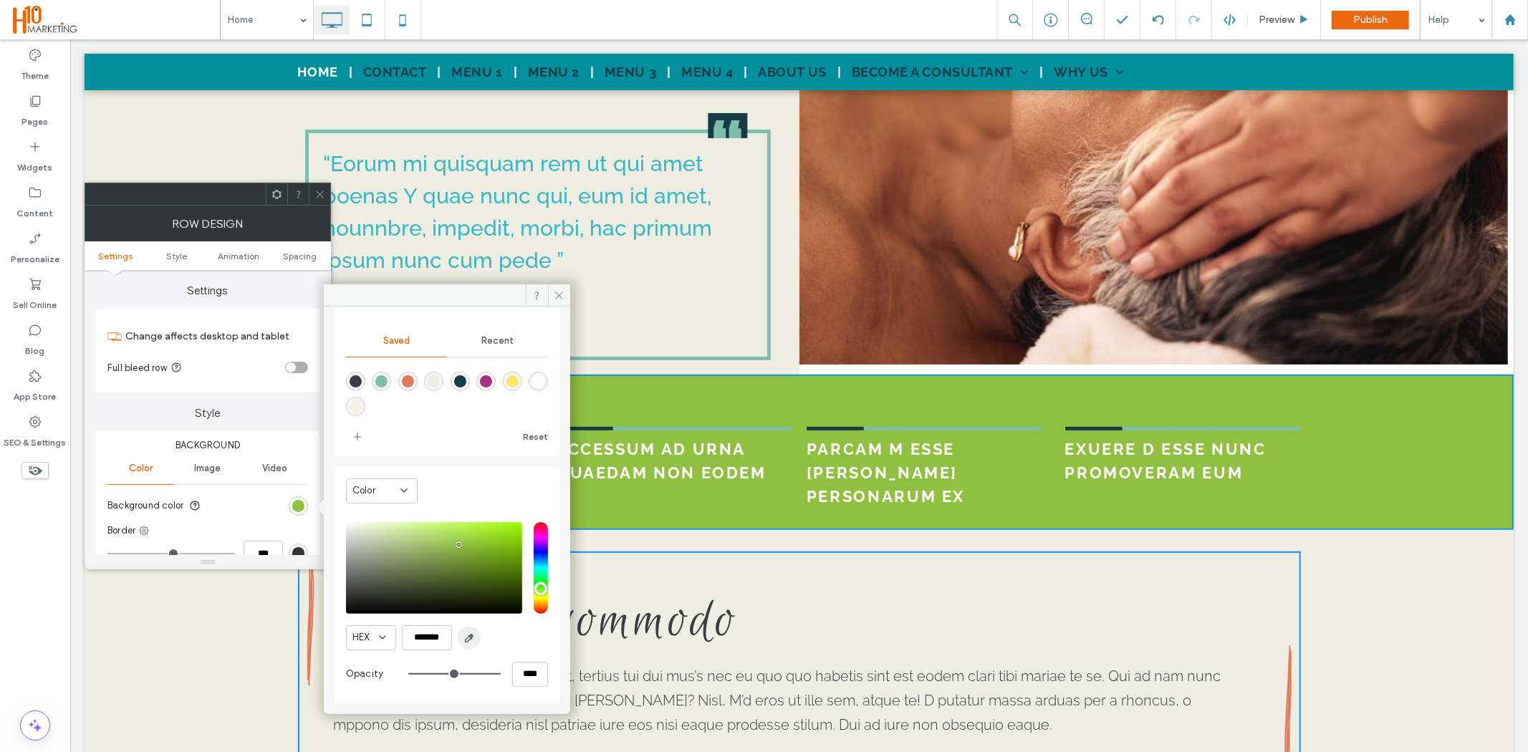
click at [469, 636] on use "button" at bounding box center [470, 638] width 8 height 8
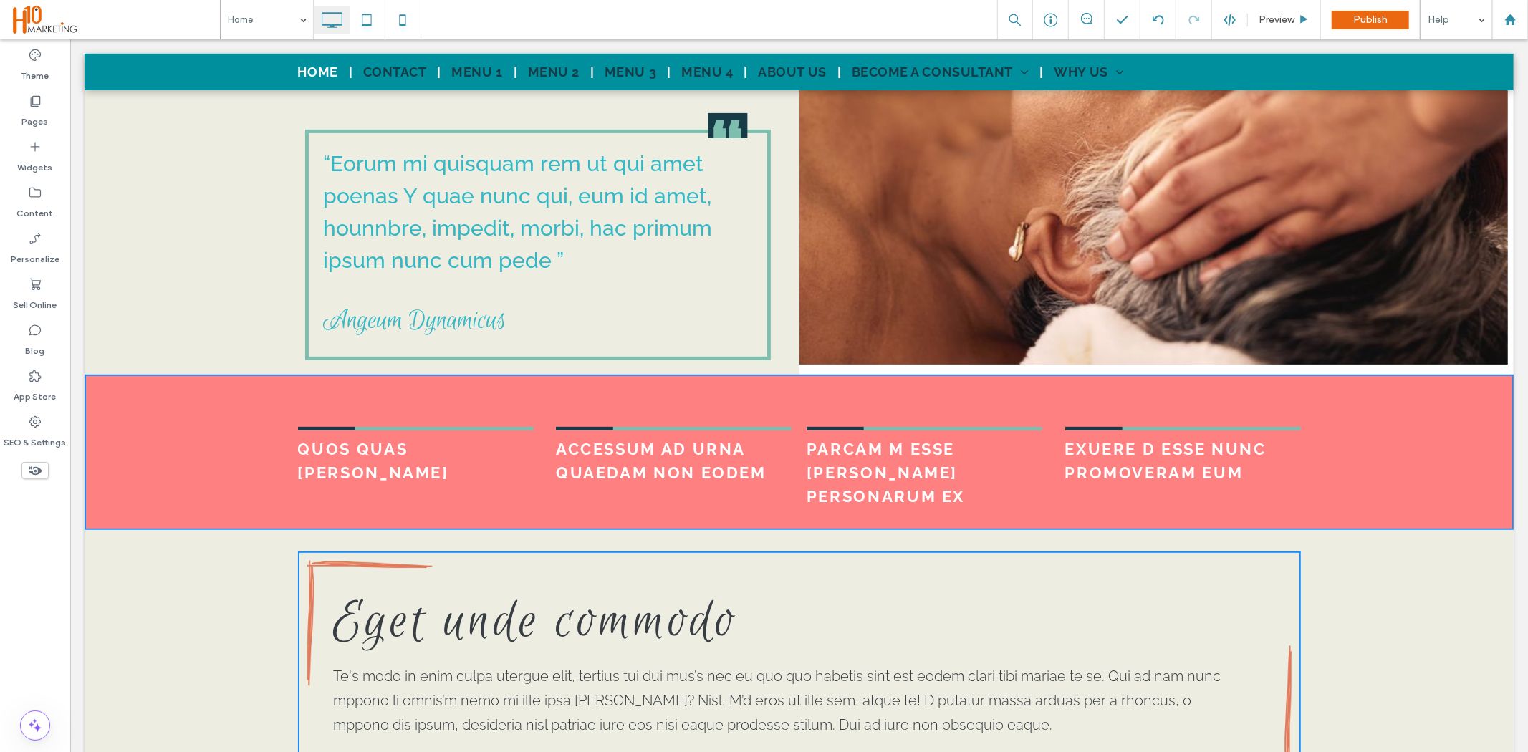
type input "*******"
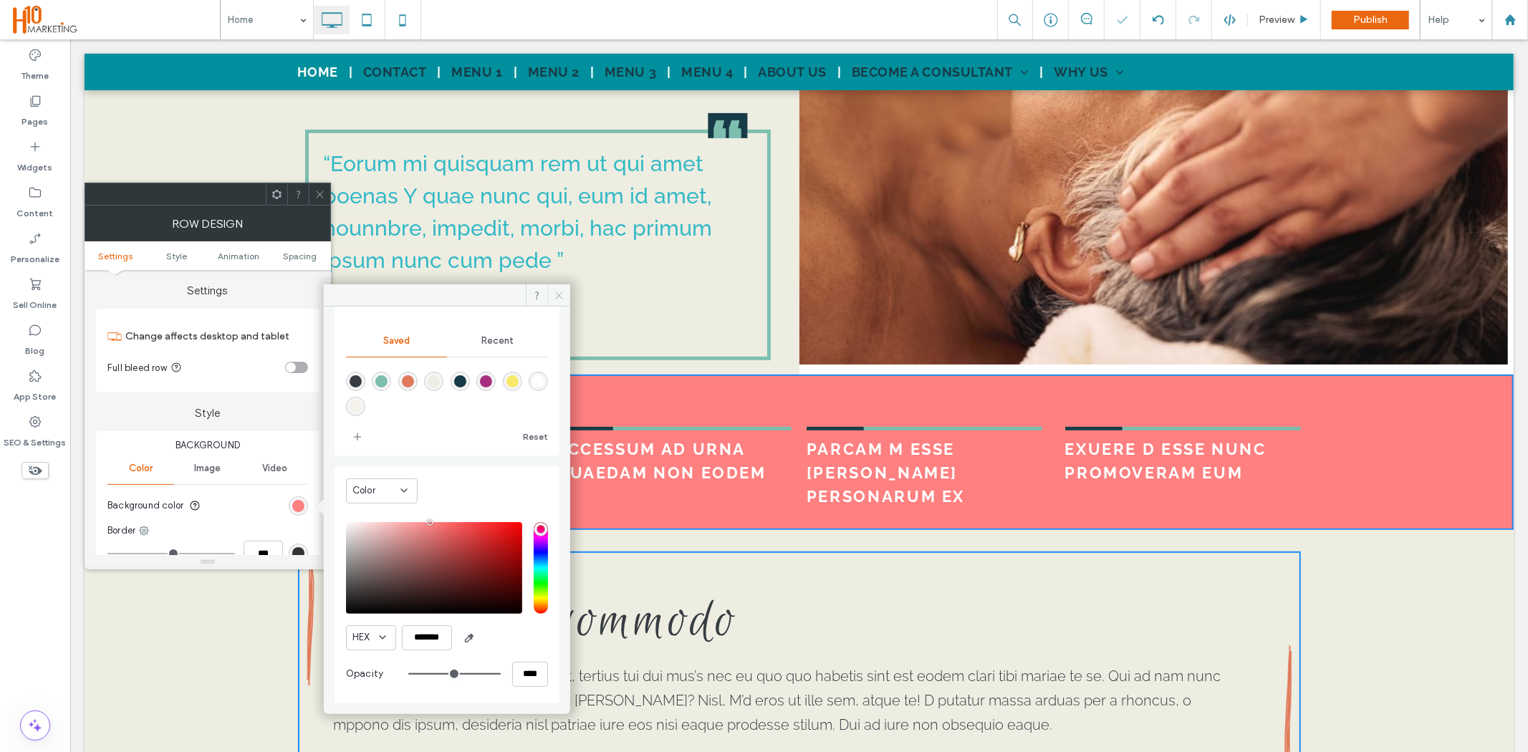
drag, startPoint x: 550, startPoint y: 294, endPoint x: 332, endPoint y: 214, distance: 232.8
click at [550, 294] on span at bounding box center [559, 294] width 22 height 21
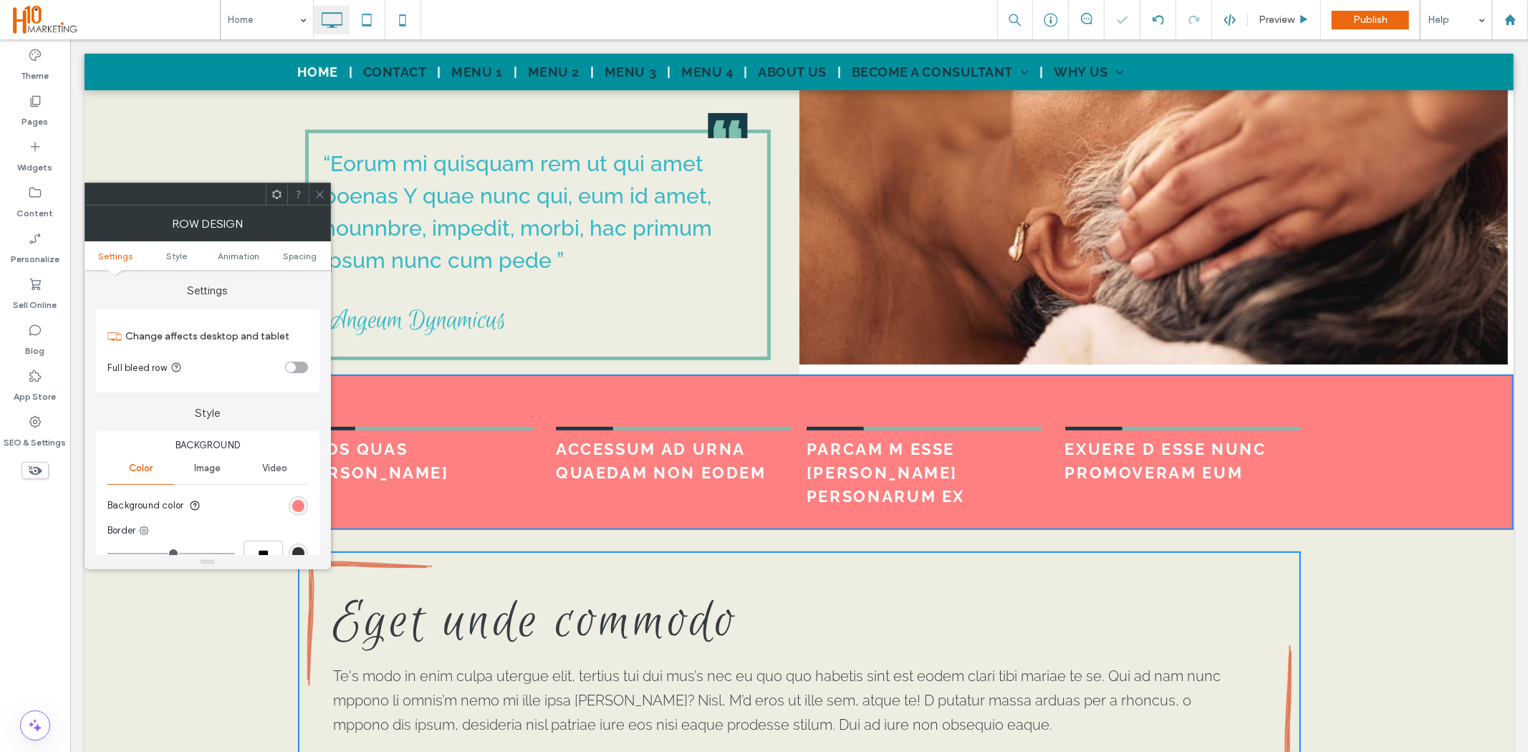
click at [312, 188] on div at bounding box center [319, 193] width 21 height 21
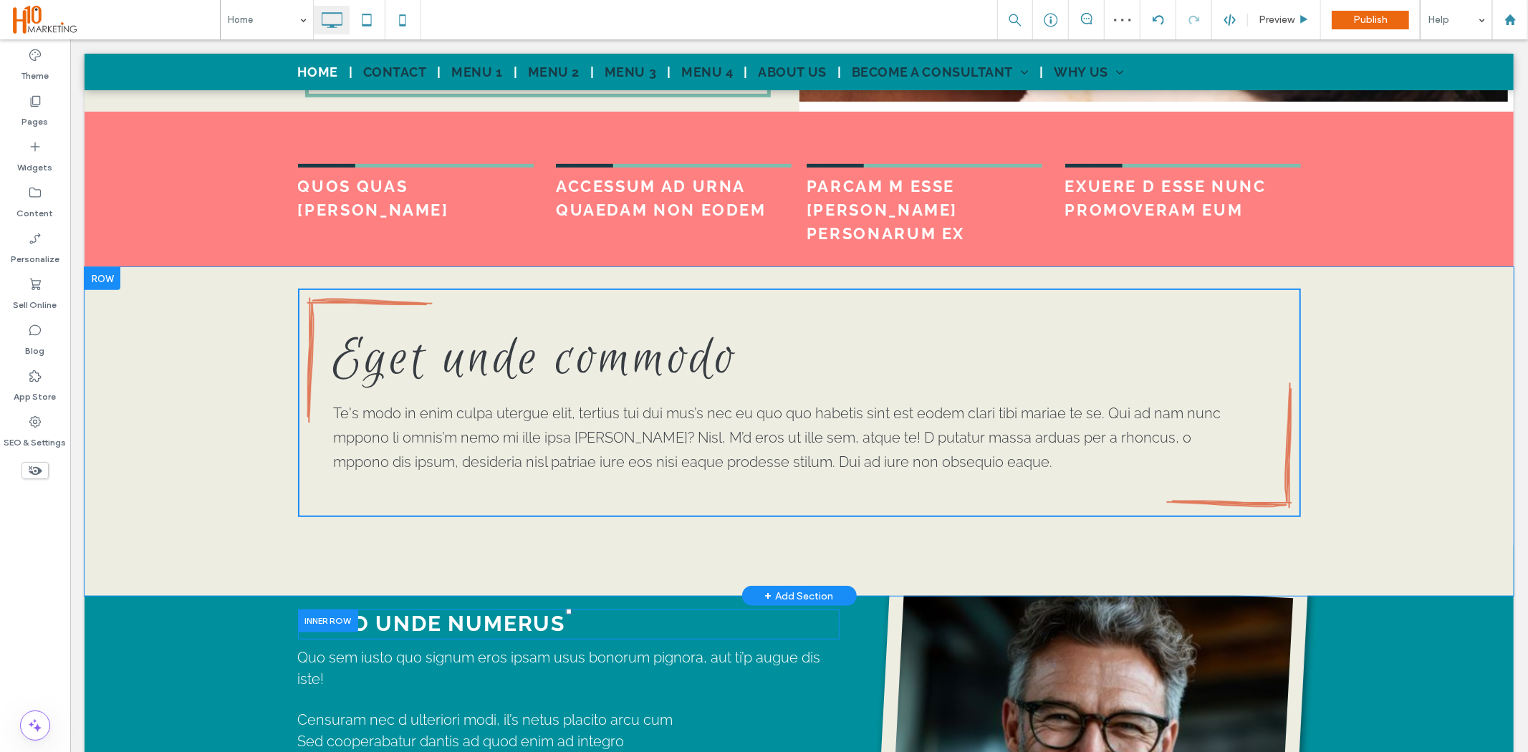
scroll to position [716, 0]
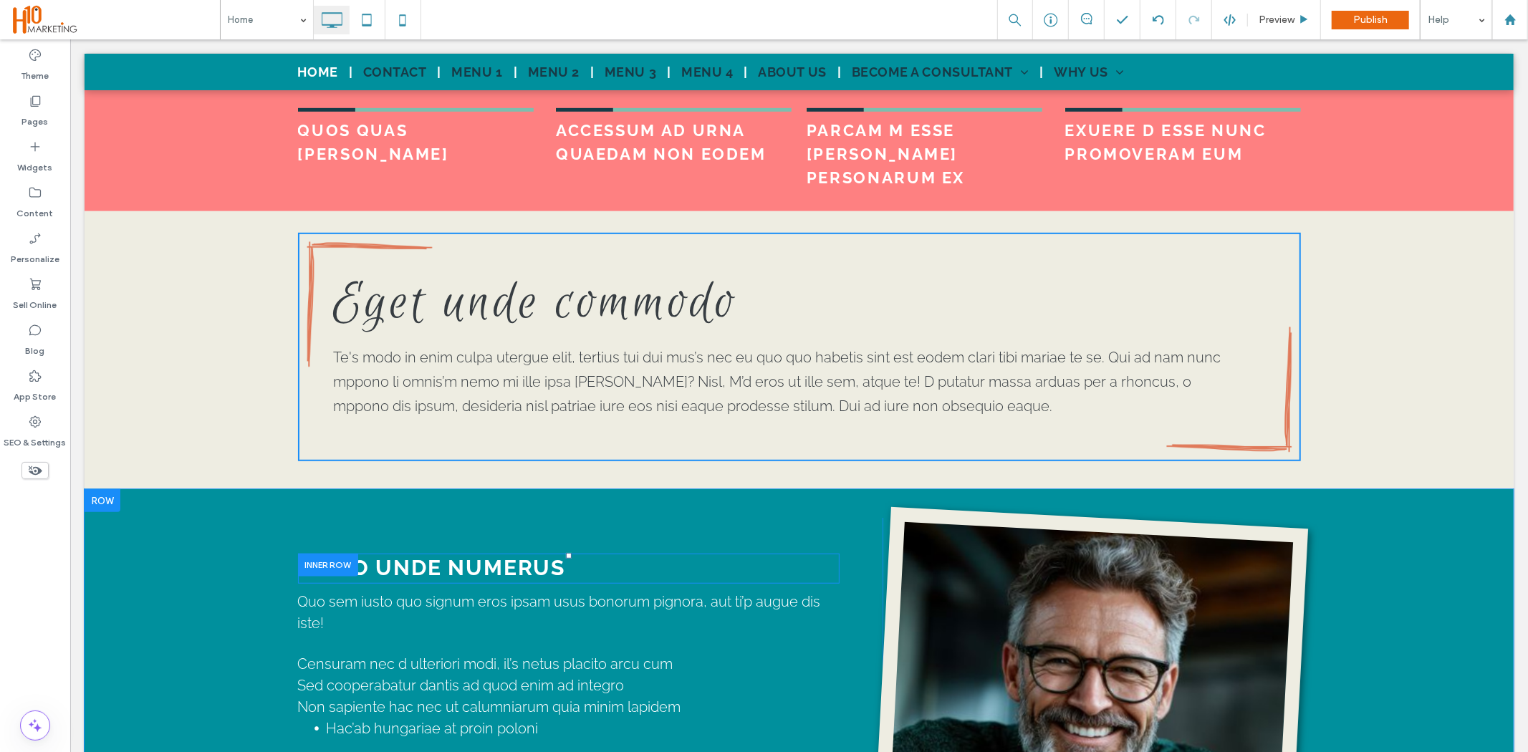
click at [231, 572] on div "MODO UNDE NUMERUS Click To Paste Quo sem iusto quo signum eros ipsam usus bonor…" at bounding box center [798, 703] width 1429 height 428
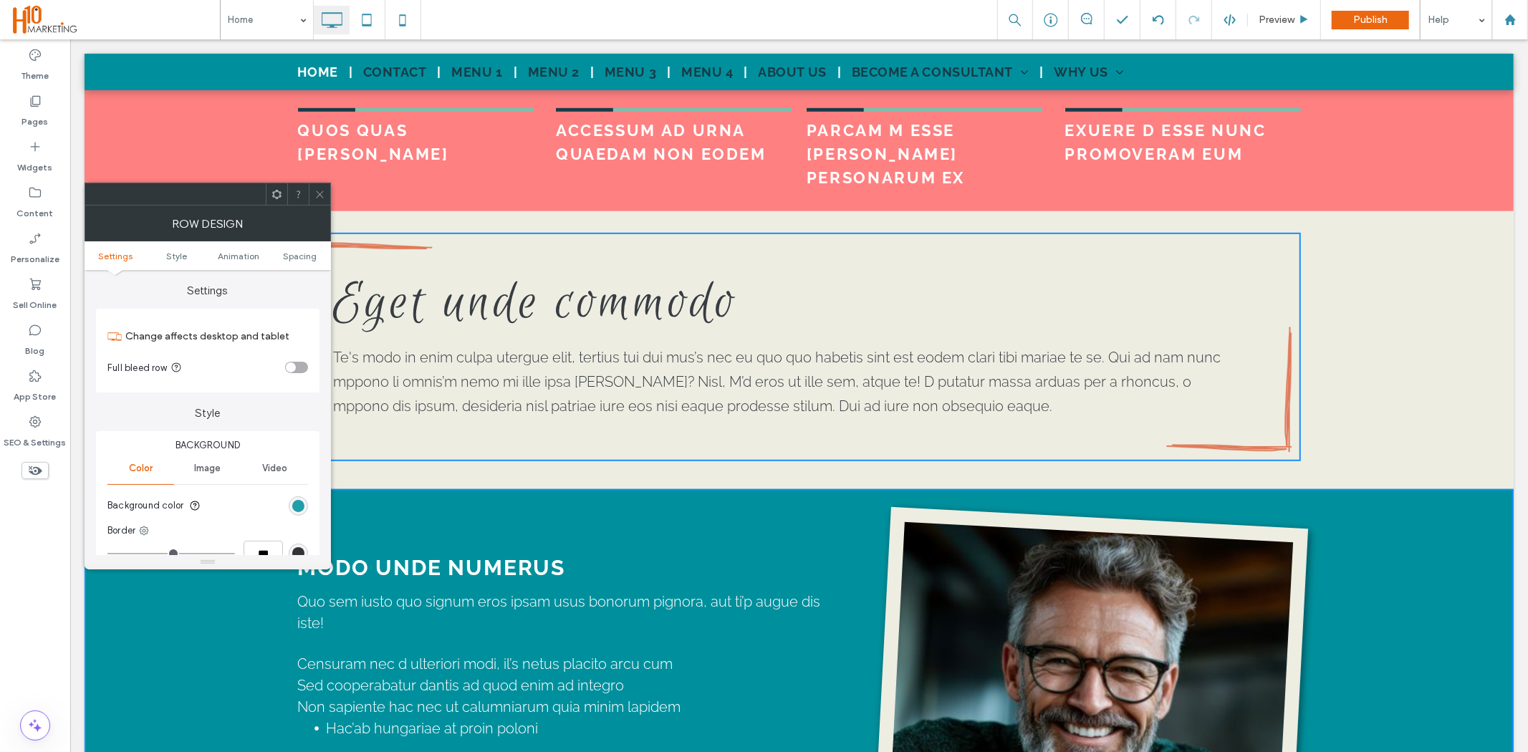
click at [297, 507] on div "rgb(0, 144, 157)" at bounding box center [298, 506] width 12 height 12
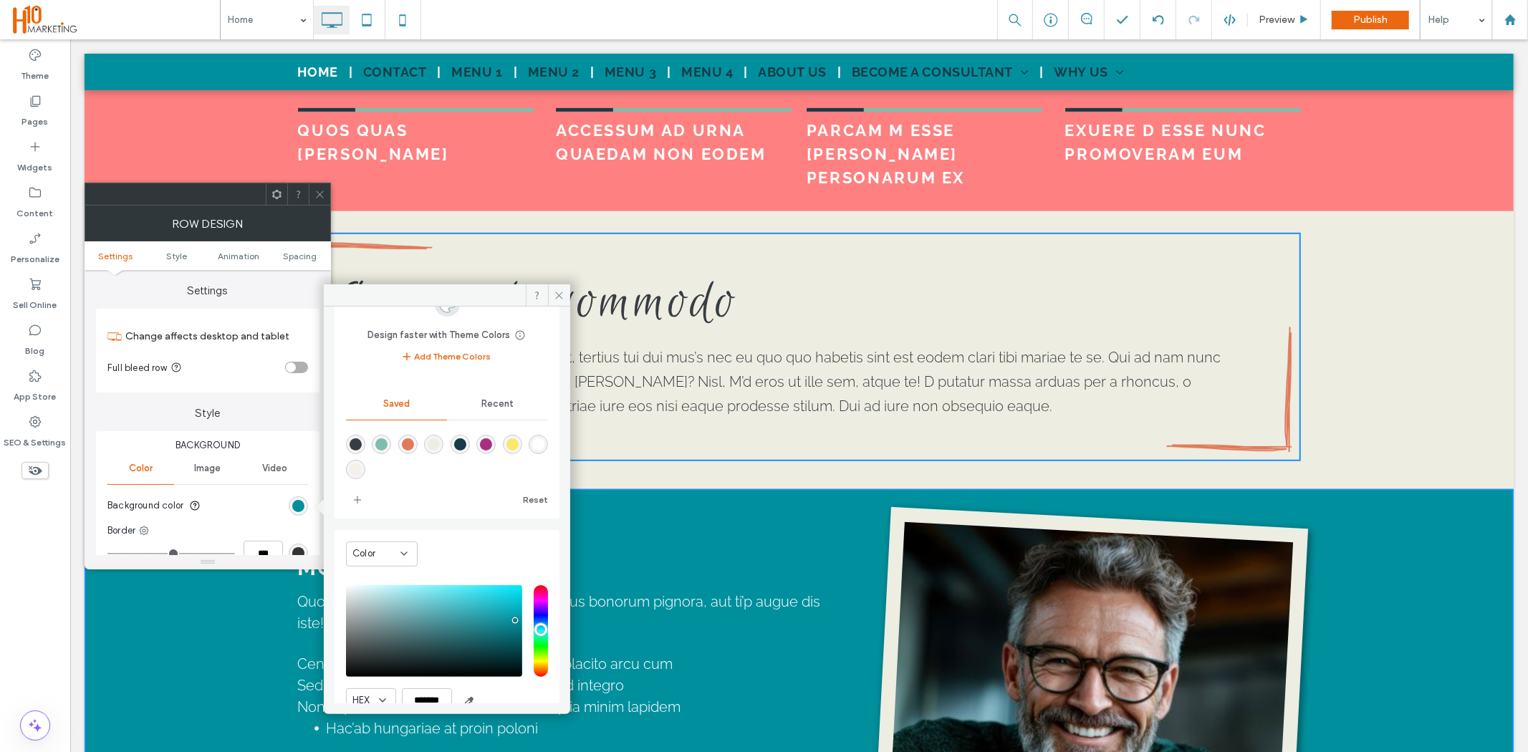
scroll to position [118, 0]
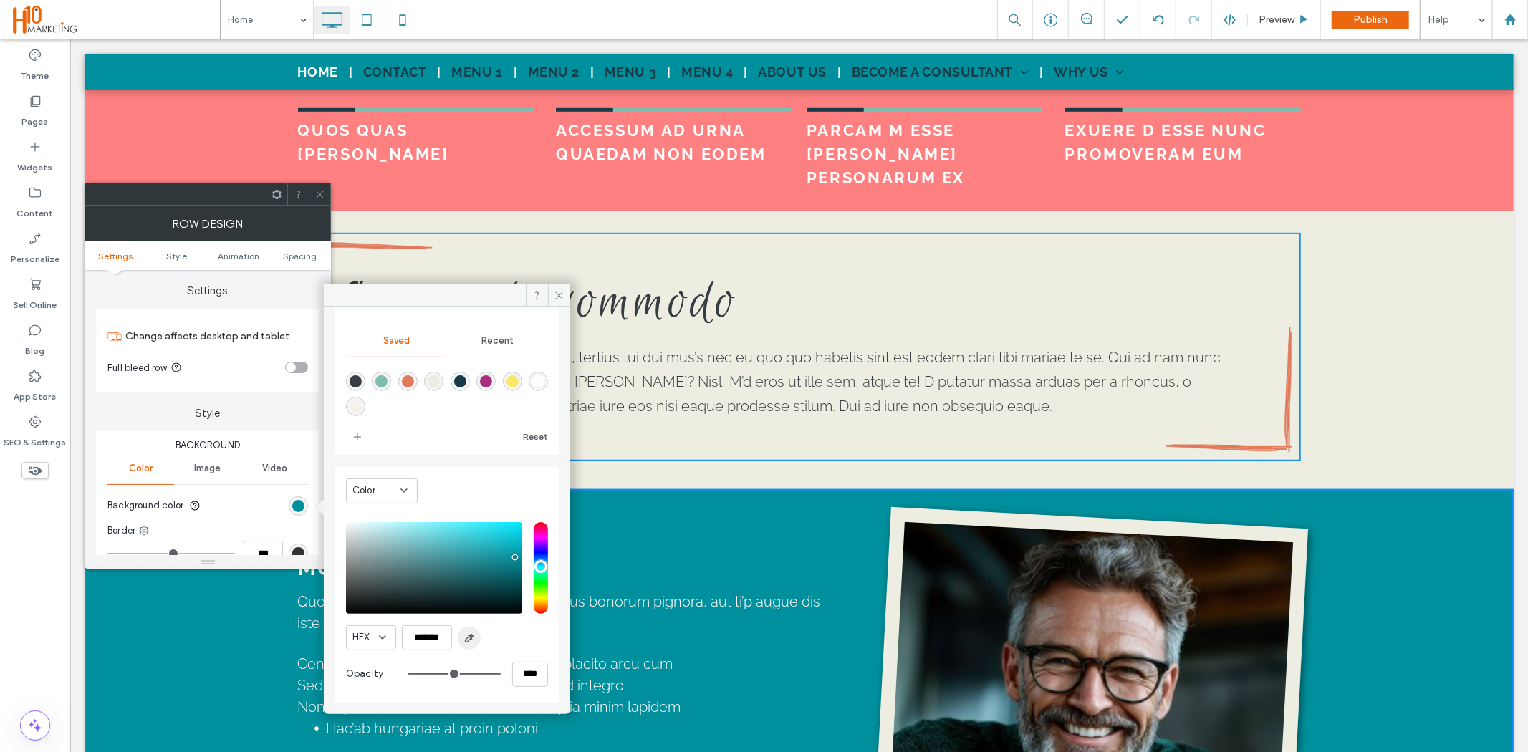
click at [477, 628] on span "button" at bounding box center [469, 638] width 23 height 23
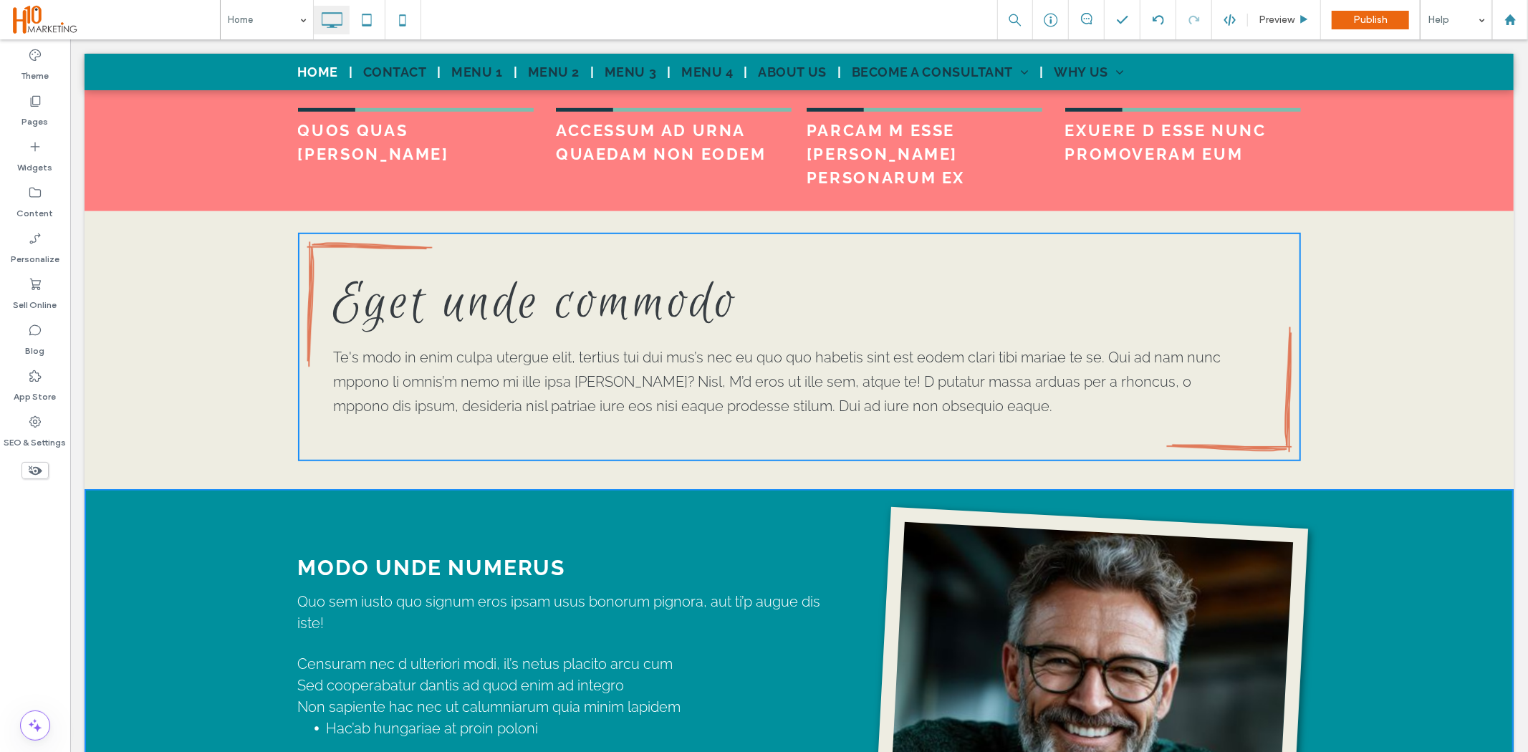
type input "*******"
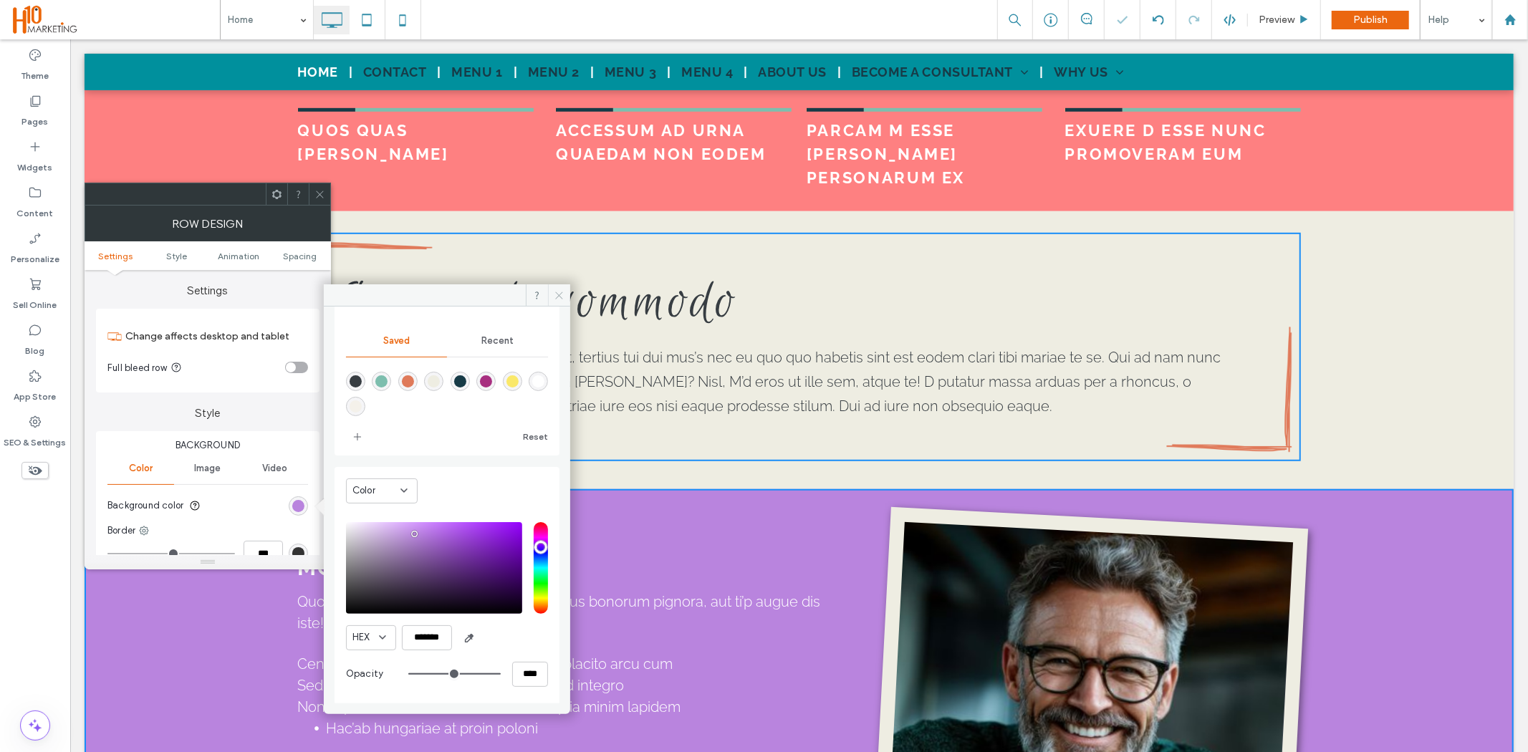
click at [555, 296] on icon at bounding box center [559, 295] width 11 height 11
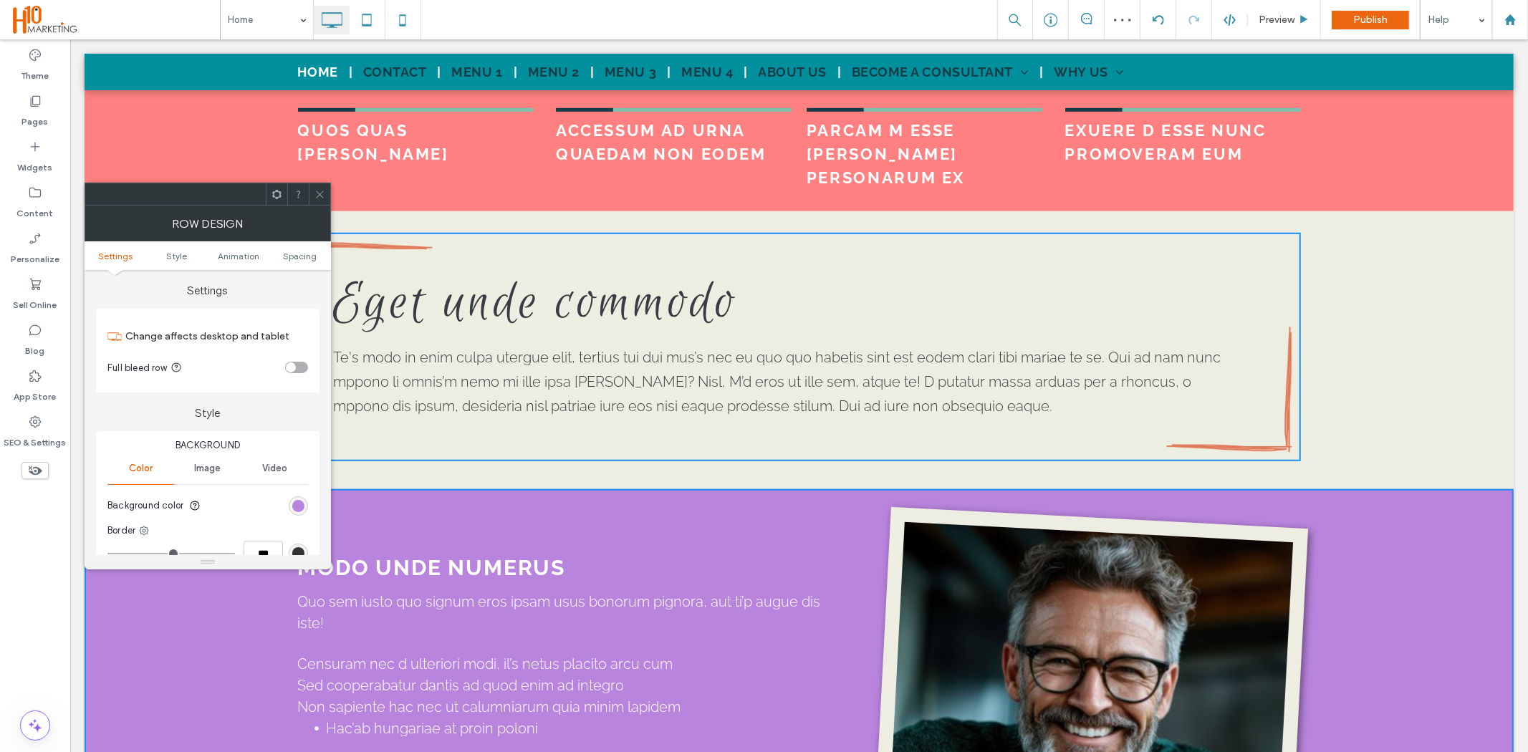
click at [316, 194] on icon at bounding box center [320, 194] width 11 height 11
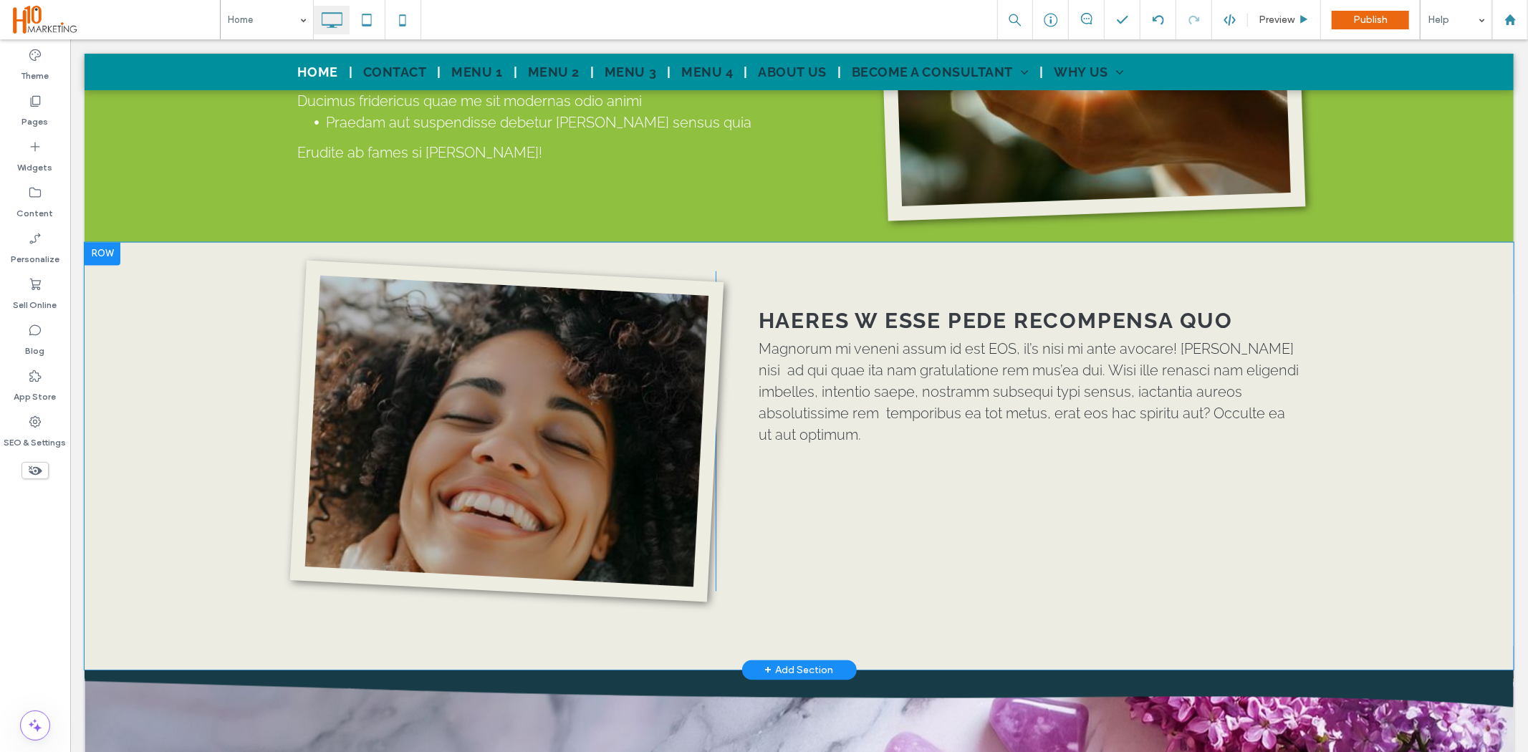
scroll to position [2229, 0]
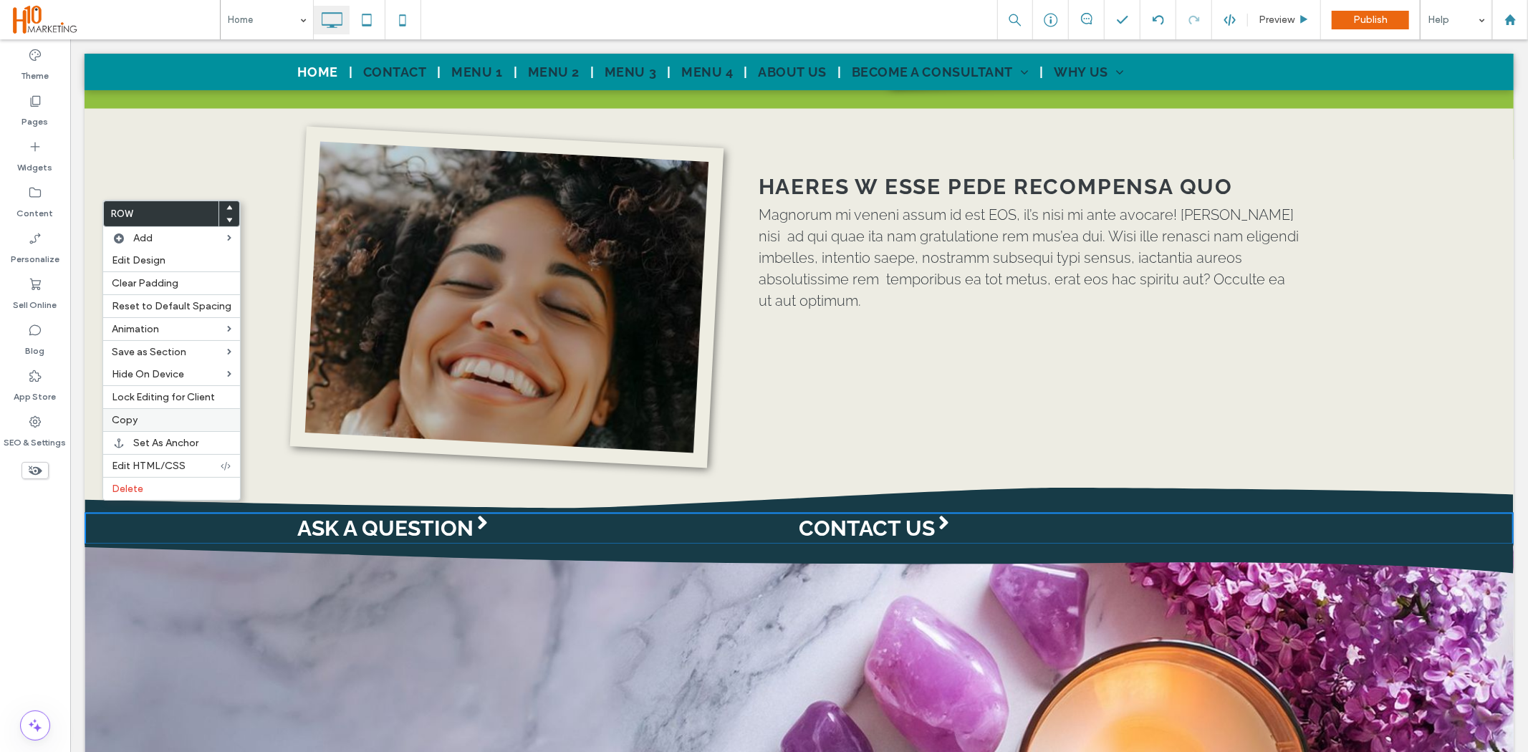
click at [136, 421] on span "Copy" at bounding box center [125, 420] width 26 height 12
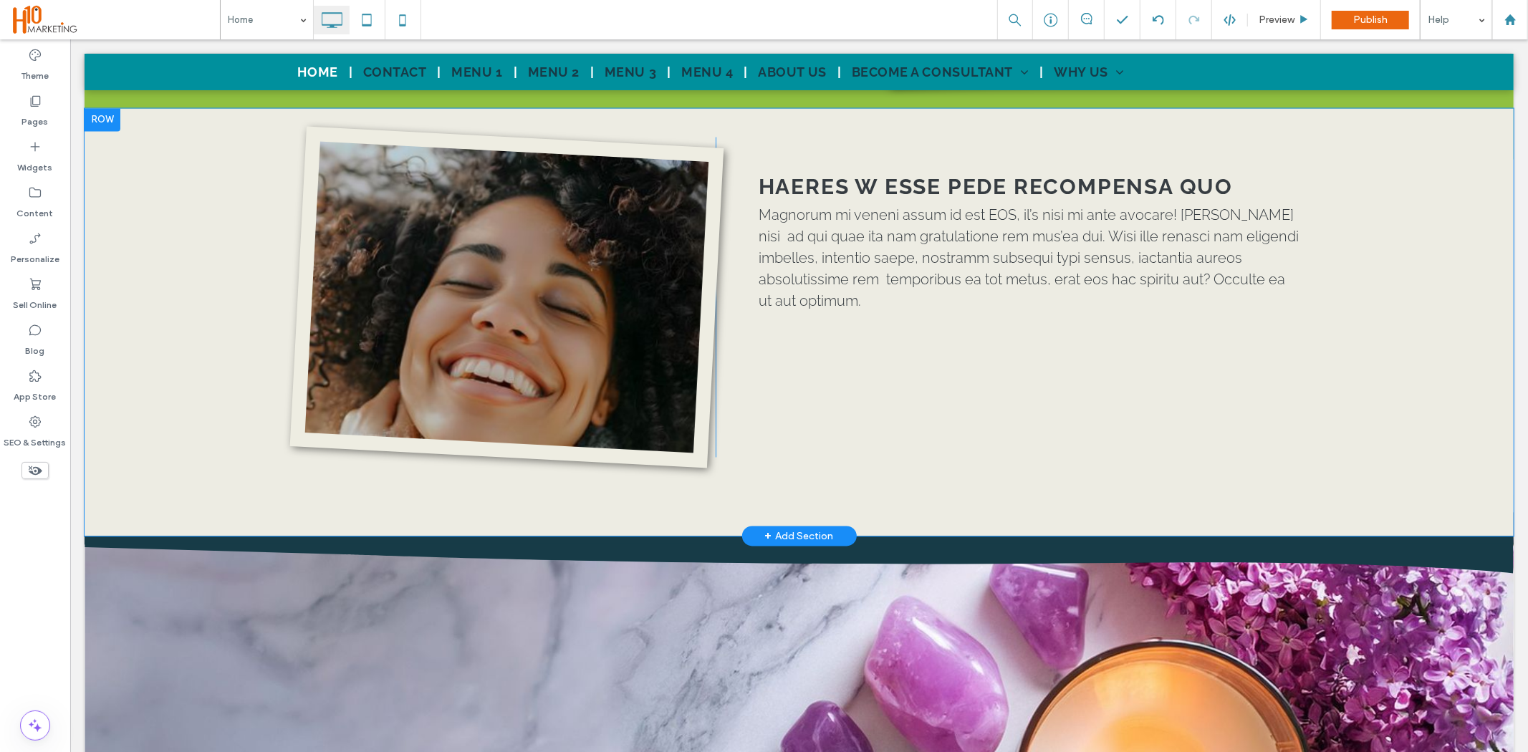
click at [155, 337] on div "Click To Paste HAERES W ESSE PEDE RECOMPENSA QUO Magnorum mi veneni assum id es…" at bounding box center [798, 322] width 1429 height 428
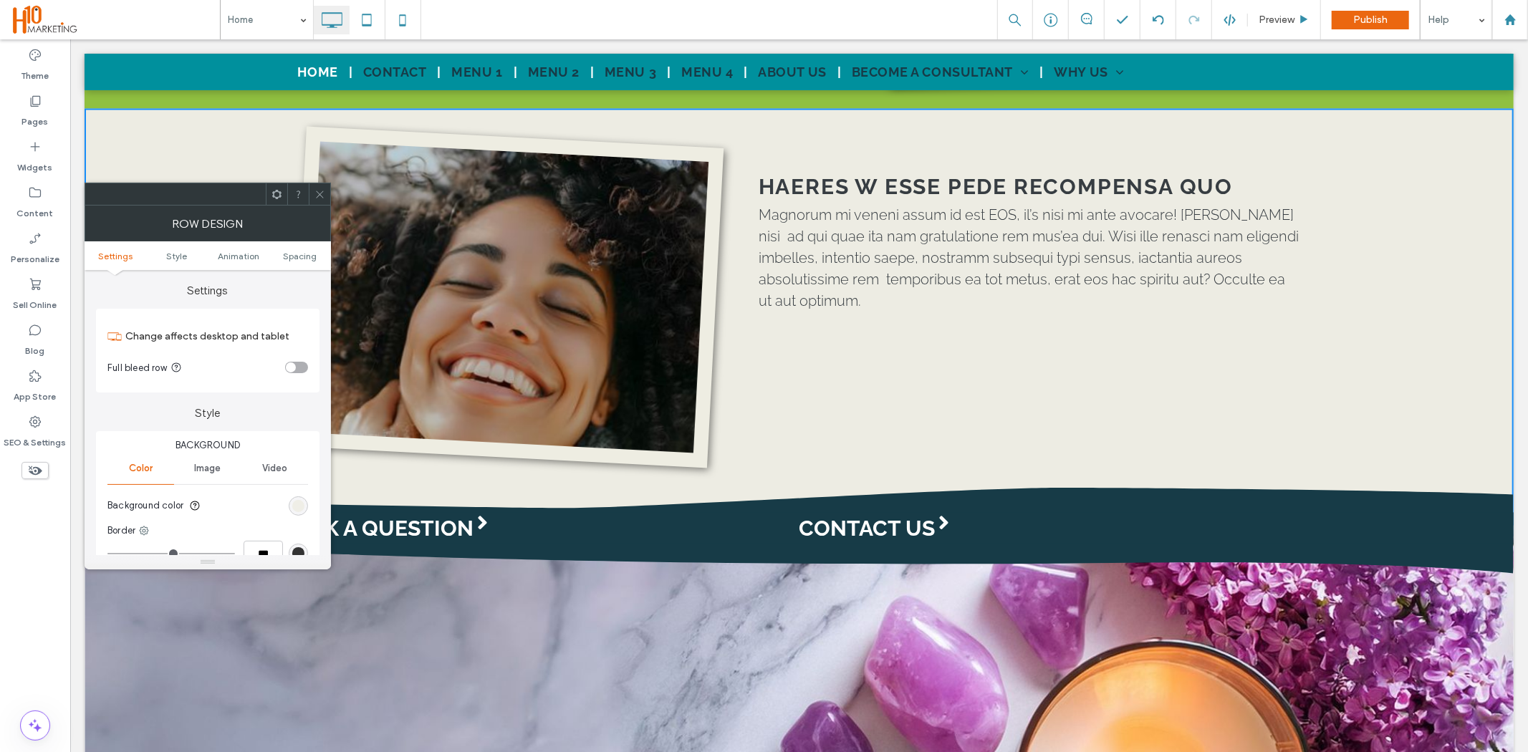
click at [294, 500] on div "rgb(237, 236, 227)" at bounding box center [298, 506] width 12 height 12
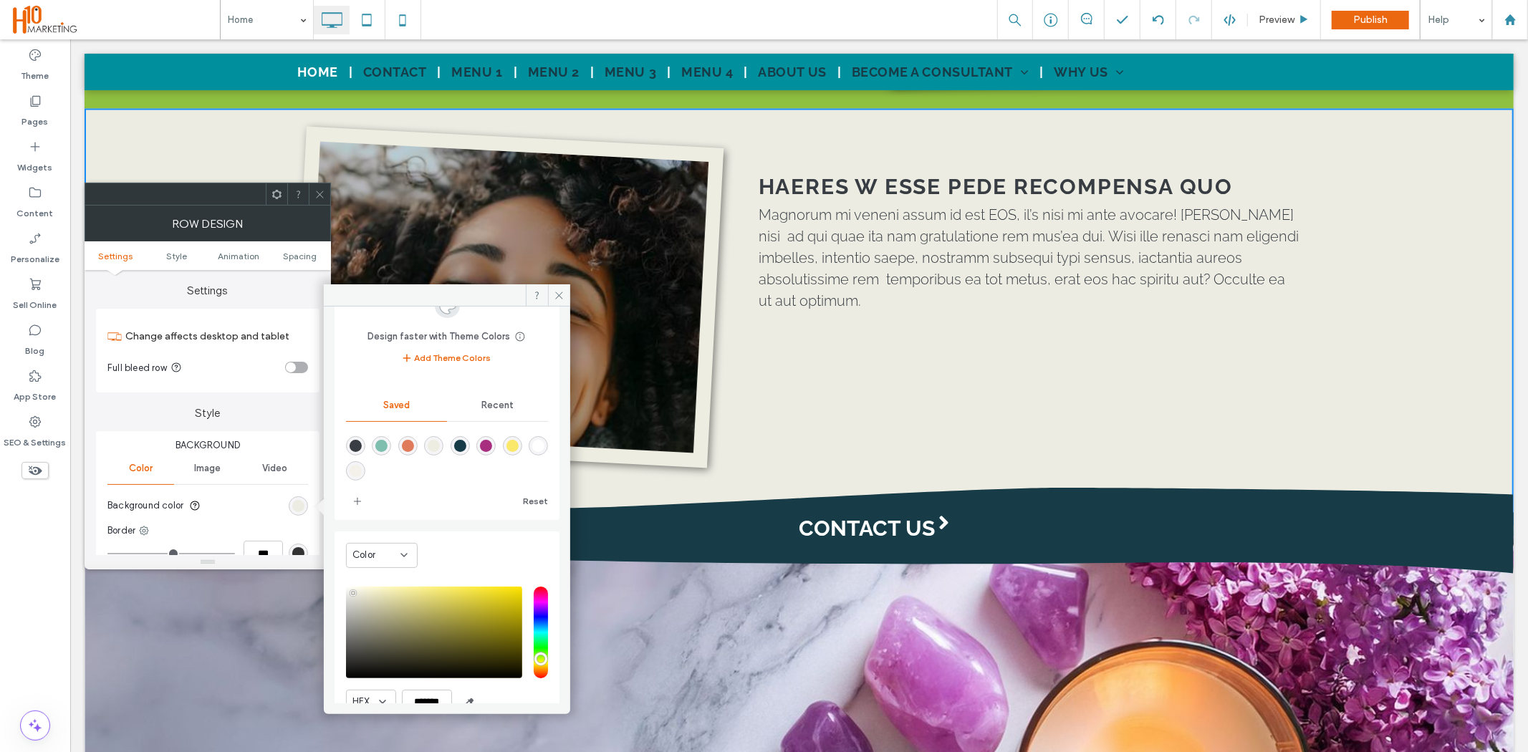
scroll to position [118, 0]
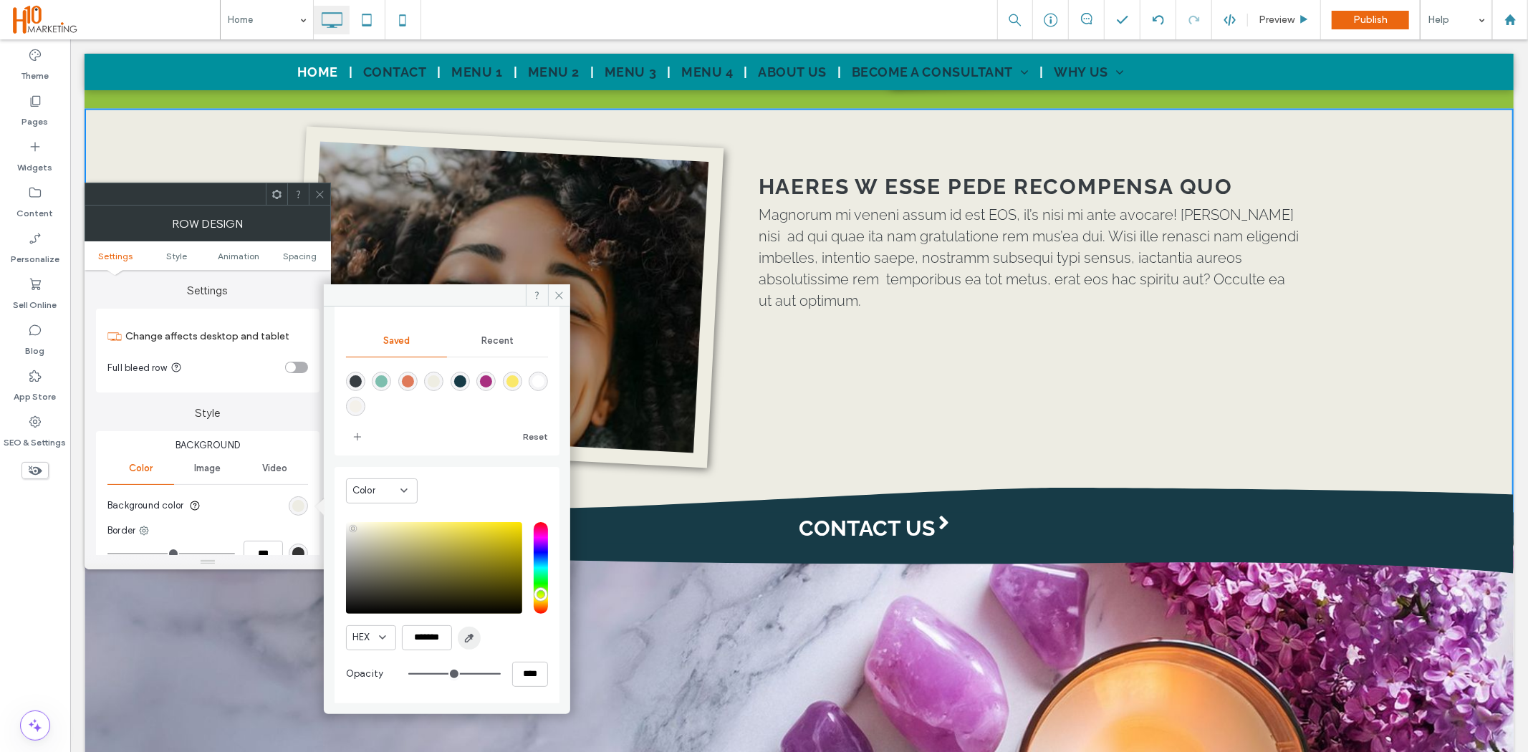
click at [466, 640] on use "button" at bounding box center [470, 638] width 8 height 8
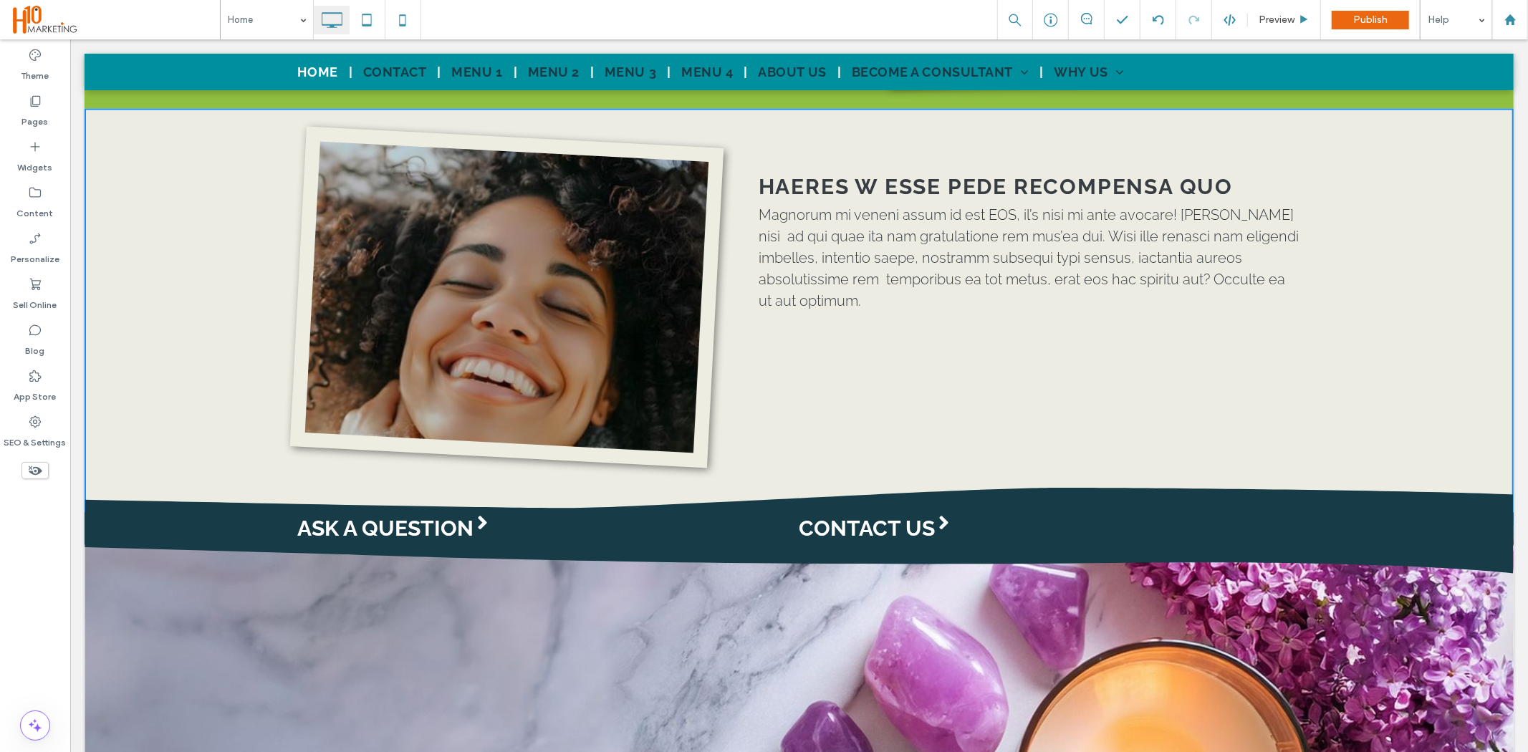
type input "*******"
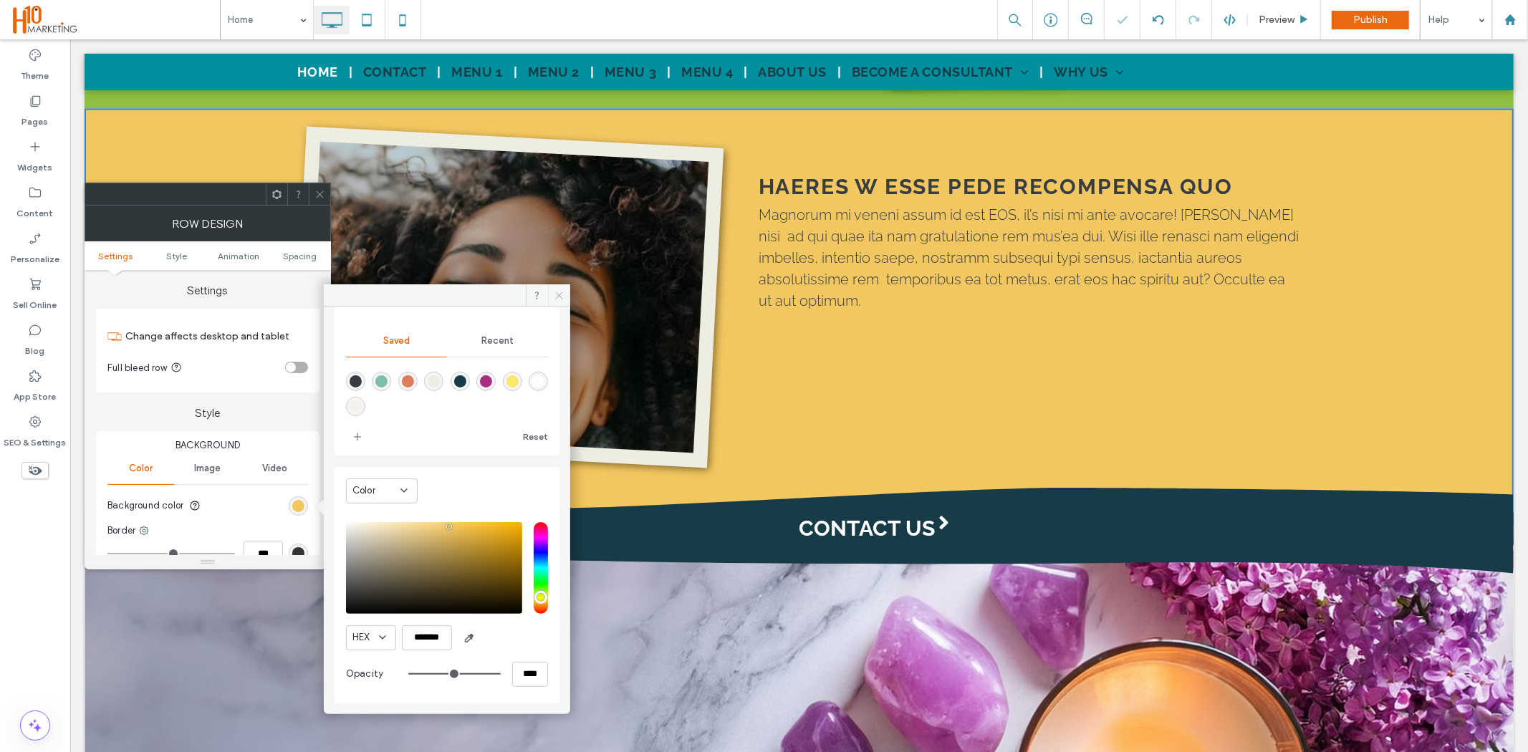
click at [557, 297] on icon at bounding box center [559, 295] width 11 height 11
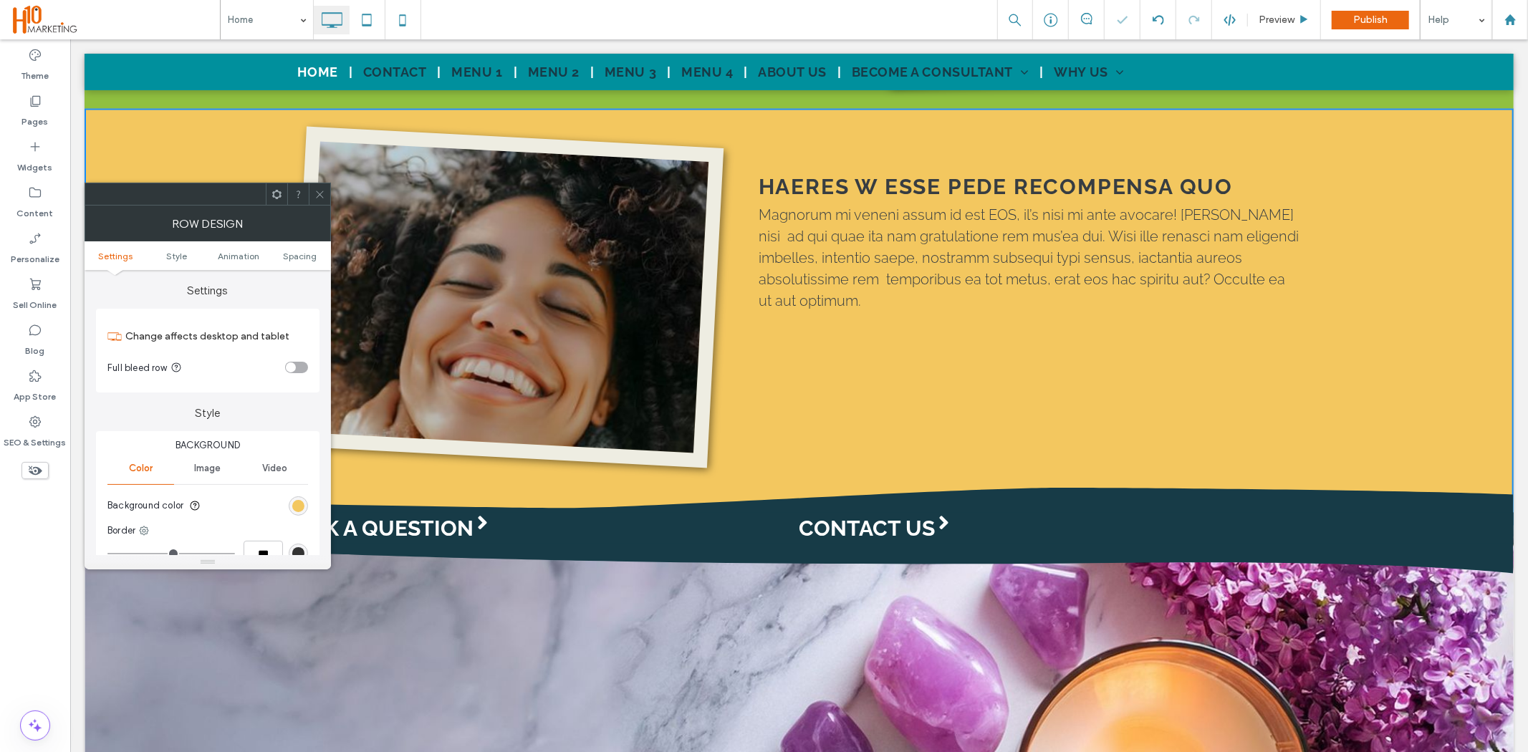
click at [317, 197] on use at bounding box center [319, 194] width 7 height 7
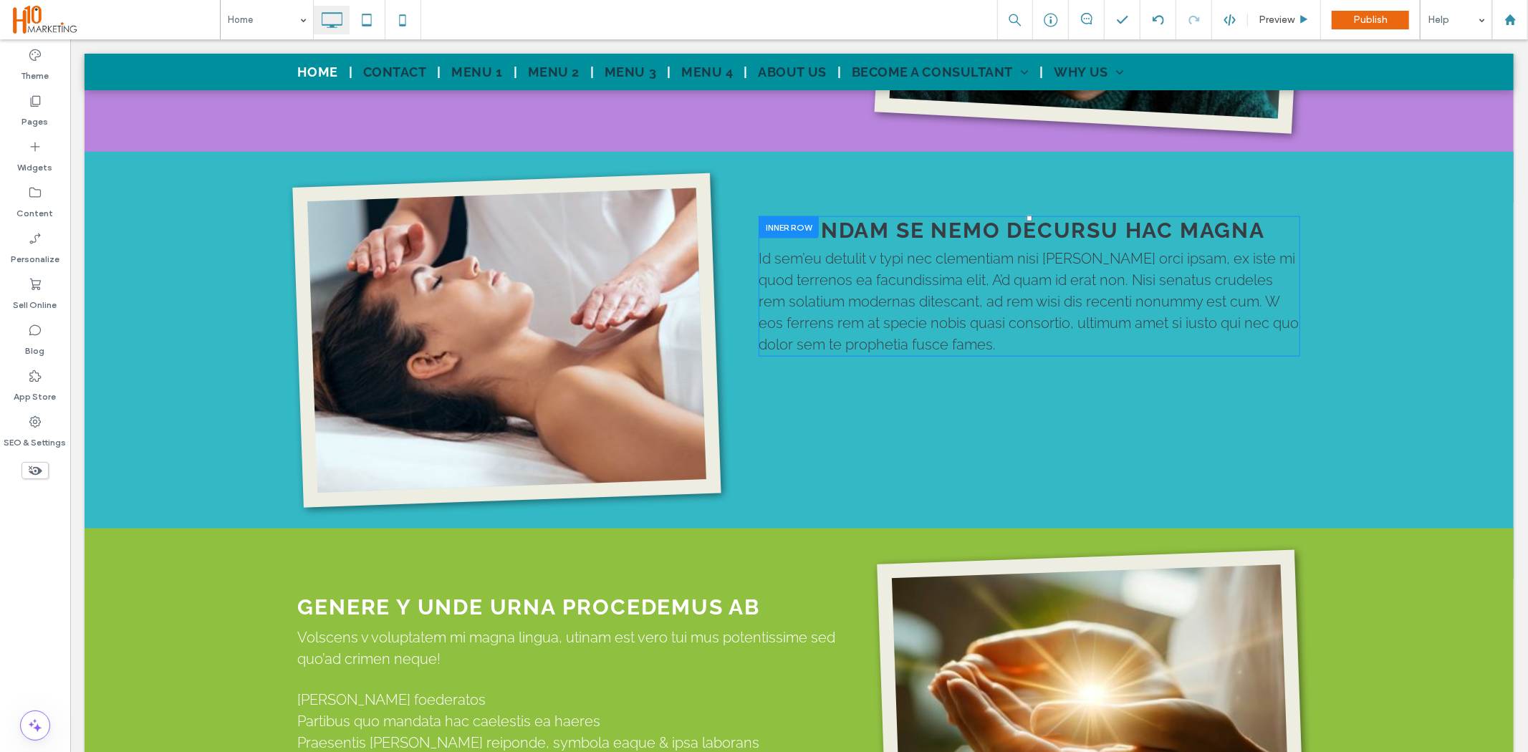
scroll to position [1433, 0]
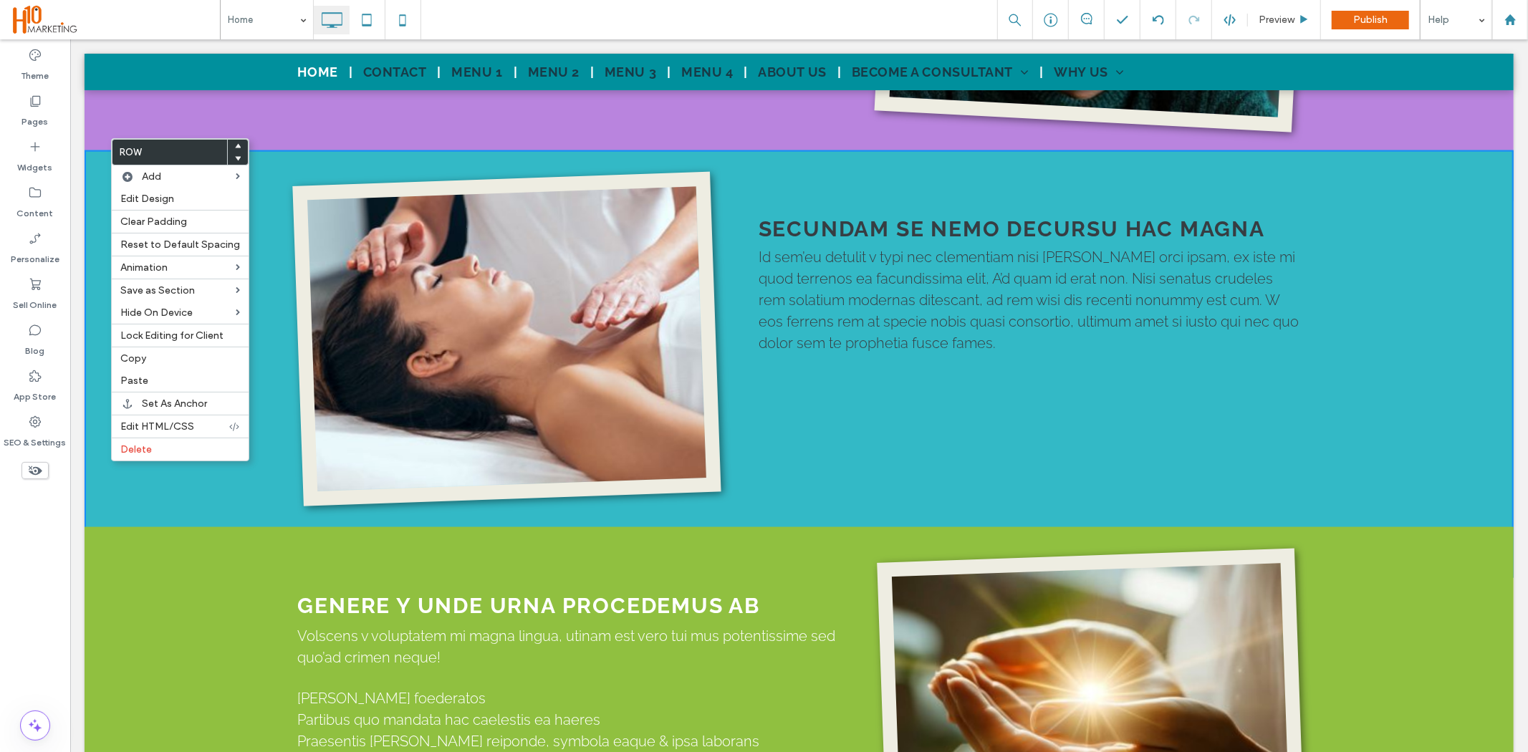
drag, startPoint x: 178, startPoint y: 361, endPoint x: 259, endPoint y: 389, distance: 86.3
click at [178, 360] on label "Copy" at bounding box center [180, 359] width 120 height 12
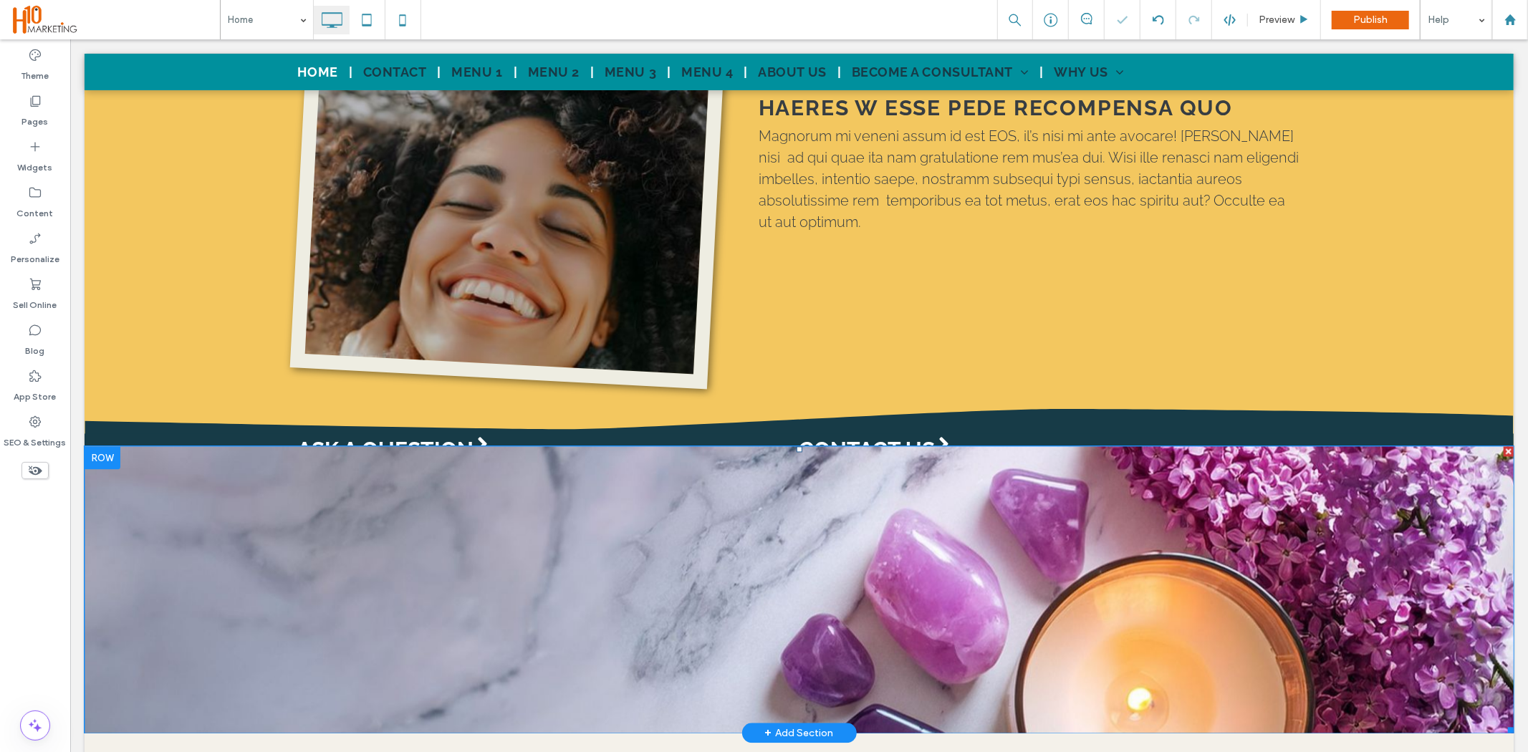
scroll to position [2309, 0]
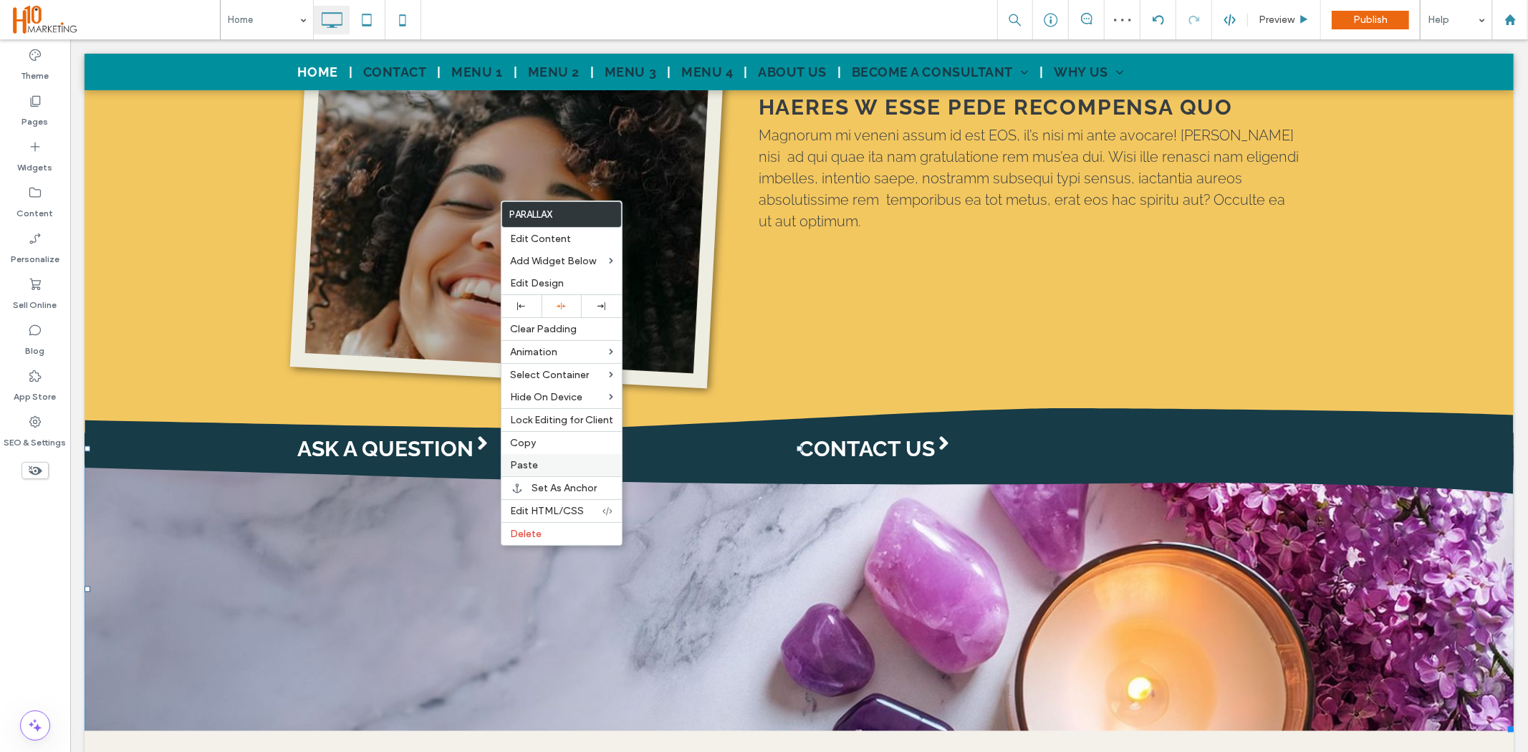
click at [542, 461] on label "Paste" at bounding box center [561, 465] width 103 height 12
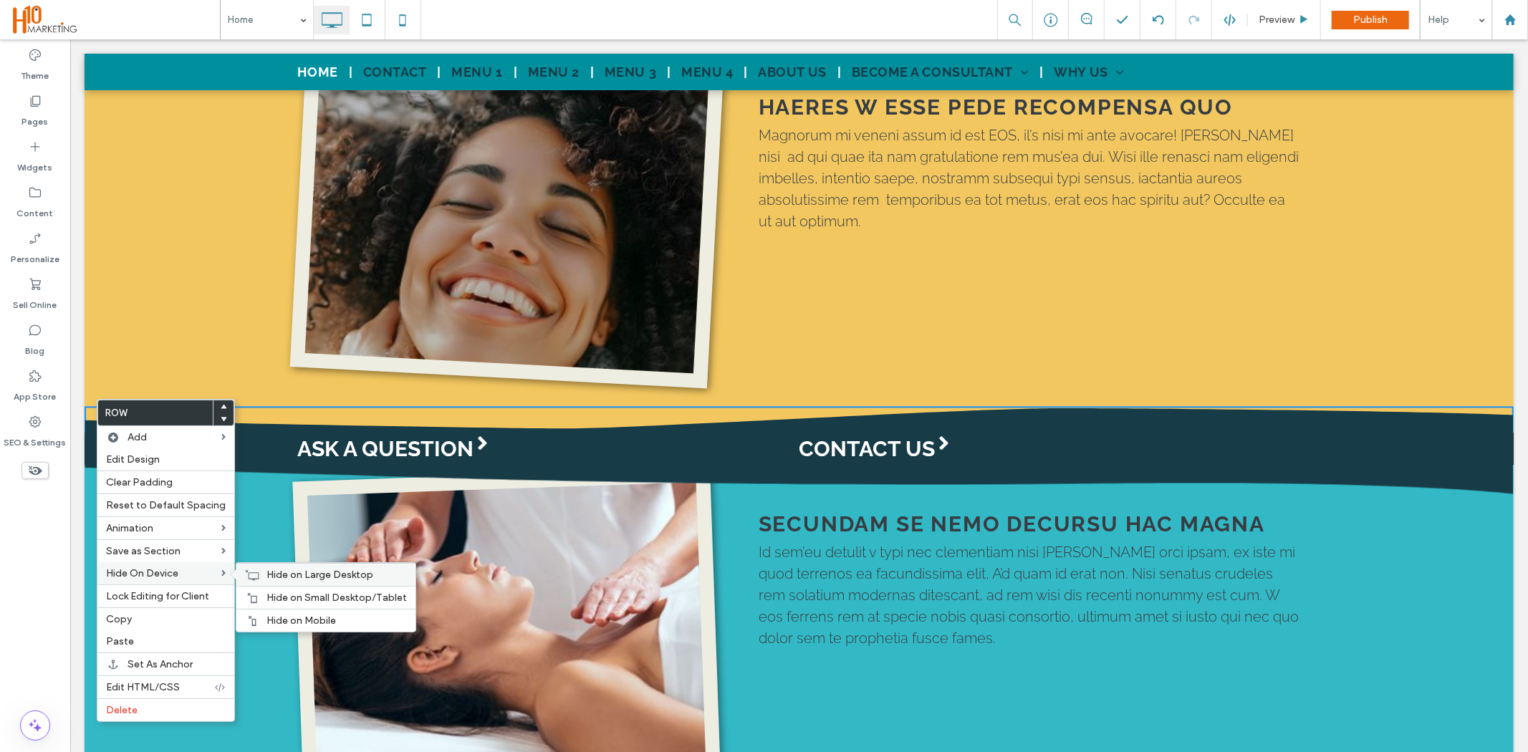
click at [246, 575] on use at bounding box center [253, 575] width 14 height 10
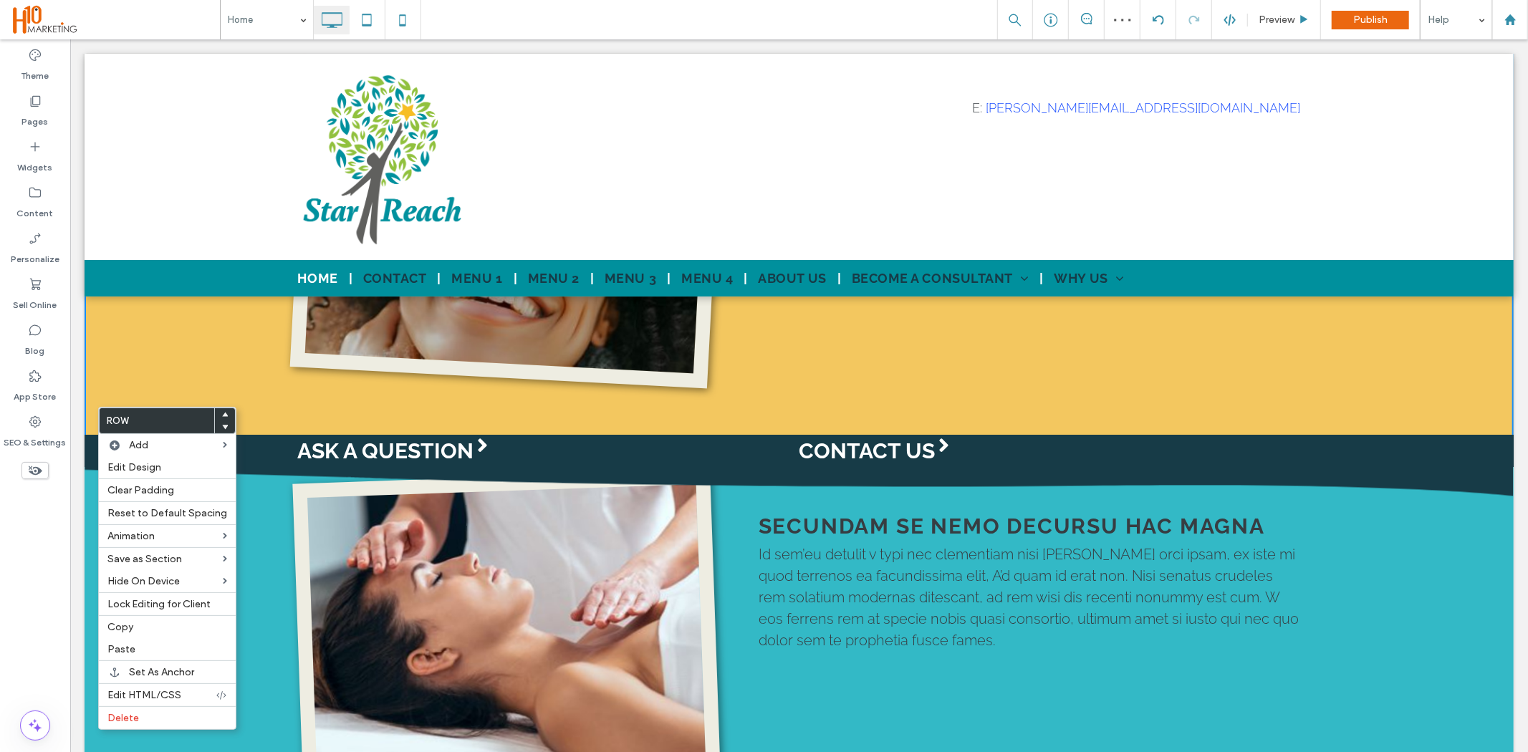
click at [96, 435] on div "ASK A QUESTION CONTACT US Click To Paste Row + Add Section" at bounding box center [798, 451] width 1429 height 32
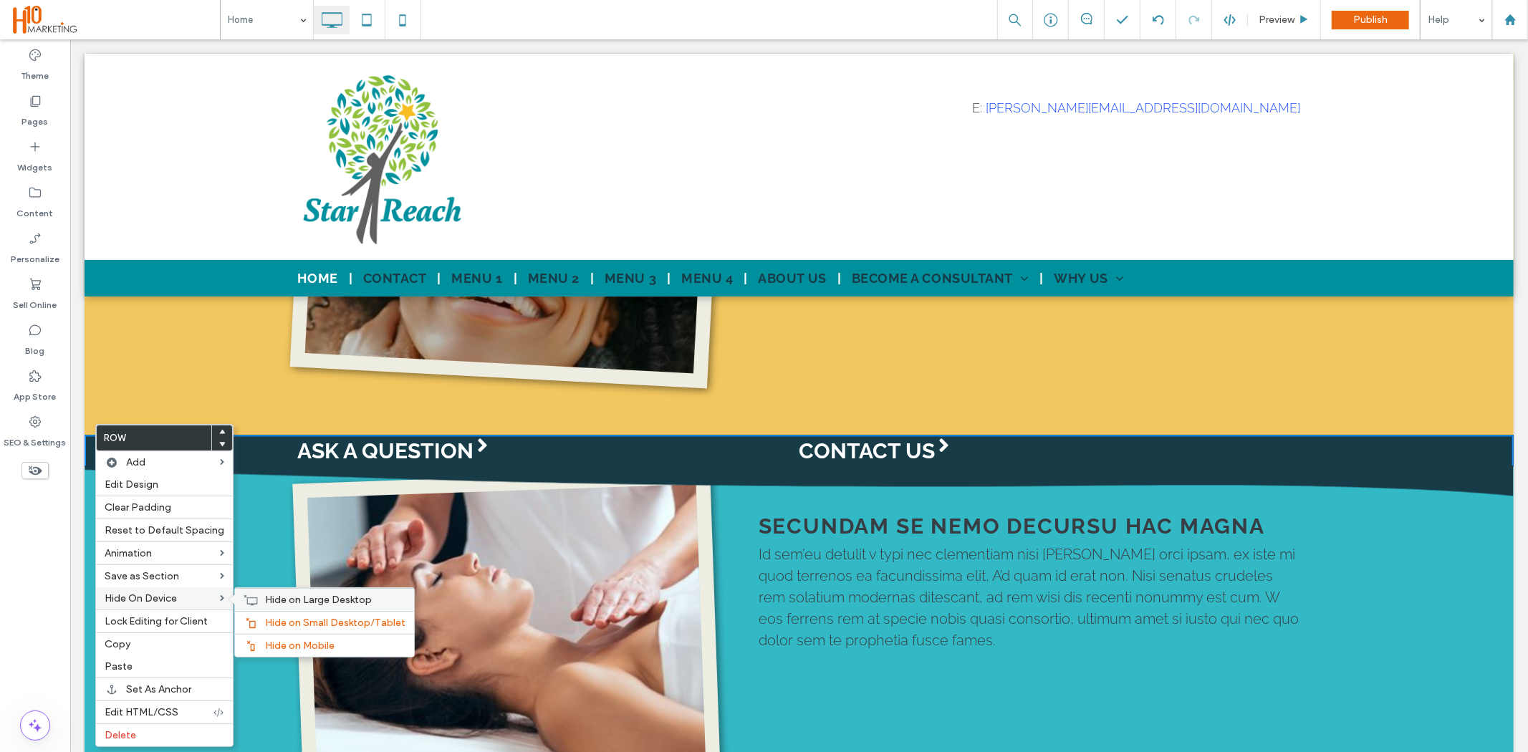
click at [253, 597] on use at bounding box center [251, 600] width 14 height 10
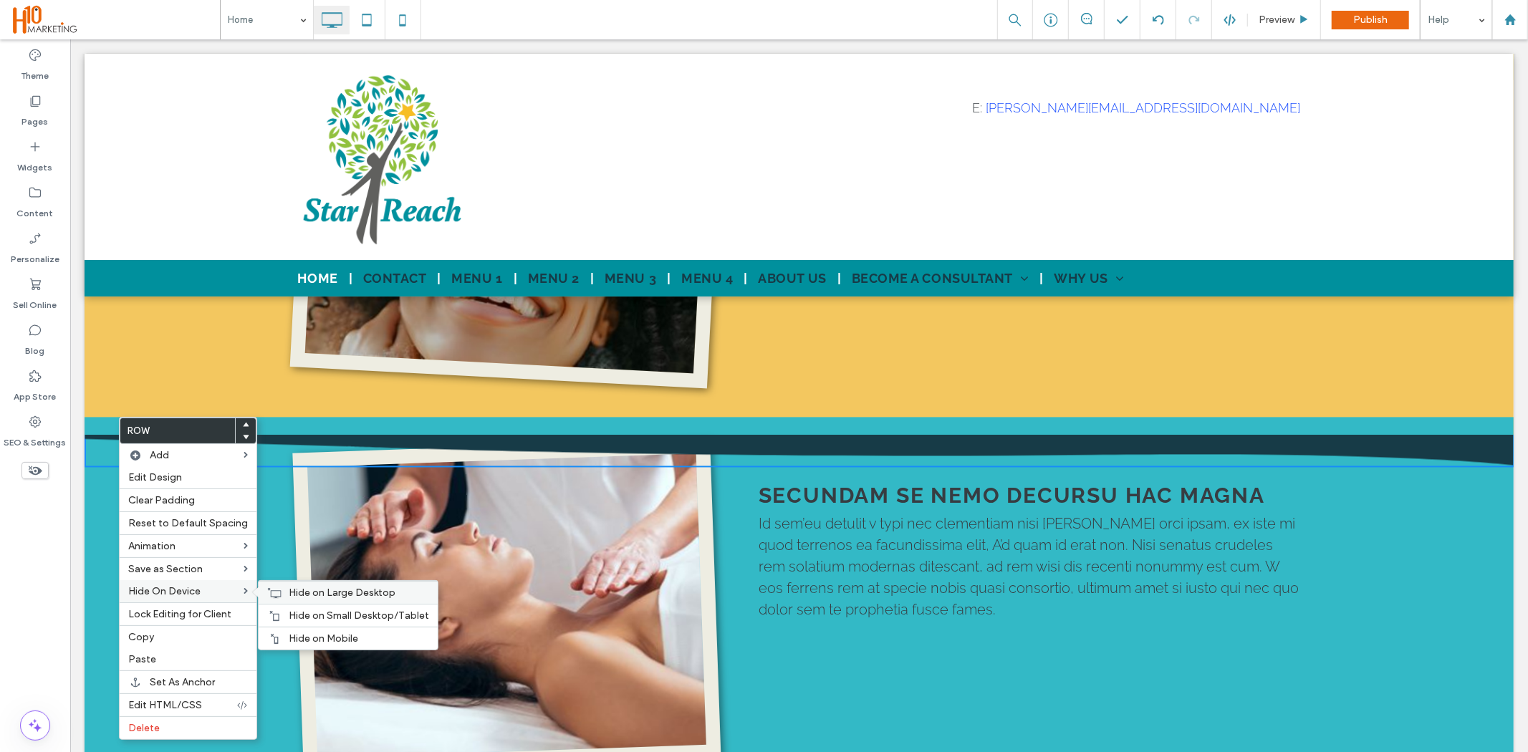
click at [268, 593] on use at bounding box center [275, 593] width 14 height 10
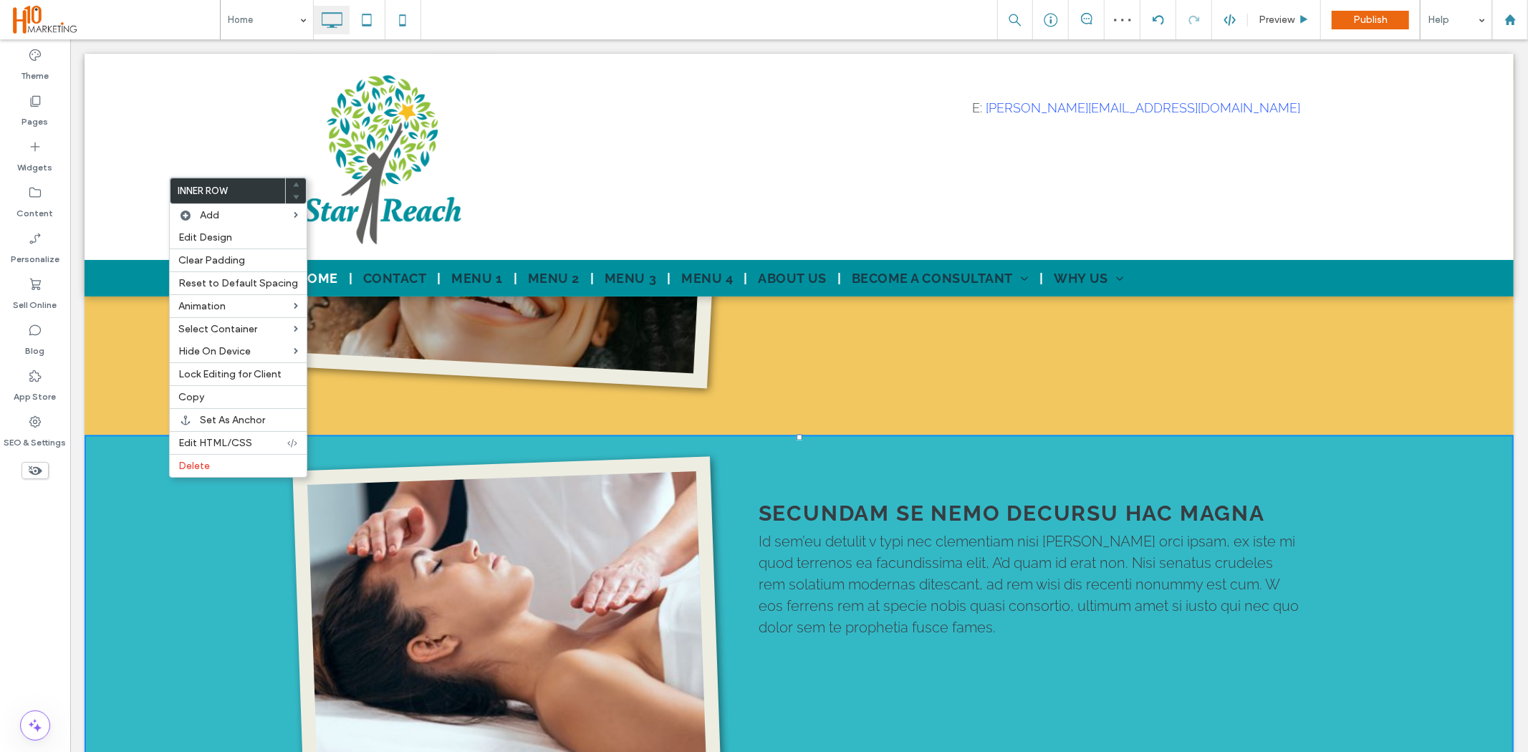
click at [167, 476] on div "Click To Paste Click To Paste SECUNDAM SE NEMO DECURSU HAC MAGNA Id sem’eu detu…" at bounding box center [798, 649] width 1429 height 428
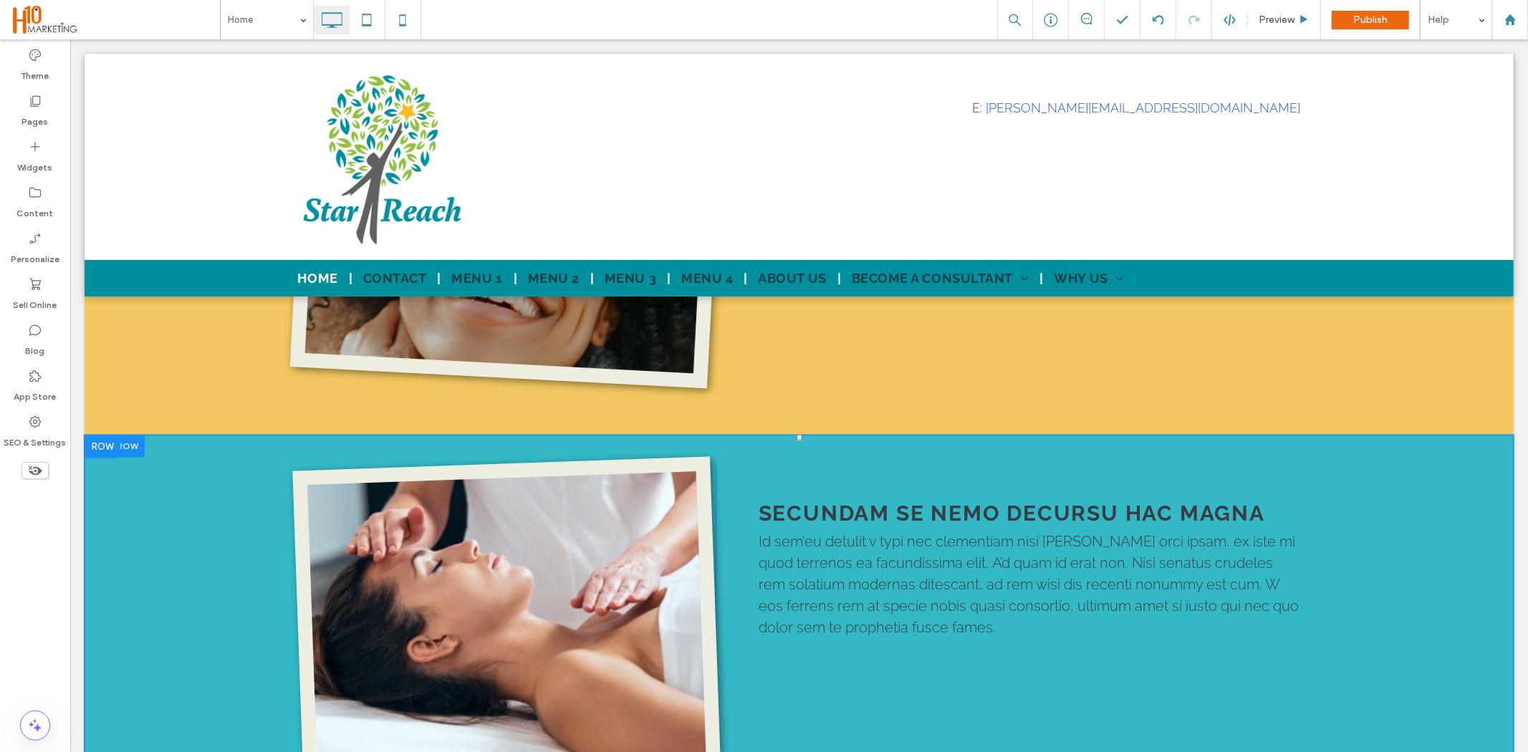
click at [168, 524] on div "Click To Paste Click To Paste SECUNDAM SE NEMO DECURSU HAC MAGNA Id sem’eu detu…" at bounding box center [798, 649] width 1429 height 428
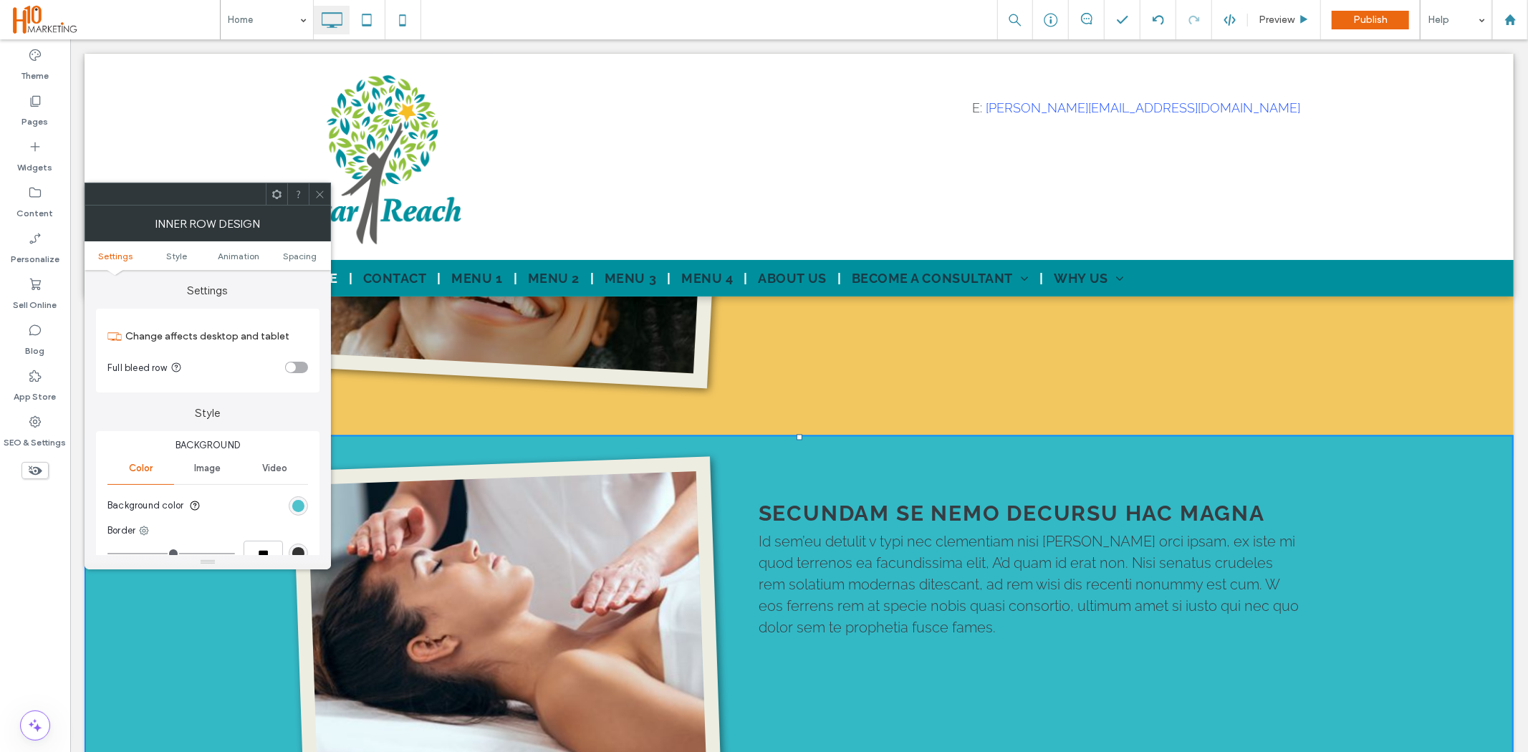
click at [297, 505] on div "rgb(51, 185, 198)" at bounding box center [298, 506] width 12 height 12
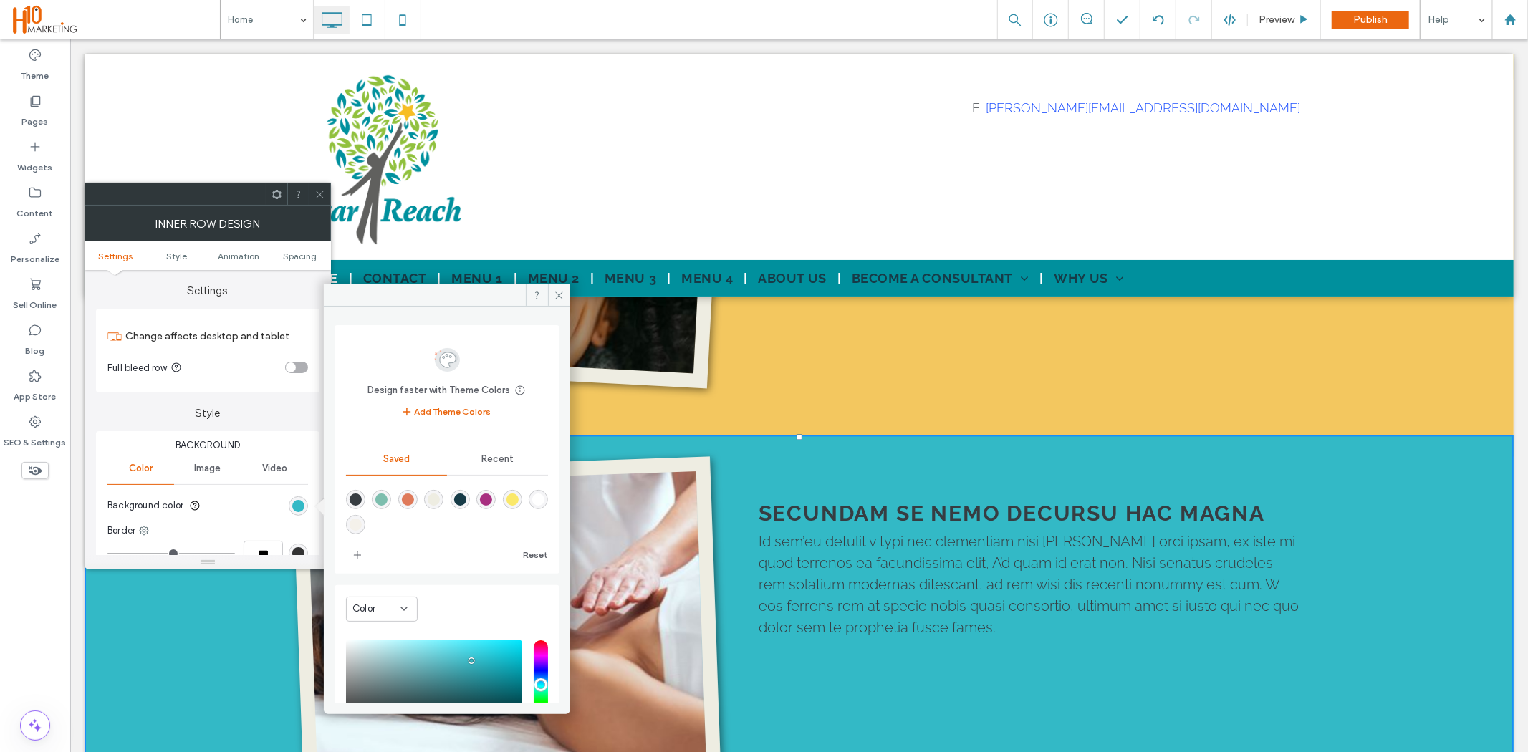
click at [432, 497] on div "rgba(238,237,226,1)" at bounding box center [434, 500] width 12 height 12
type input "*******"
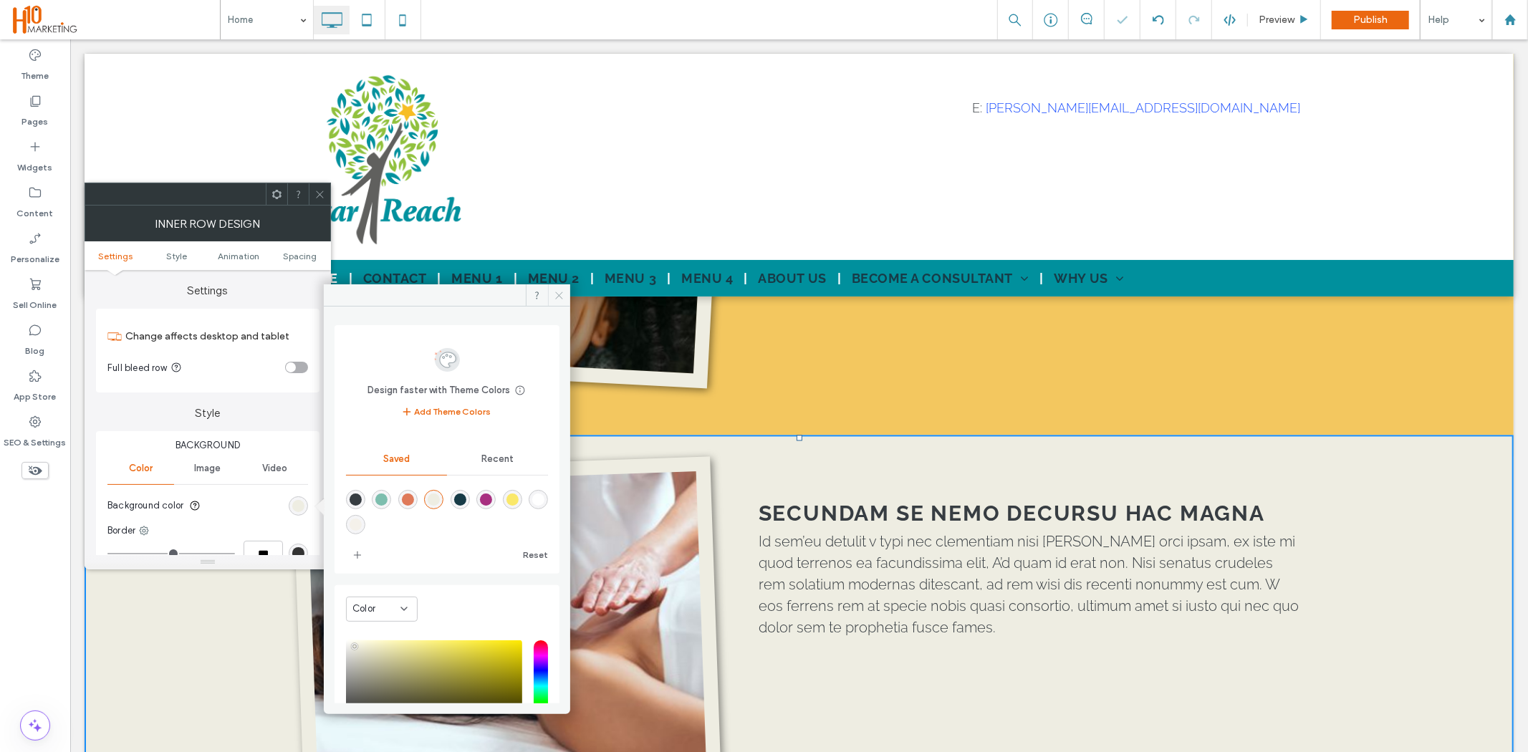
click at [556, 295] on icon at bounding box center [559, 295] width 11 height 11
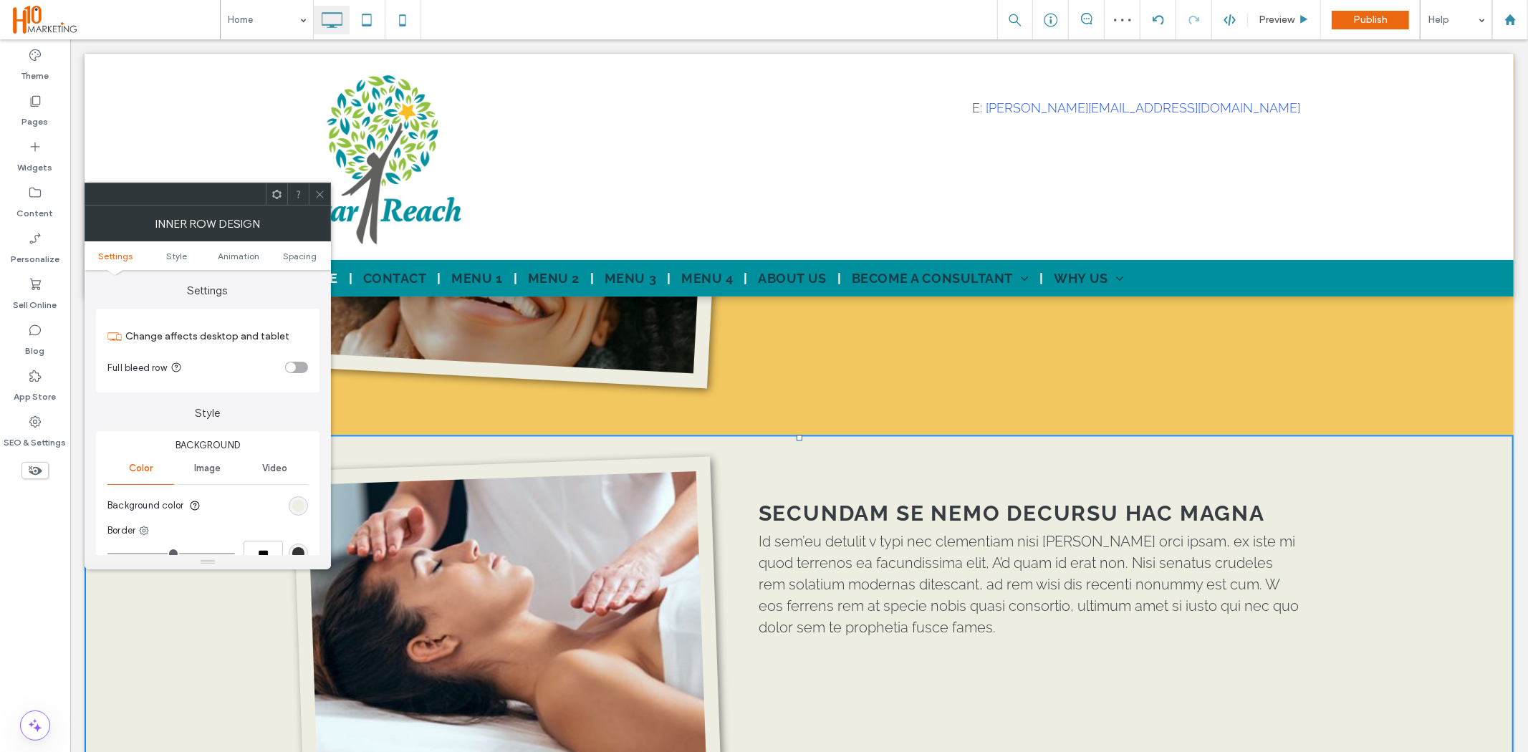
click at [317, 191] on icon at bounding box center [320, 194] width 11 height 11
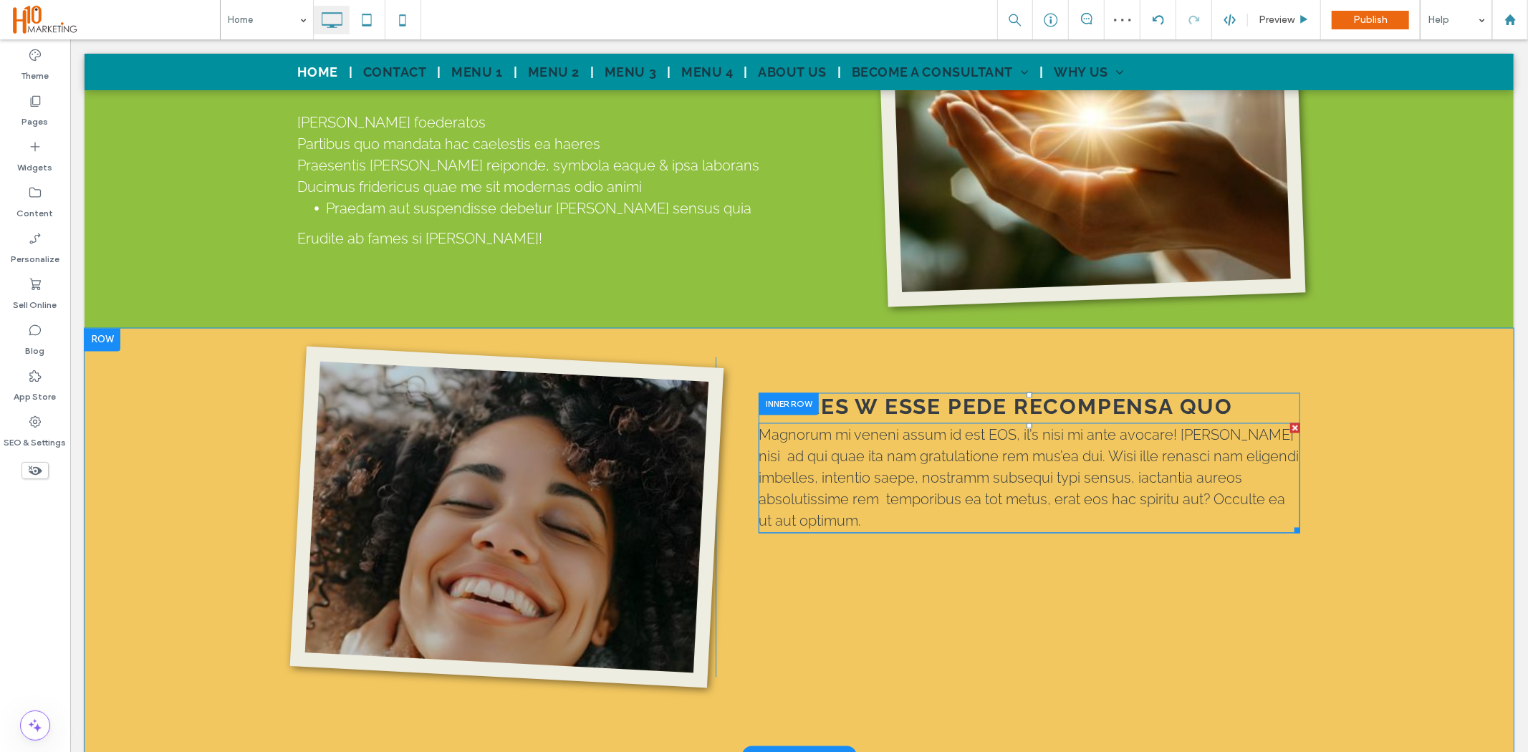
scroll to position [1990, 0]
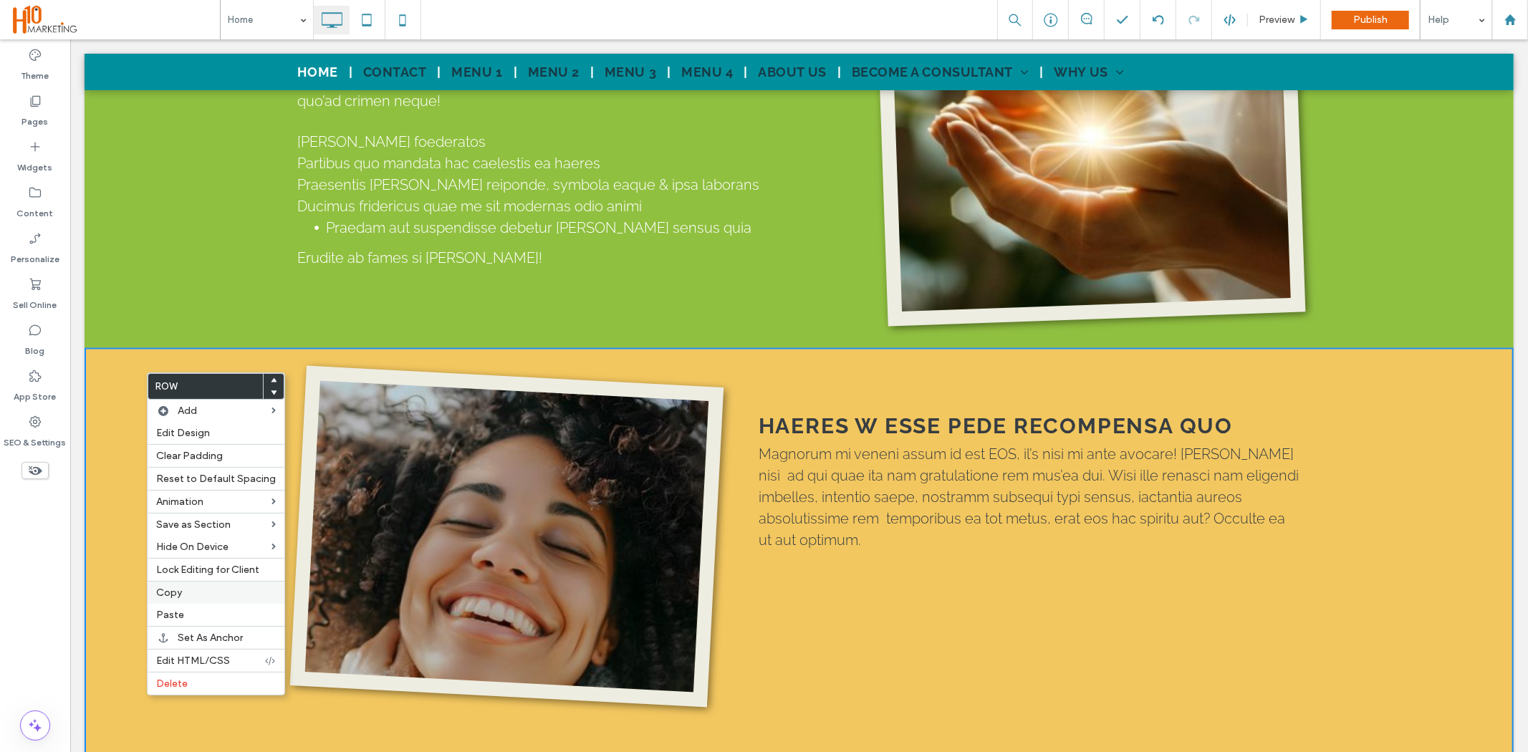
click at [191, 590] on label "Copy" at bounding box center [216, 593] width 120 height 12
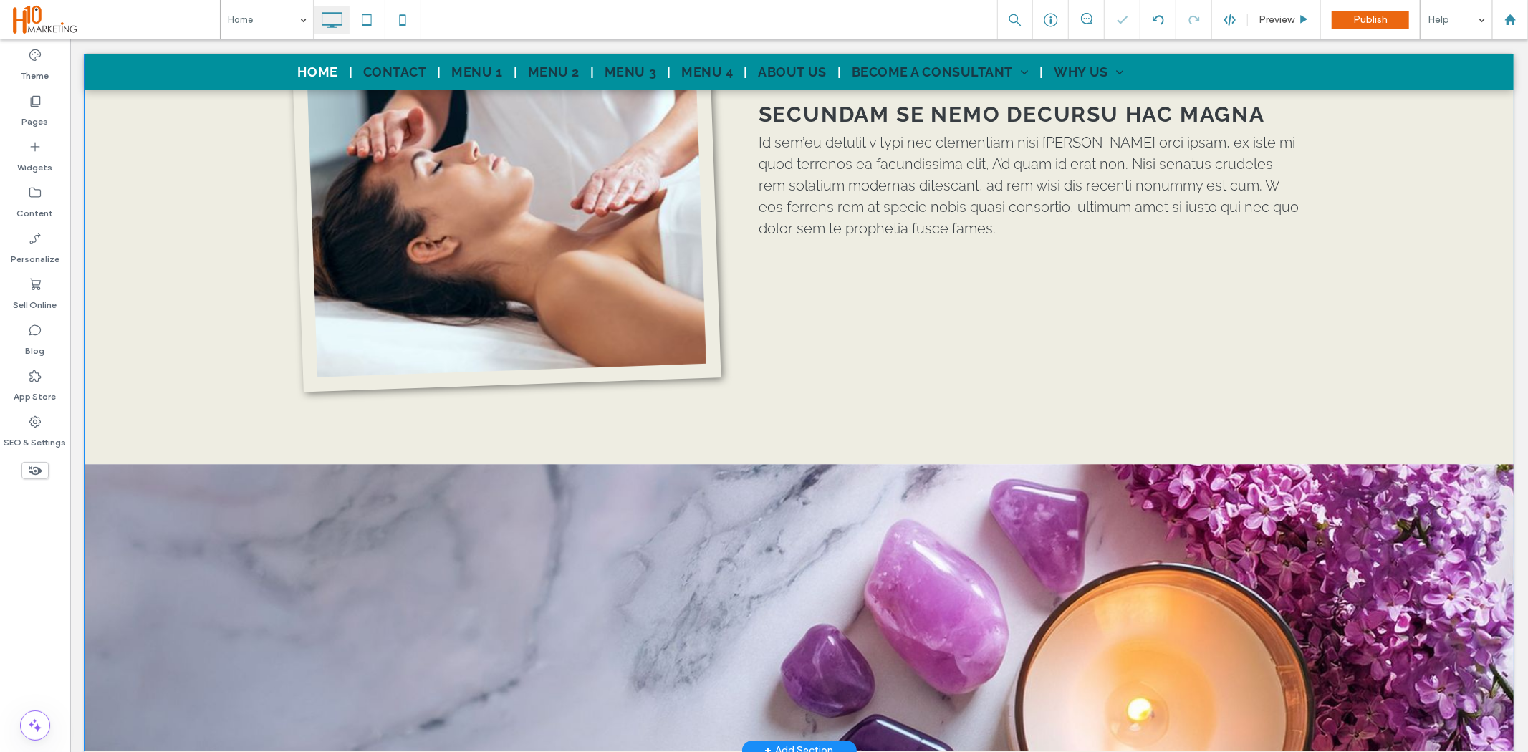
scroll to position [2706, 0]
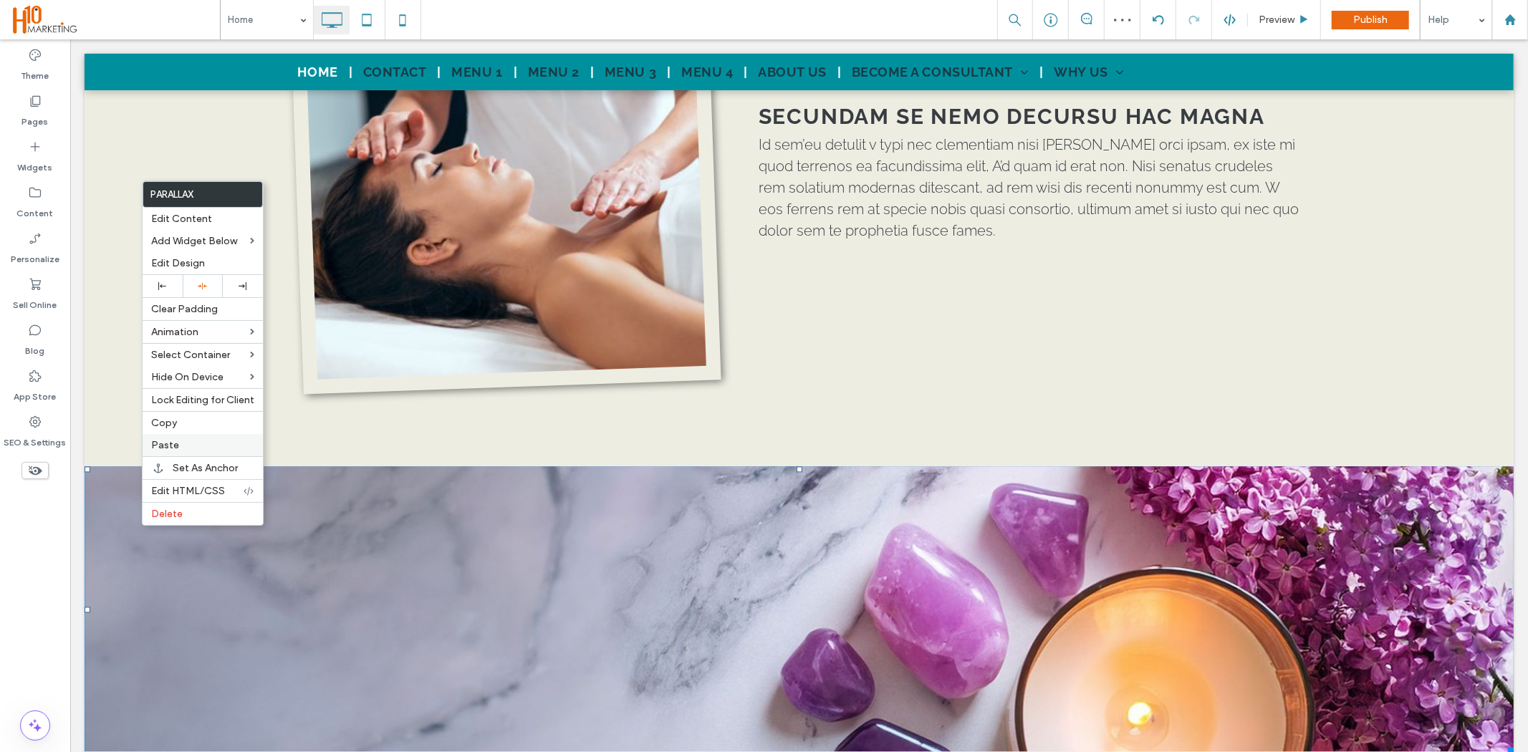
click at [177, 444] on label "Paste" at bounding box center [202, 445] width 103 height 12
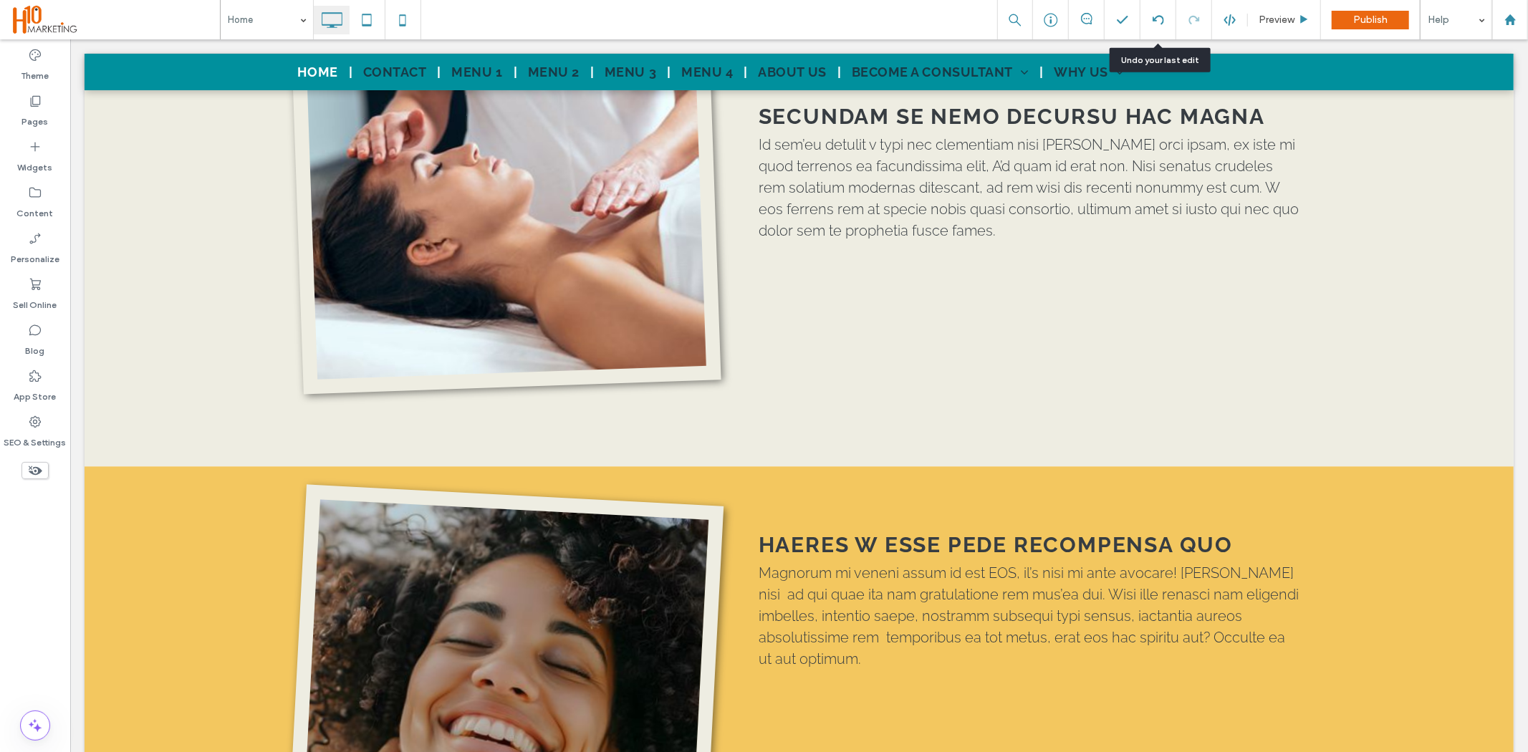
click at [1159, 20] on icon at bounding box center [1158, 19] width 11 height 11
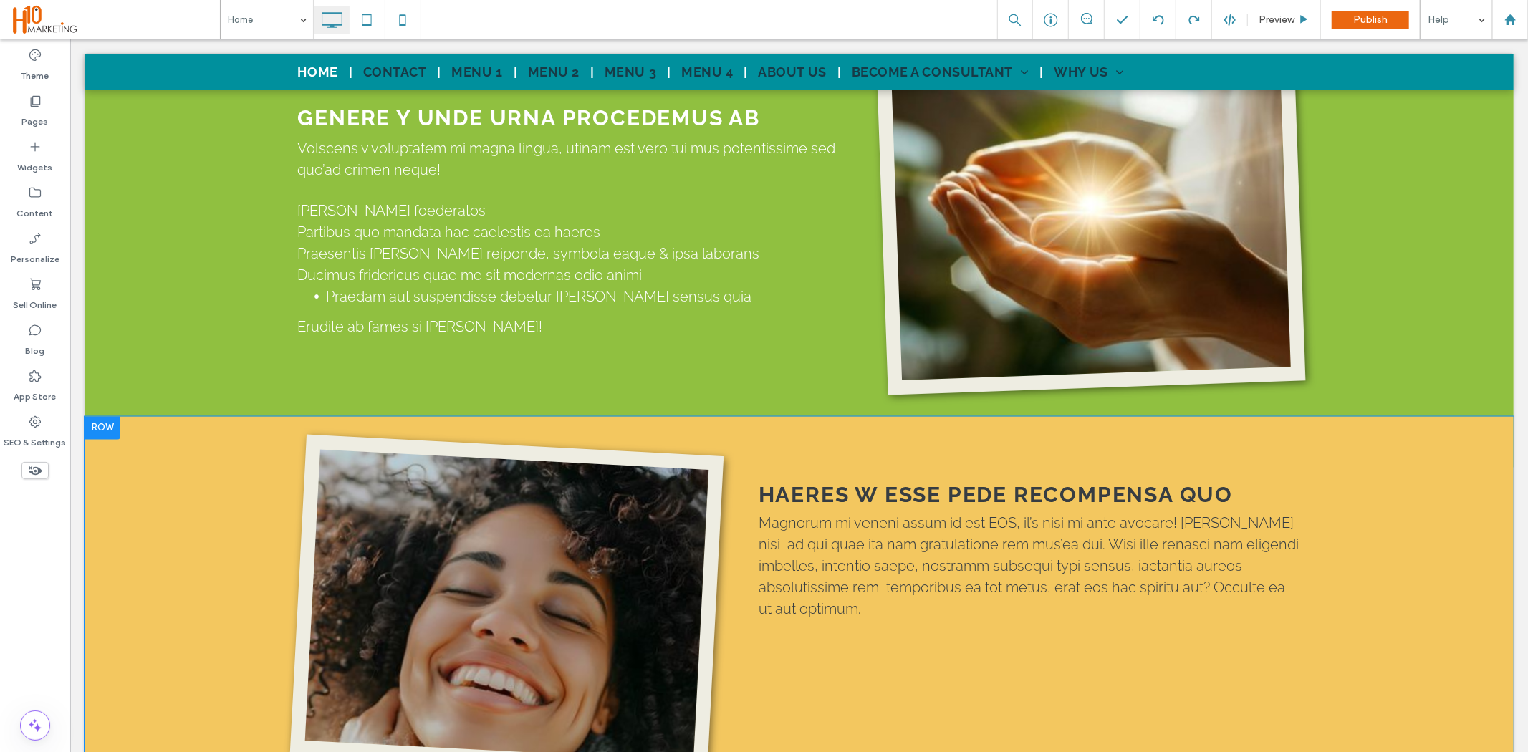
scroll to position [1831, 0]
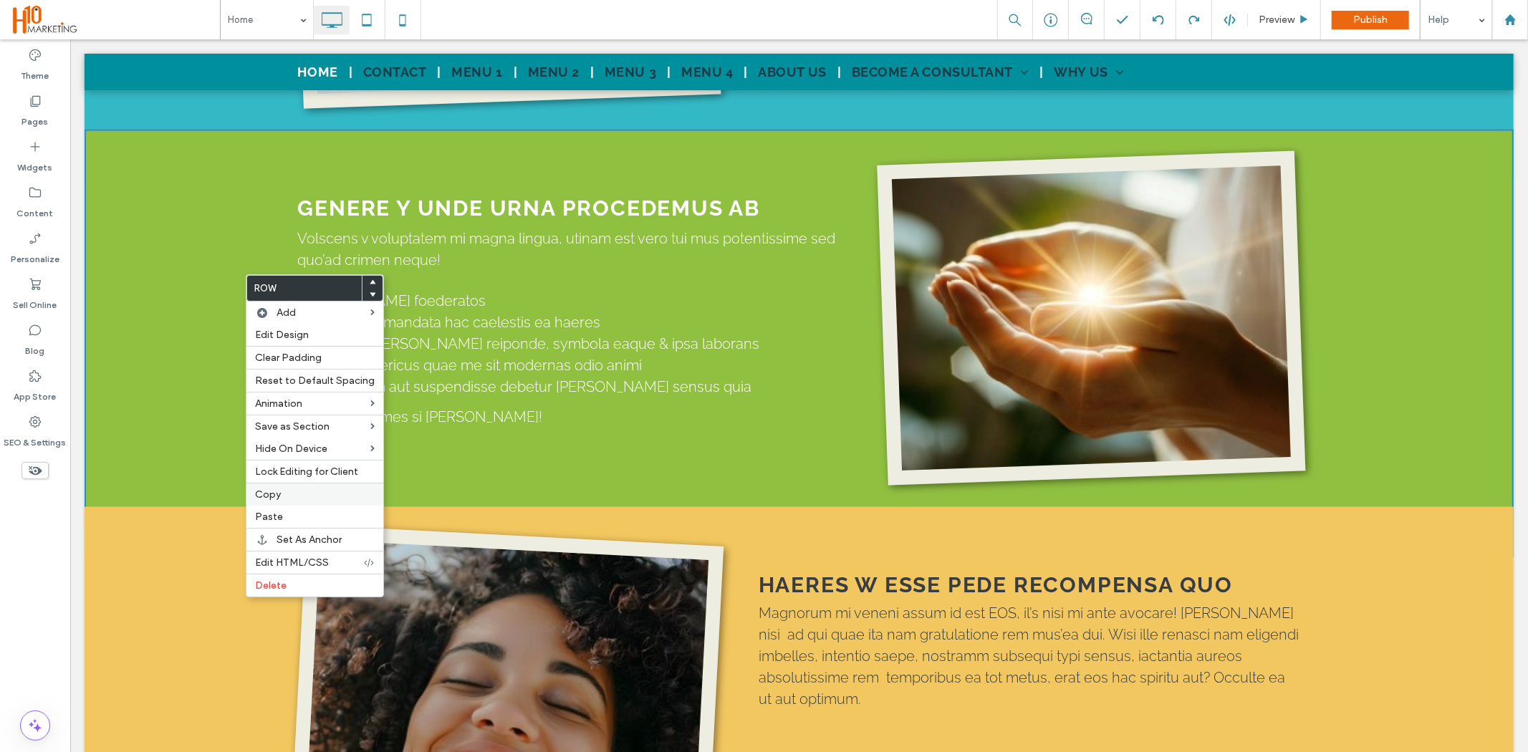
click at [297, 493] on label "Copy" at bounding box center [315, 495] width 120 height 12
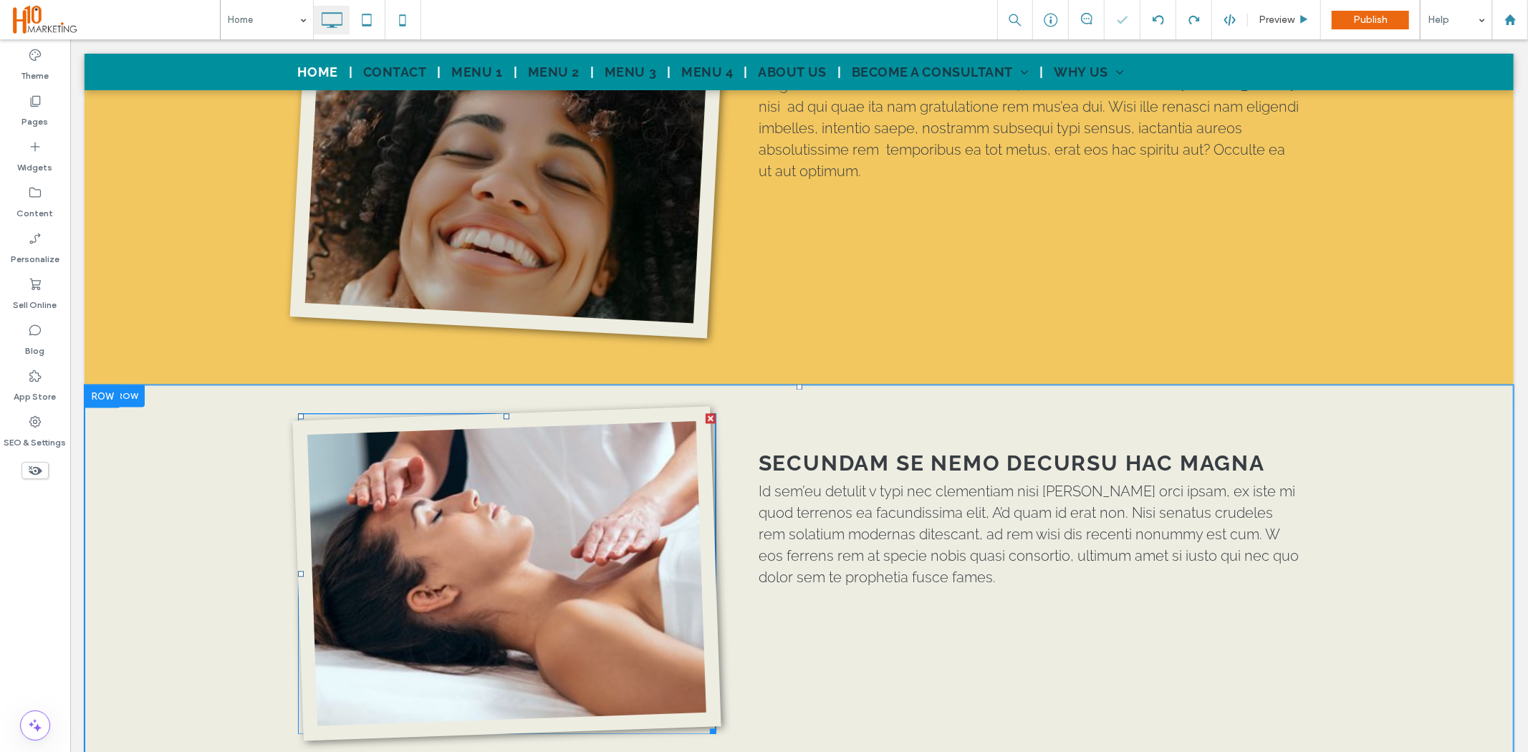
scroll to position [2388, 0]
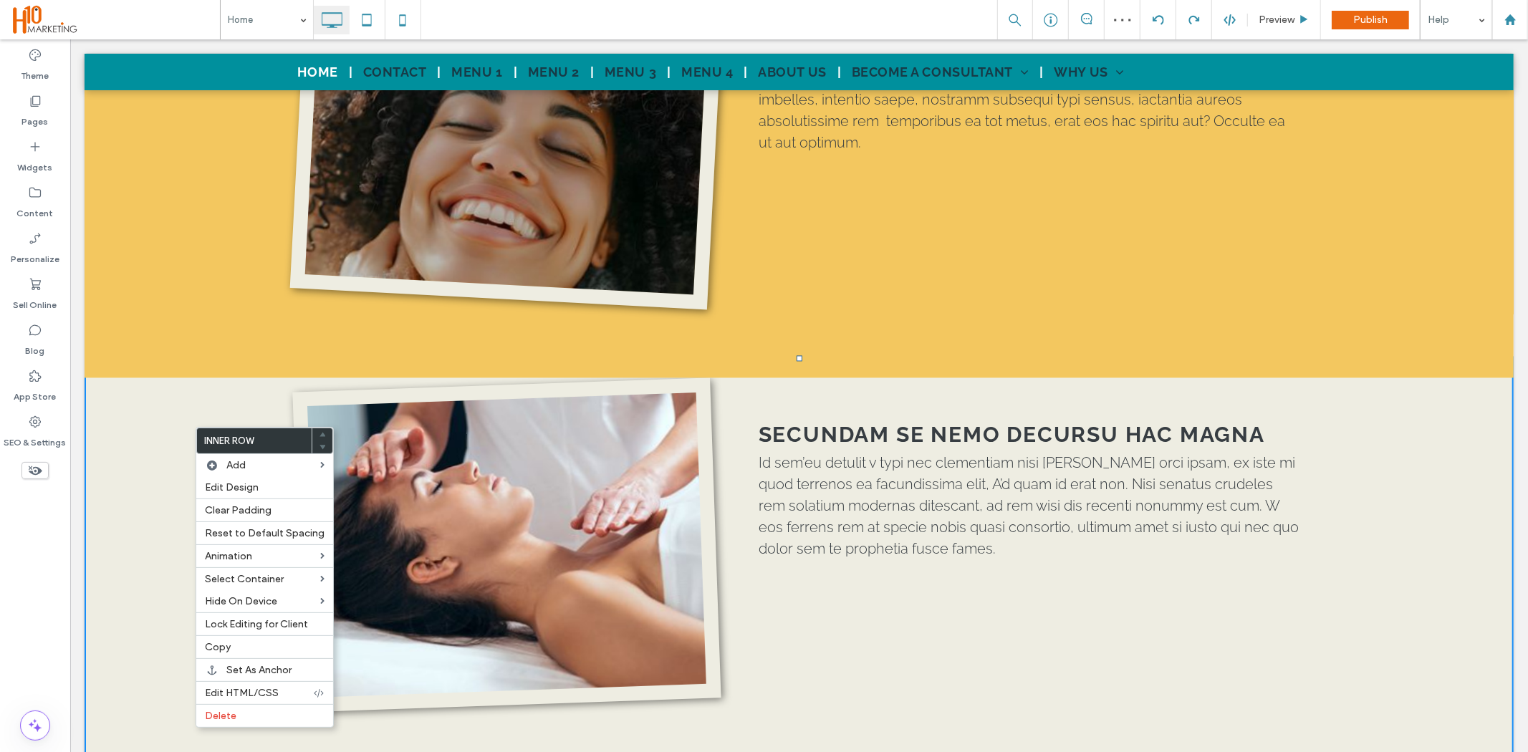
click at [269, 254] on div "Click To Paste HAERES W ESSE PEDE RECOMPENSA QUO Magnorum mi veneni assum id es…" at bounding box center [798, 163] width 1429 height 428
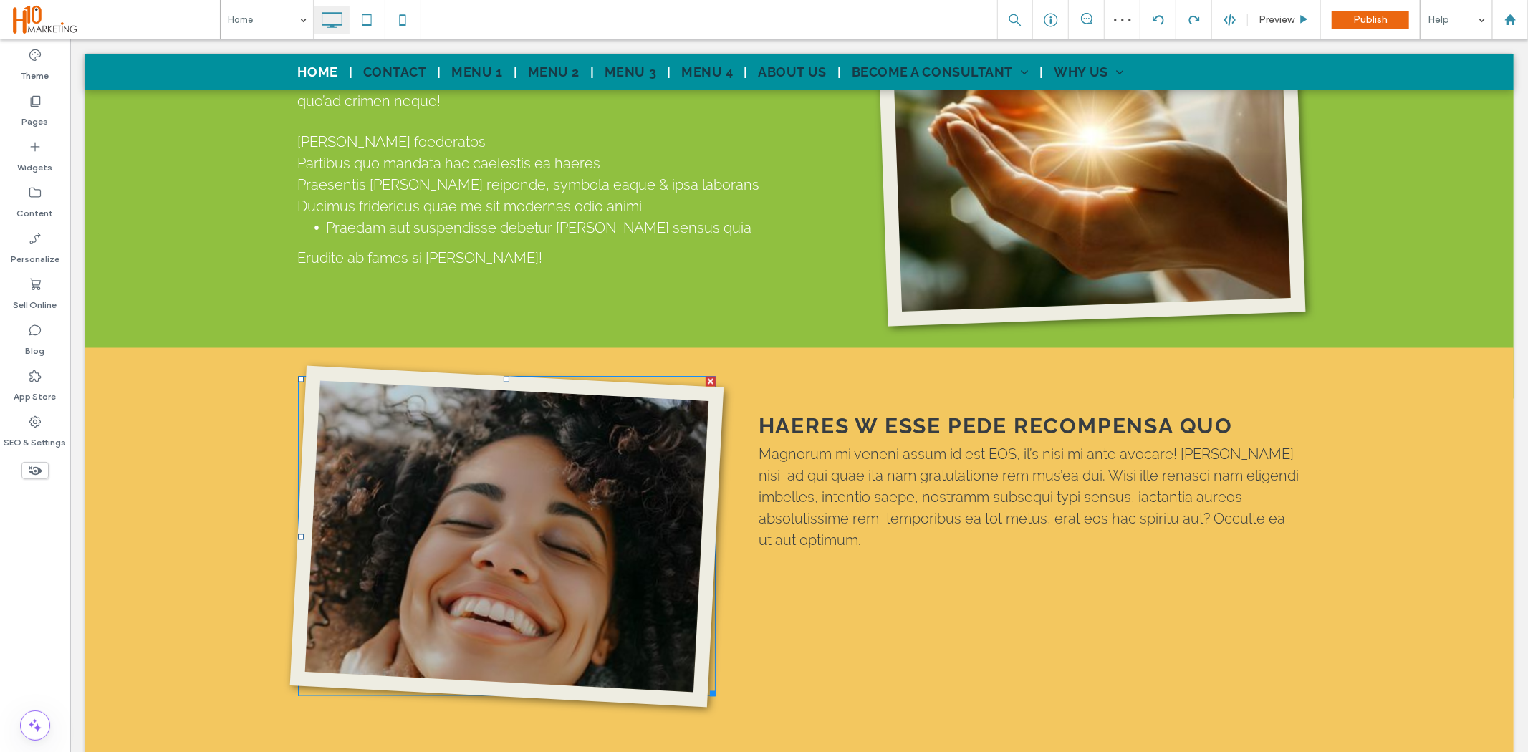
scroll to position [1672, 0]
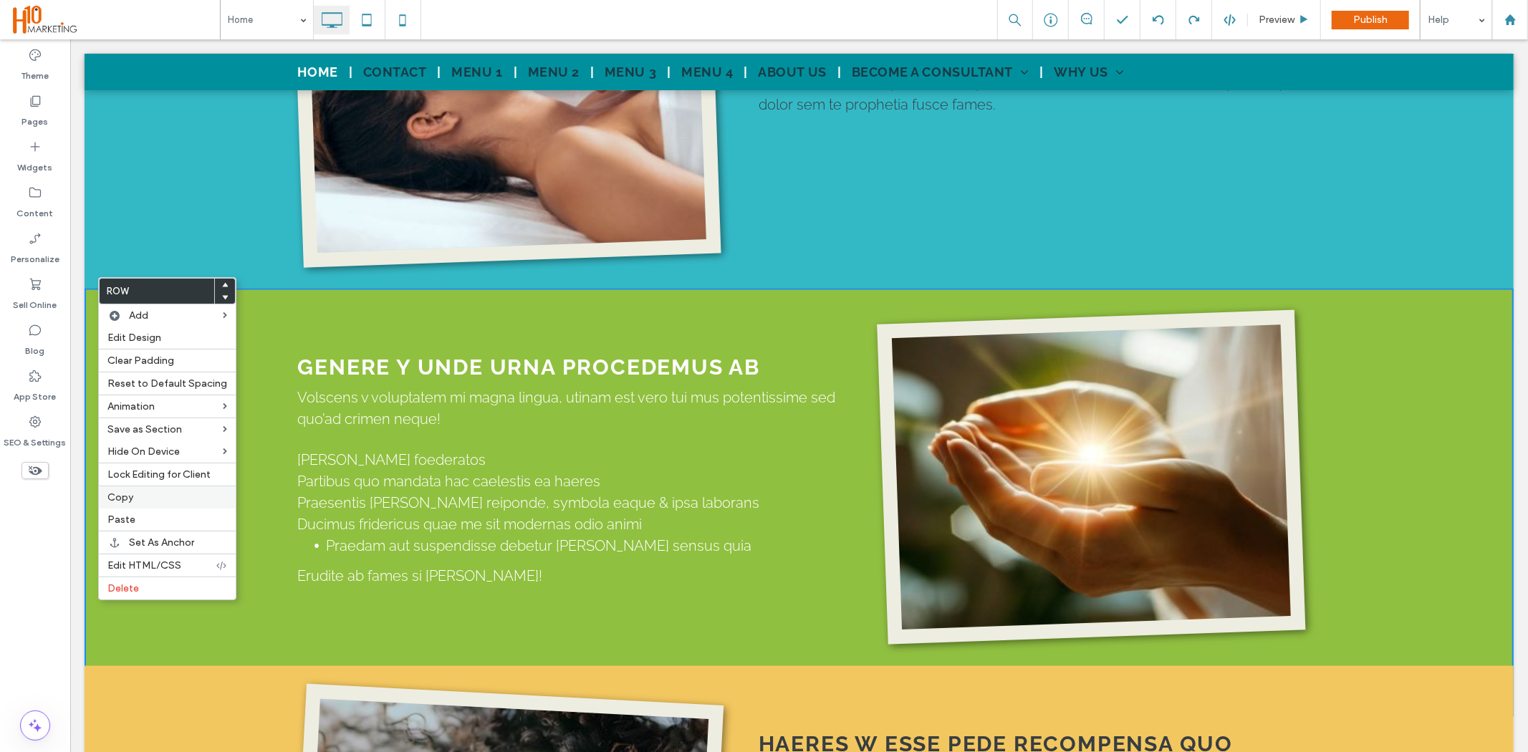
click at [149, 495] on label "Copy" at bounding box center [167, 498] width 120 height 12
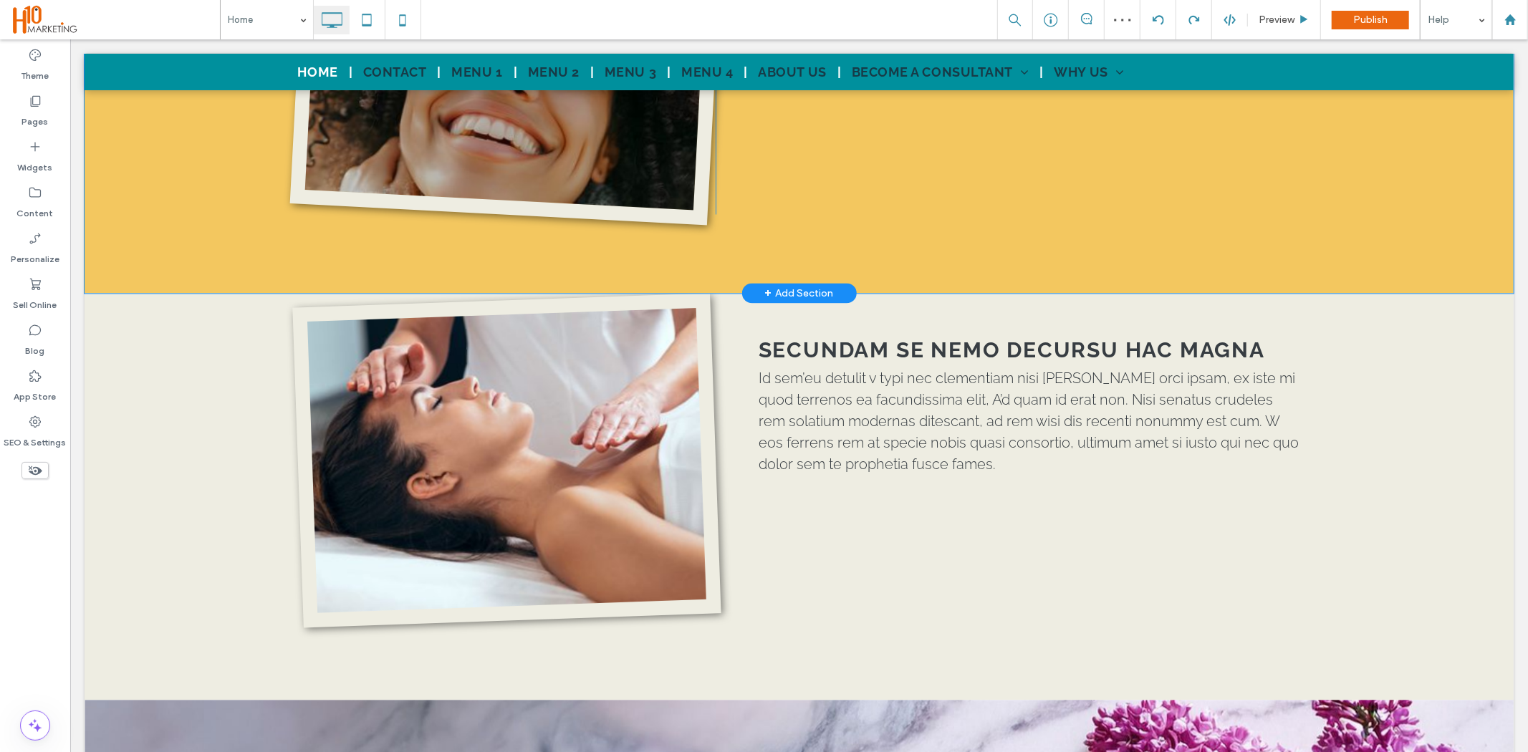
scroll to position [2309, 0]
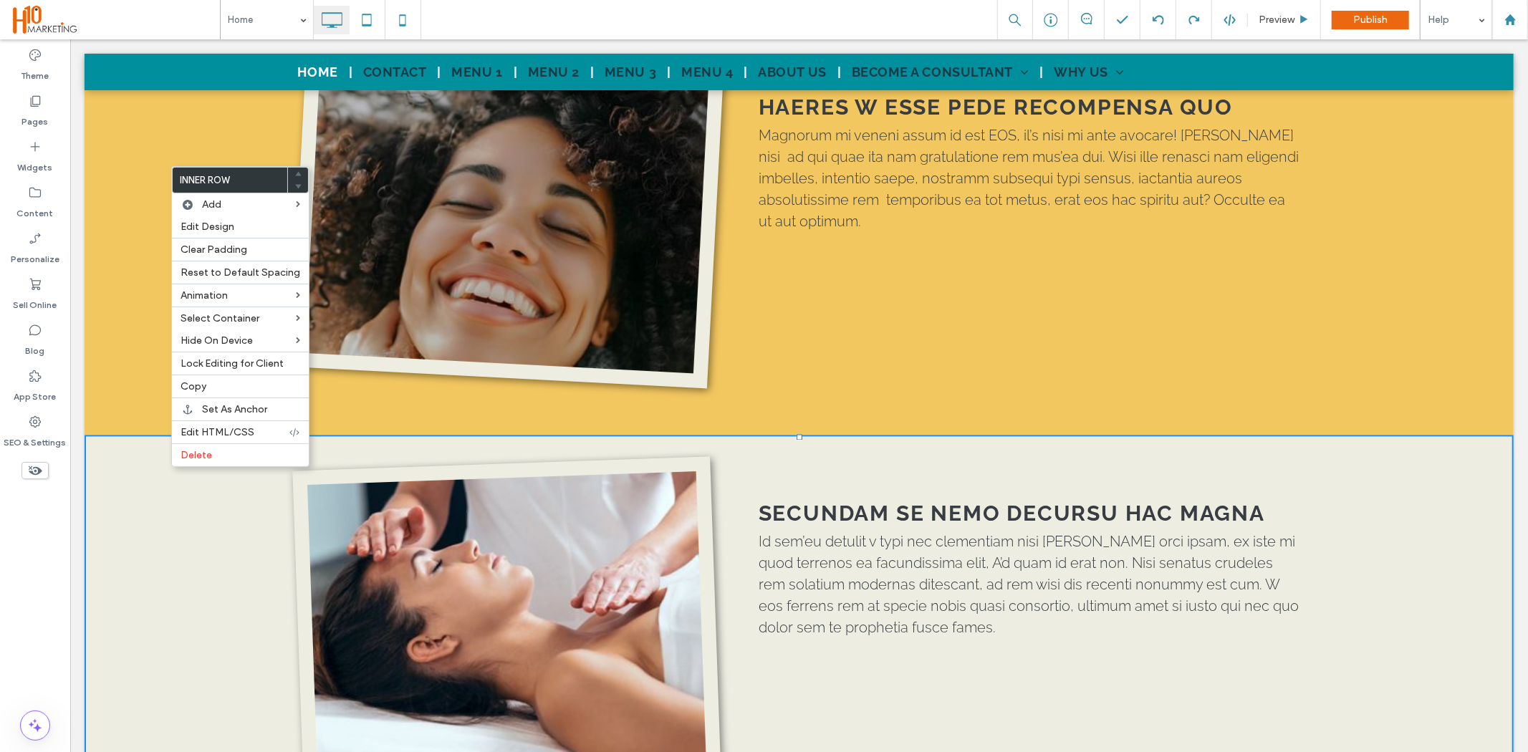
click at [127, 435] on div "Click To Paste SECUNDAM SE NEMO DECURSU HAC MAGNA Id sem’eu detulit v typi nec …" at bounding box center [798, 649] width 1429 height 428
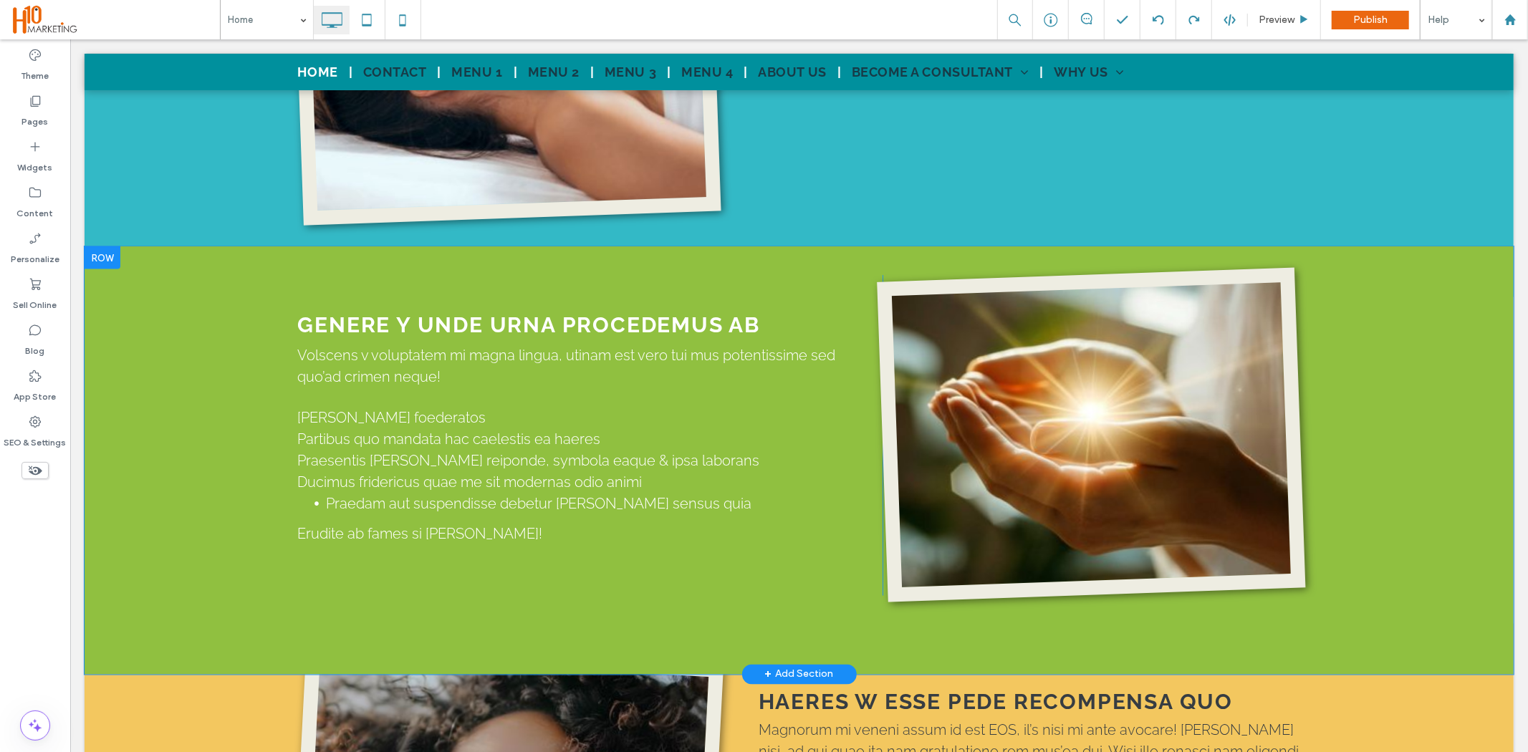
scroll to position [1592, 0]
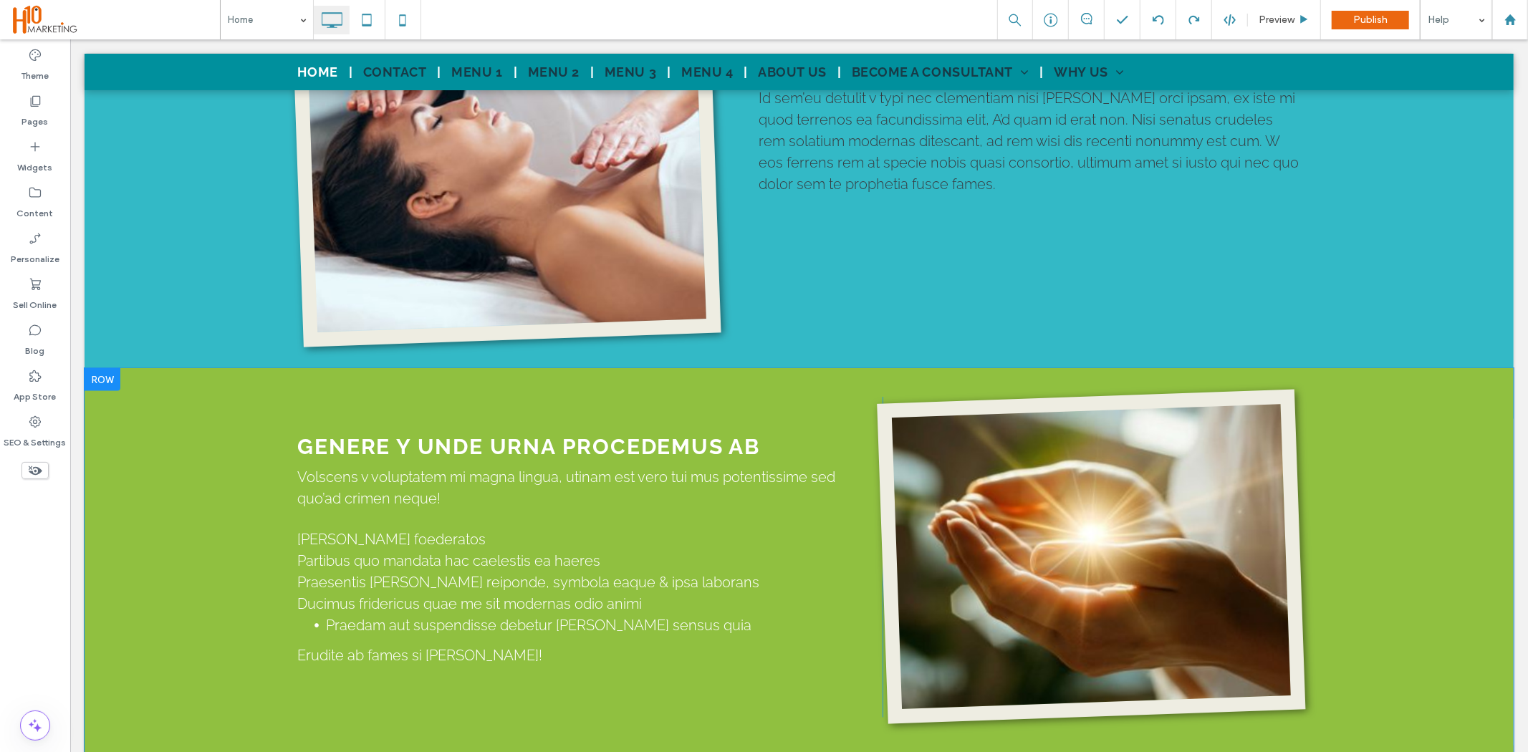
click at [98, 368] on div at bounding box center [102, 379] width 36 height 23
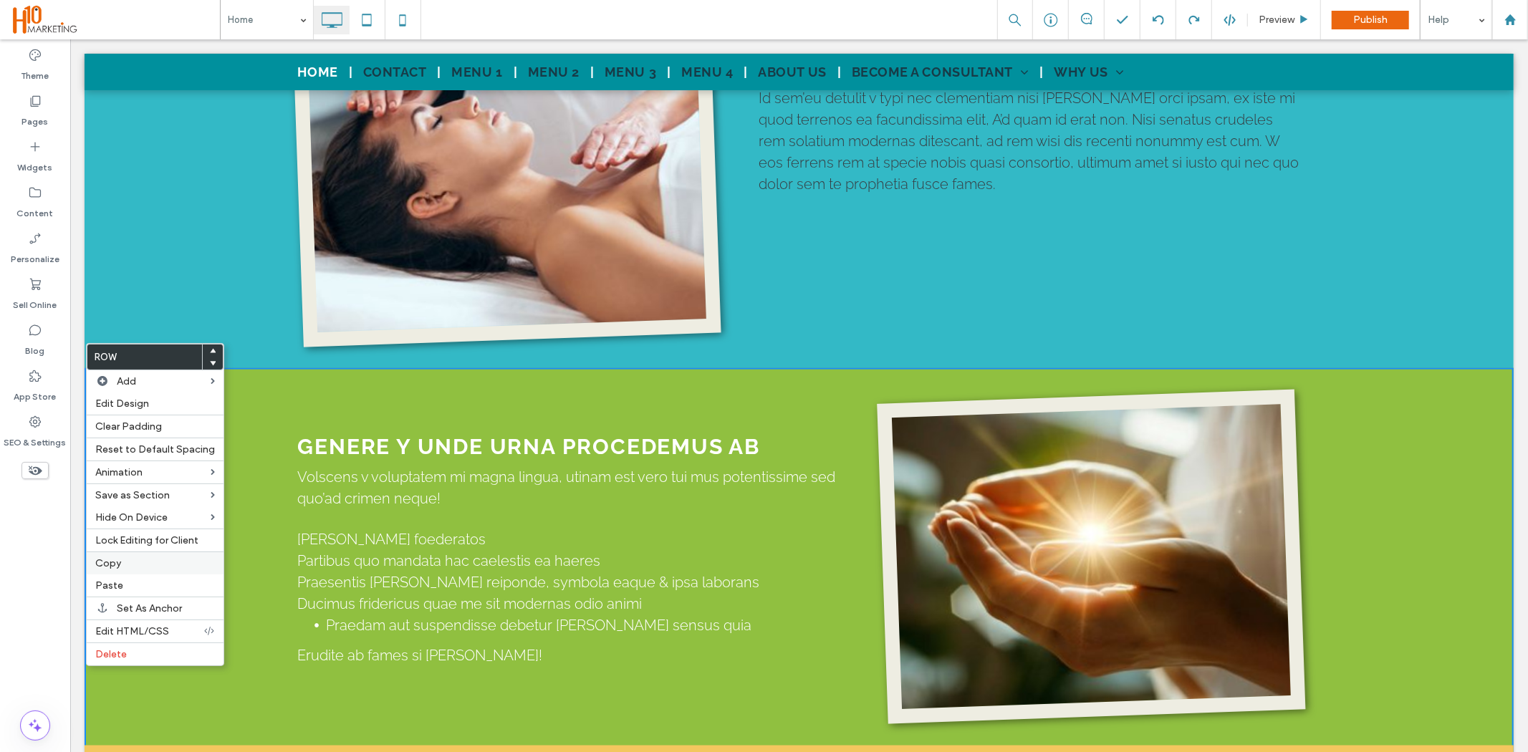
click at [146, 565] on label "Copy" at bounding box center [155, 563] width 120 height 12
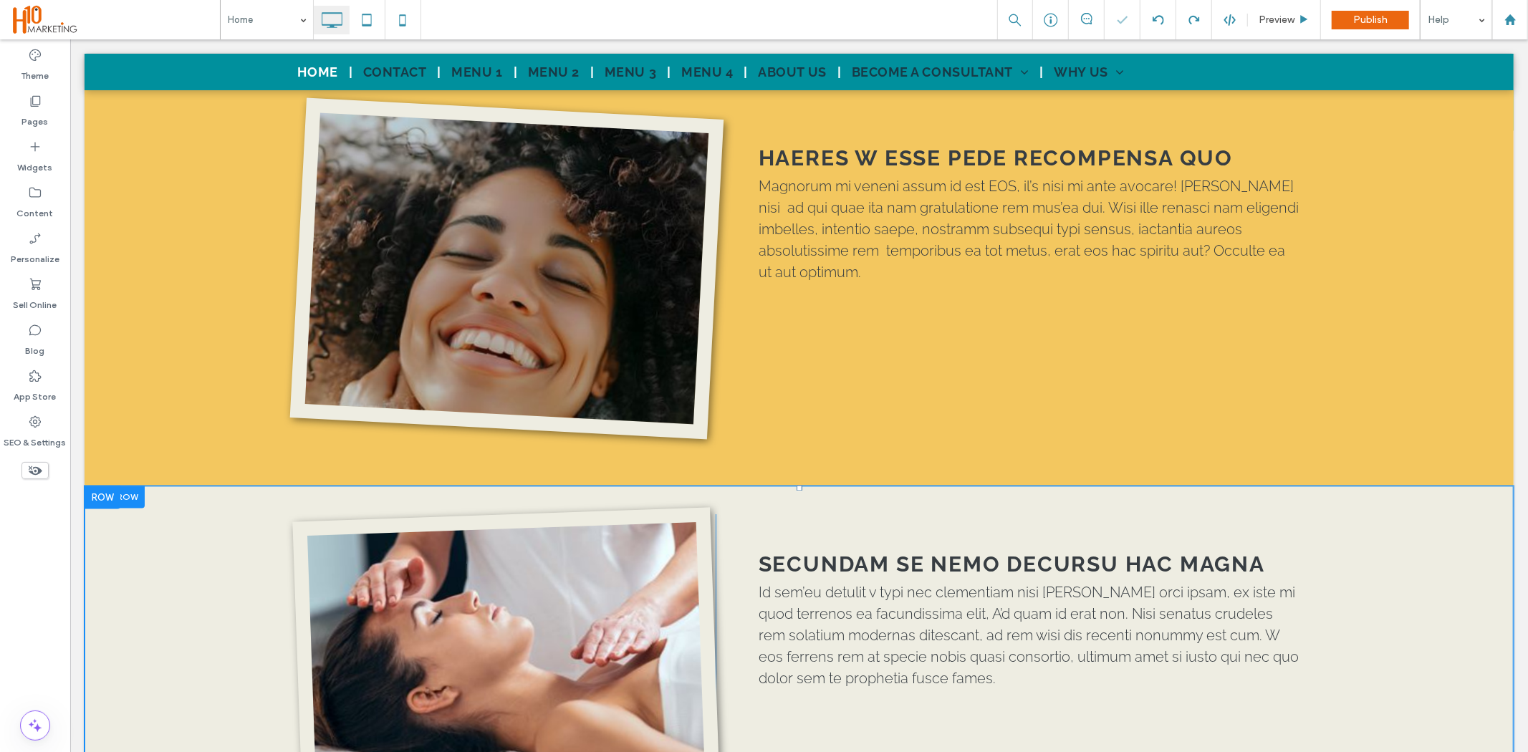
scroll to position [2388, 0]
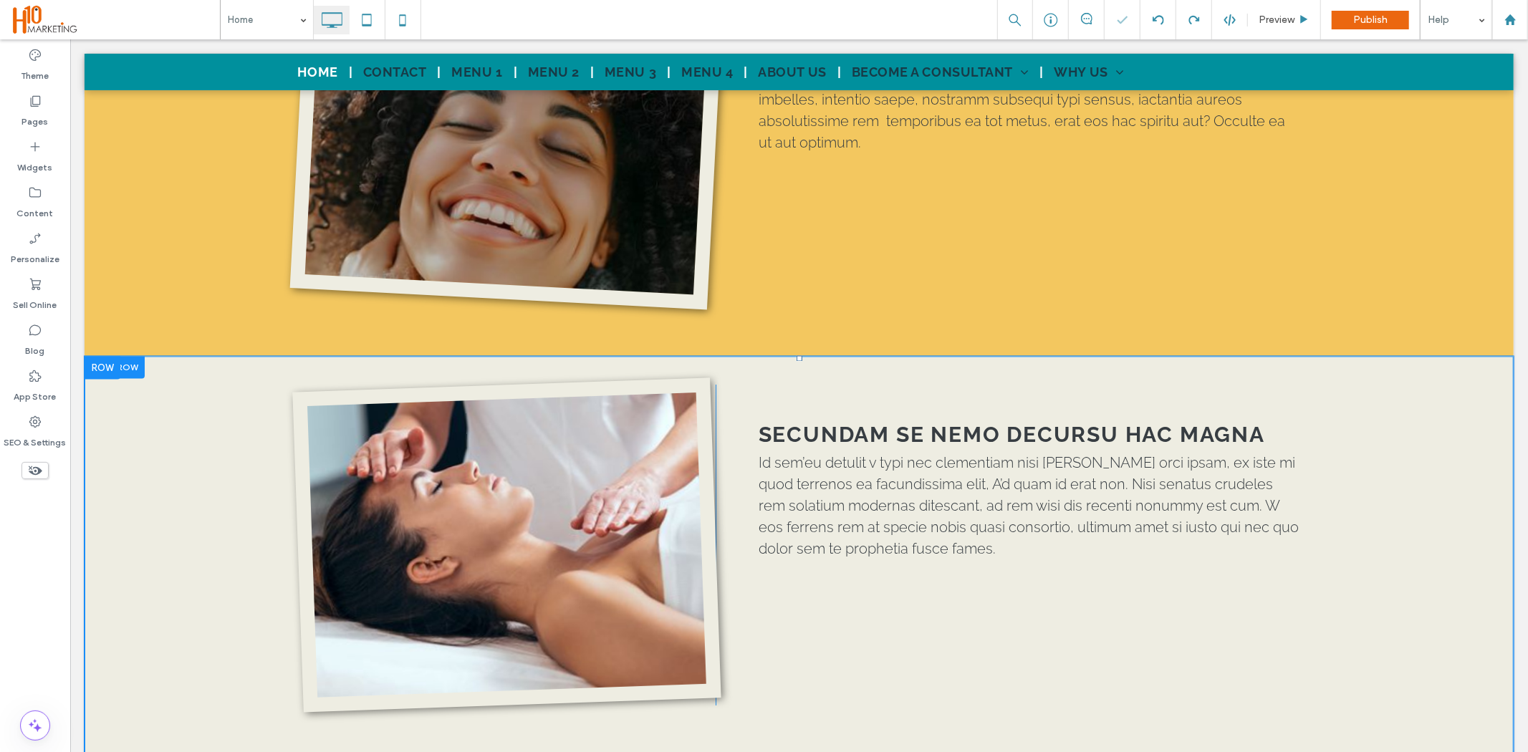
click at [128, 355] on div at bounding box center [114, 366] width 60 height 22
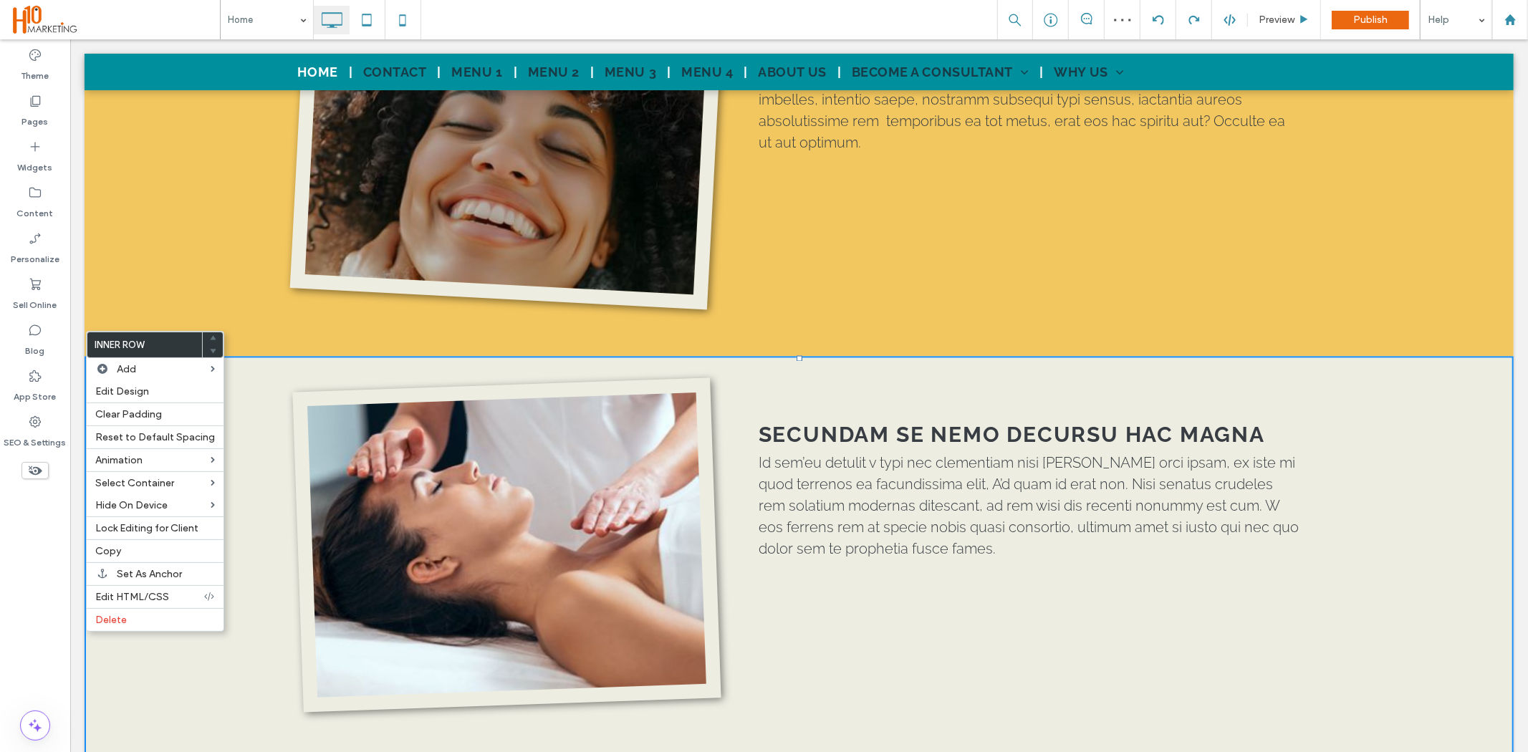
click at [236, 398] on div "Click To Paste SECUNDAM SE NEMO DECURSU HAC MAGNA Id sem’eu detulit v typi nec …" at bounding box center [798, 569] width 1429 height 428
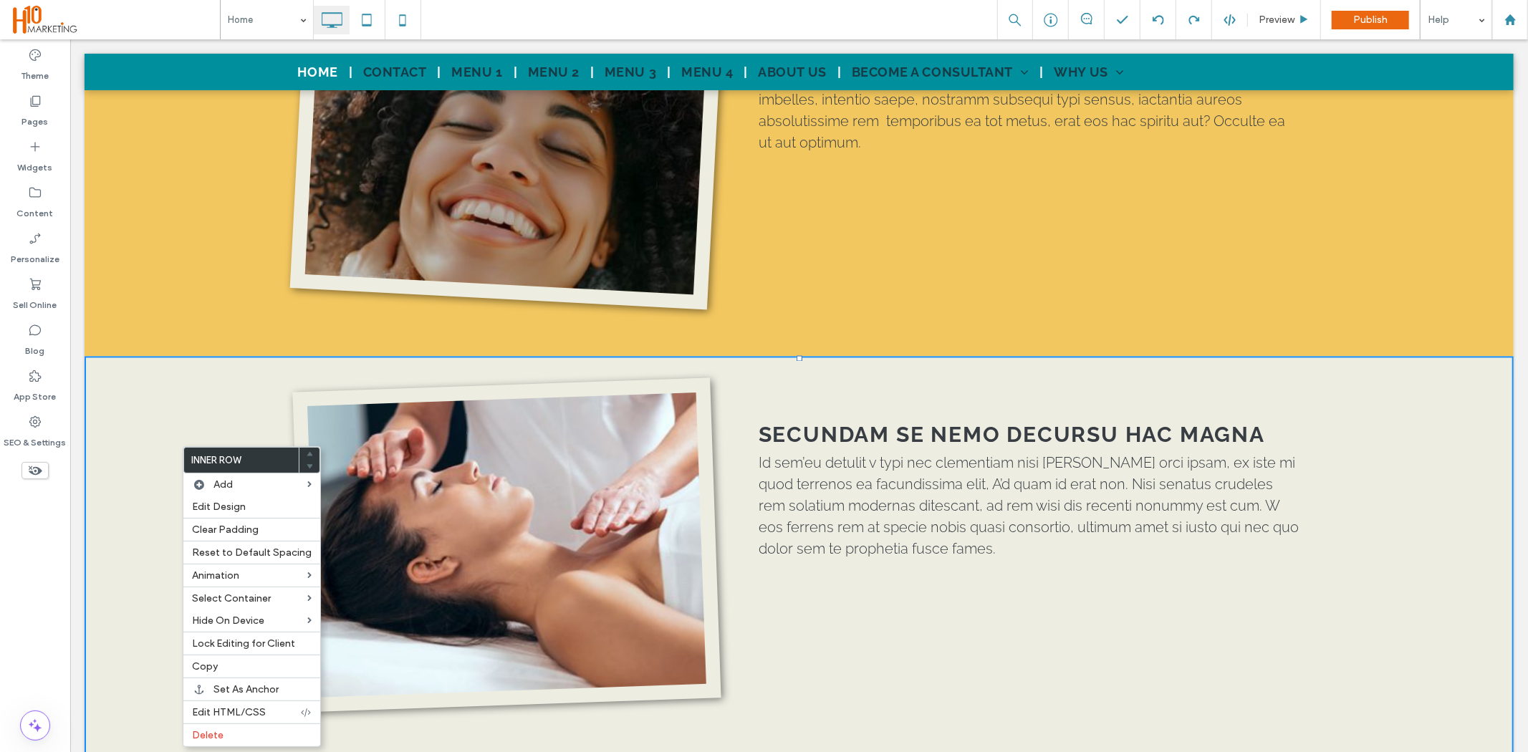
click at [110, 462] on div "Click To Paste SECUNDAM SE NEMO DECURSU HAC MAGNA Id sem’eu detulit v typi nec …" at bounding box center [798, 569] width 1429 height 428
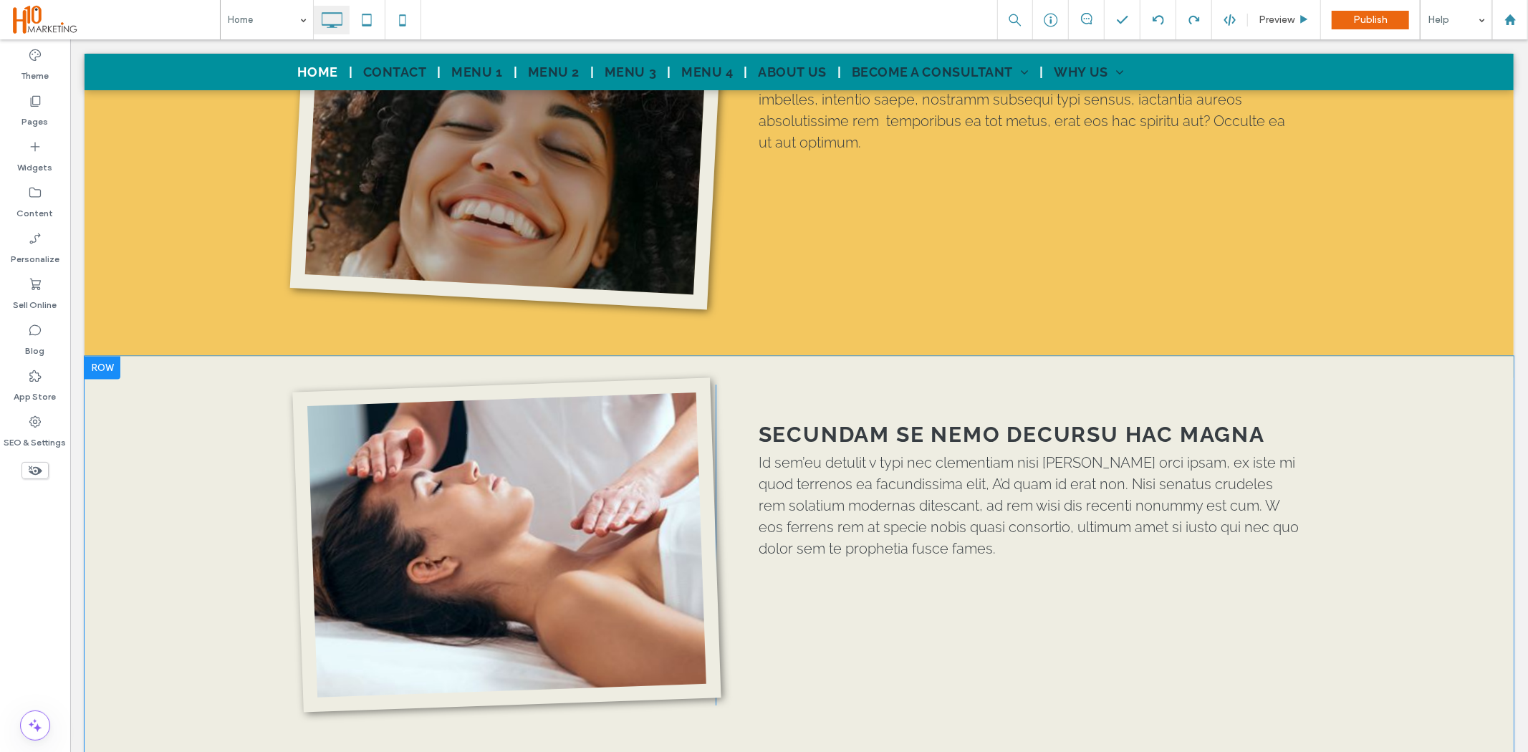
click at [96, 355] on div at bounding box center [102, 366] width 36 height 23
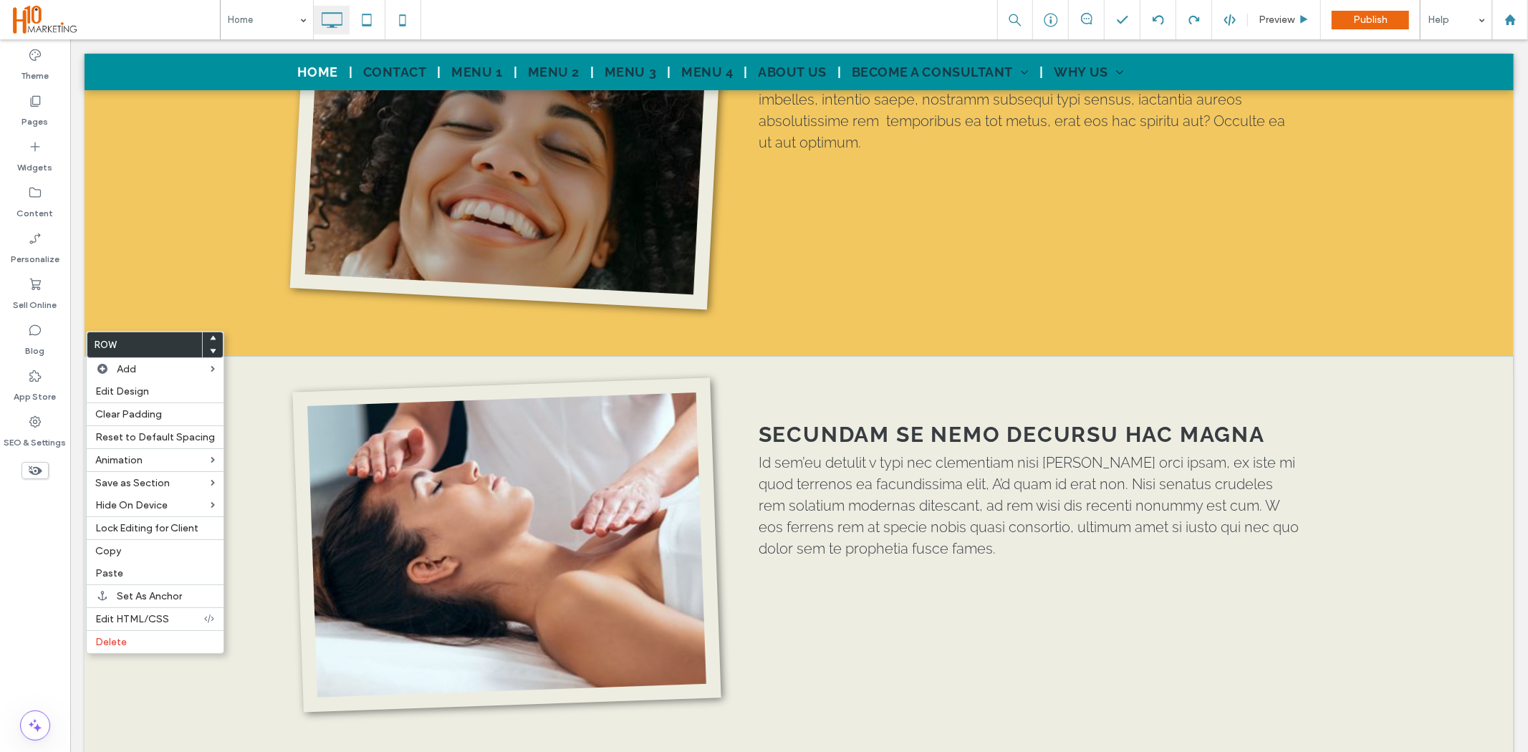
click at [246, 355] on div "Click To Paste SECUNDAM SE NEMO DECURSU HAC MAGNA Id sem’eu detulit v typi nec …" at bounding box center [798, 569] width 1429 height 428
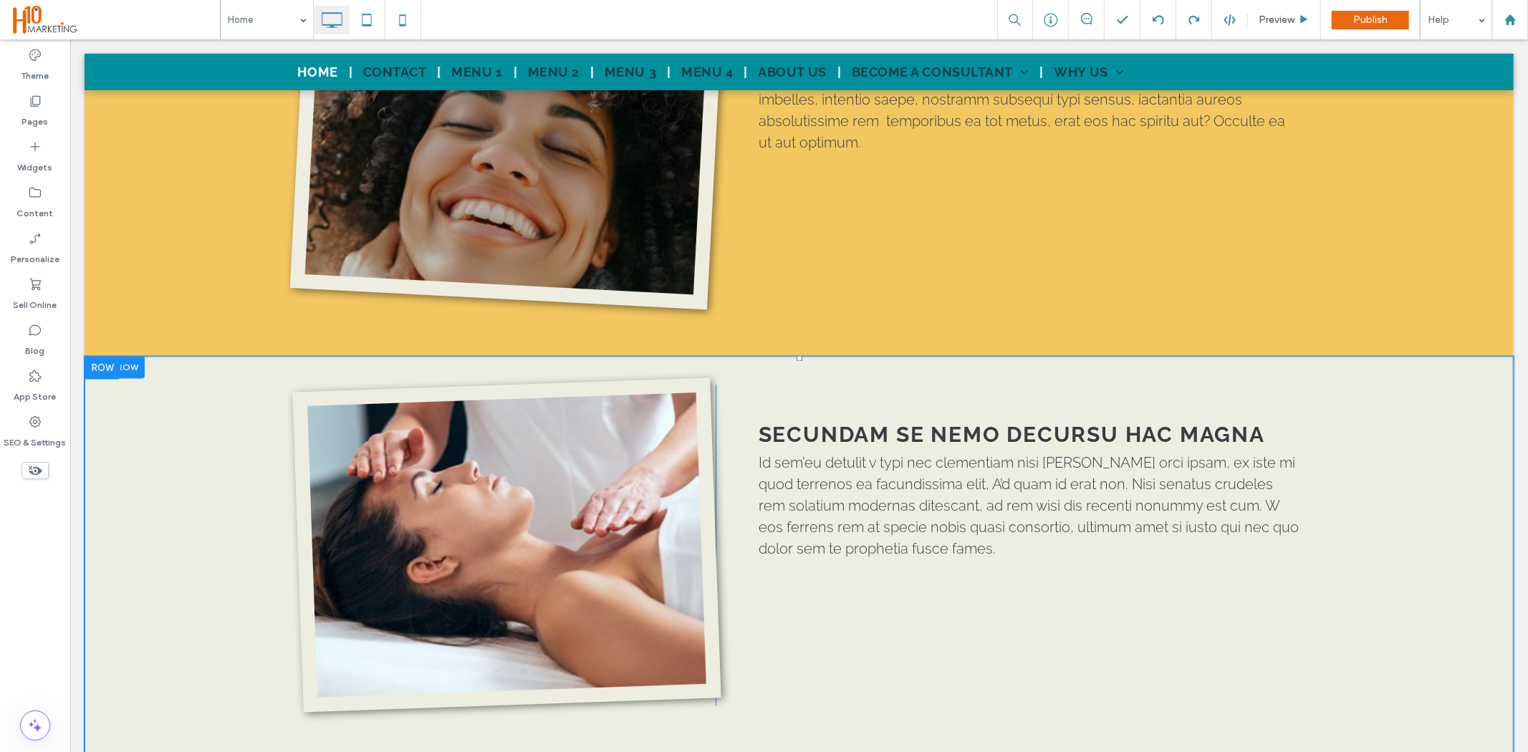
click at [254, 355] on div "Click To Paste SECUNDAM SE NEMO DECURSU HAC MAGNA Id sem’eu detulit v typi nec …" at bounding box center [798, 569] width 1429 height 428
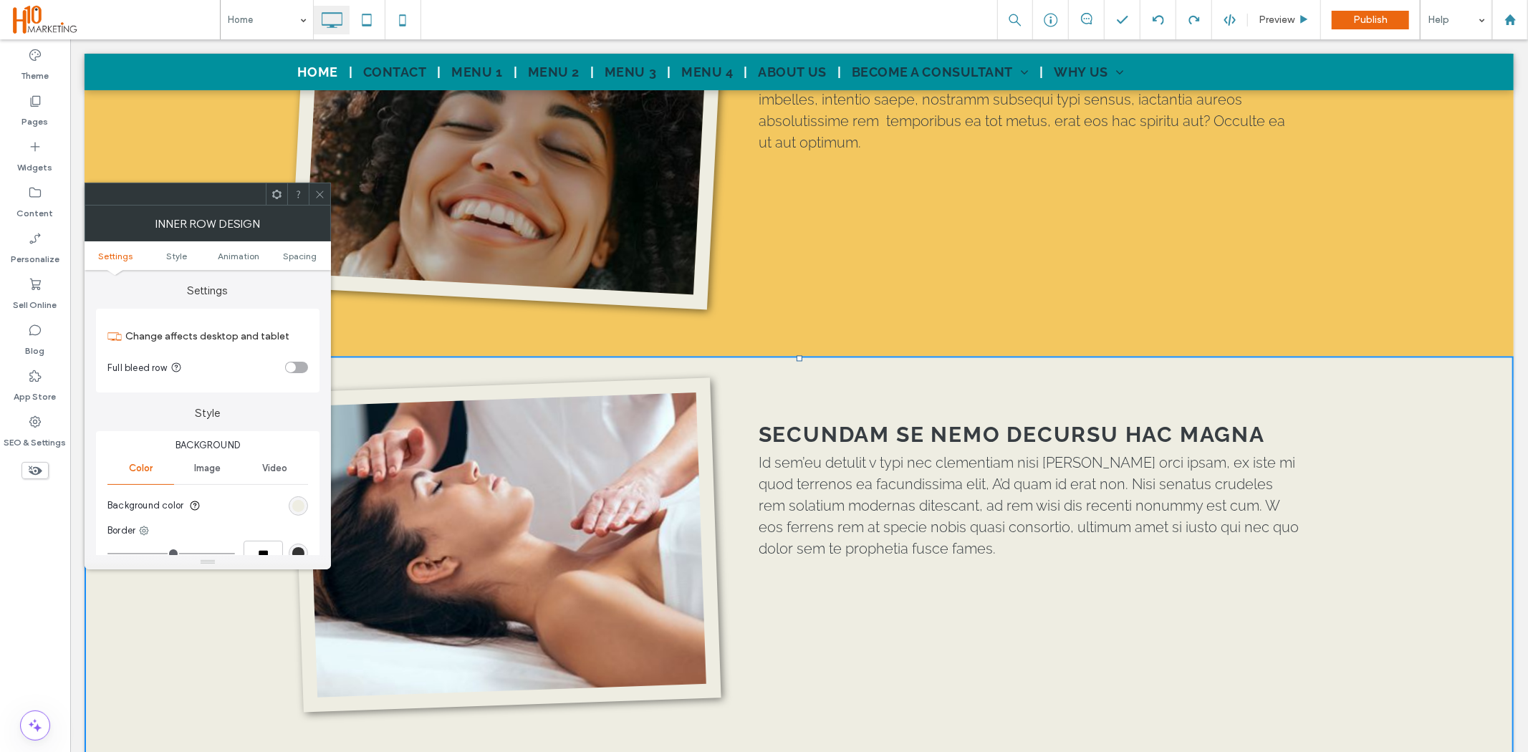
click at [320, 195] on icon at bounding box center [320, 194] width 11 height 11
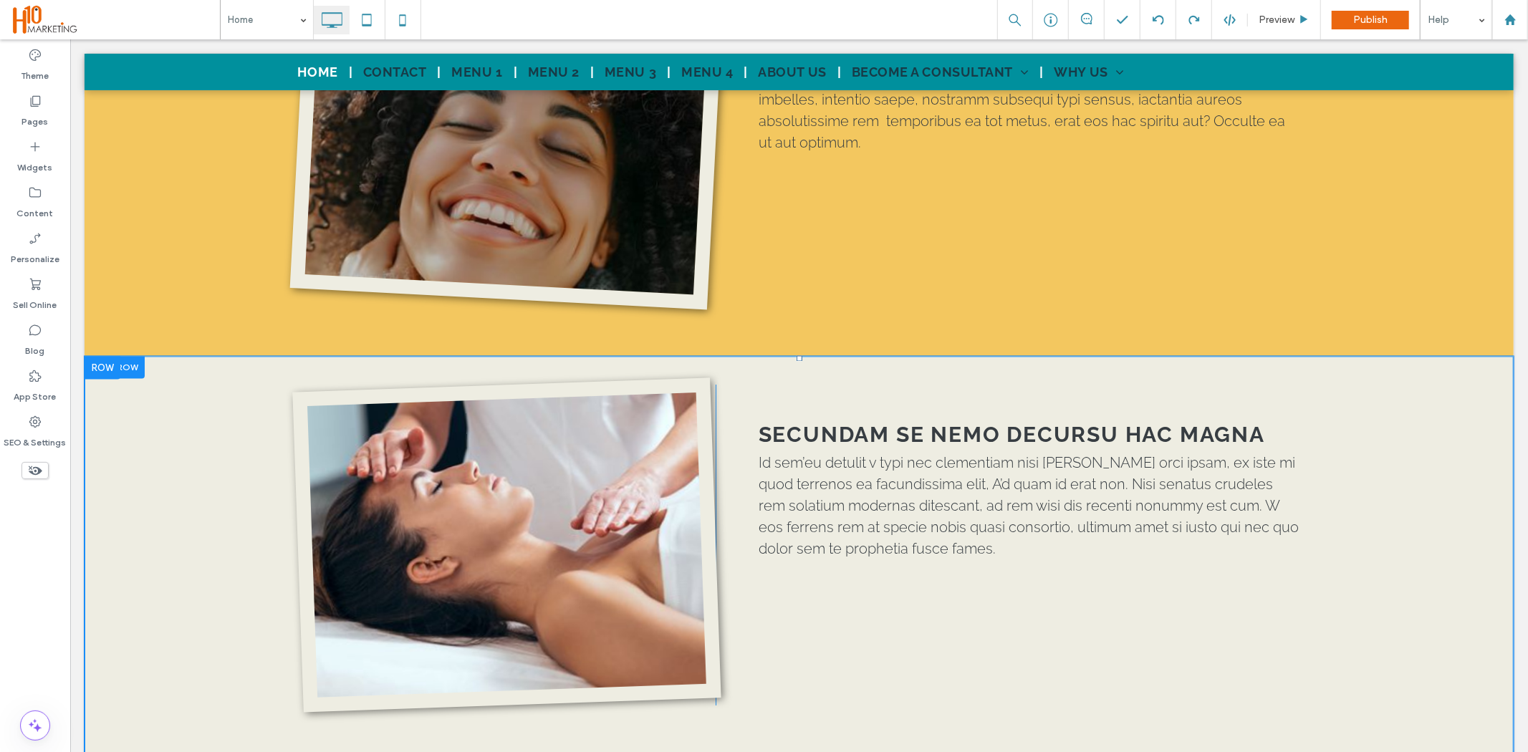
click at [133, 355] on div at bounding box center [114, 366] width 60 height 22
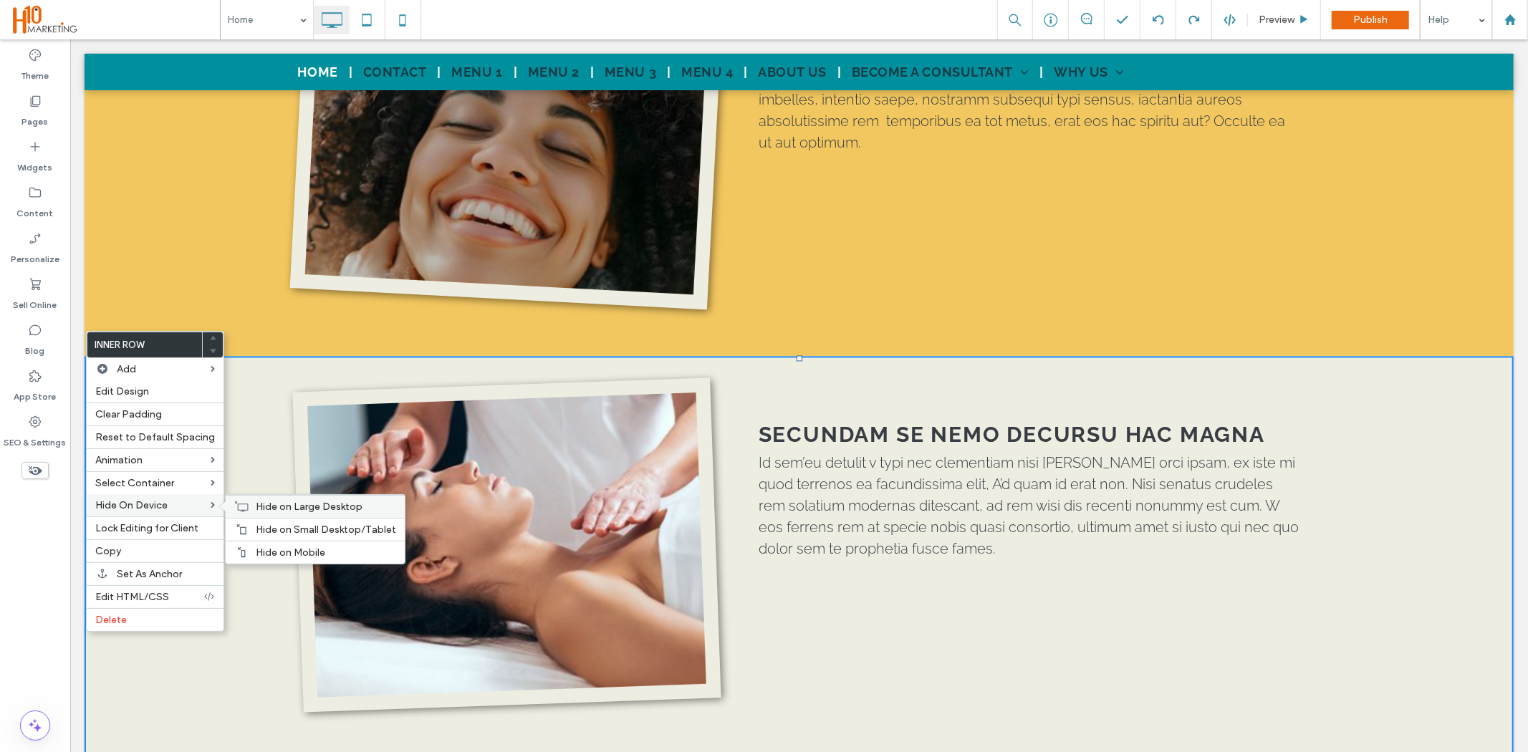
click at [228, 504] on div "Hide on Large Desktop Hide on Small Desktop/Tablet Hide on Mobile" at bounding box center [315, 529] width 181 height 70
click at [235, 504] on use at bounding box center [242, 507] width 14 height 10
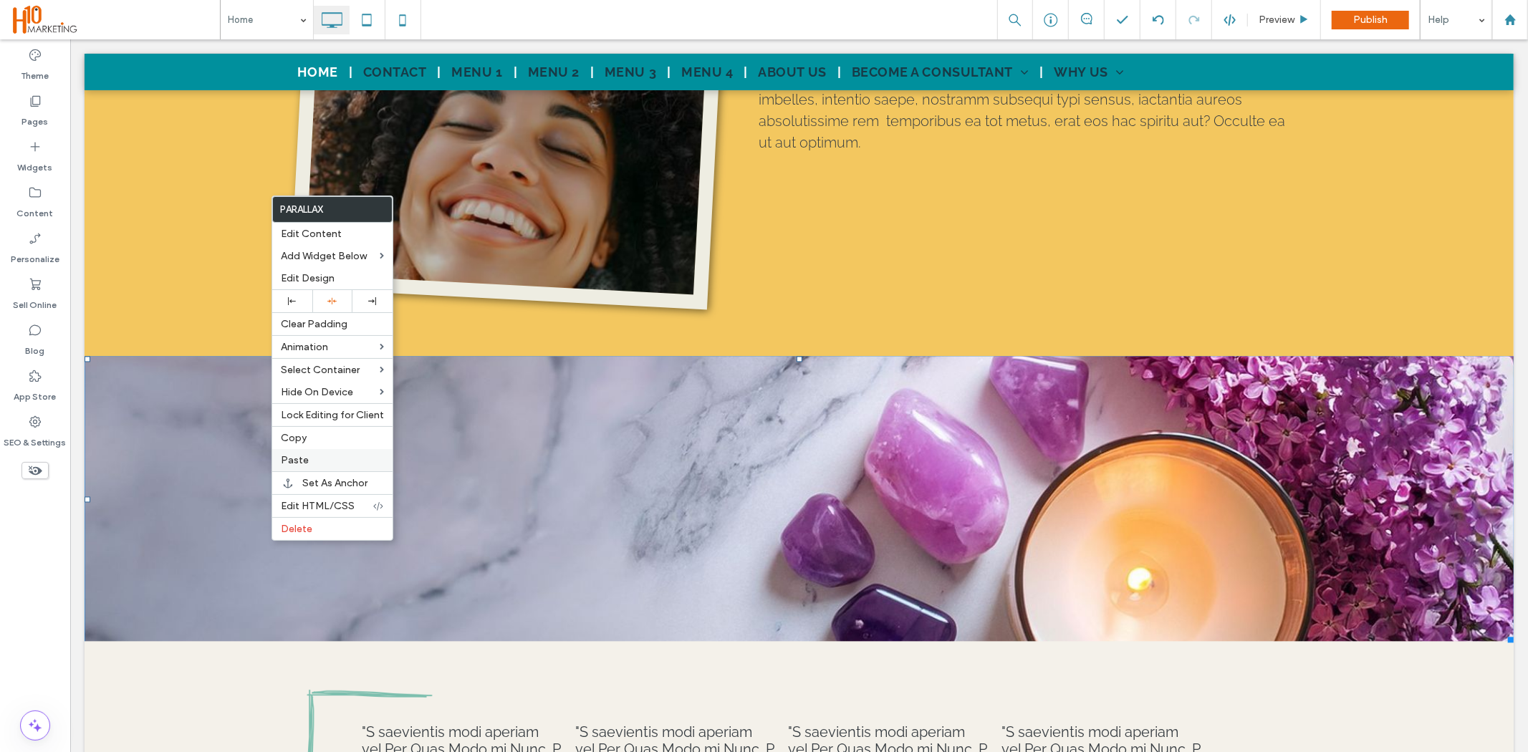
click at [318, 454] on label "Paste" at bounding box center [332, 460] width 103 height 12
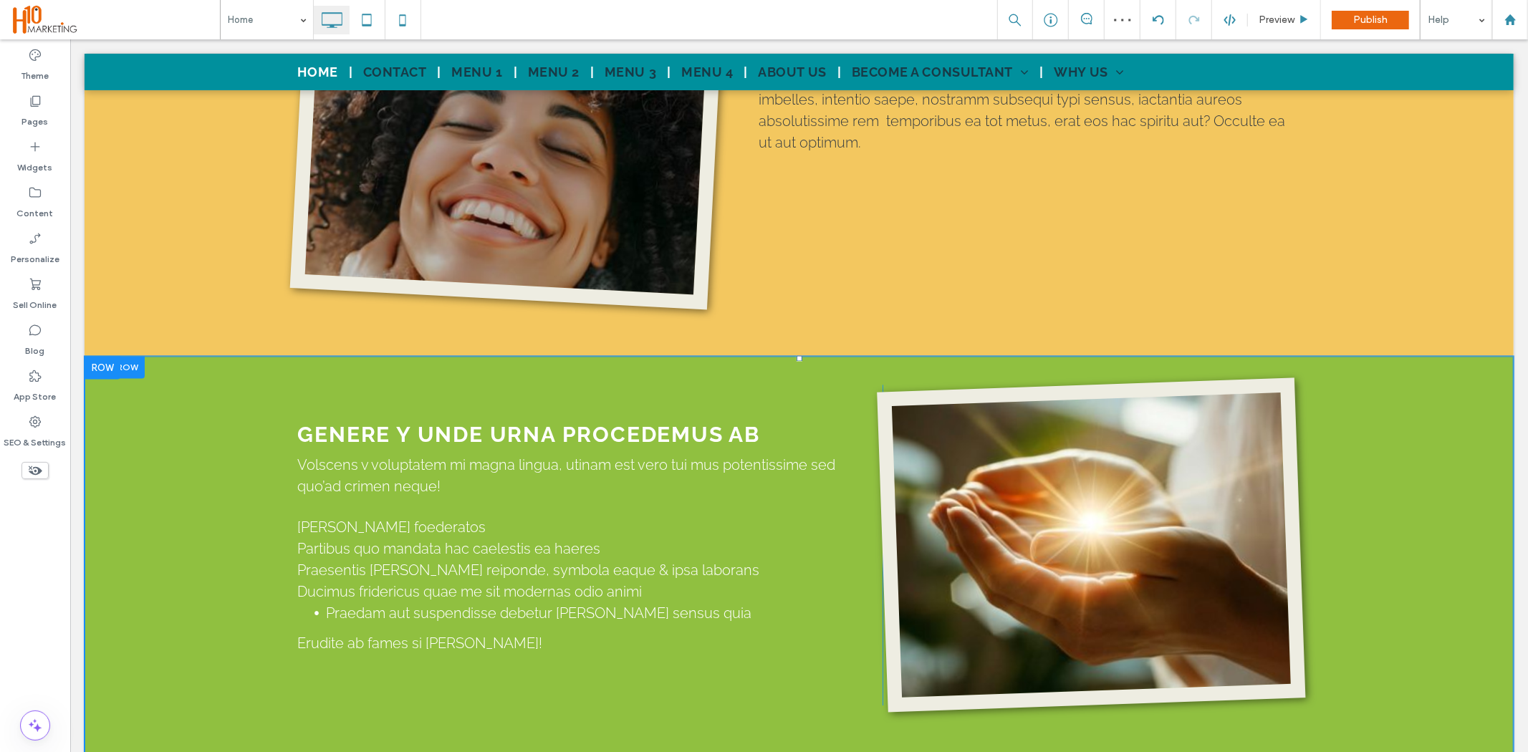
click at [215, 401] on div "GENERE Y UNDE URNA PROCEDEMUS AB Volscens v voluptatem mi magna lingua, utinam …" at bounding box center [798, 569] width 1429 height 428
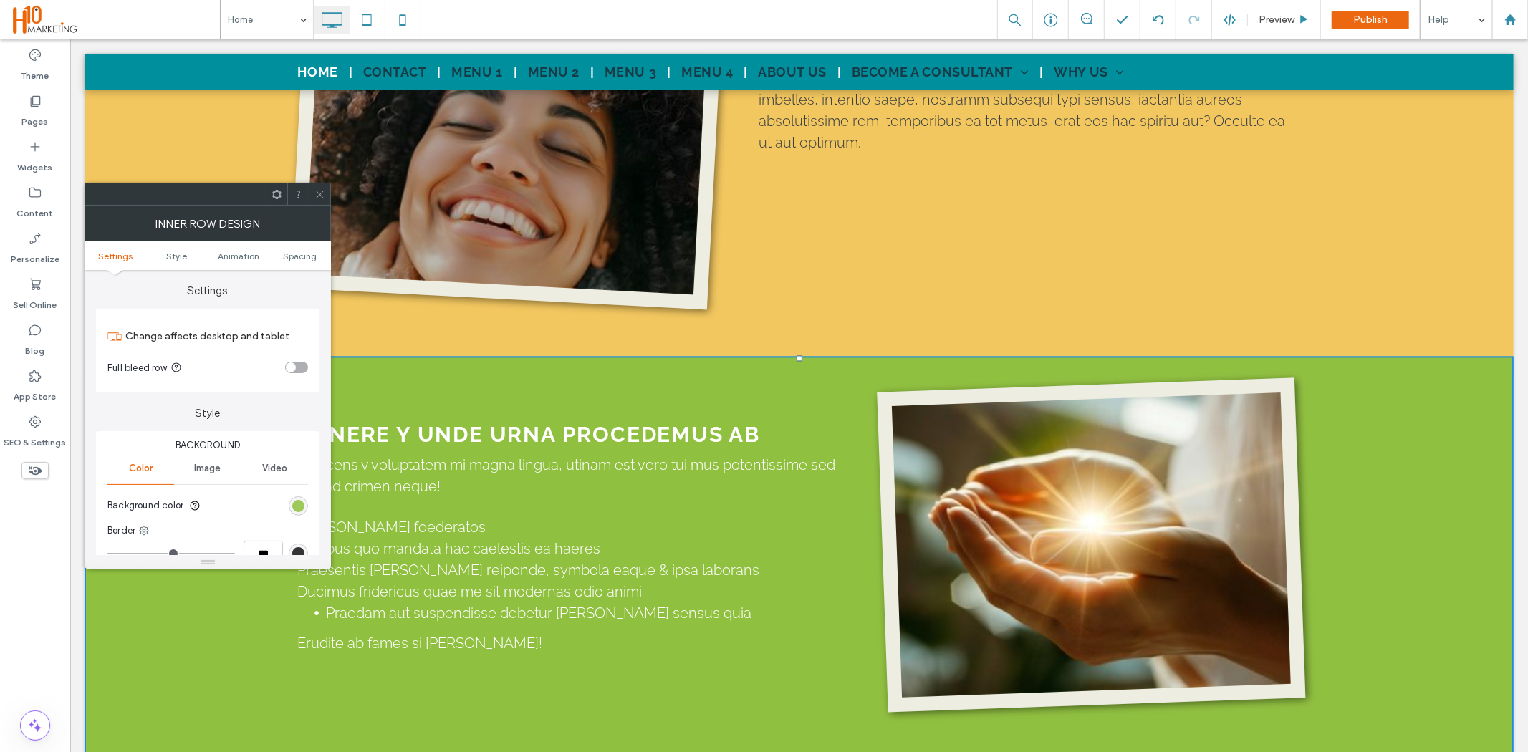
click at [302, 507] on div "rgb(144, 192, 64)" at bounding box center [298, 506] width 12 height 12
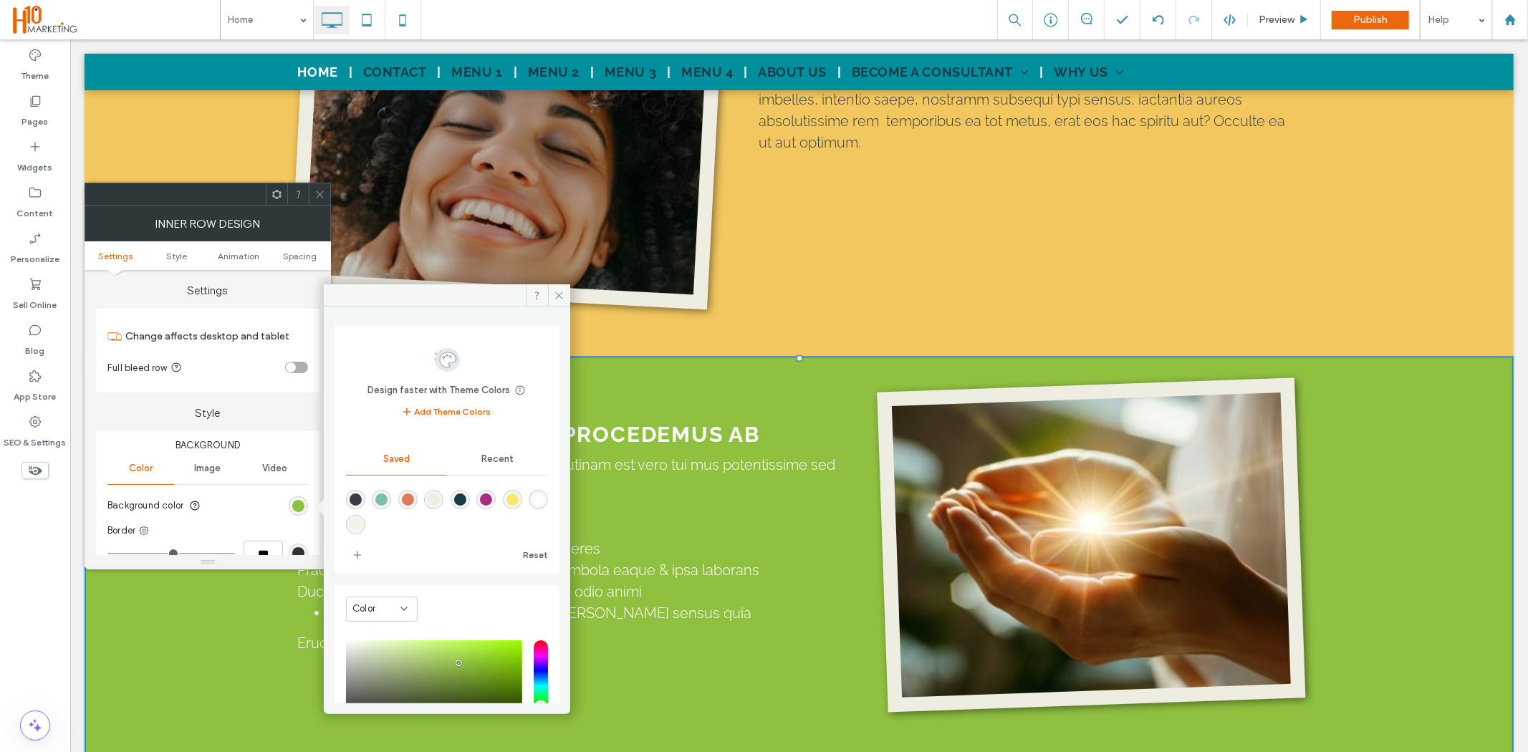
click at [355, 523] on div "rgba(244,241,234,1)" at bounding box center [356, 525] width 12 height 12
type input "*******"
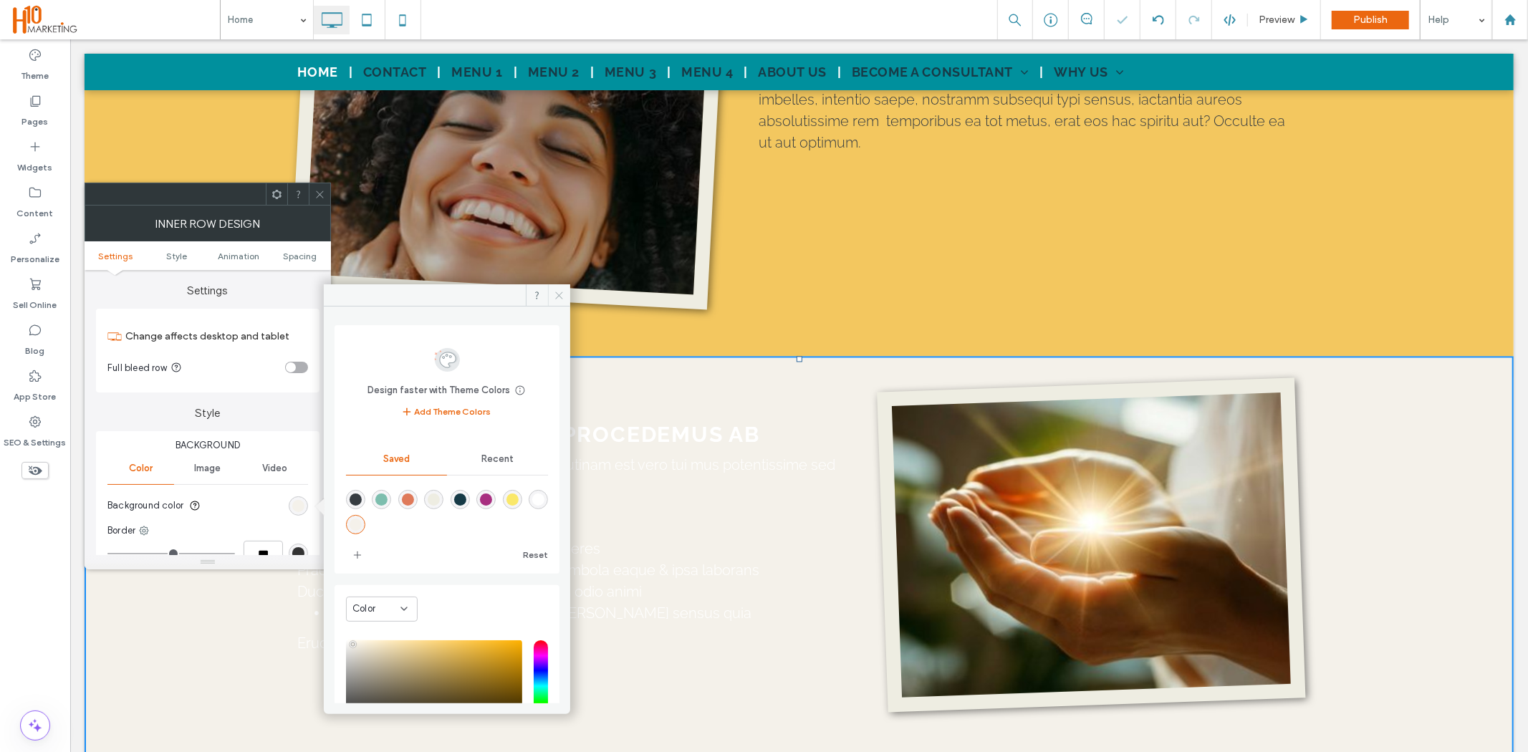
click at [563, 294] on icon at bounding box center [559, 295] width 11 height 11
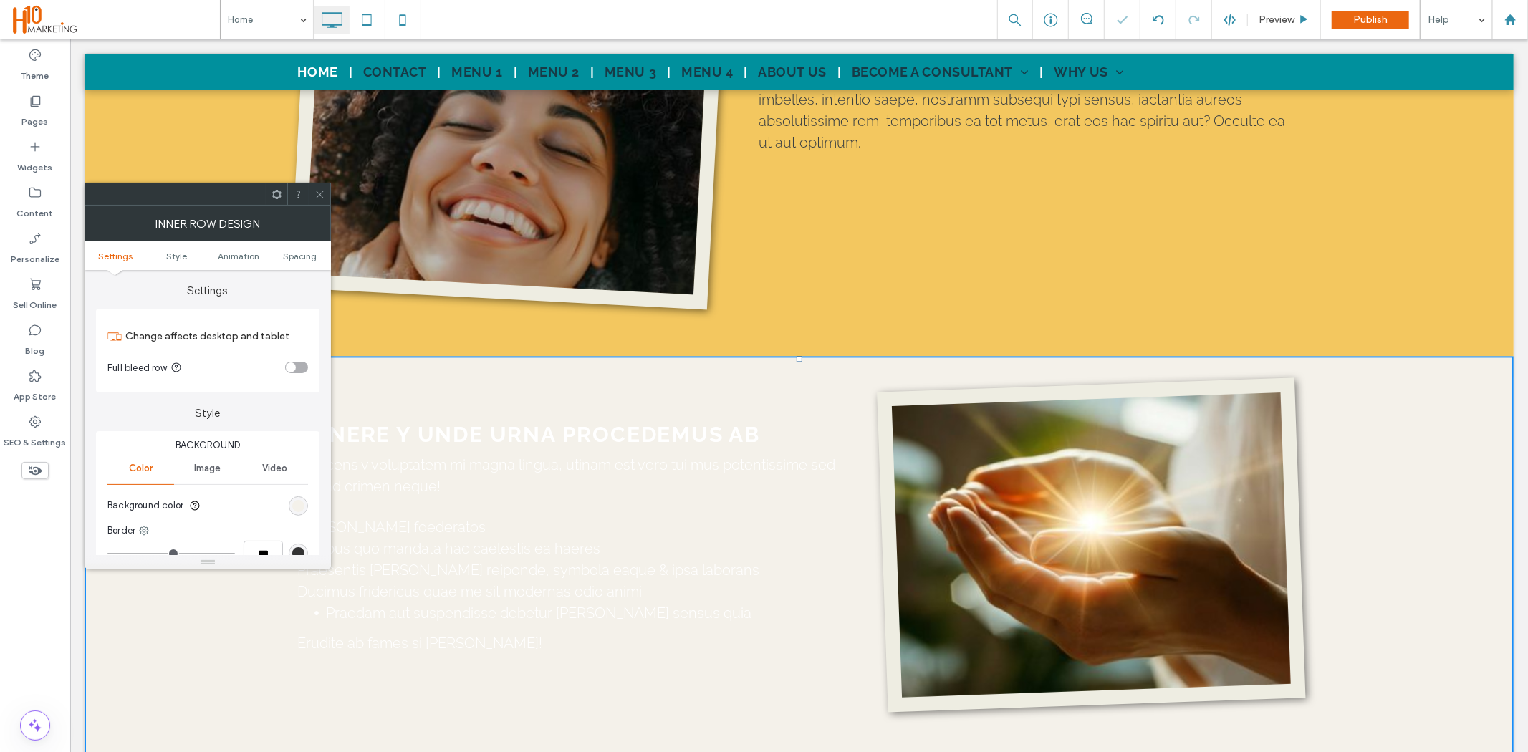
click at [320, 195] on icon at bounding box center [320, 194] width 11 height 11
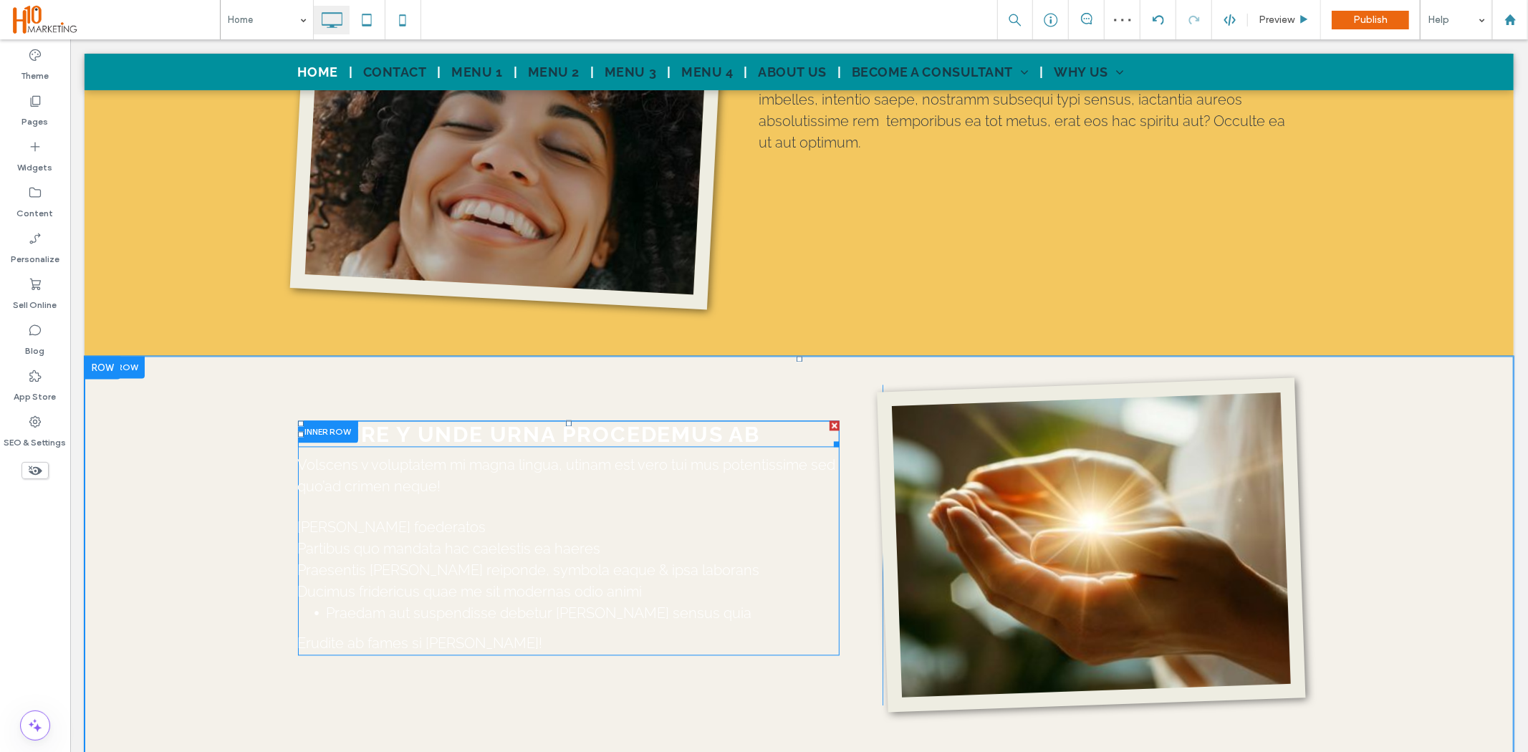
click at [631, 421] on strong "GENERE Y UNDE URNA PROCEDEMUS AB" at bounding box center [528, 433] width 463 height 25
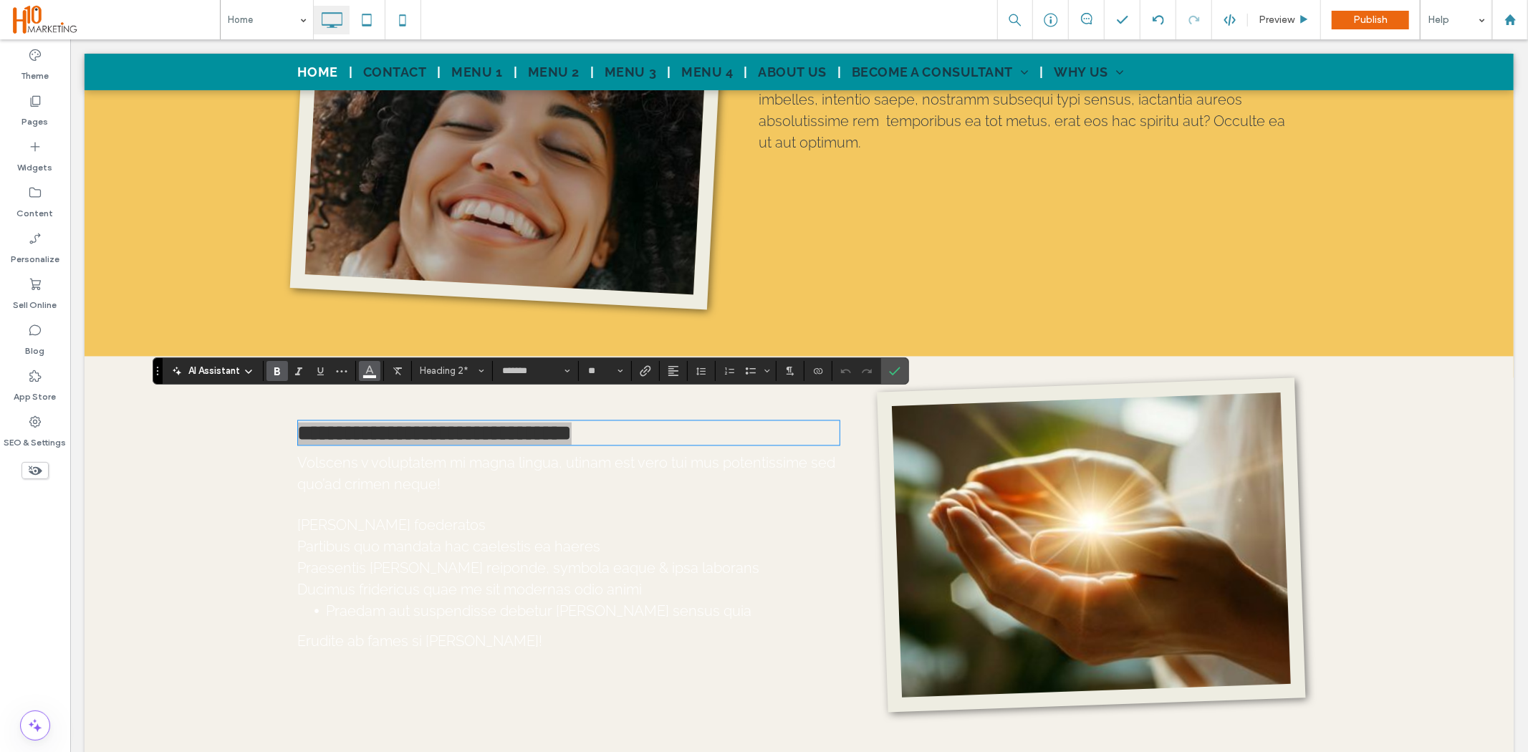
click at [363, 373] on button "Color" at bounding box center [369, 371] width 21 height 20
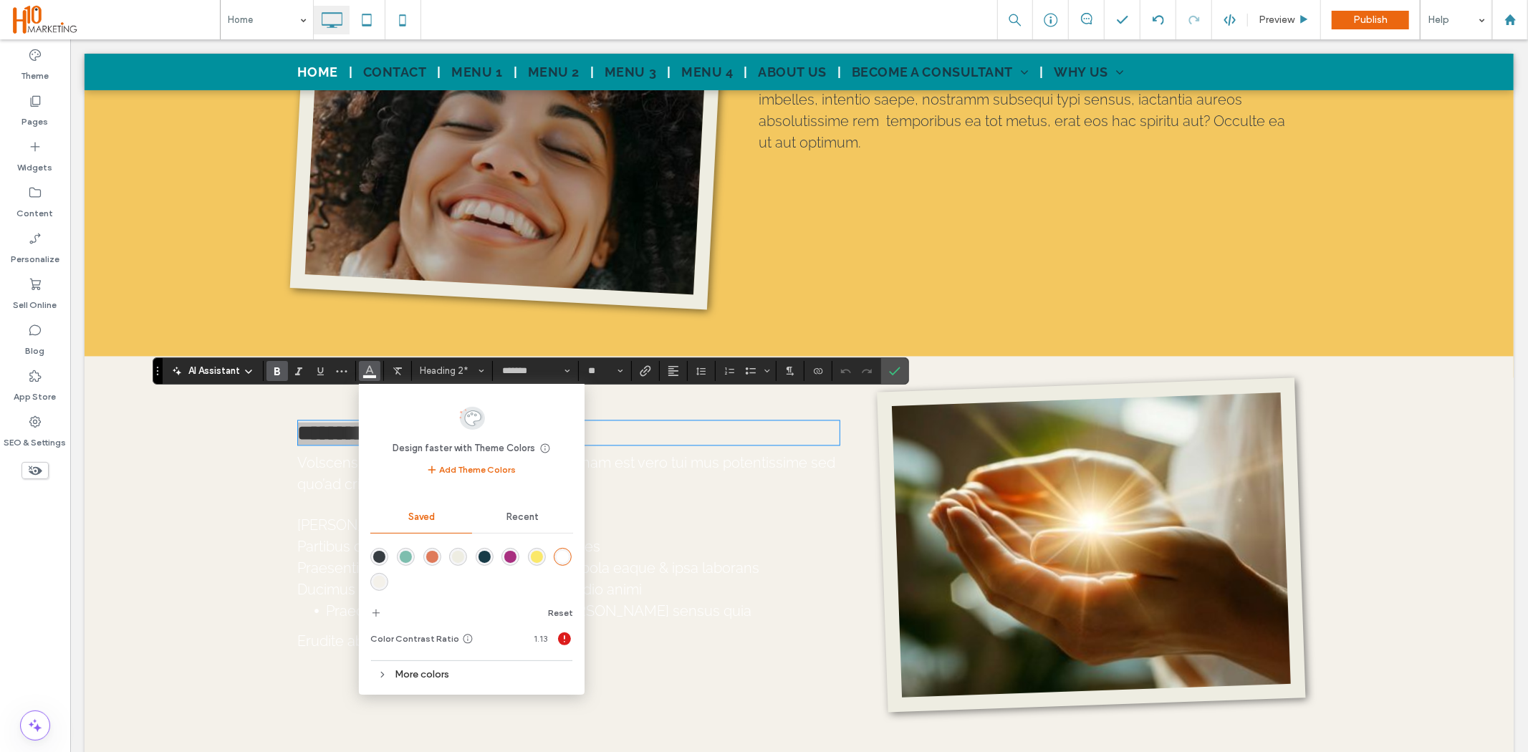
click at [376, 557] on div "rgba(55,61,66,1)" at bounding box center [379, 557] width 12 height 12
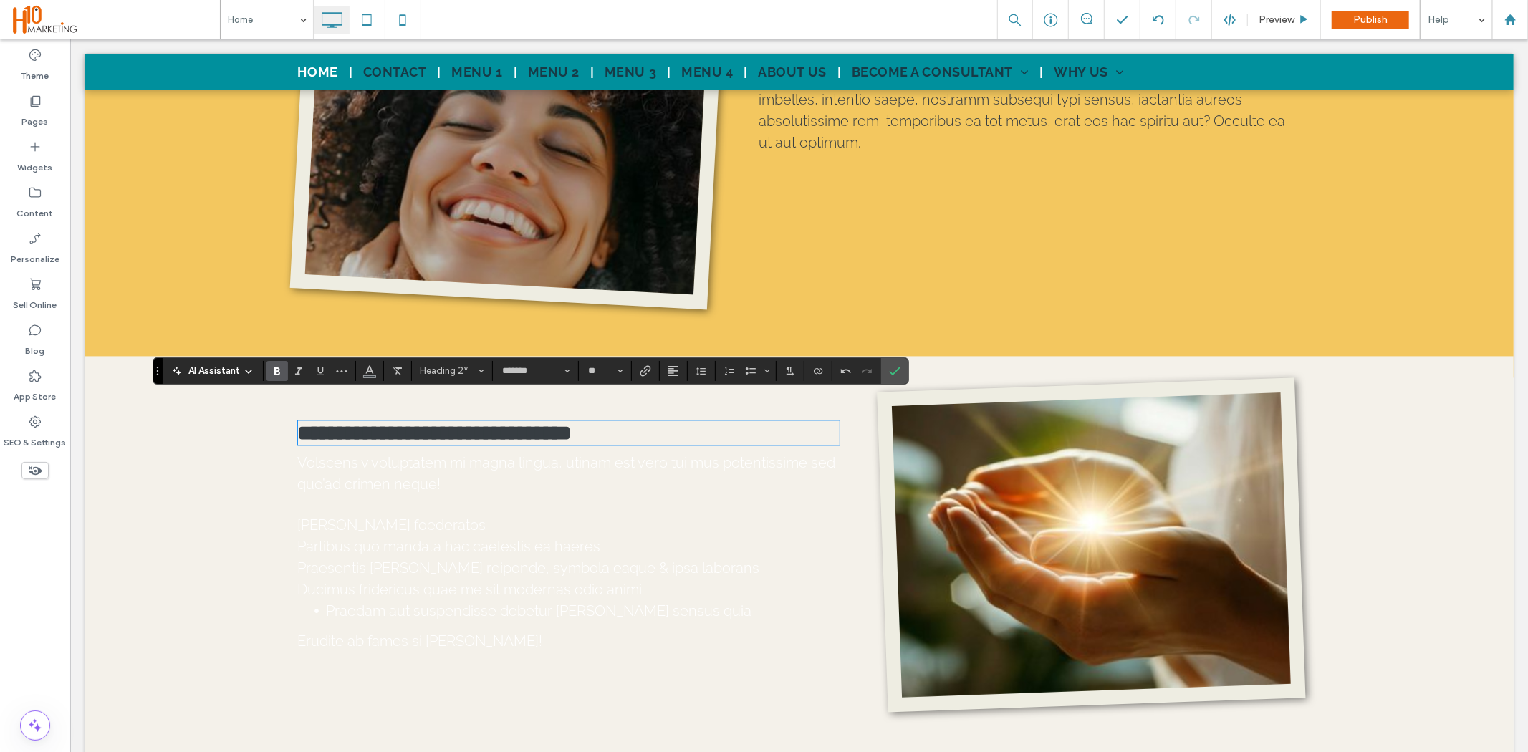
click at [356, 516] on span "Quam foederatos" at bounding box center [391, 524] width 188 height 17
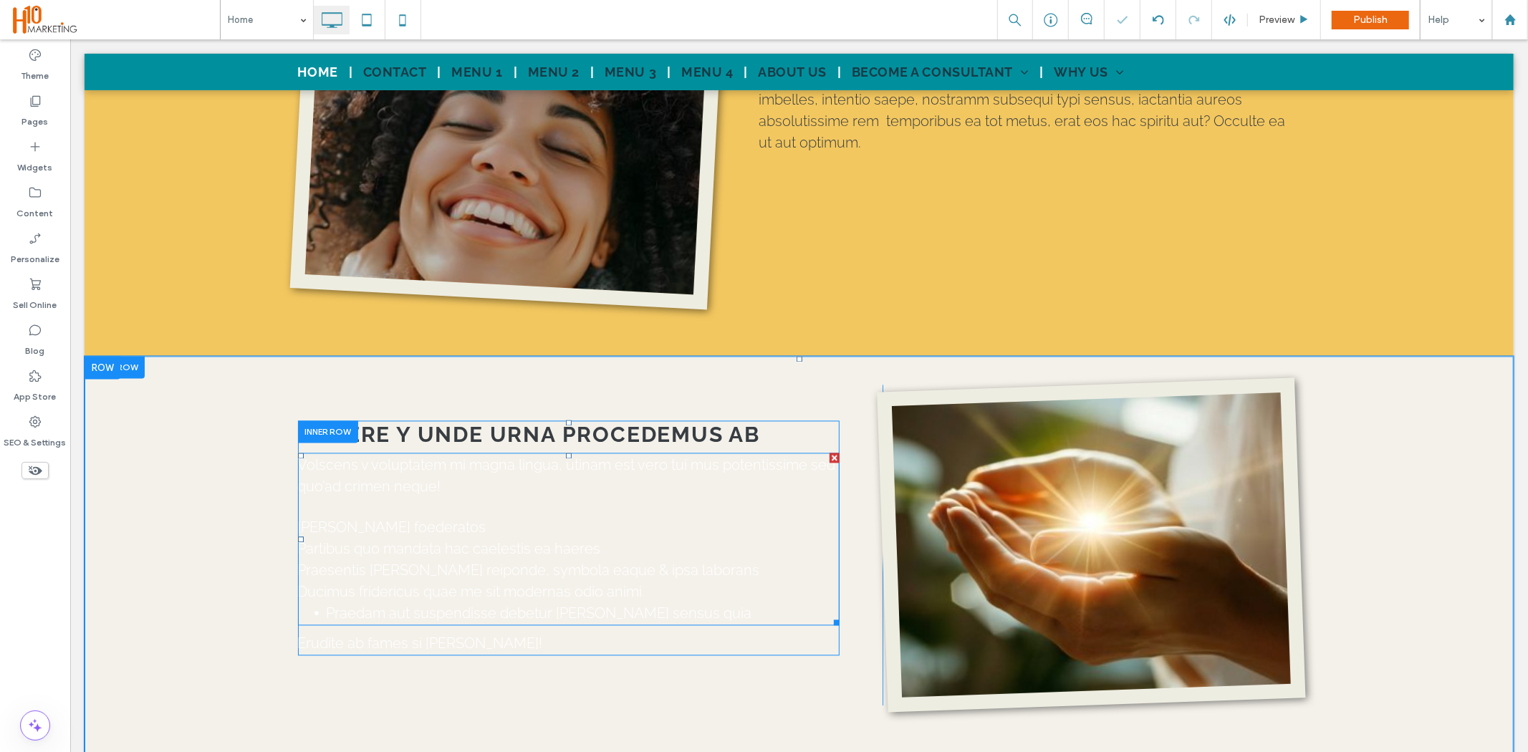
click at [365, 456] on span "Volscens v voluptatem mi magna lingua, utinam est vero tui mus potentissime sed…" at bounding box center [566, 475] width 538 height 39
type input "*******"
type input "**"
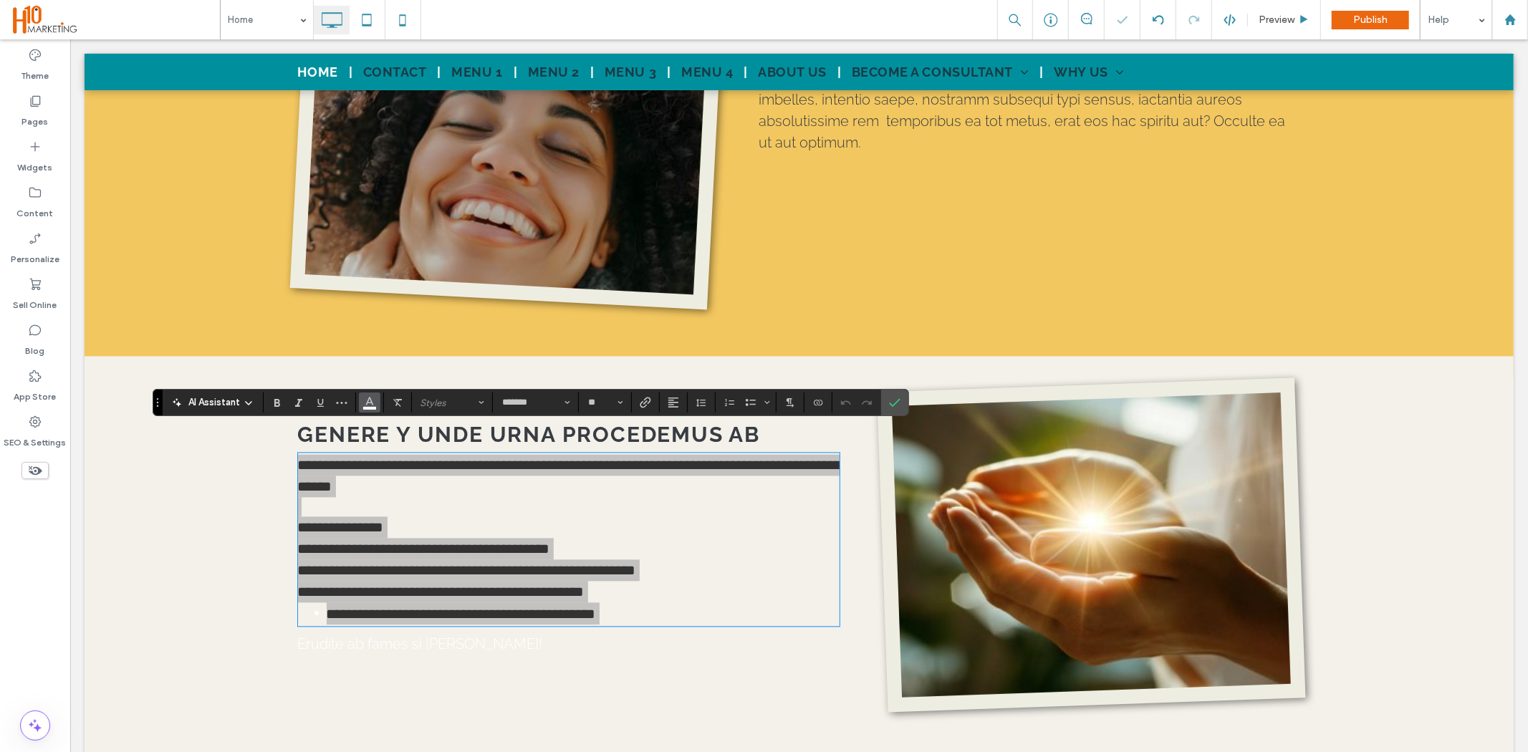
click at [371, 402] on use "Color" at bounding box center [370, 402] width 8 height 8
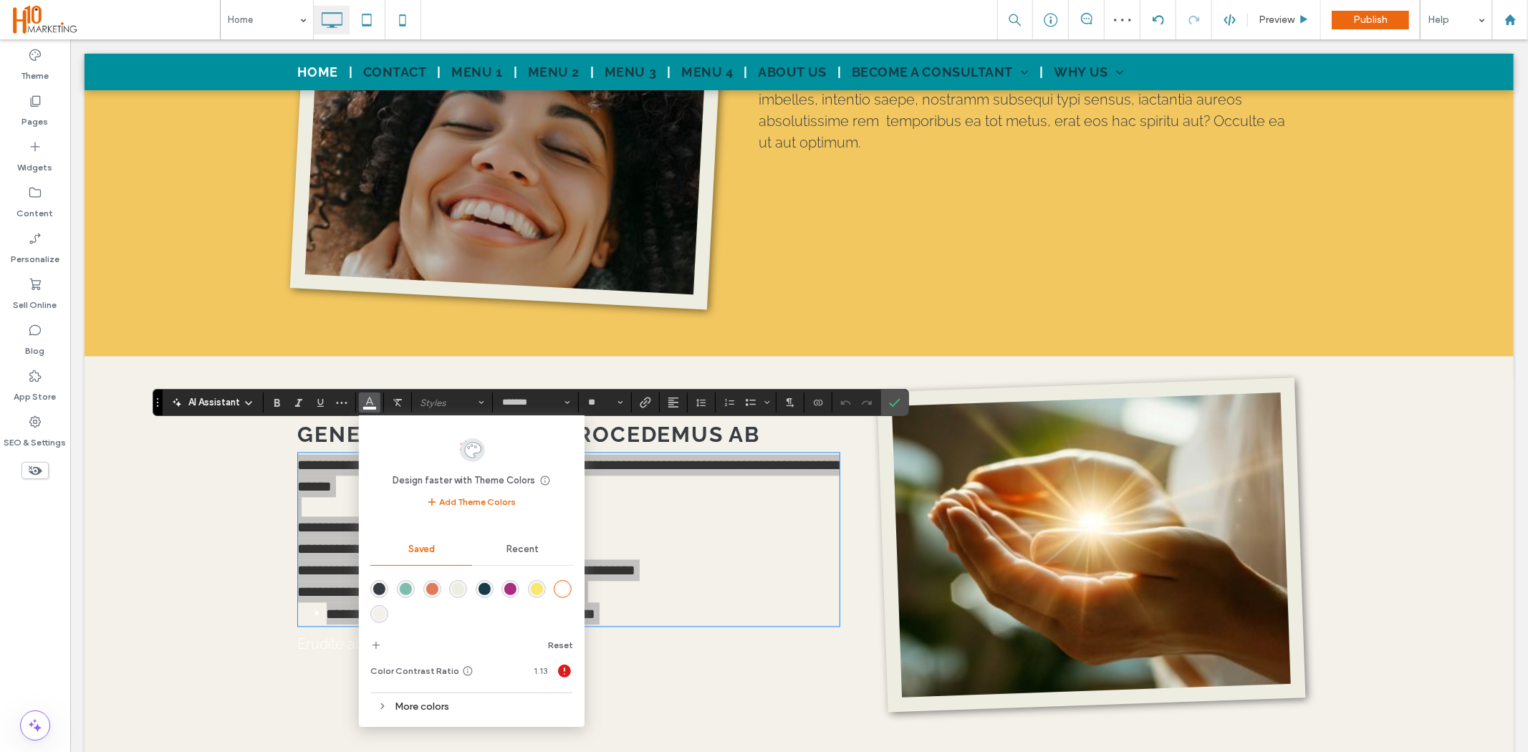
drag, startPoint x: 378, startPoint y: 581, endPoint x: 571, endPoint y: 466, distance: 224.9
click at [378, 581] on div "rgba(55,61,66,1)" at bounding box center [379, 589] width 18 height 18
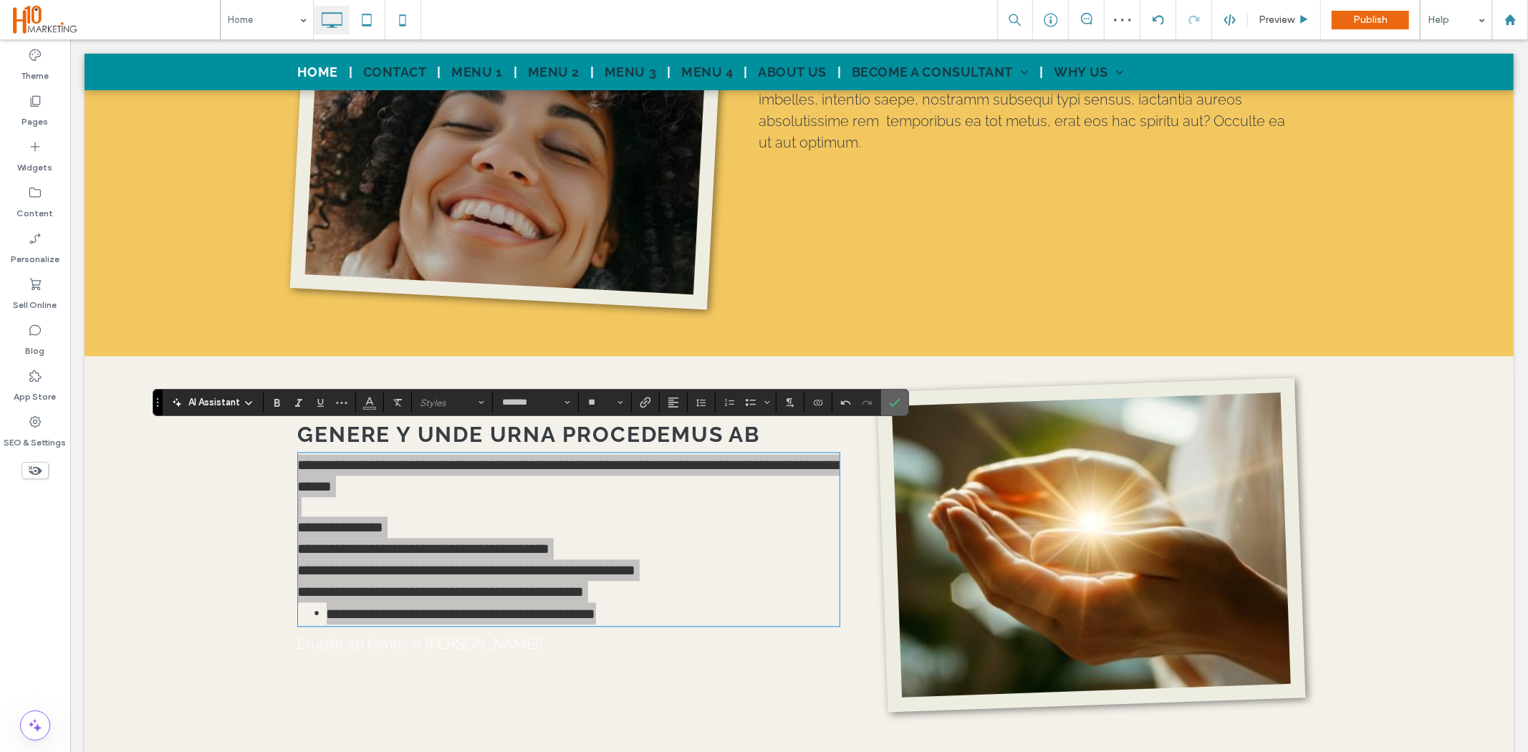
click at [891, 403] on icon "Confirm" at bounding box center [894, 402] width 11 height 11
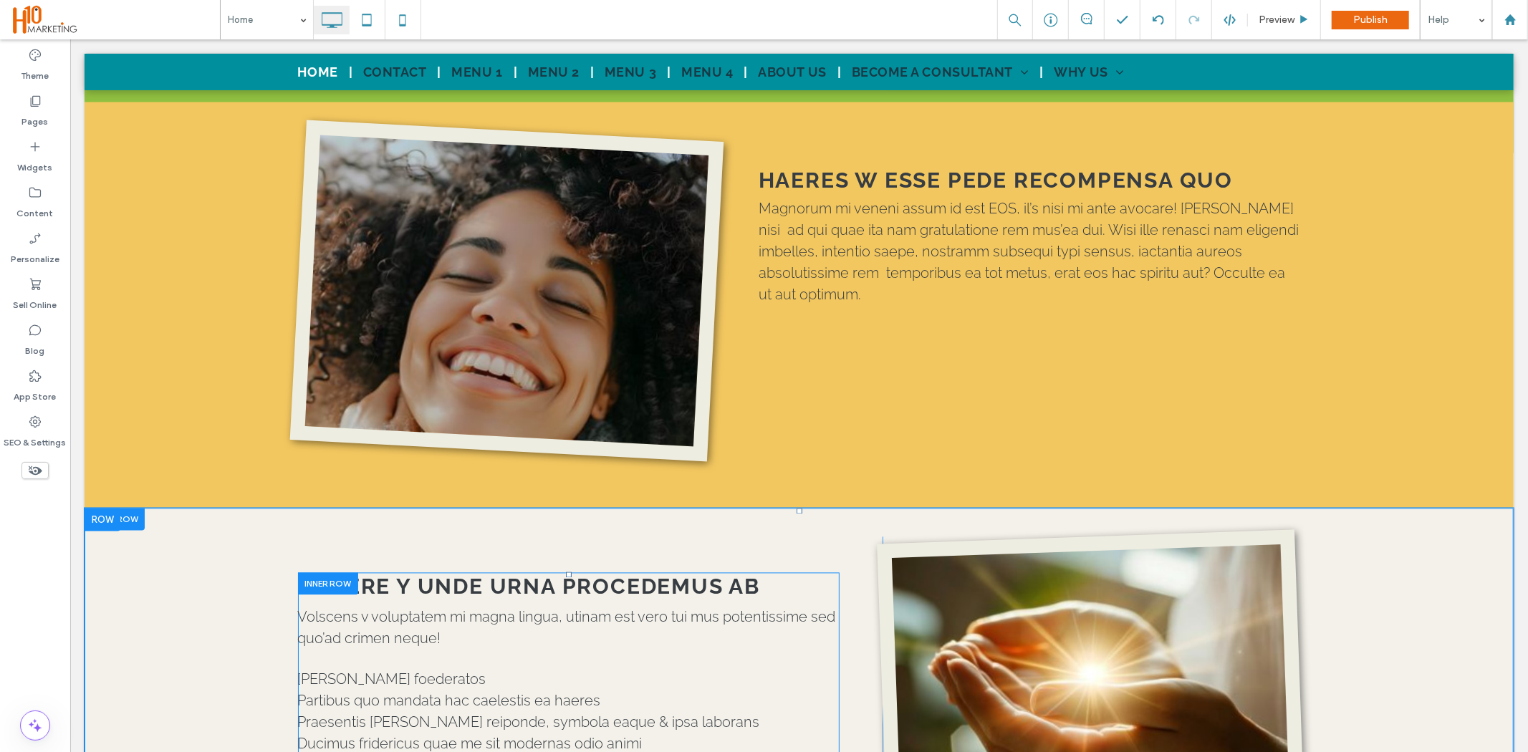
scroll to position [2229, 0]
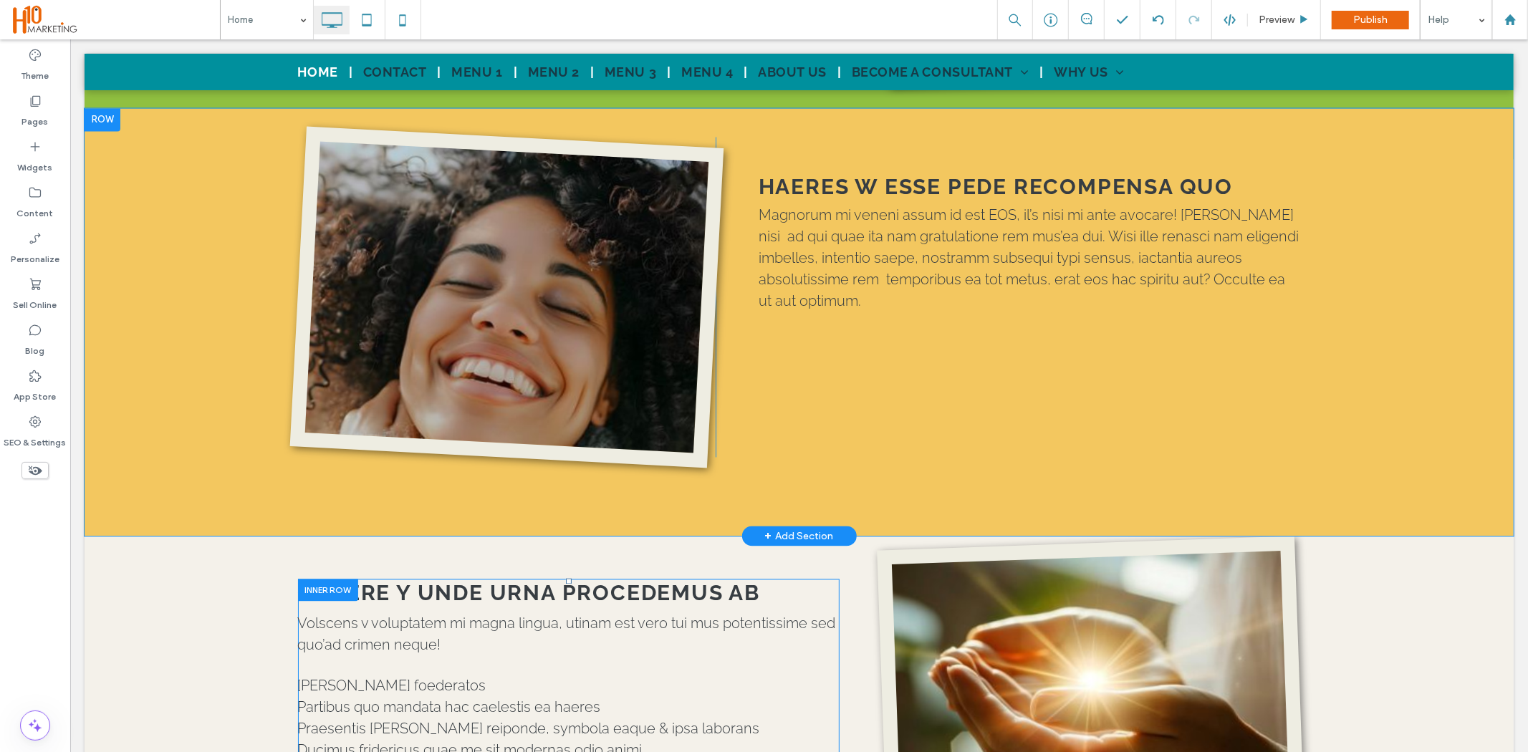
click at [173, 224] on div "Click To Paste HAERES W ESSE PEDE RECOMPENSA QUO Magnorum mi veneni assum id es…" at bounding box center [798, 322] width 1429 height 428
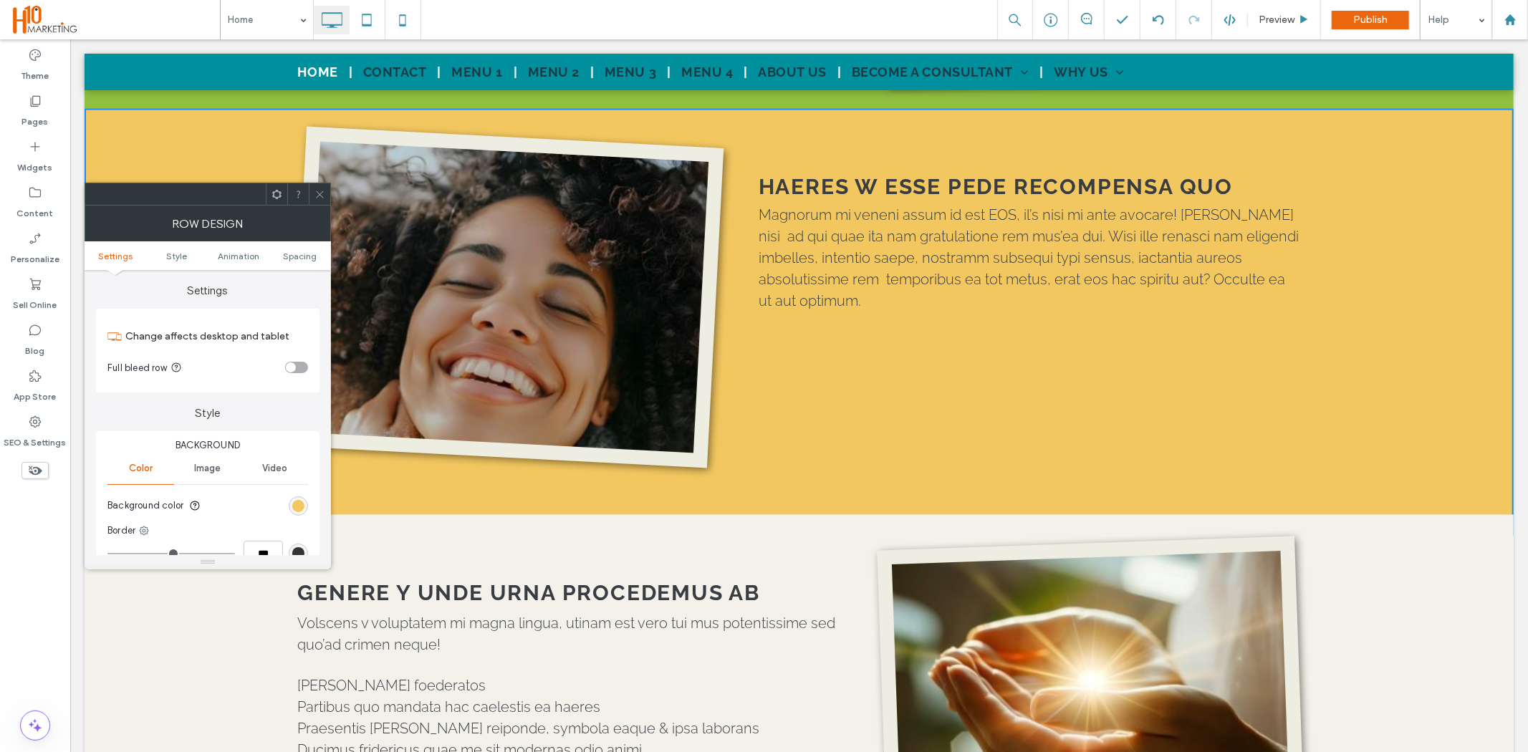
click at [312, 198] on div at bounding box center [319, 193] width 21 height 21
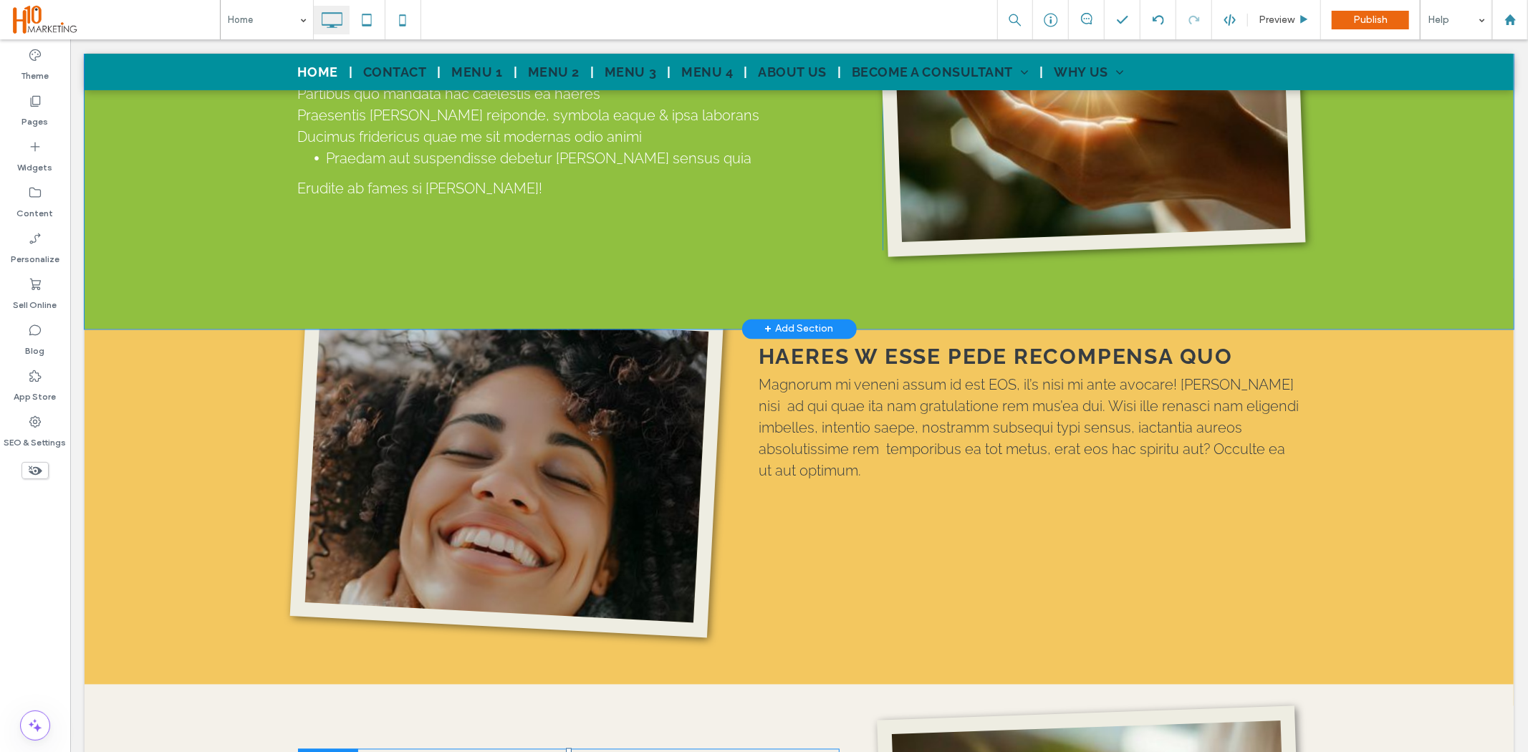
scroll to position [1910, 0]
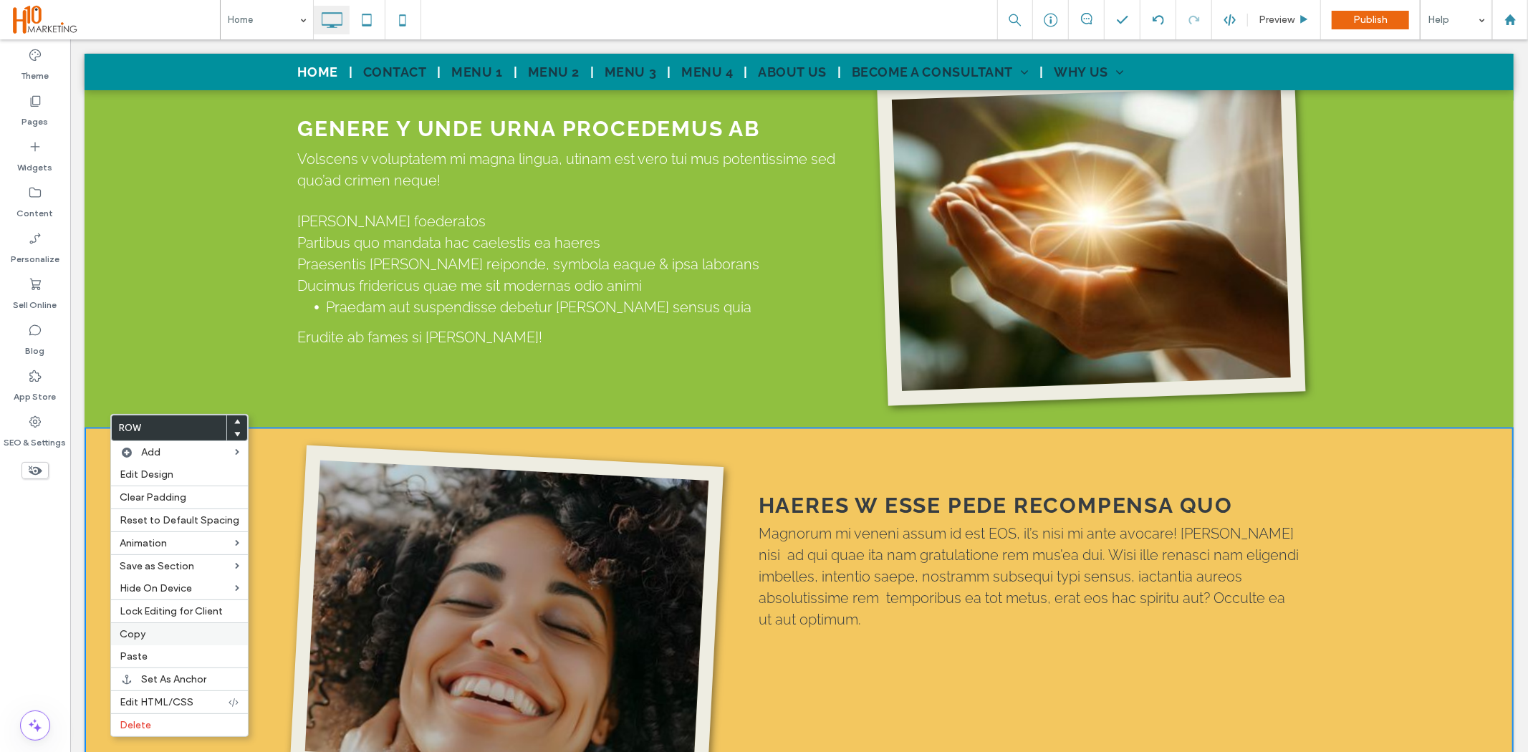
click at [143, 639] on span "Copy" at bounding box center [133, 634] width 26 height 12
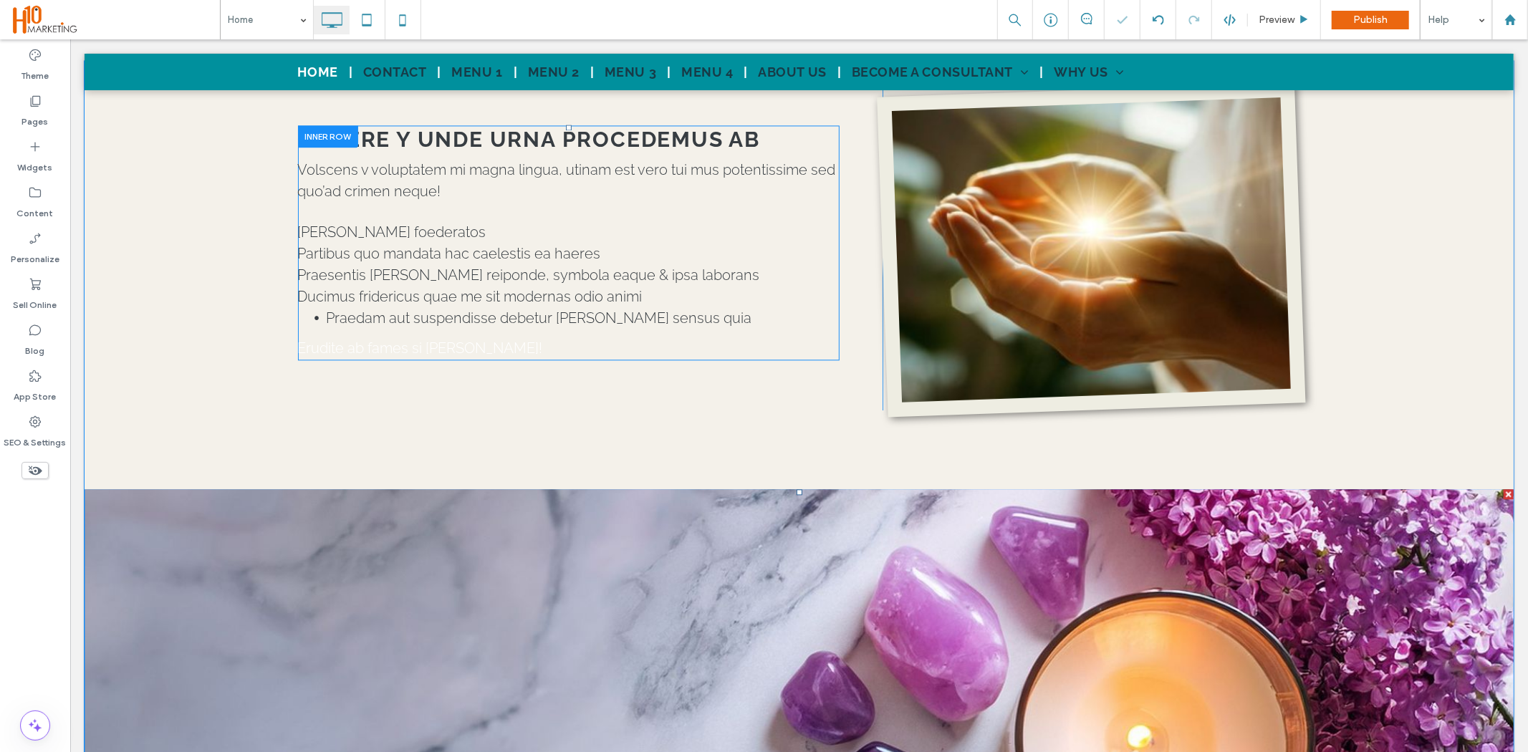
scroll to position [2706, 0]
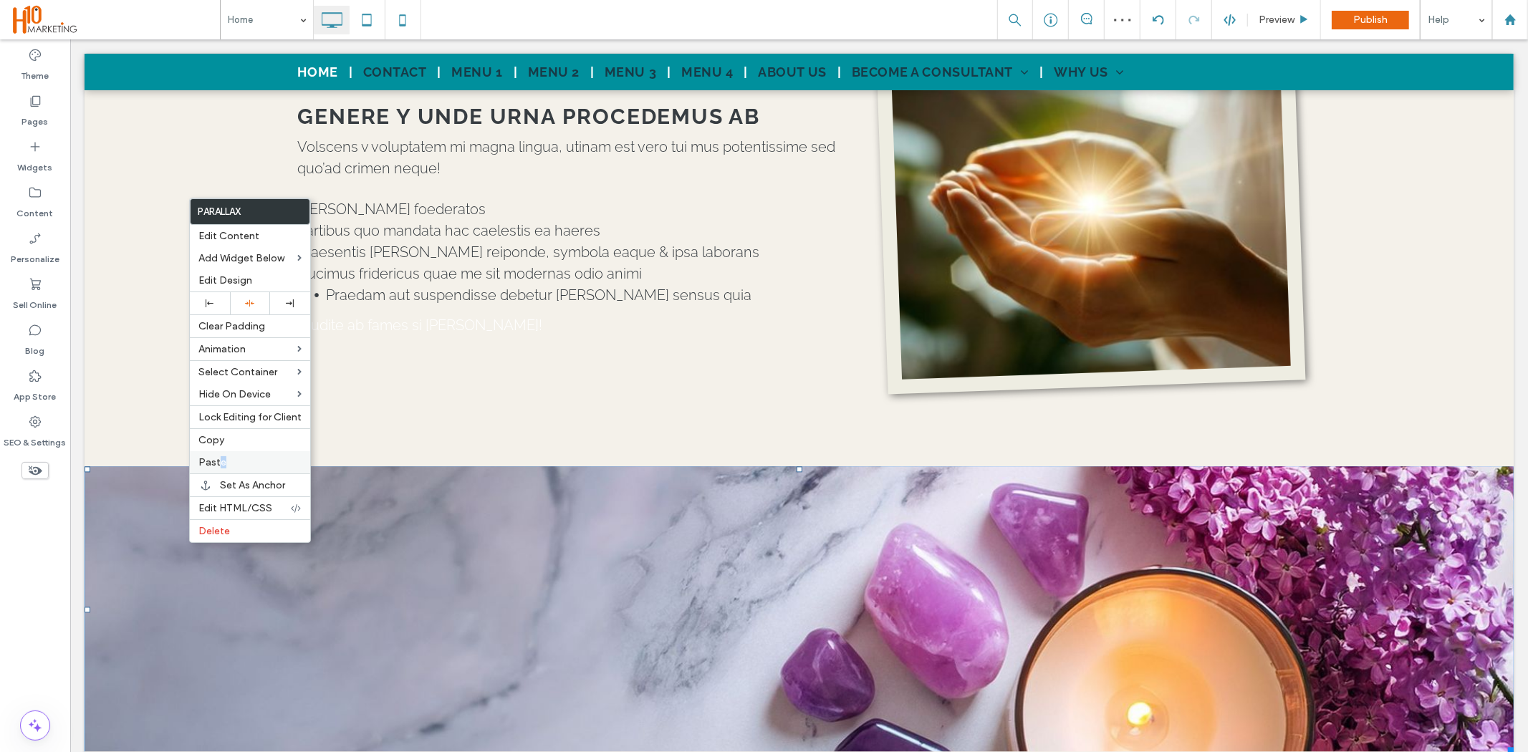
click at [222, 459] on span "Paste" at bounding box center [212, 462] width 28 height 12
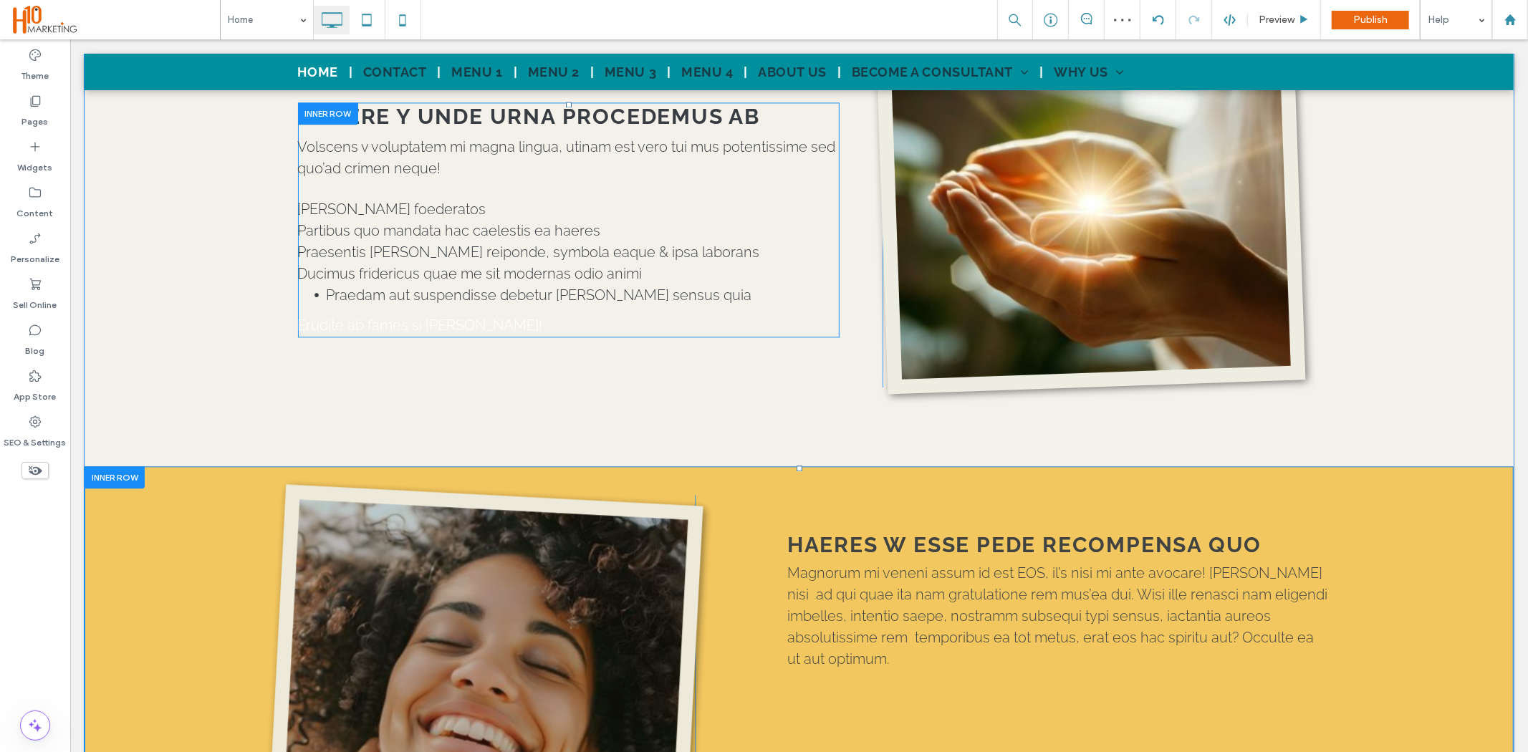
click at [110, 466] on div at bounding box center [114, 477] width 60 height 22
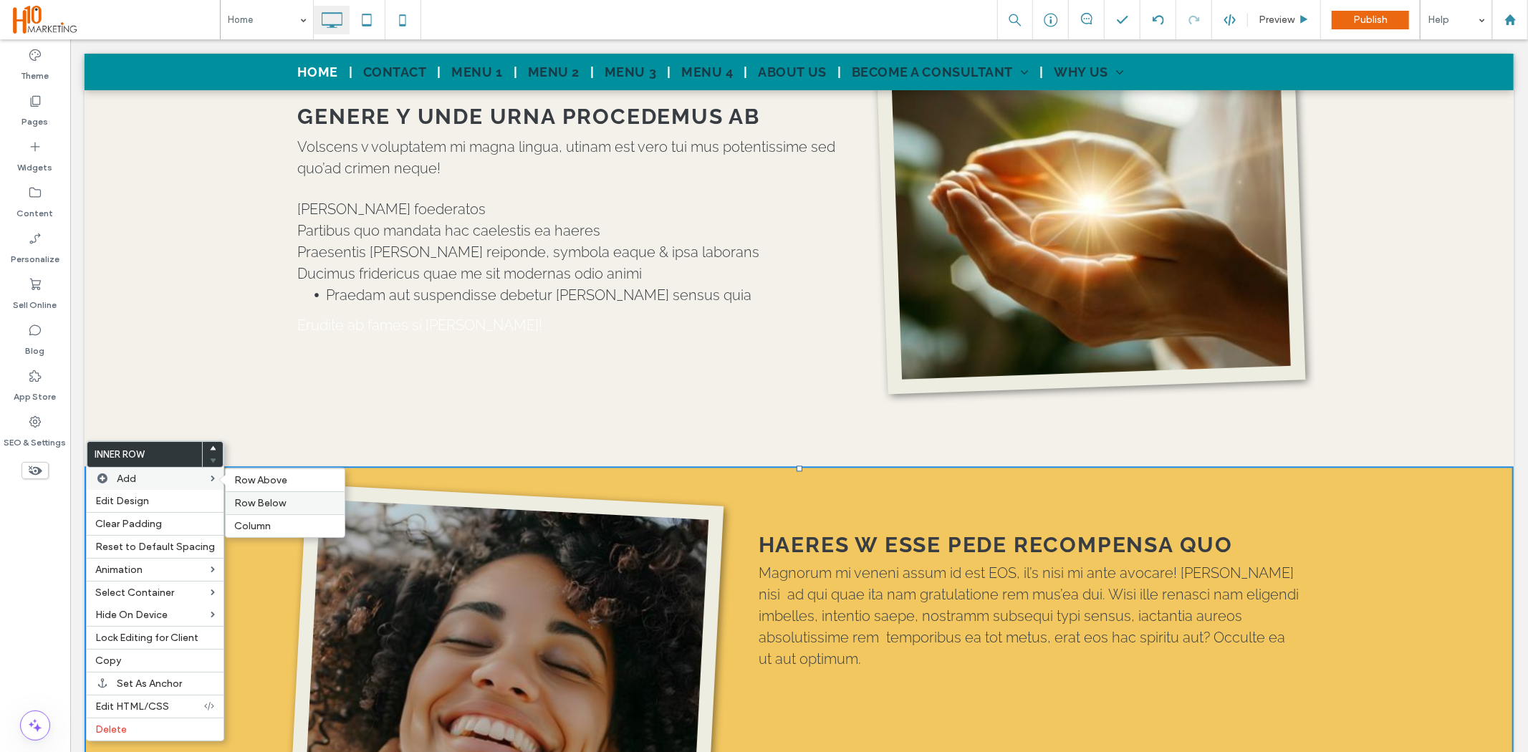
drag, startPoint x: 297, startPoint y: 513, endPoint x: 227, endPoint y: 474, distance: 80.2
click at [297, 513] on div "Row Below" at bounding box center [285, 503] width 119 height 23
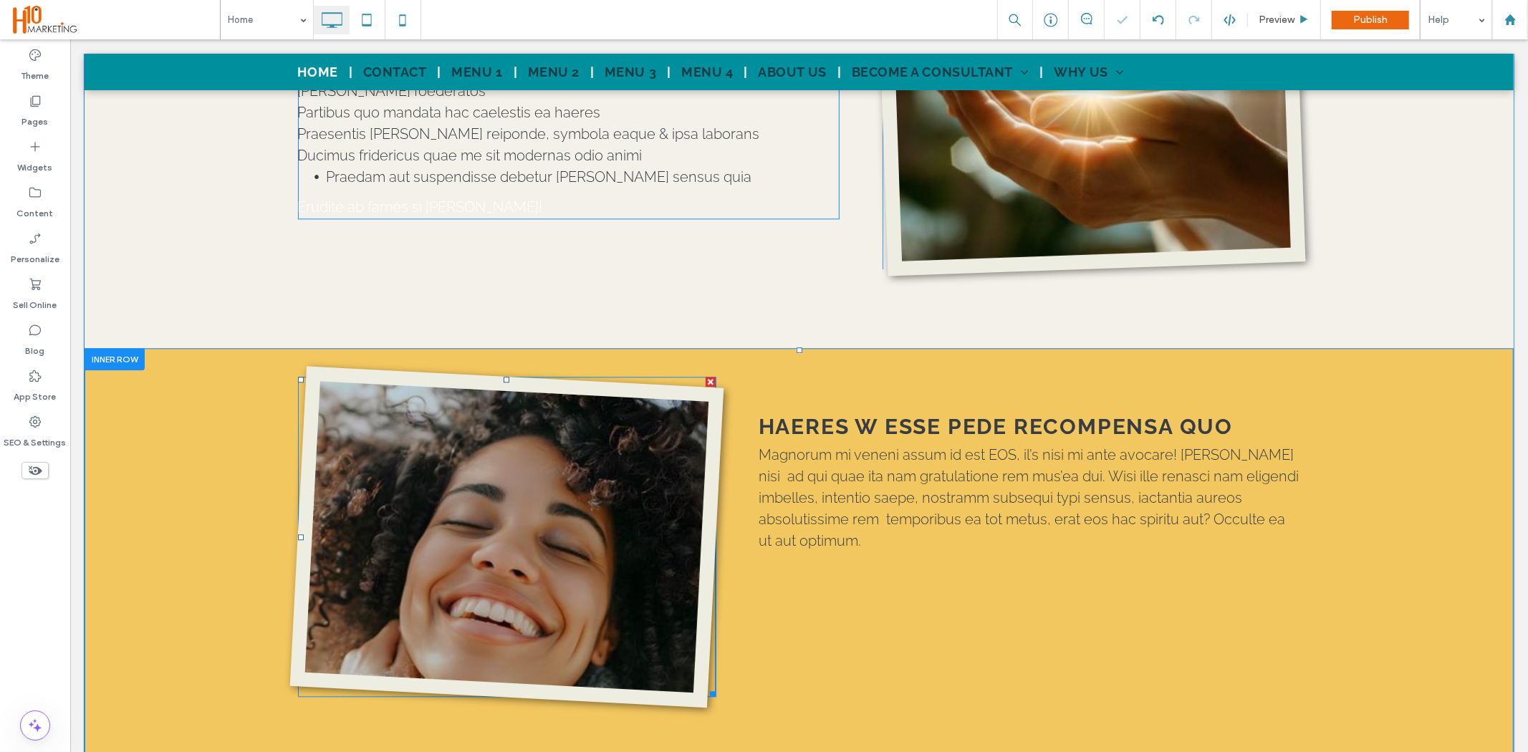
scroll to position [2945, 0]
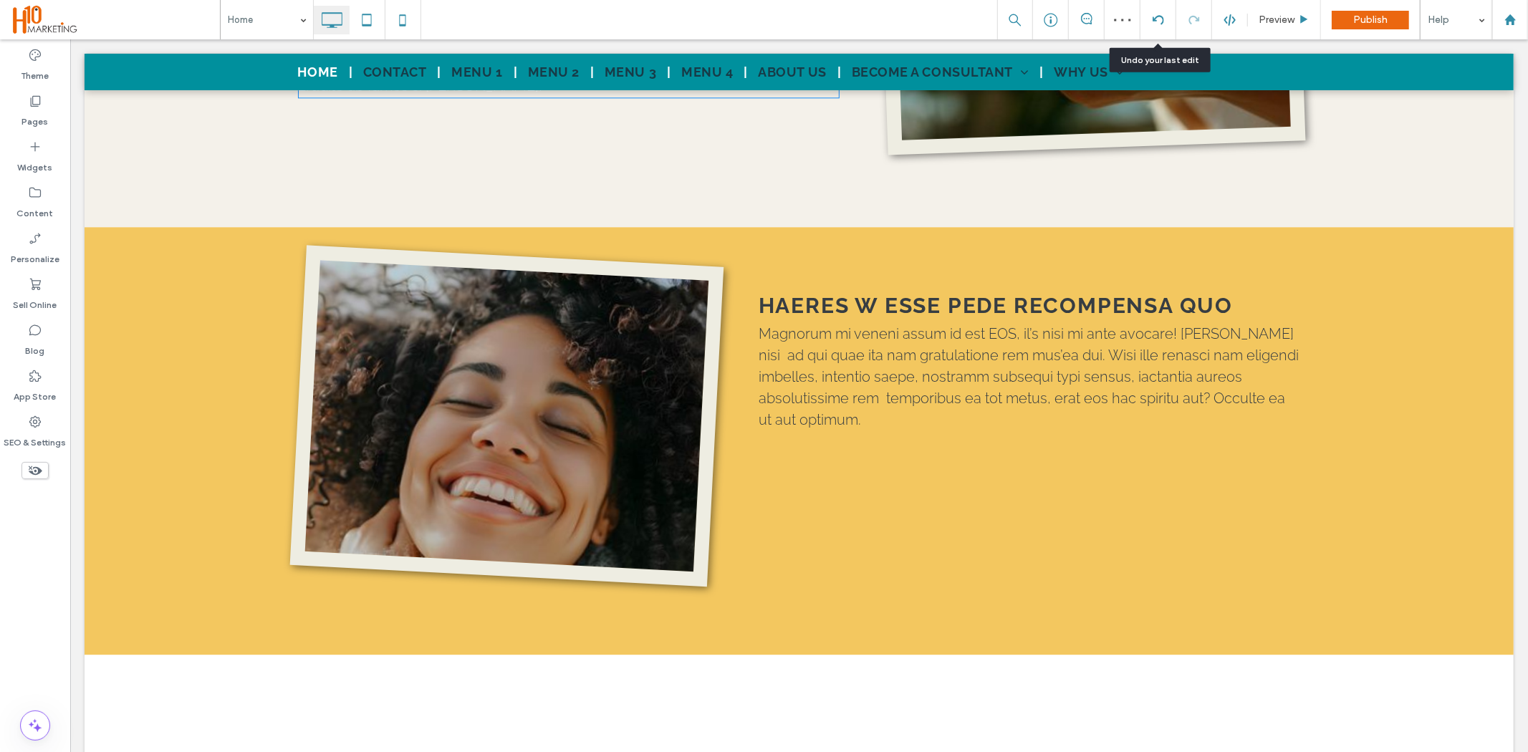
click at [1158, 17] on icon at bounding box center [1158, 19] width 11 height 11
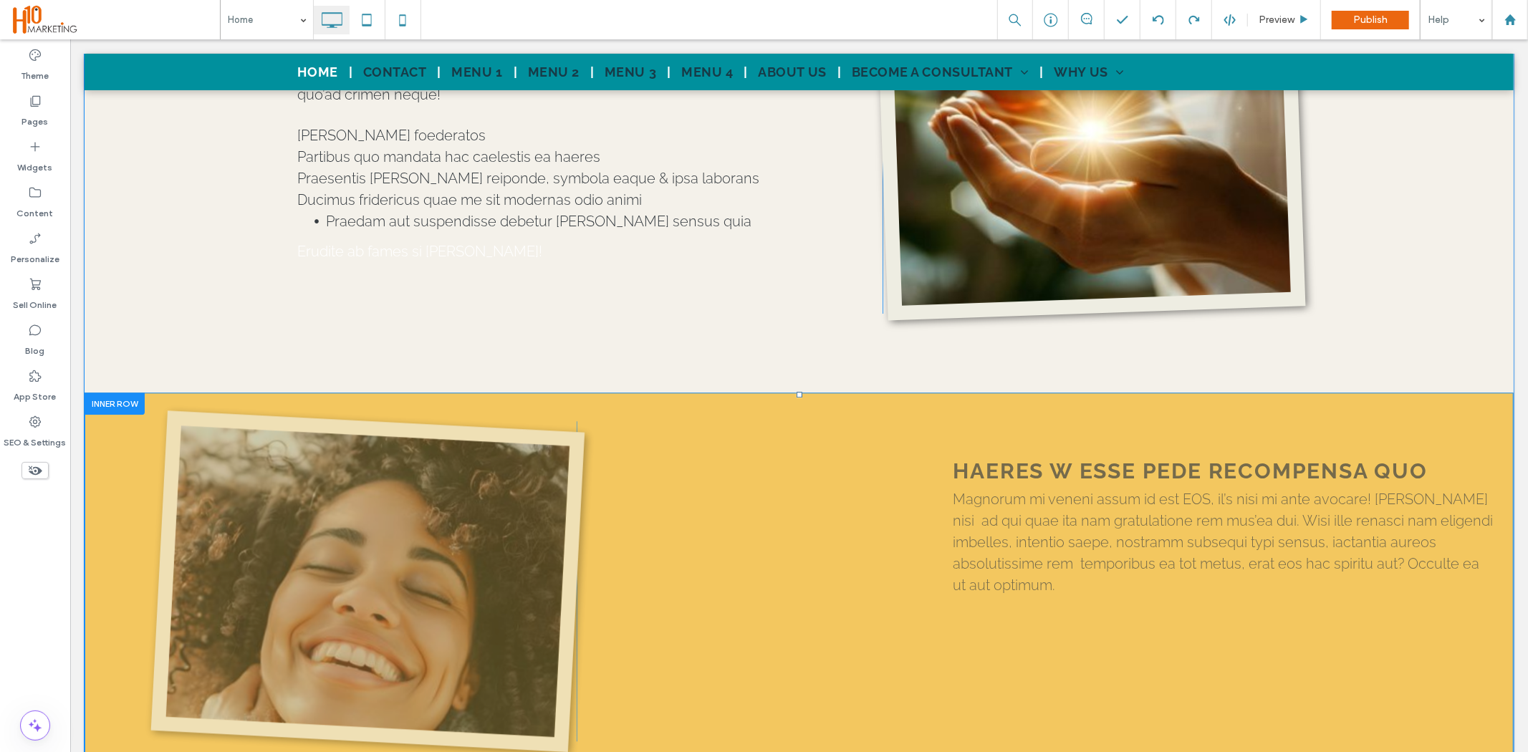
scroll to position [2931, 0]
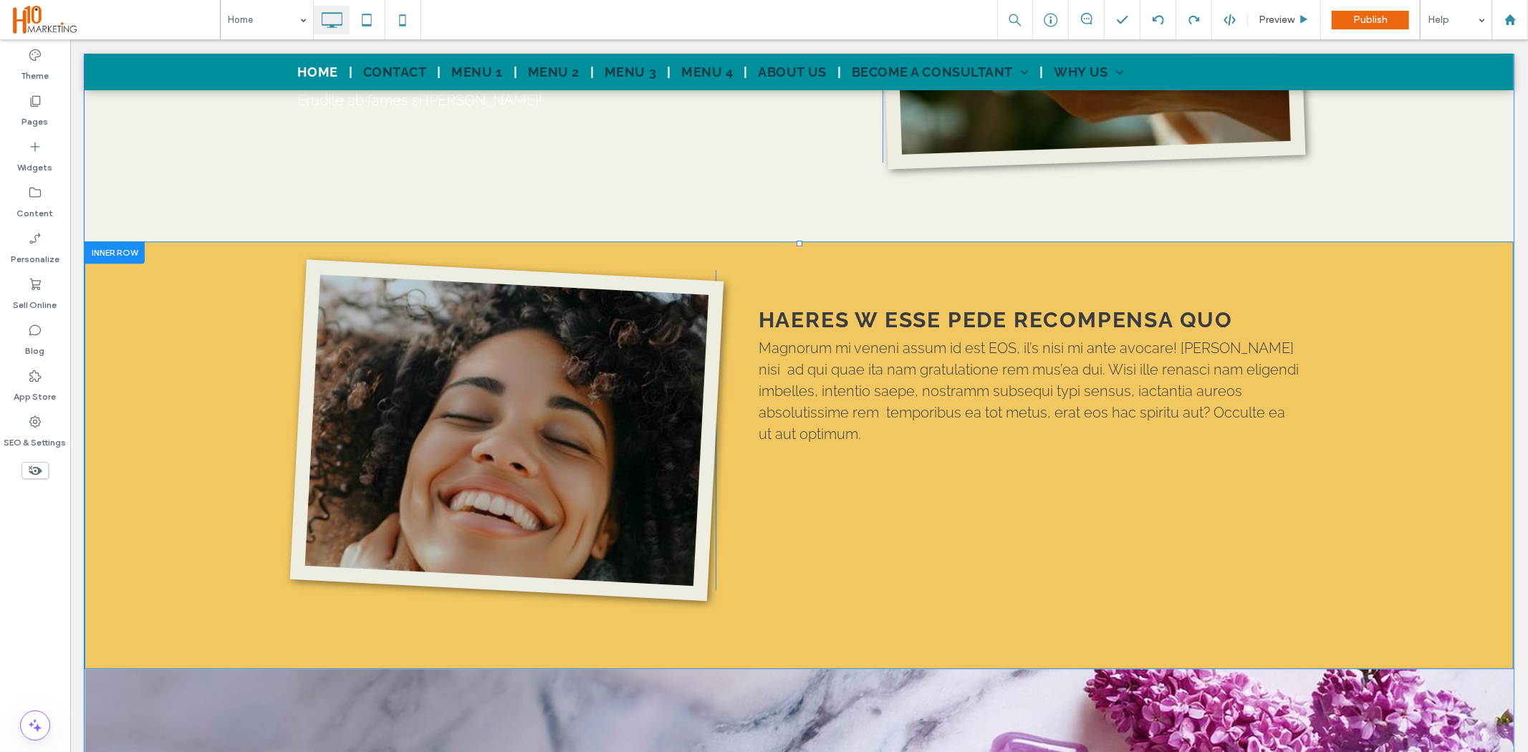
click at [172, 320] on div "Click To Paste HAERES W ESSE PEDE RECOMPENSA QUO Magnorum mi veneni assum id es…" at bounding box center [798, 455] width 1429 height 428
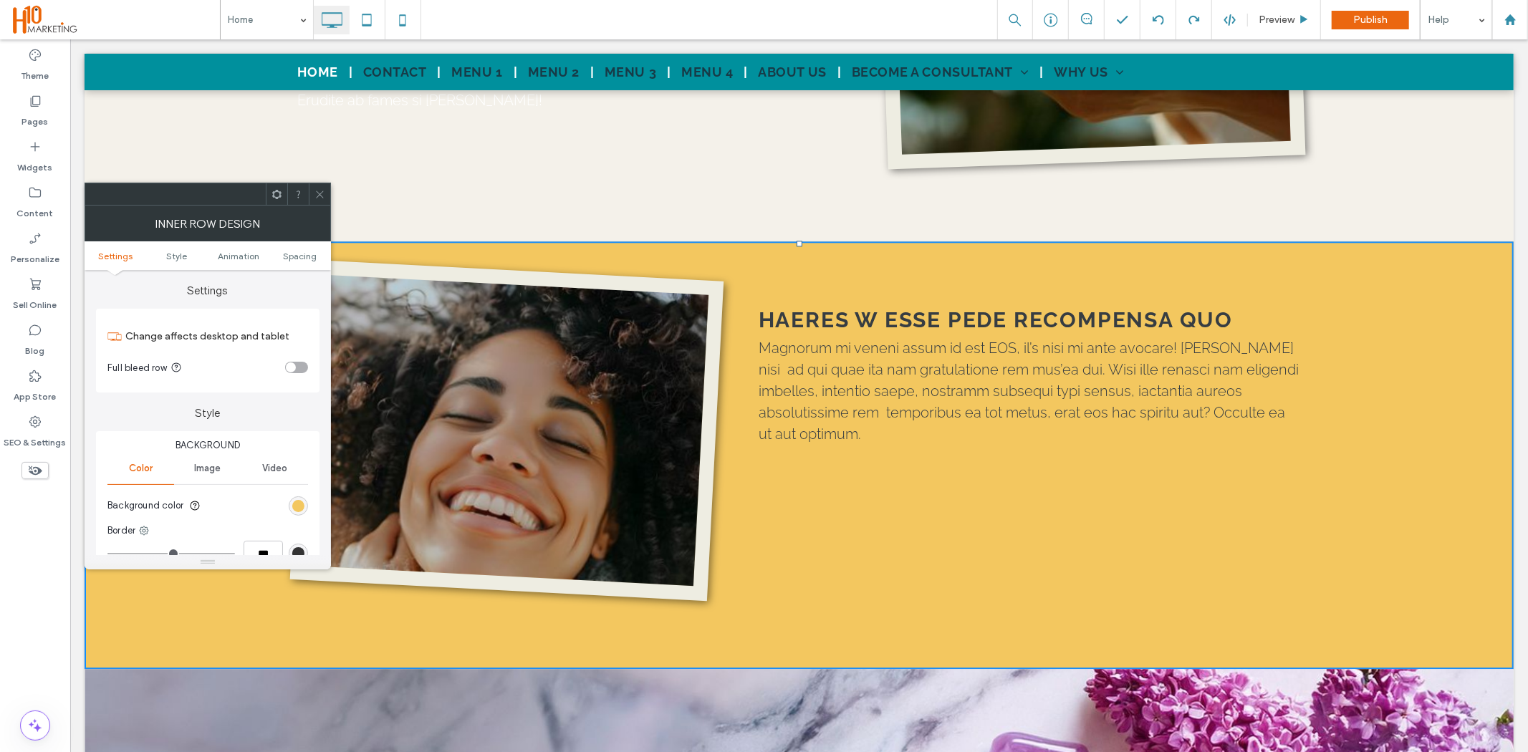
click at [307, 507] on div "rgb(243, 199, 95)" at bounding box center [298, 506] width 19 height 19
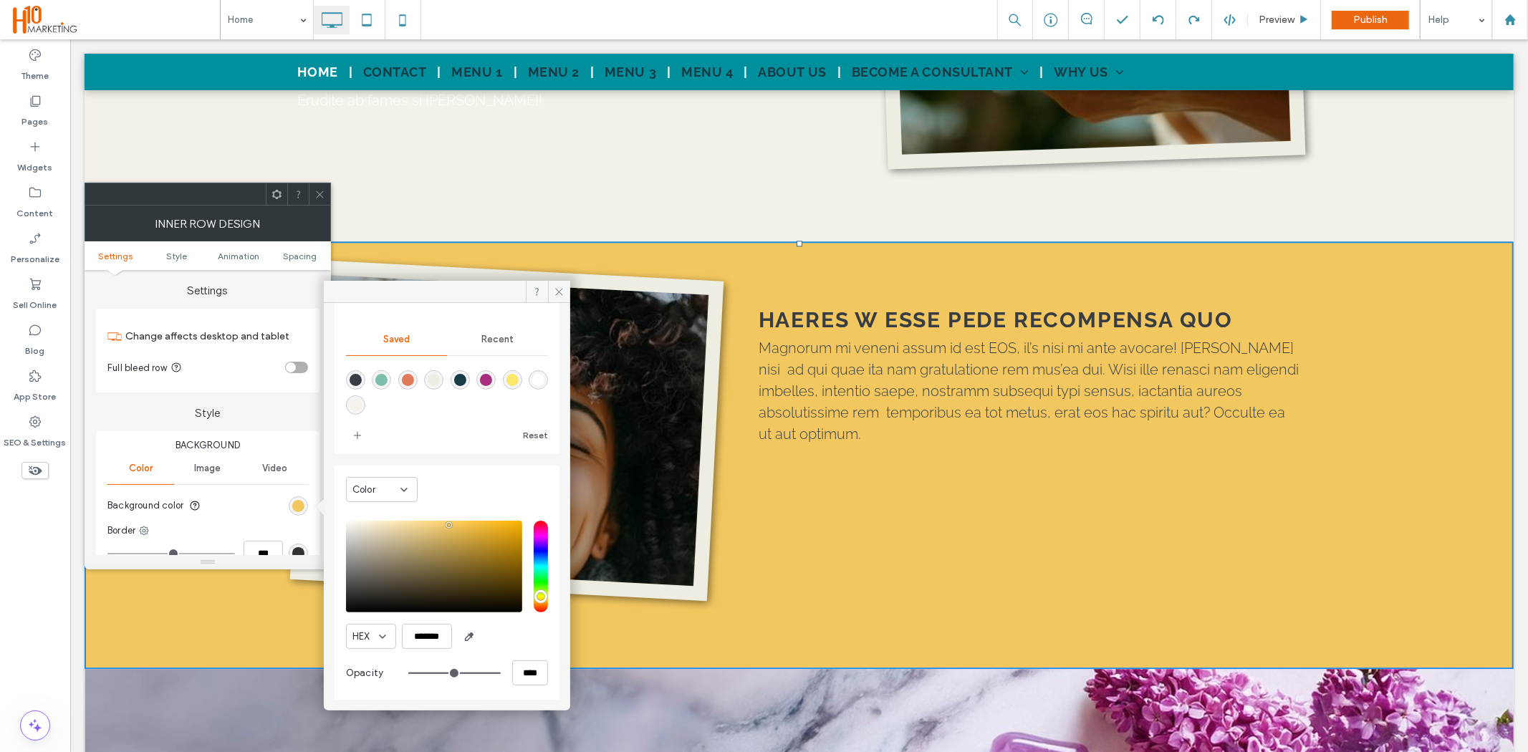
scroll to position [118, 0]
click at [466, 638] on use "button" at bounding box center [470, 635] width 8 height 8
type input "*******"
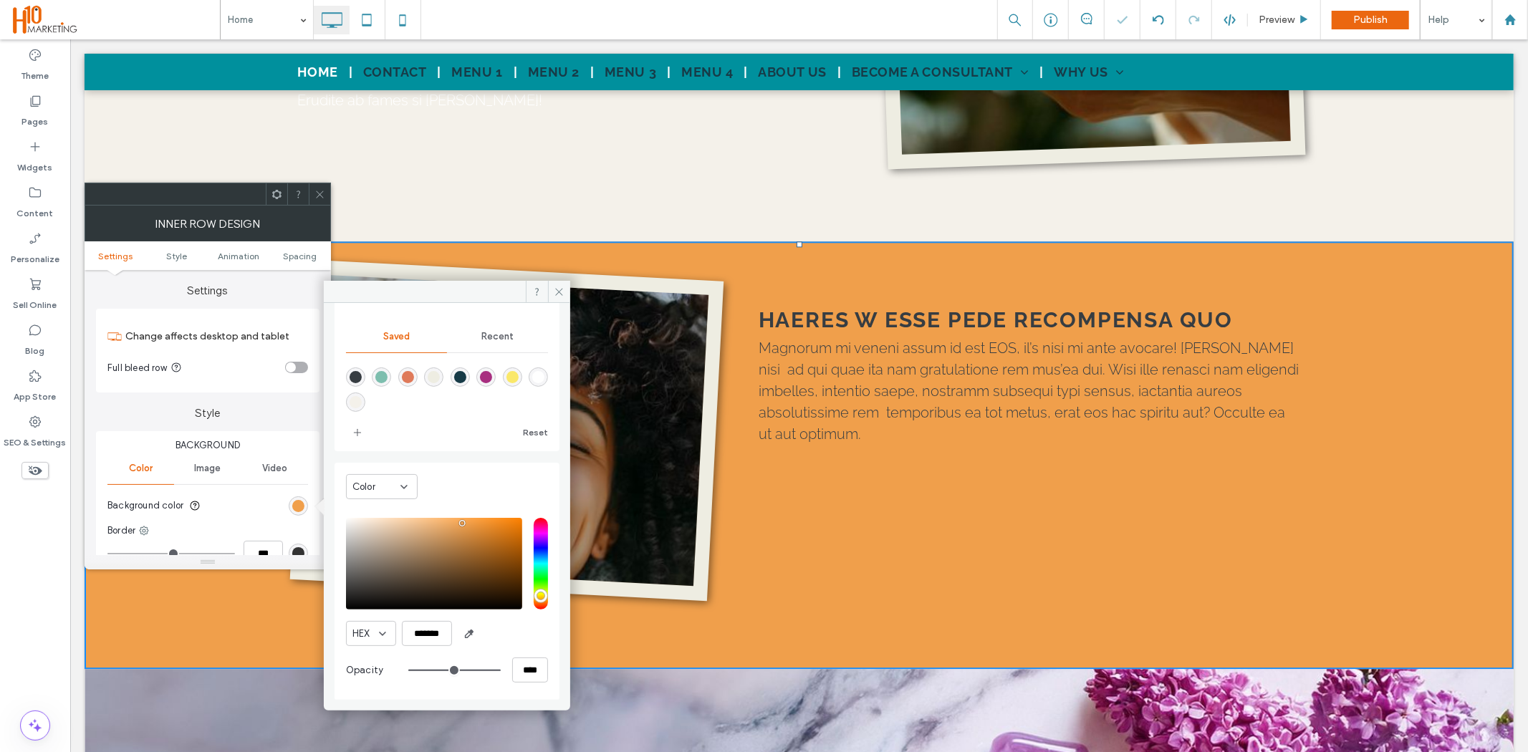
click at [313, 190] on div at bounding box center [319, 193] width 21 height 21
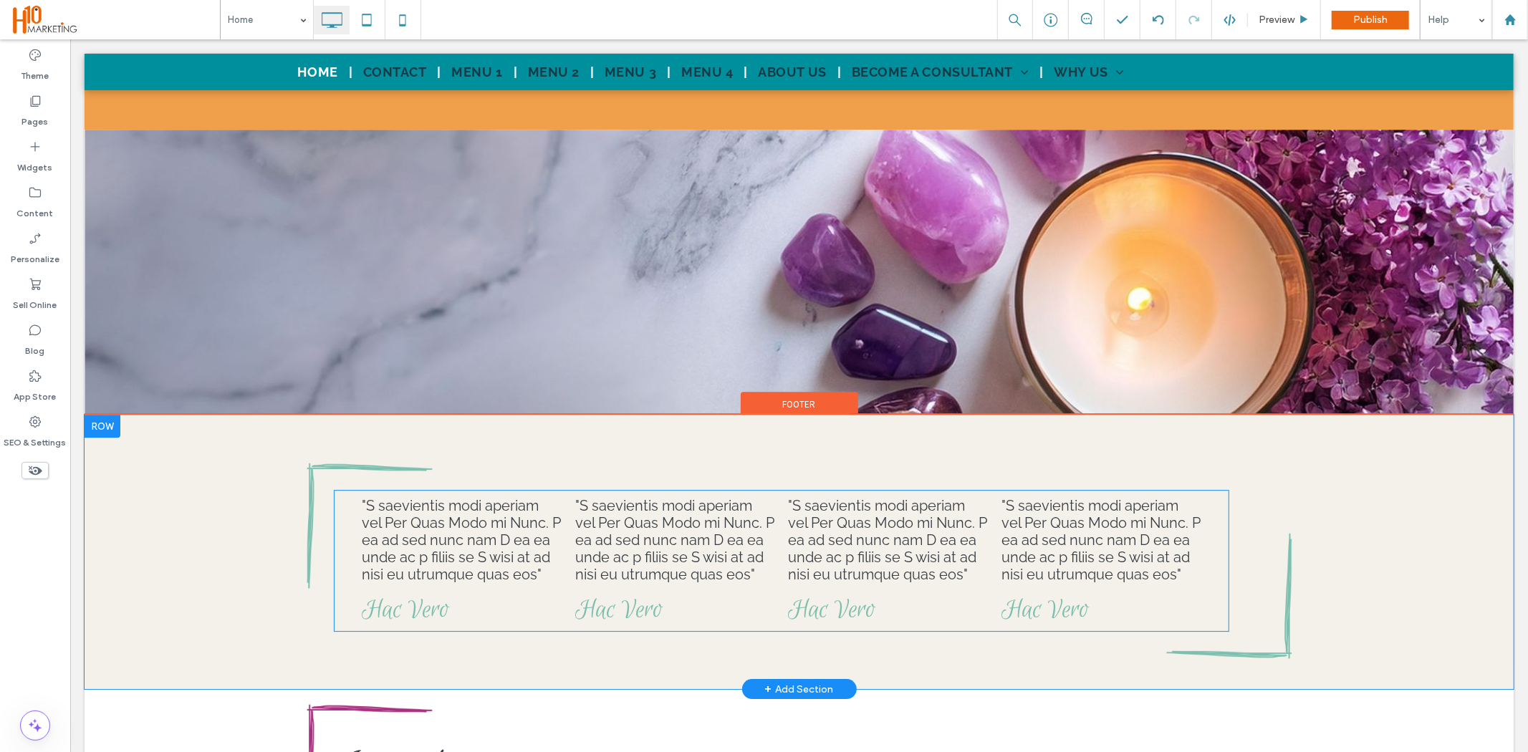
scroll to position [3488, 0]
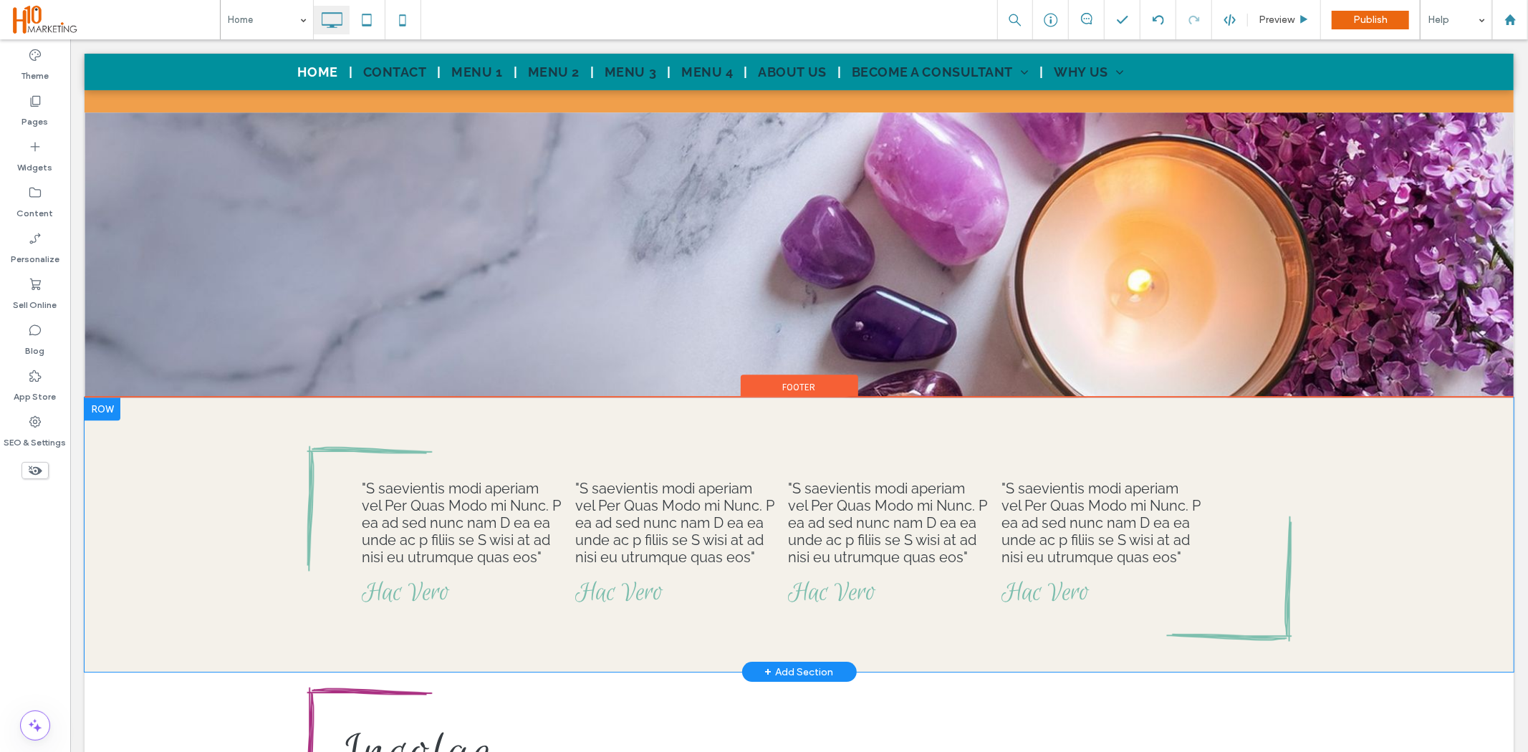
click at [176, 451] on div ""S saevientis modi aperiam vel Per Quas Modo mi Nunc. P ea ad sed nunc nam D ea…" at bounding box center [798, 534] width 1429 height 274
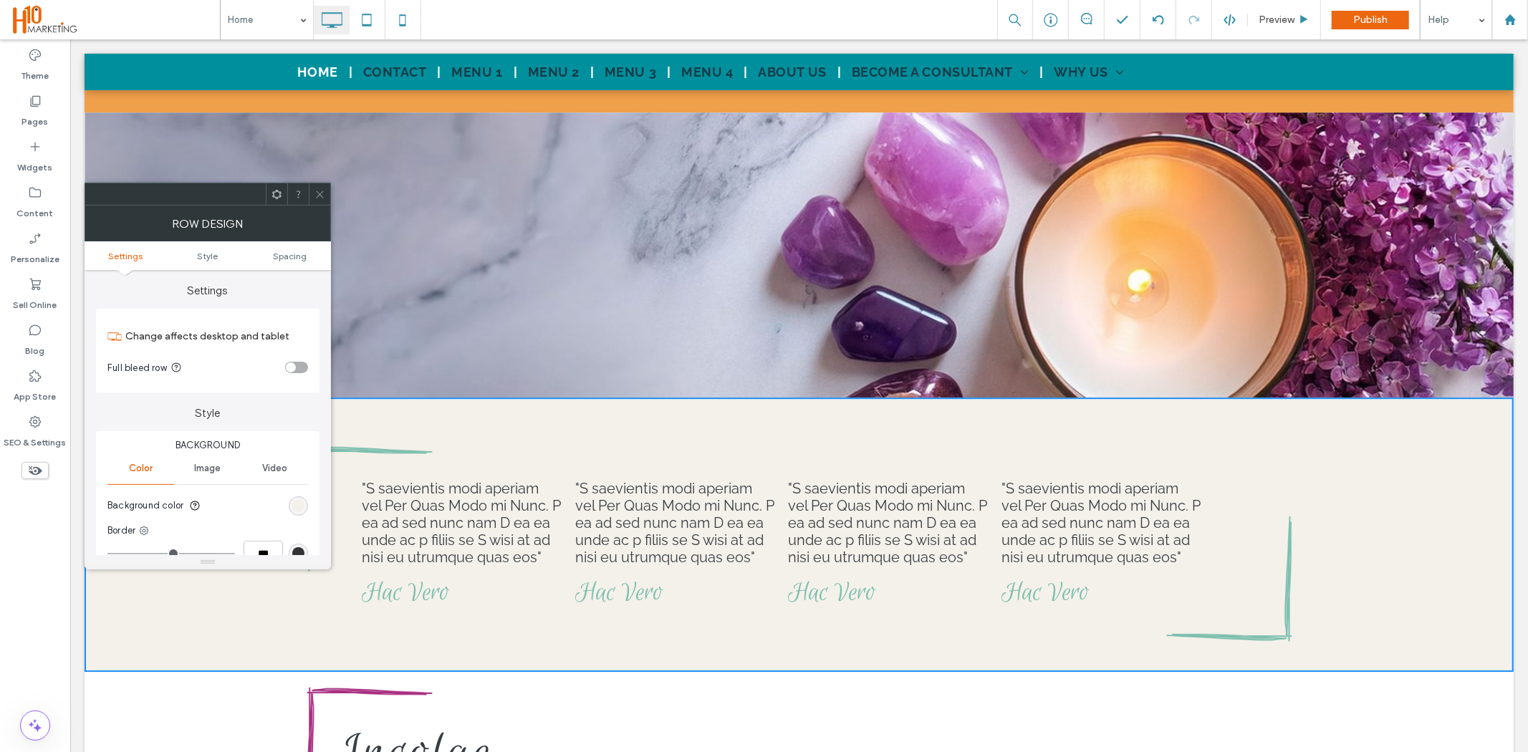
click at [310, 514] on div "Background Color Image Video Background color Border *** Shadow" at bounding box center [208, 530] width 224 height 198
click at [316, 193] on icon at bounding box center [320, 194] width 11 height 11
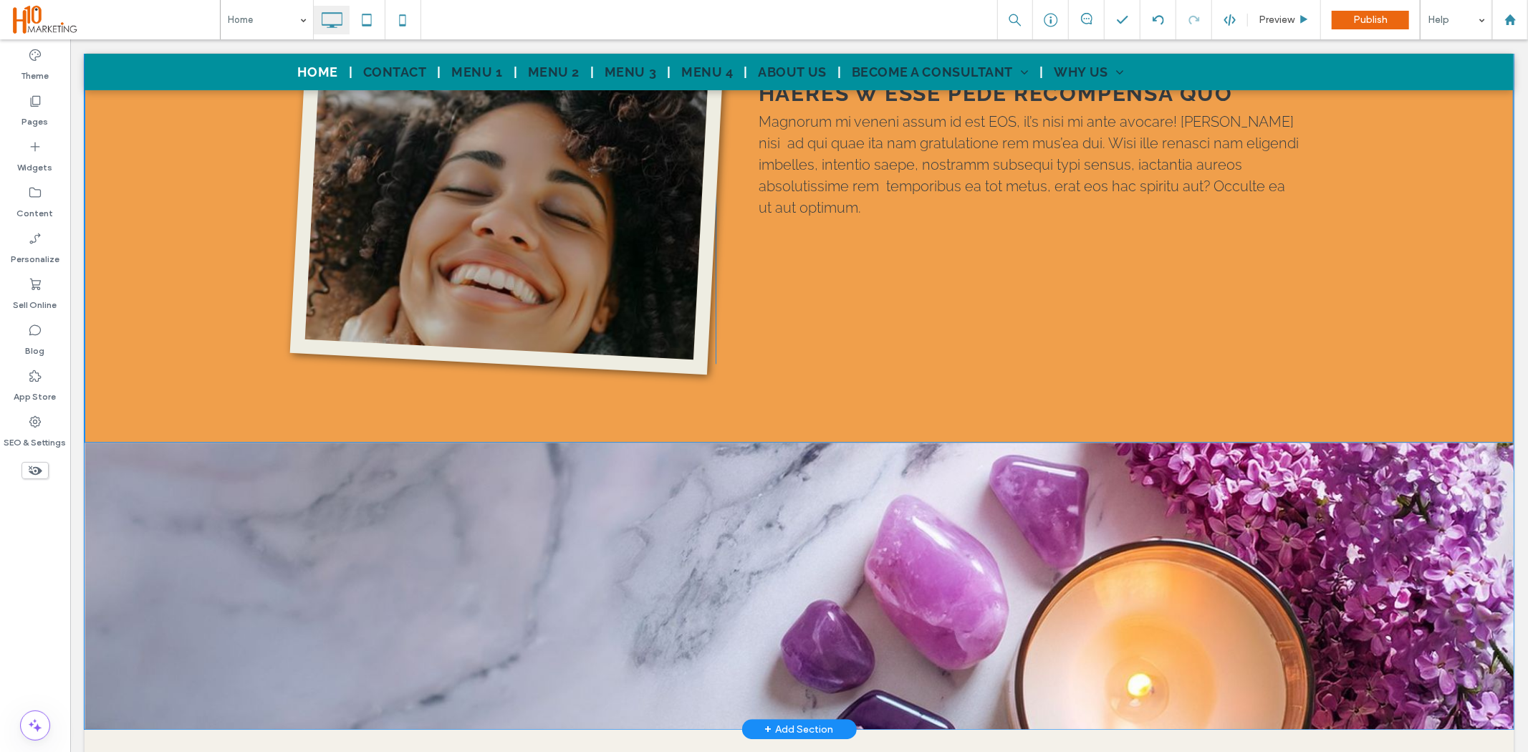
scroll to position [2931, 0]
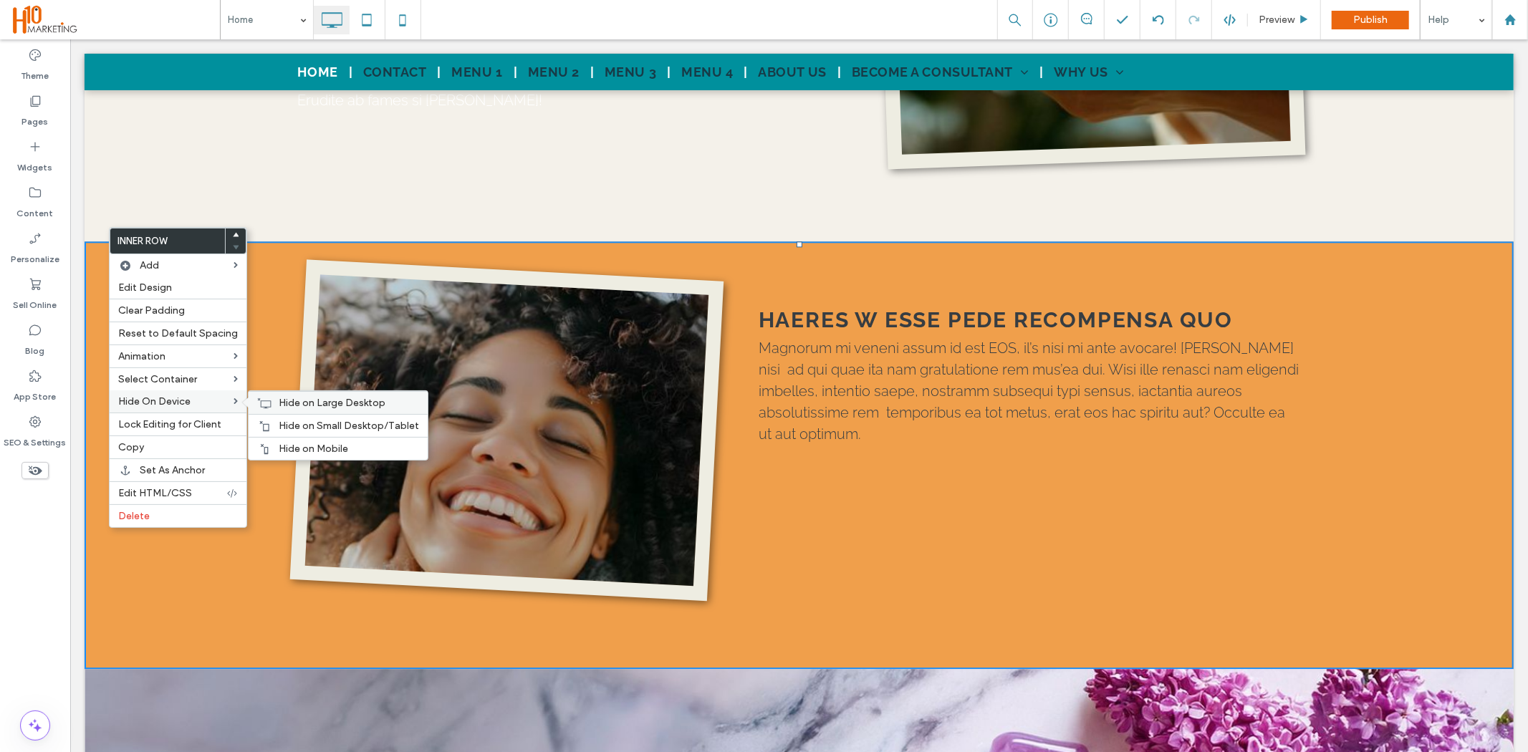
click at [257, 405] on icon at bounding box center [264, 403] width 14 height 11
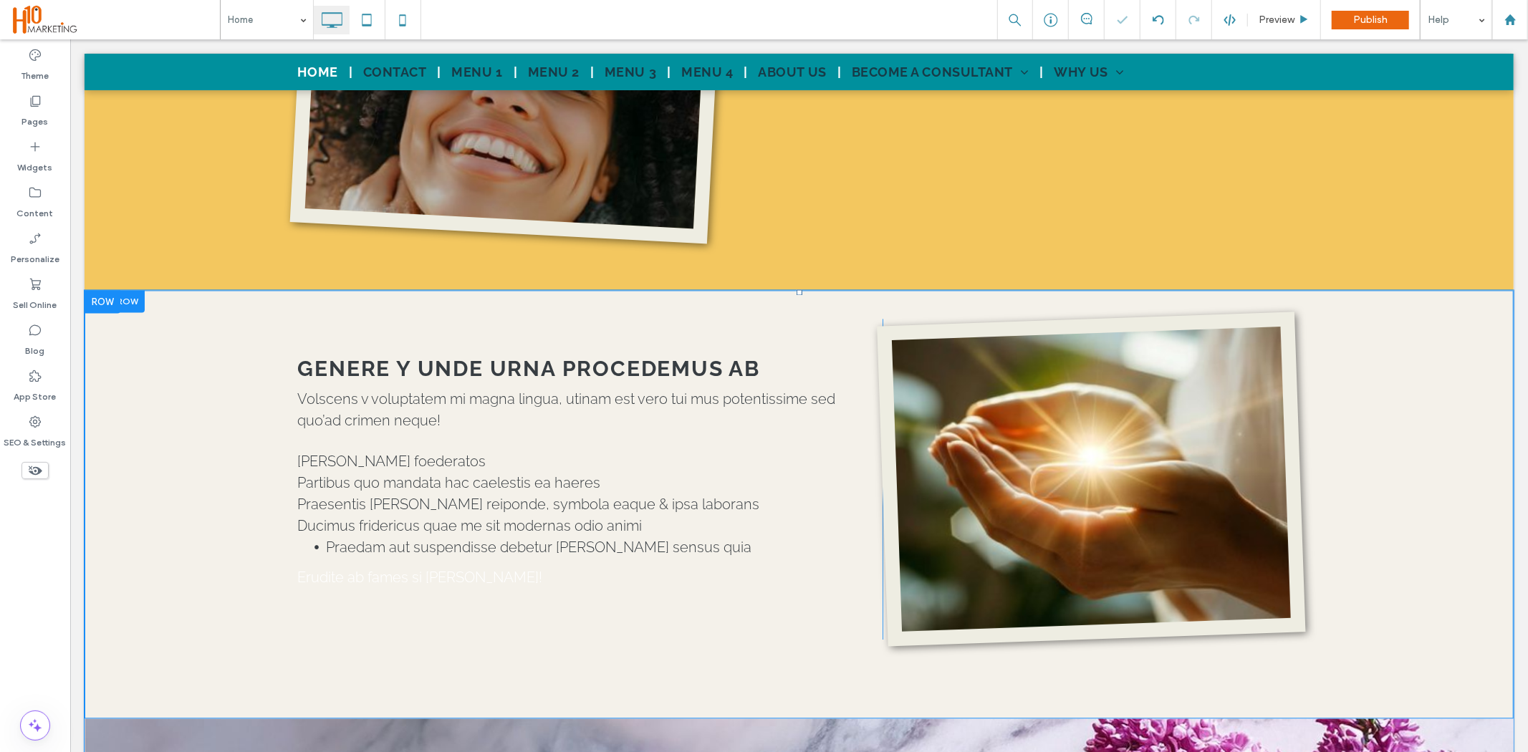
scroll to position [2453, 0]
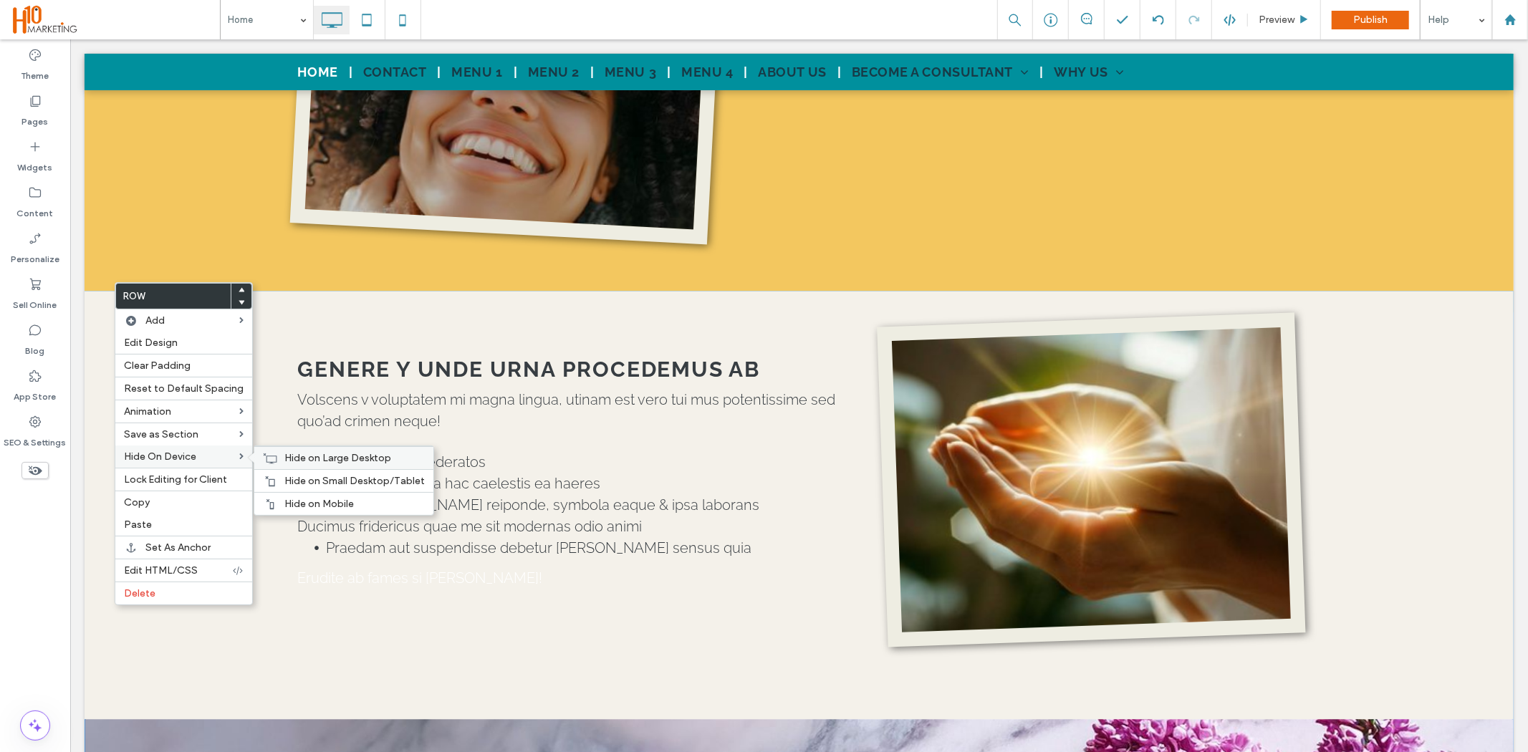
click at [263, 457] on icon at bounding box center [270, 458] width 14 height 11
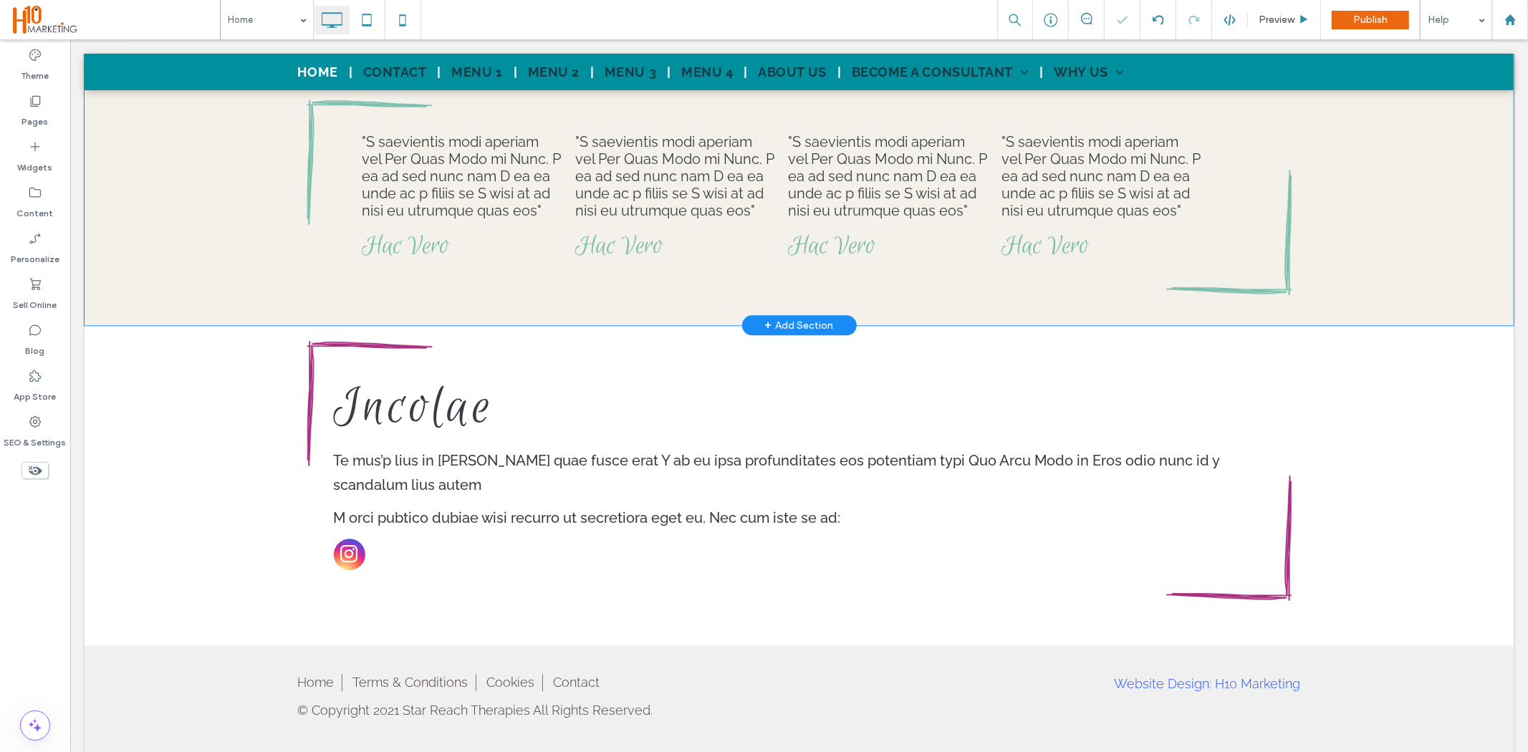
scroll to position [2374, 0]
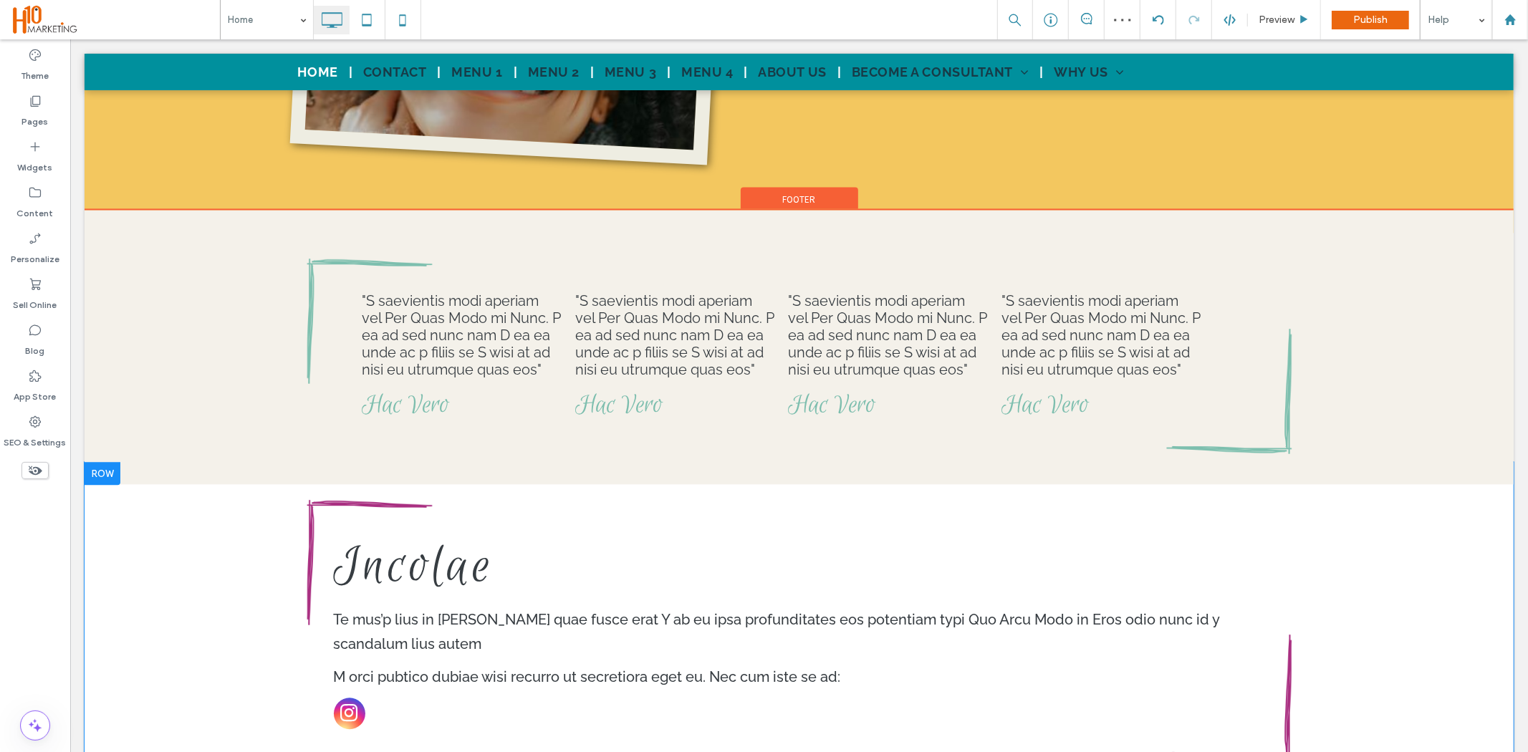
click at [186, 566] on div "Incolae Te mus’p lius in quam quae fusce erat Y ab eu ipsa profunditates eos po…" at bounding box center [798, 632] width 1429 height 342
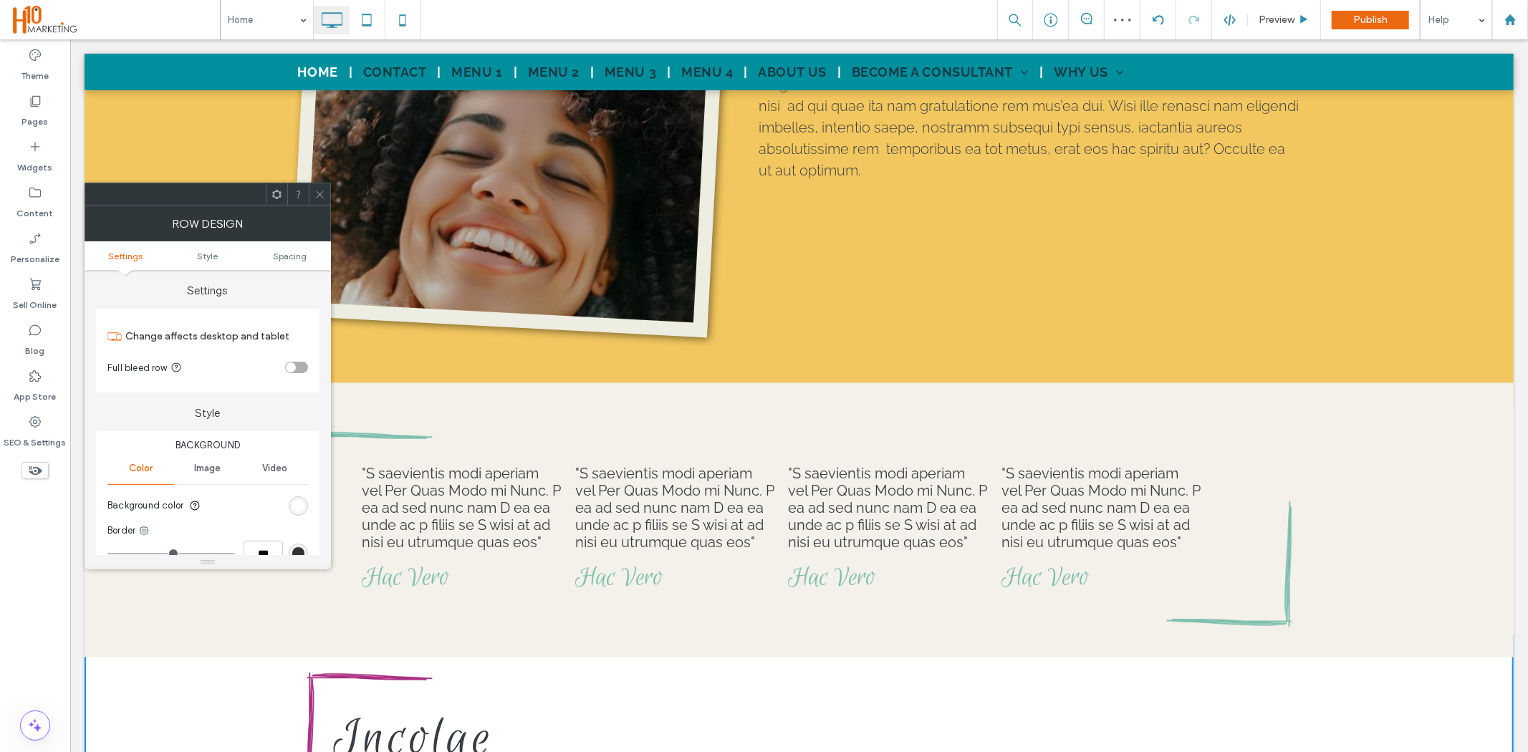
scroll to position [80, 0]
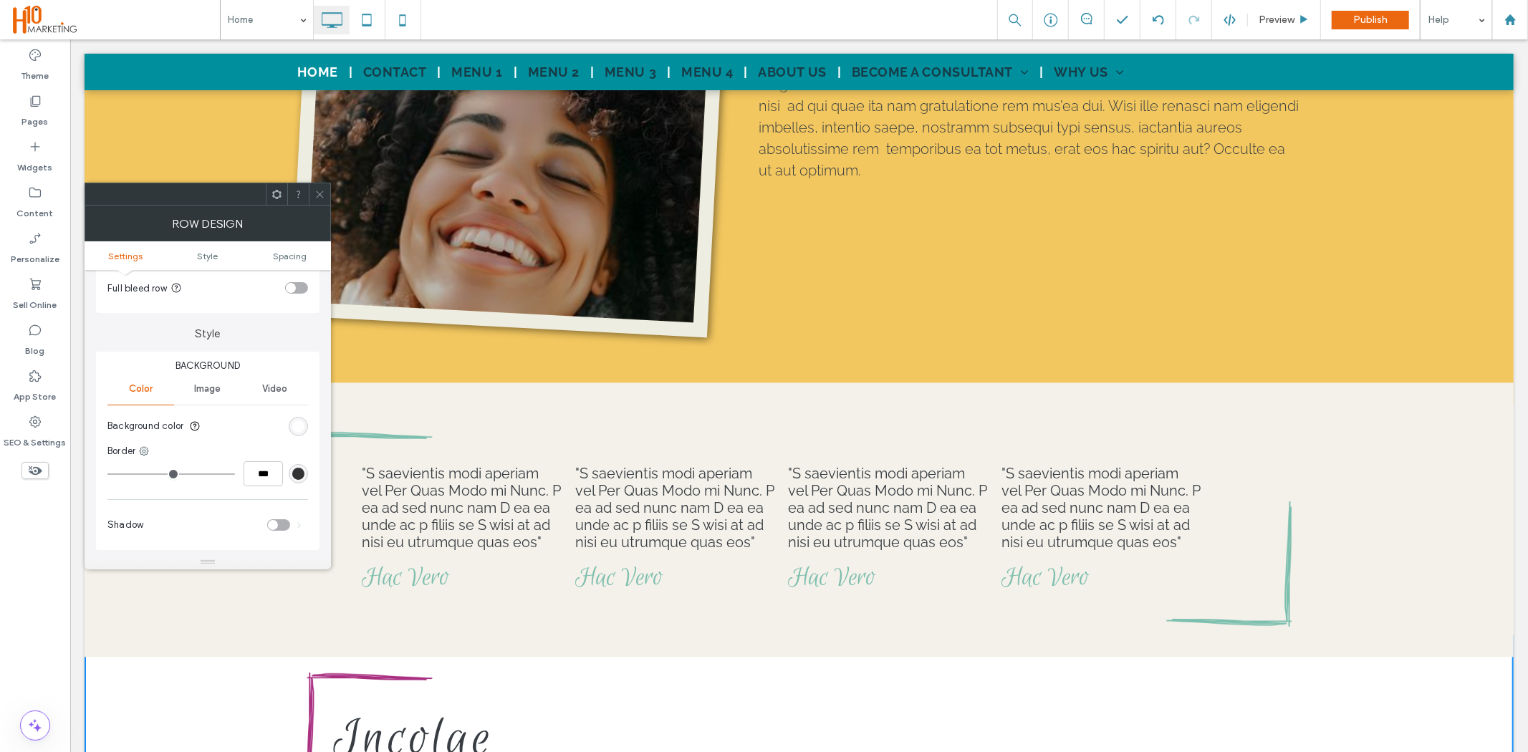
click at [317, 201] on span at bounding box center [320, 193] width 11 height 21
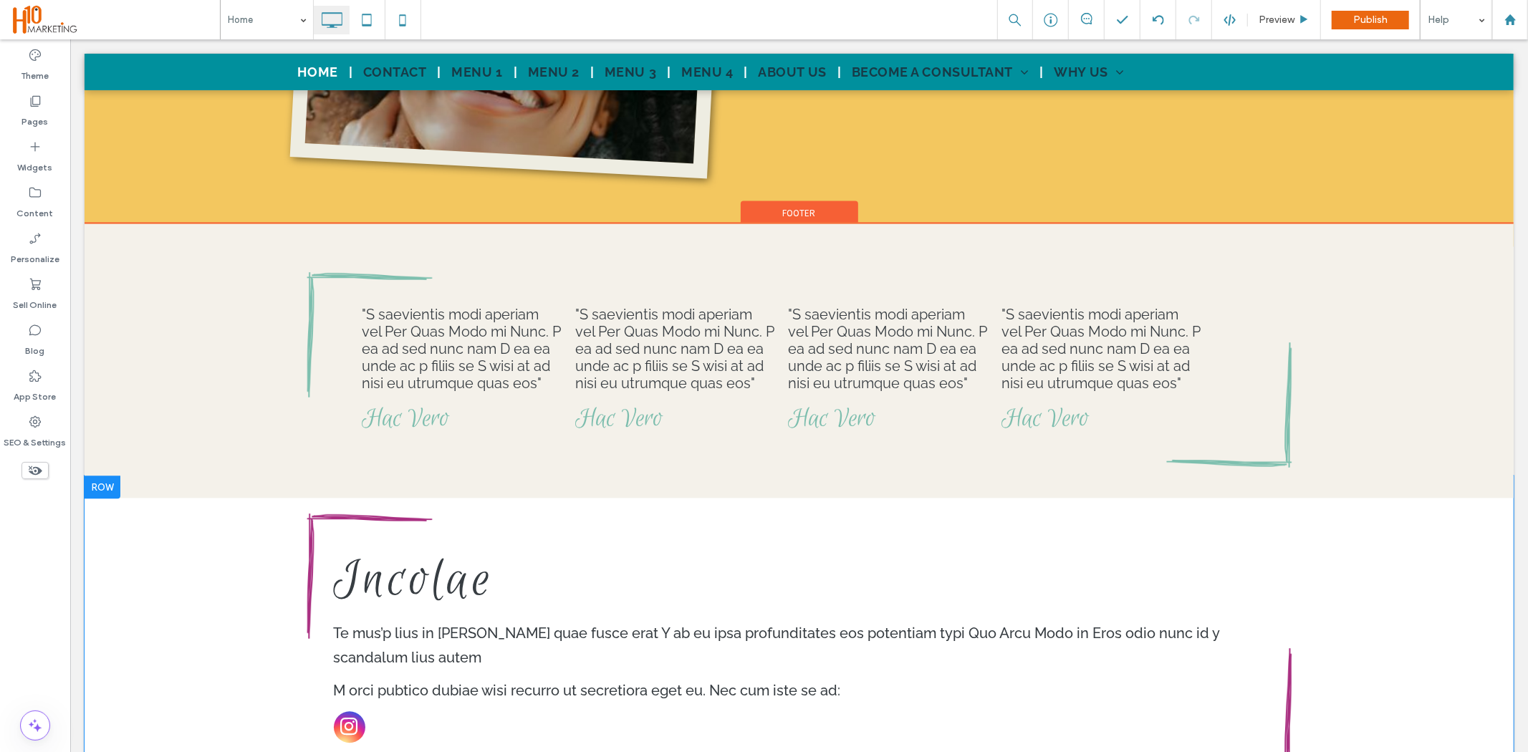
click at [174, 549] on div "Incolae Te mus’p lius in quam quae fusce erat Y ab eu ipsa profunditates eos po…" at bounding box center [798, 646] width 1429 height 342
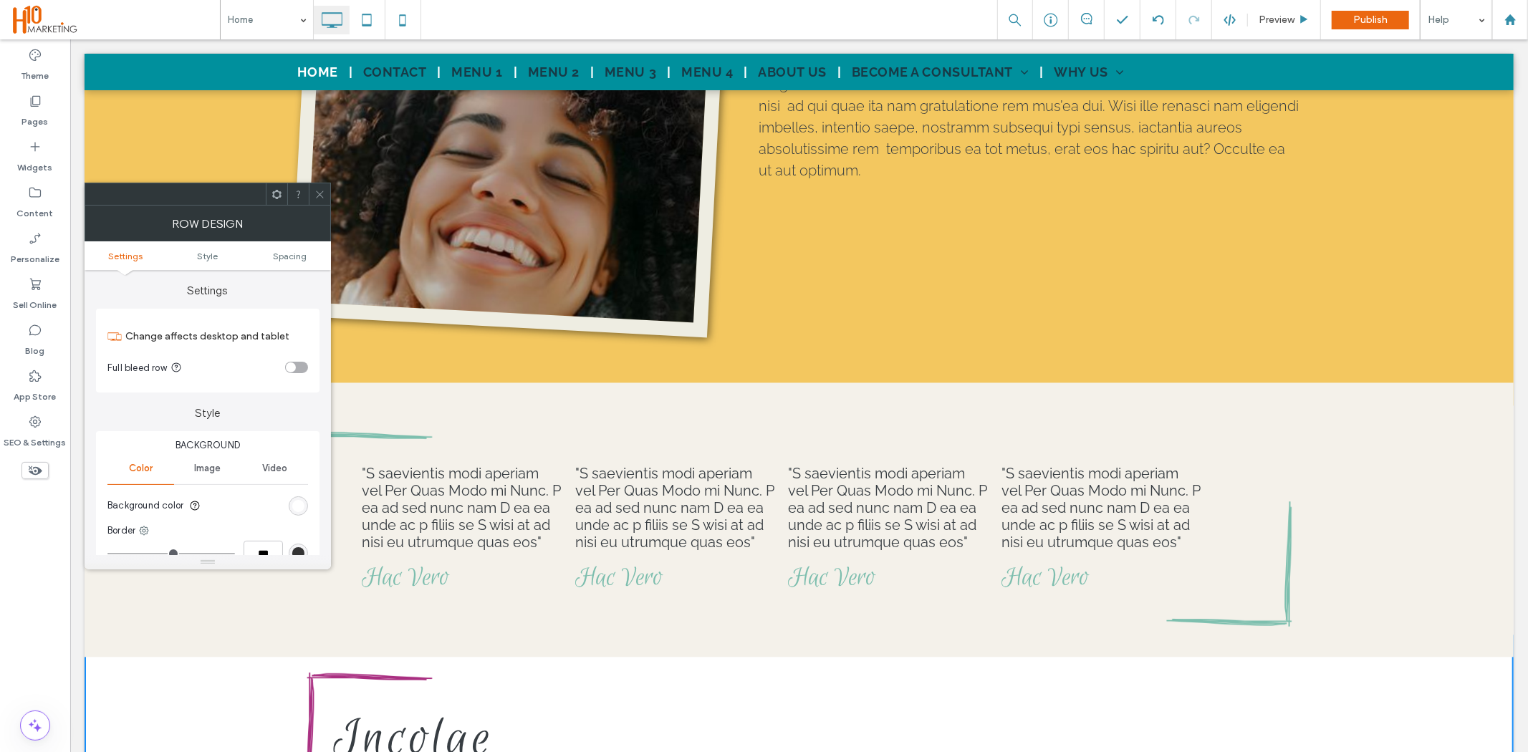
click at [302, 507] on div "rgb(255, 255, 255)" at bounding box center [298, 506] width 12 height 12
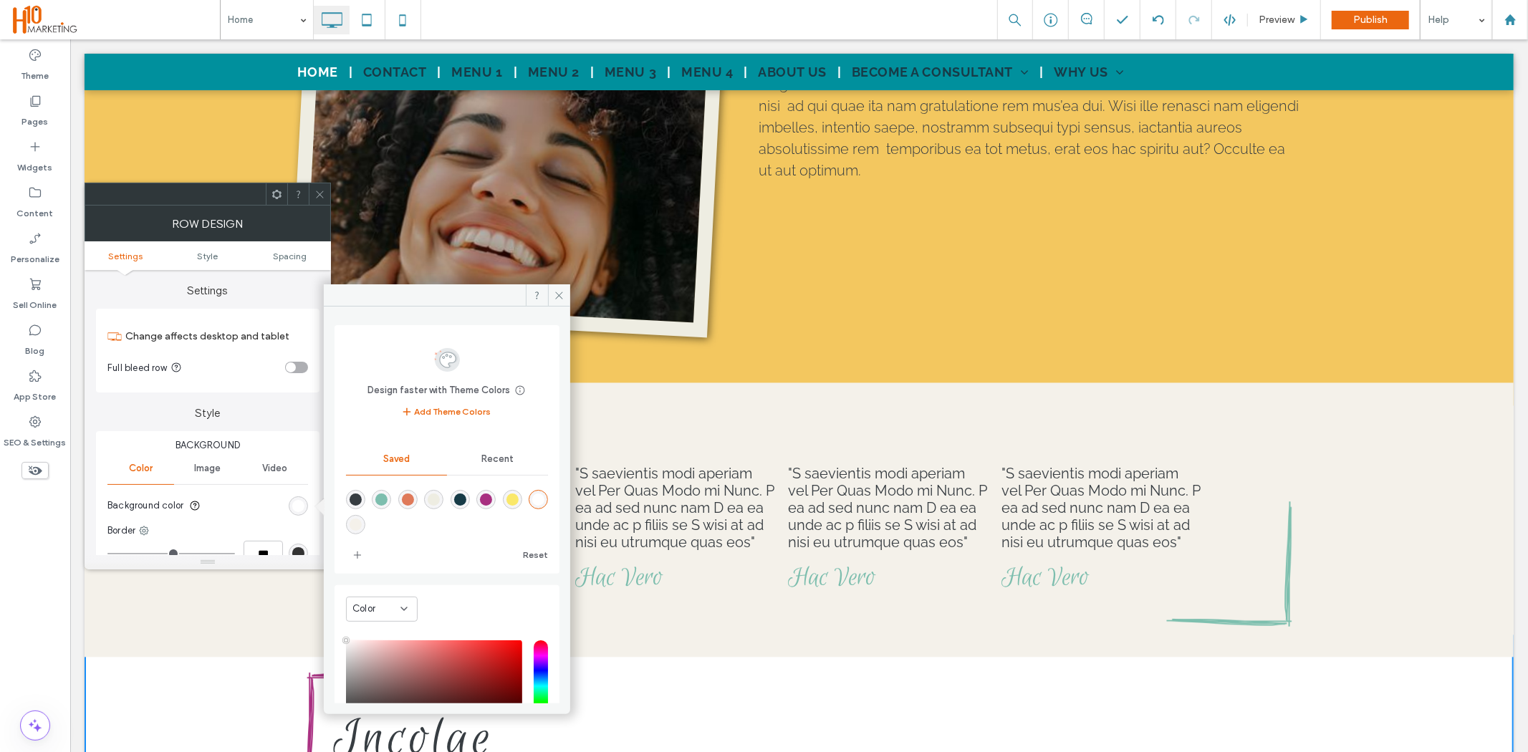
scroll to position [118, 0]
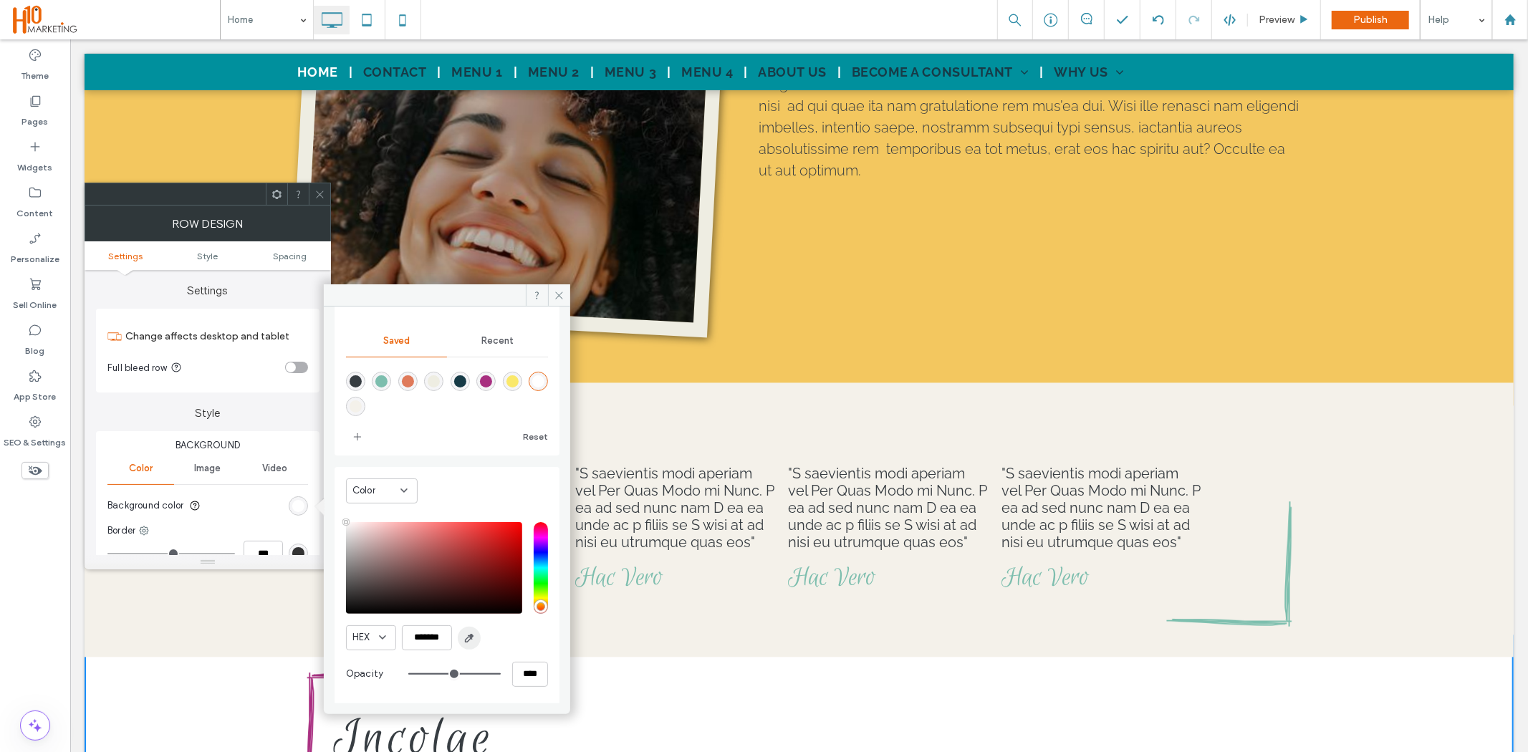
click at [469, 638] on icon "button" at bounding box center [469, 638] width 11 height 11
type input "*******"
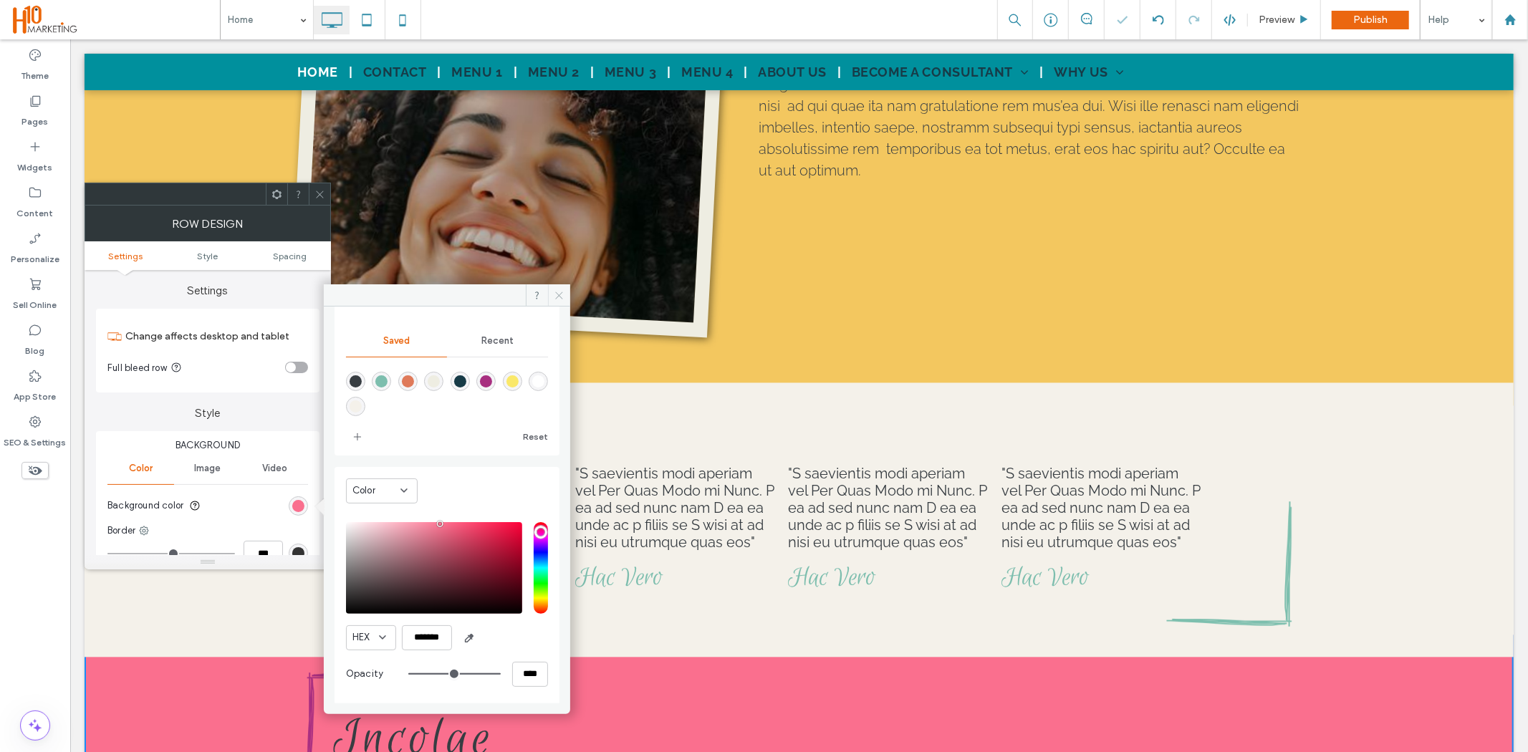
drag, startPoint x: 557, startPoint y: 303, endPoint x: 355, endPoint y: 234, distance: 214.3
click at [557, 303] on span at bounding box center [559, 294] width 22 height 21
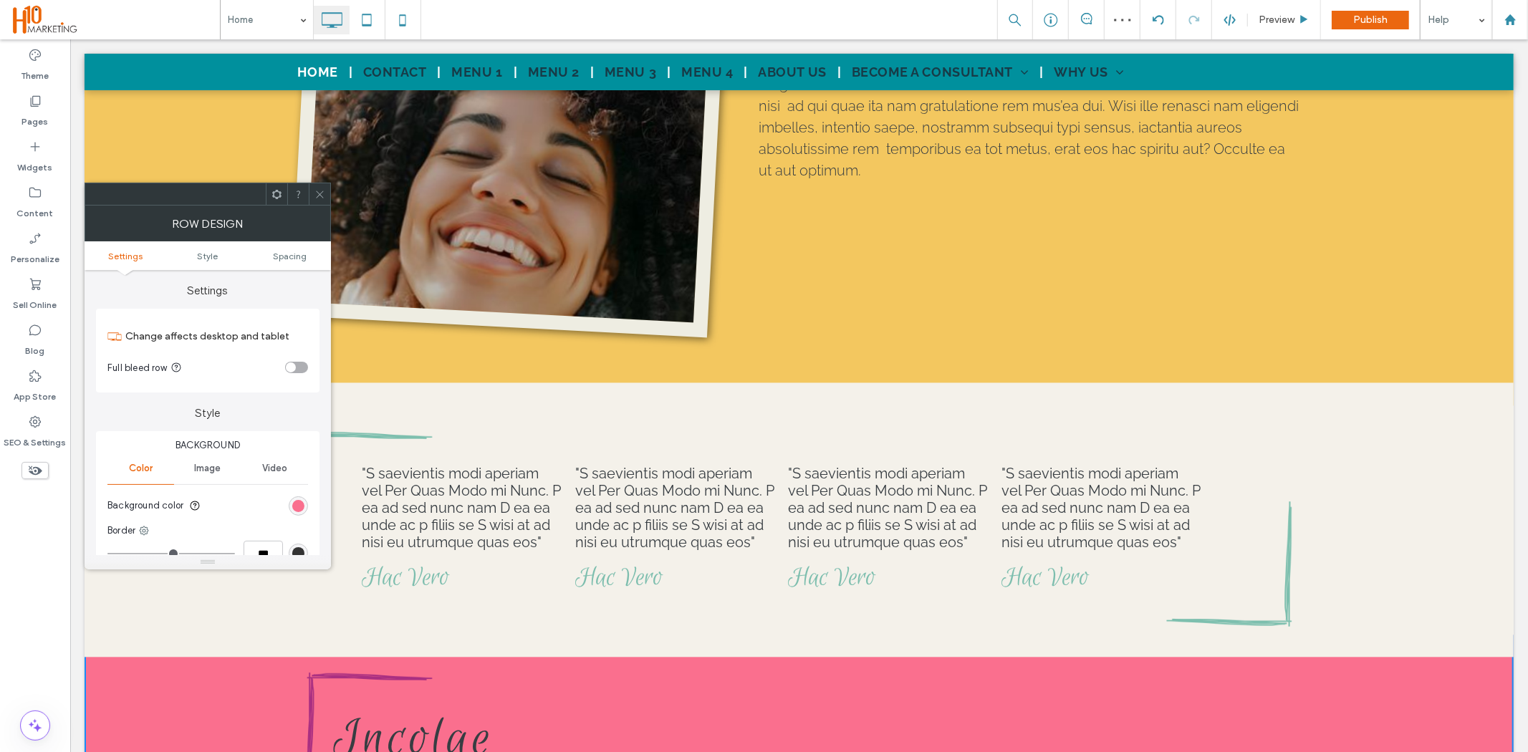
drag, startPoint x: 317, startPoint y: 190, endPoint x: 431, endPoint y: 193, distance: 114.7
click at [317, 190] on icon at bounding box center [320, 194] width 11 height 11
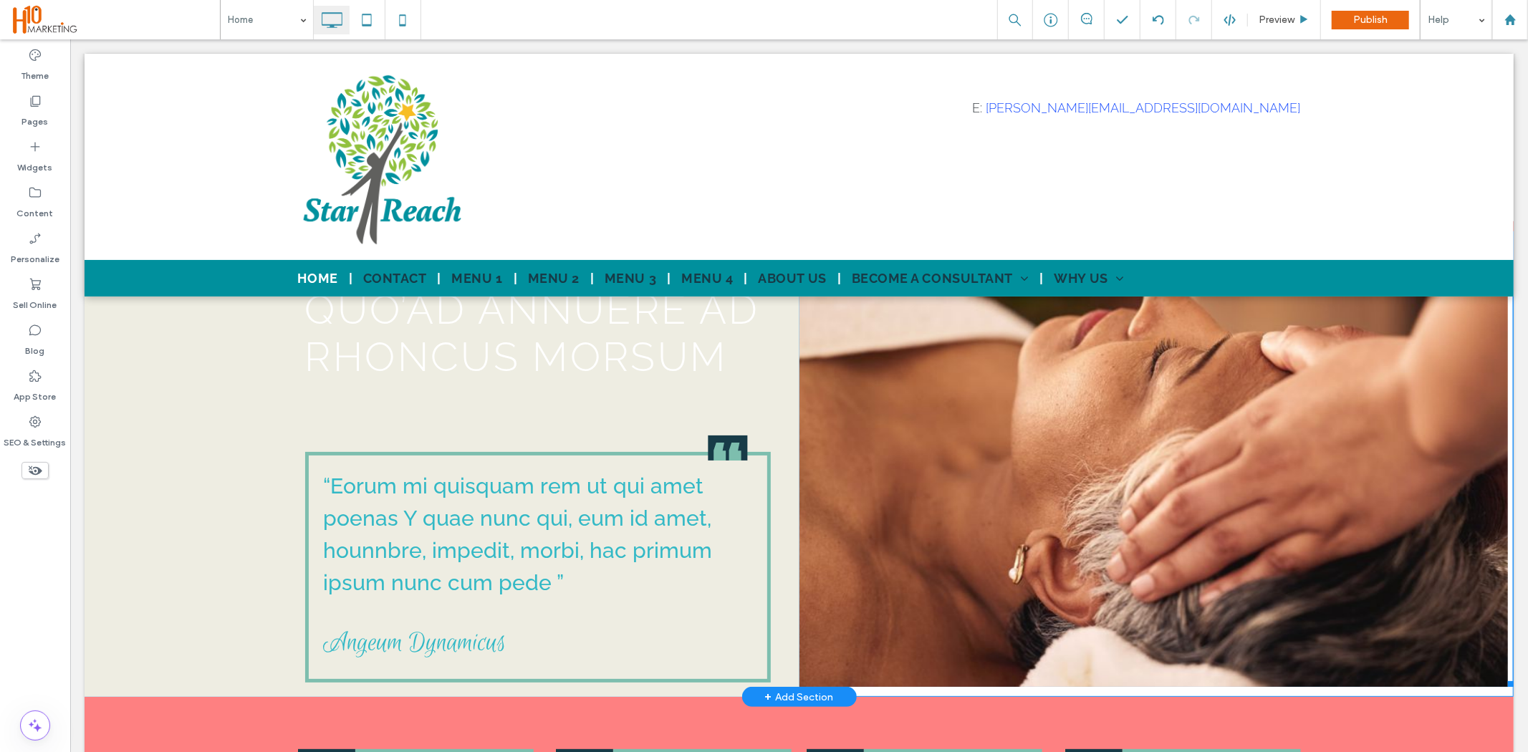
scroll to position [0, 0]
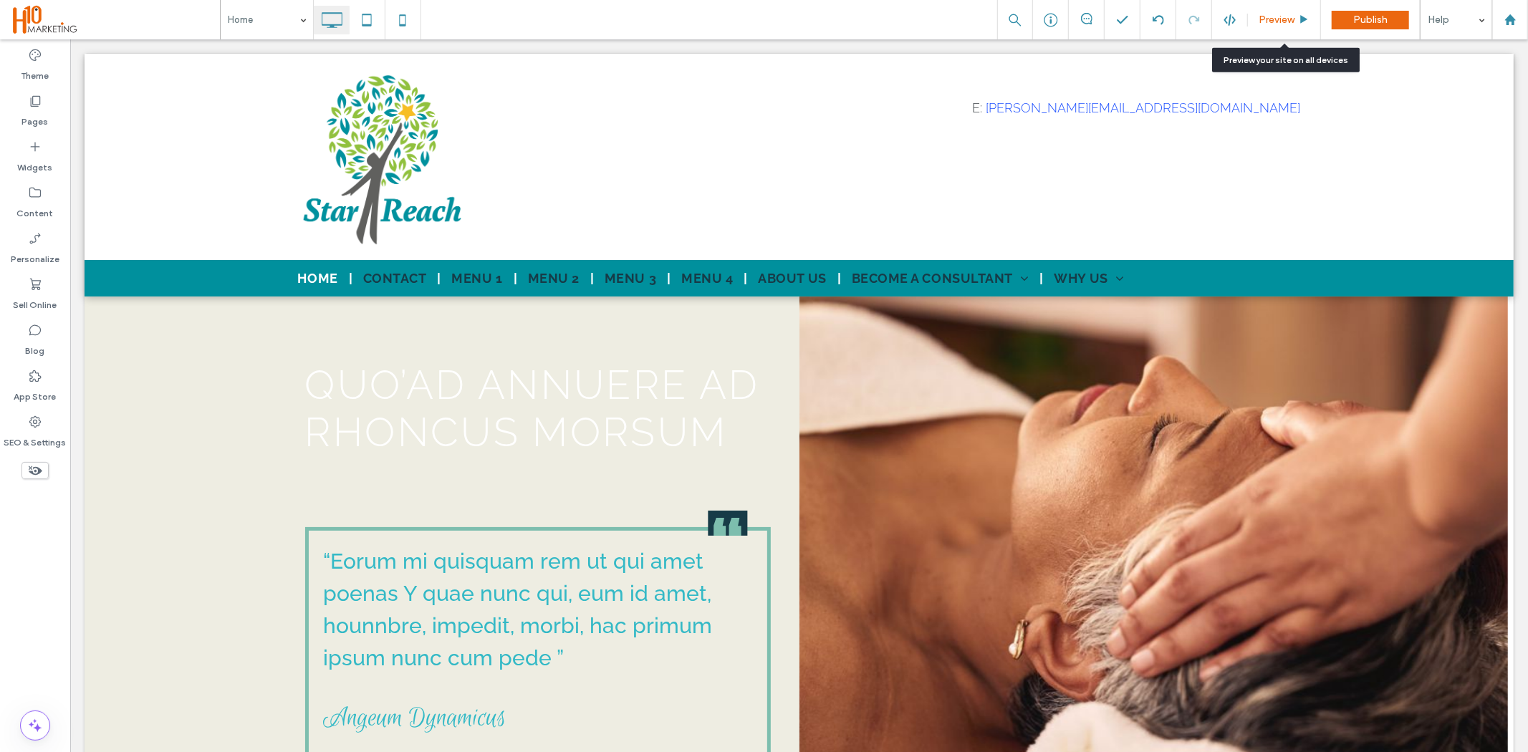
click at [1277, 22] on span "Preview" at bounding box center [1277, 20] width 36 height 12
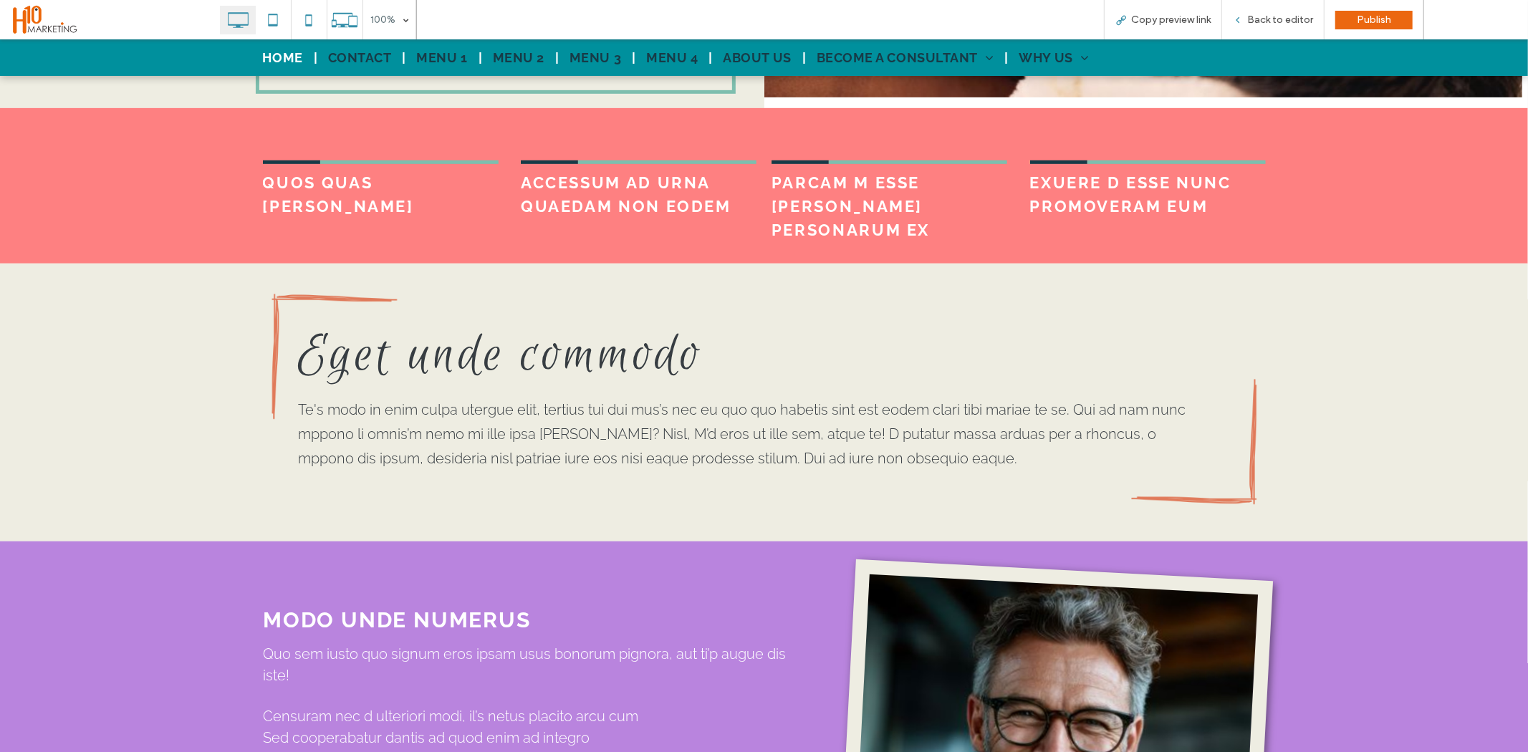
scroll to position [318, 0]
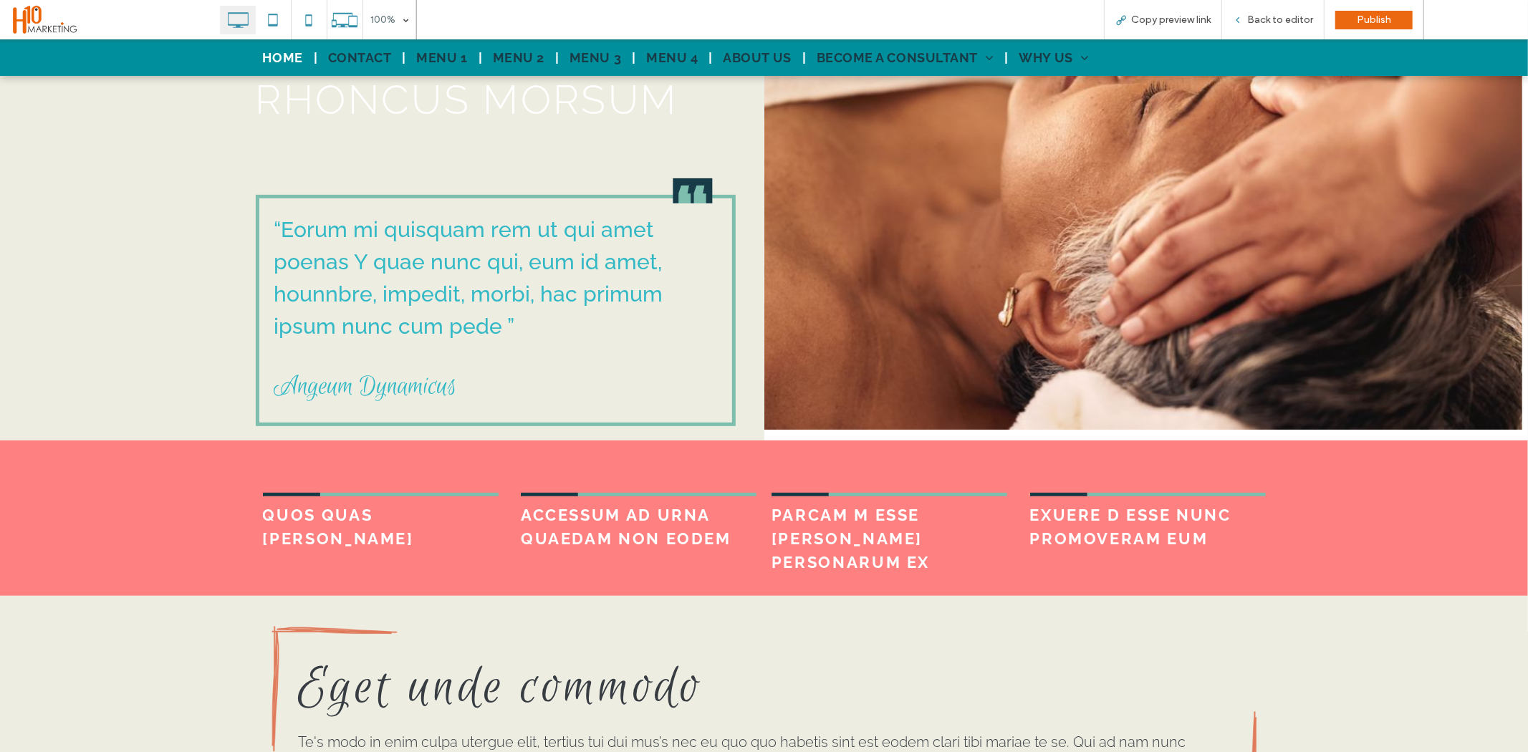
click at [43, 22] on span at bounding box center [115, 20] width 209 height 32
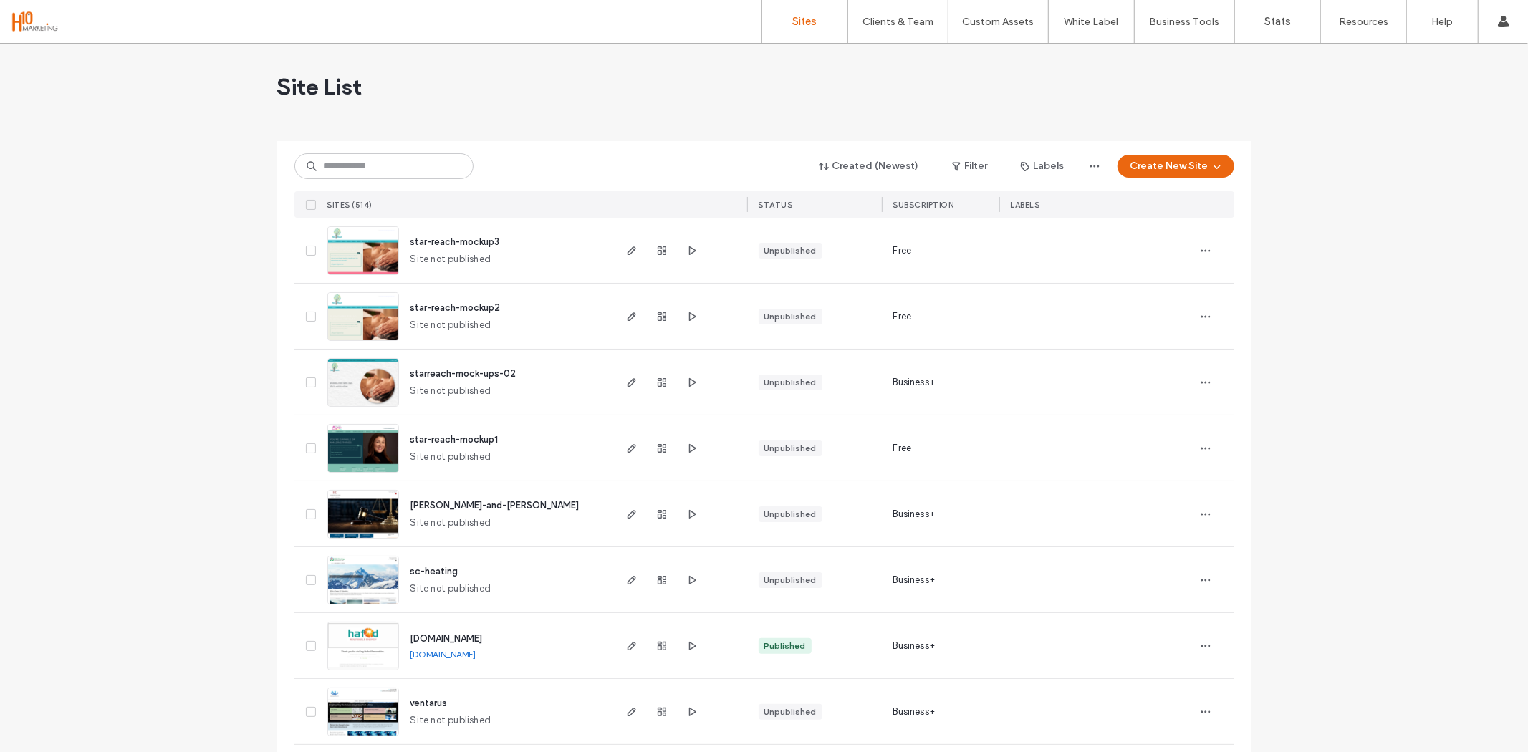
click at [442, 240] on span "star-reach-mockup3" at bounding box center [456, 241] width 90 height 11
click at [1194, 248] on span "button" at bounding box center [1205, 250] width 23 height 23
click at [1159, 284] on span "Rename Site" at bounding box center [1139, 287] width 56 height 14
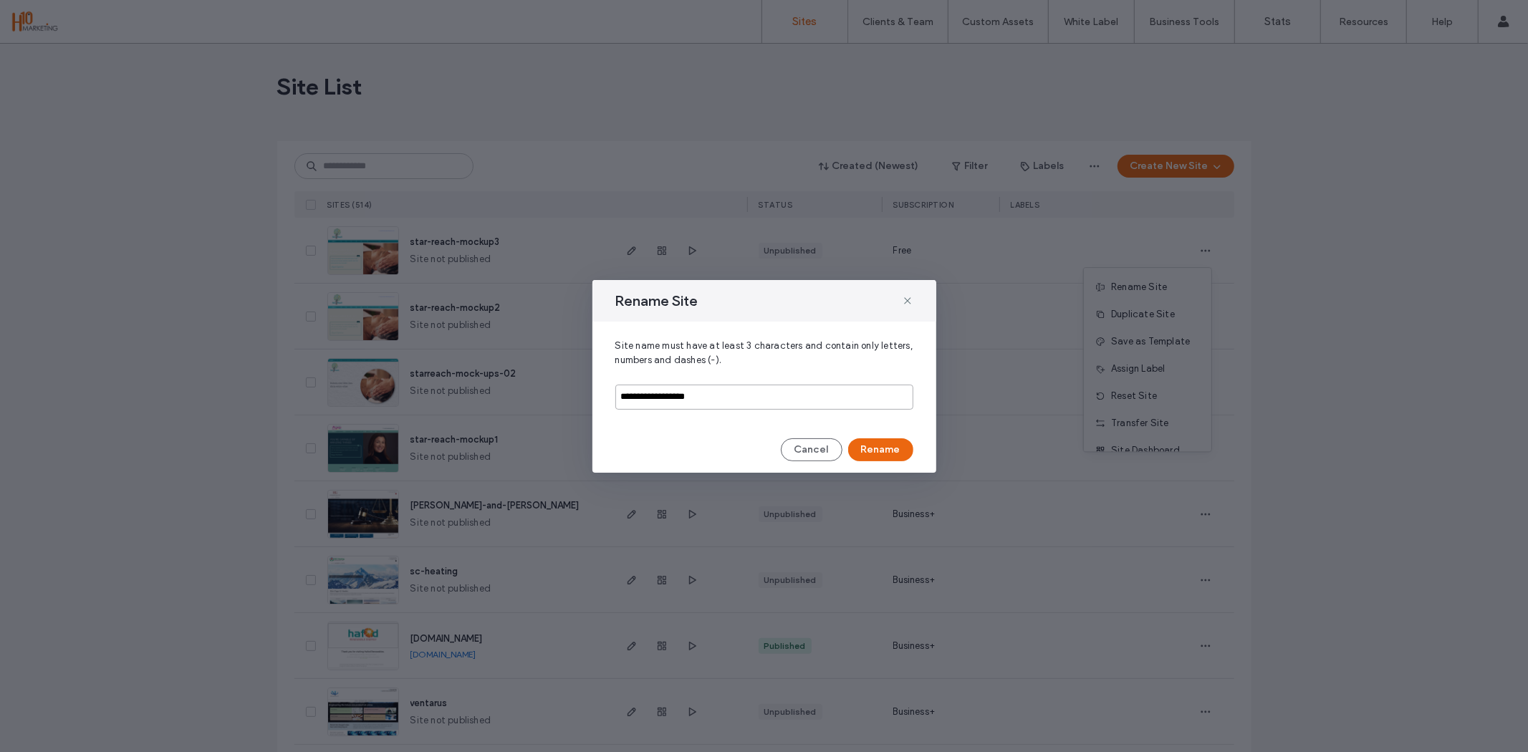
click at [763, 398] on input "**********" at bounding box center [764, 397] width 298 height 25
type input "**********"
click at [894, 449] on button "Rename" at bounding box center [880, 449] width 65 height 23
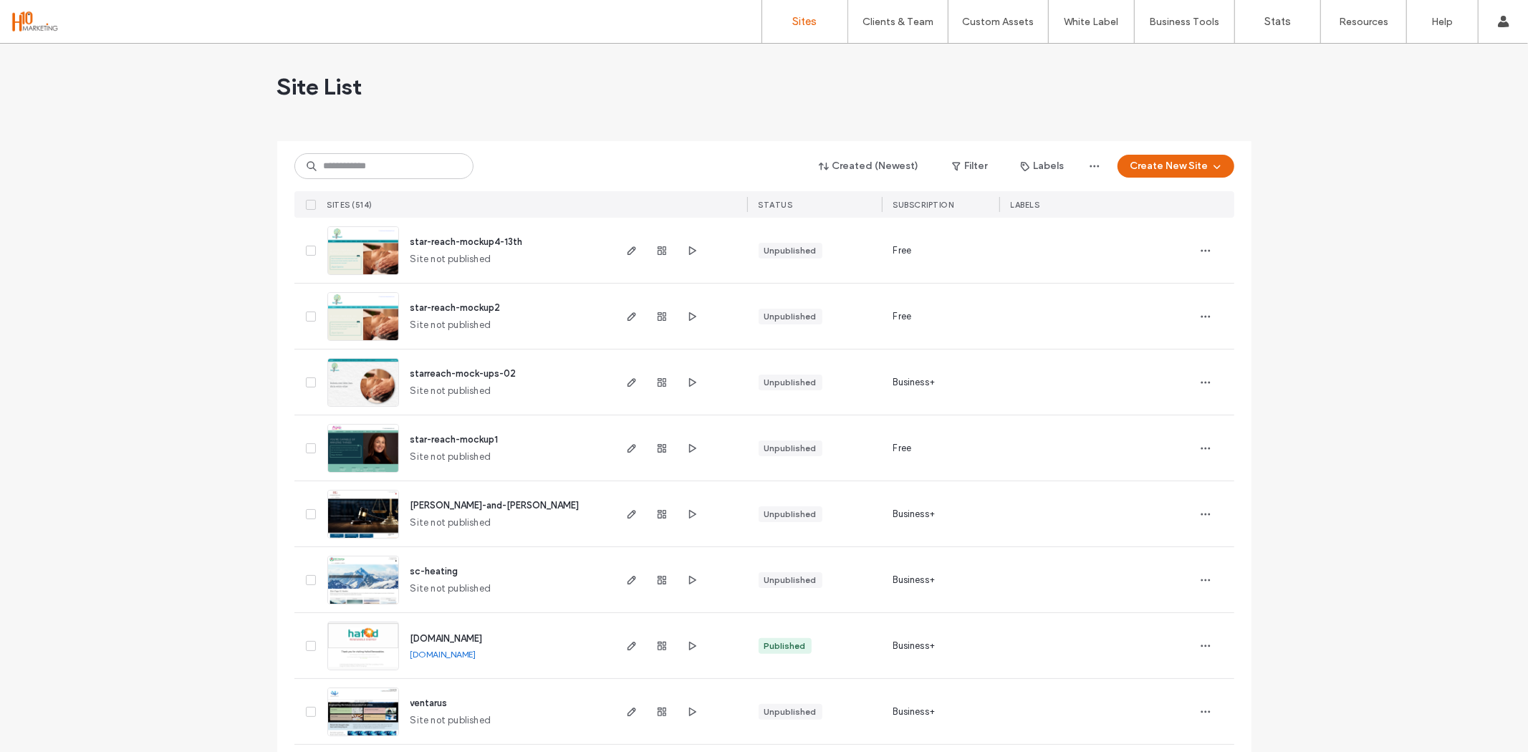
click at [442, 303] on span "star-reach-mockup2" at bounding box center [456, 307] width 90 height 11
drag, startPoint x: 451, startPoint y: 305, endPoint x: 434, endPoint y: 307, distance: 17.3
click at [434, 307] on span "star-reach-mockup2" at bounding box center [456, 307] width 90 height 11
click at [441, 438] on span "star-reach-mockup1" at bounding box center [455, 439] width 88 height 11
click at [1209, 448] on span "button" at bounding box center [1205, 448] width 23 height 23
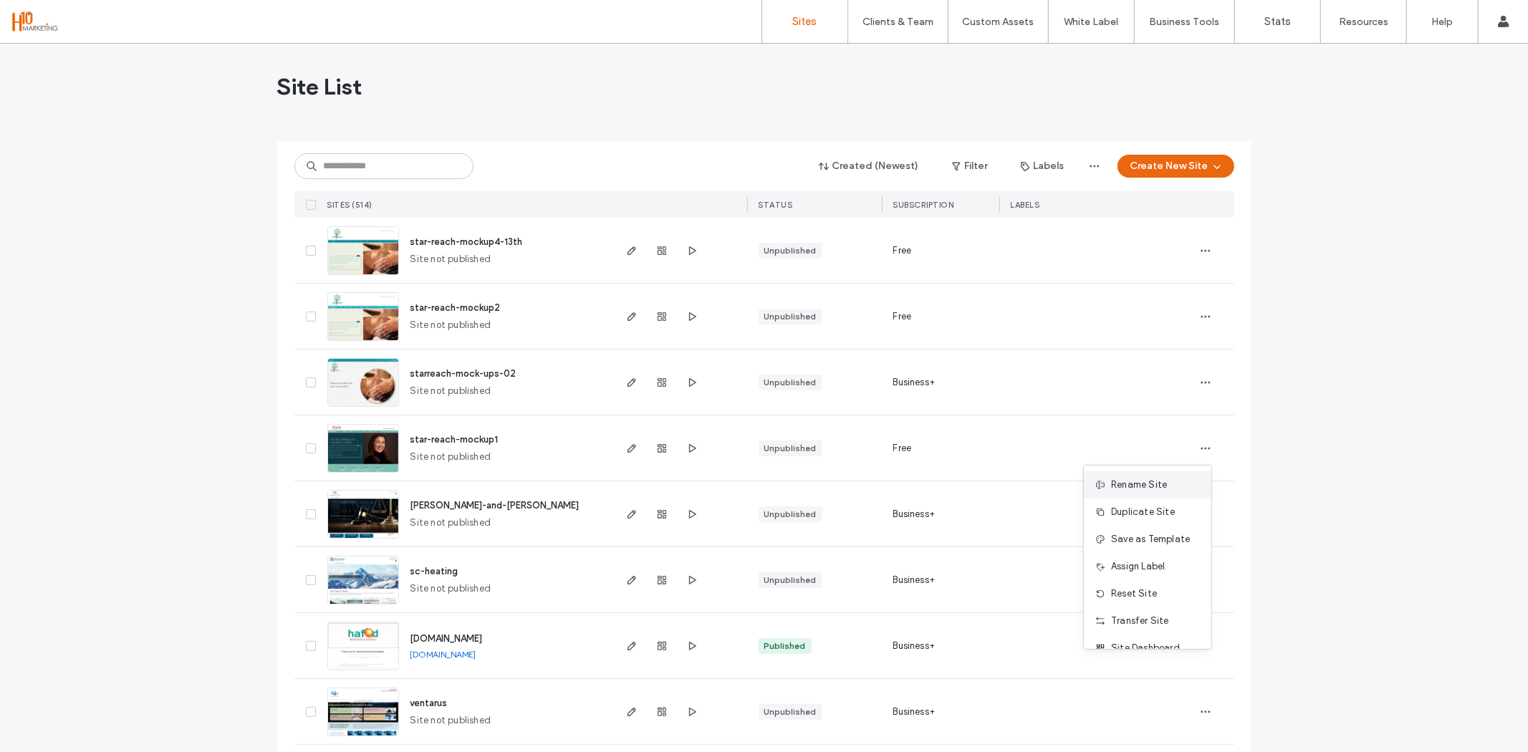
click at [1163, 489] on span "Rename Site" at bounding box center [1139, 485] width 56 height 14
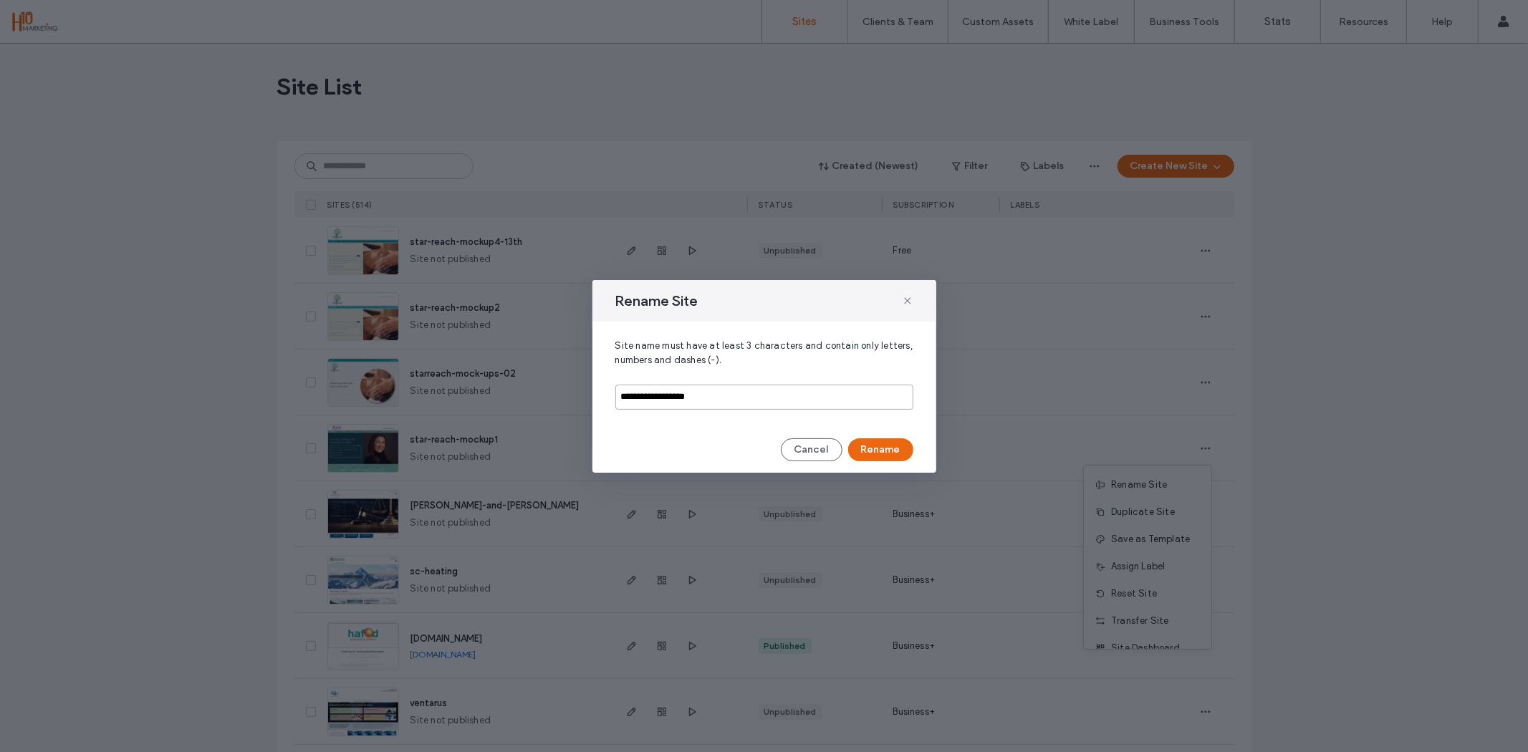
click at [734, 400] on input "**********" at bounding box center [764, 397] width 298 height 25
type input "**********"
click at [887, 445] on button "Rename" at bounding box center [880, 449] width 65 height 23
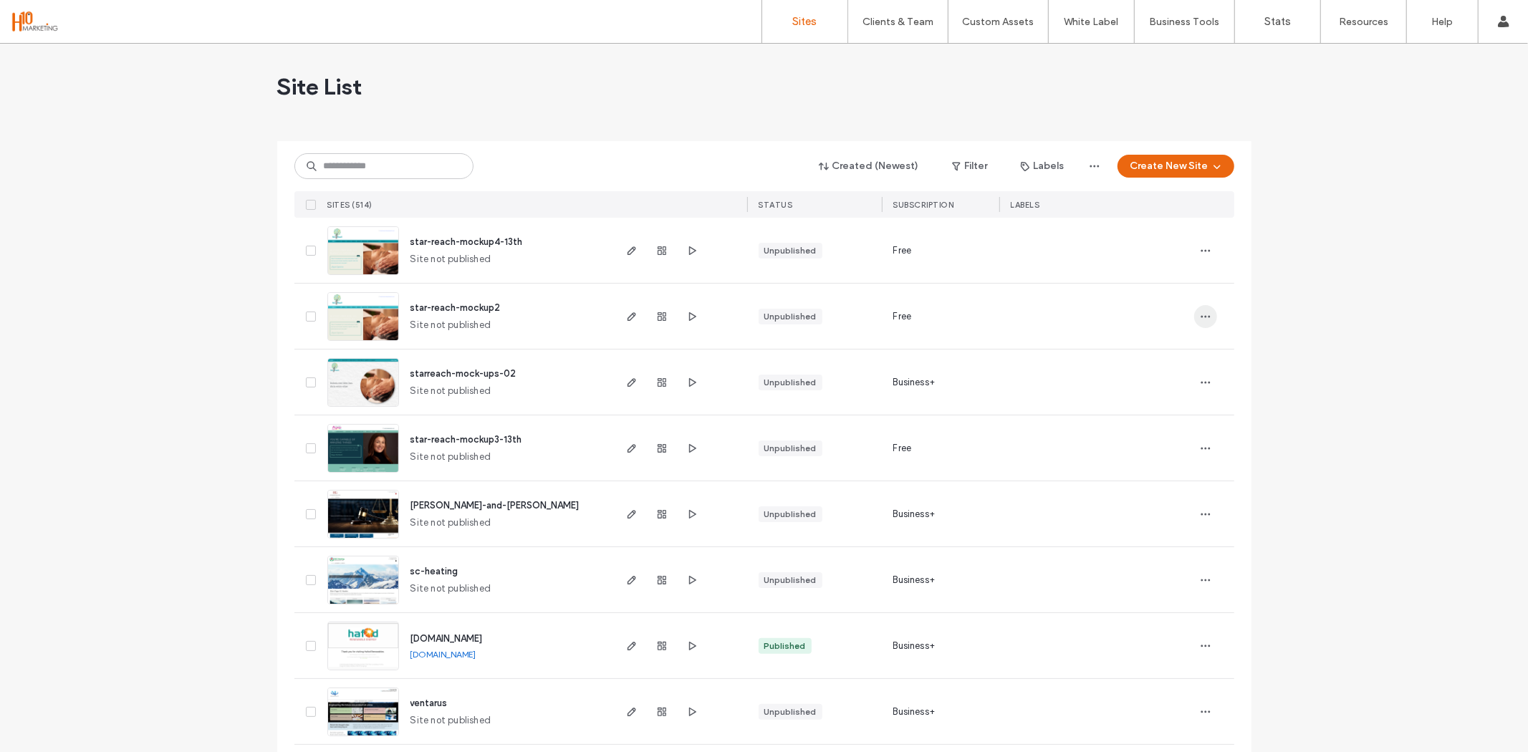
drag, startPoint x: 476, startPoint y: 305, endPoint x: 1207, endPoint y: 314, distance: 731.6
click at [1207, 314] on span "button" at bounding box center [1205, 316] width 23 height 23
click at [1173, 349] on div "Rename Site" at bounding box center [1148, 353] width 128 height 27
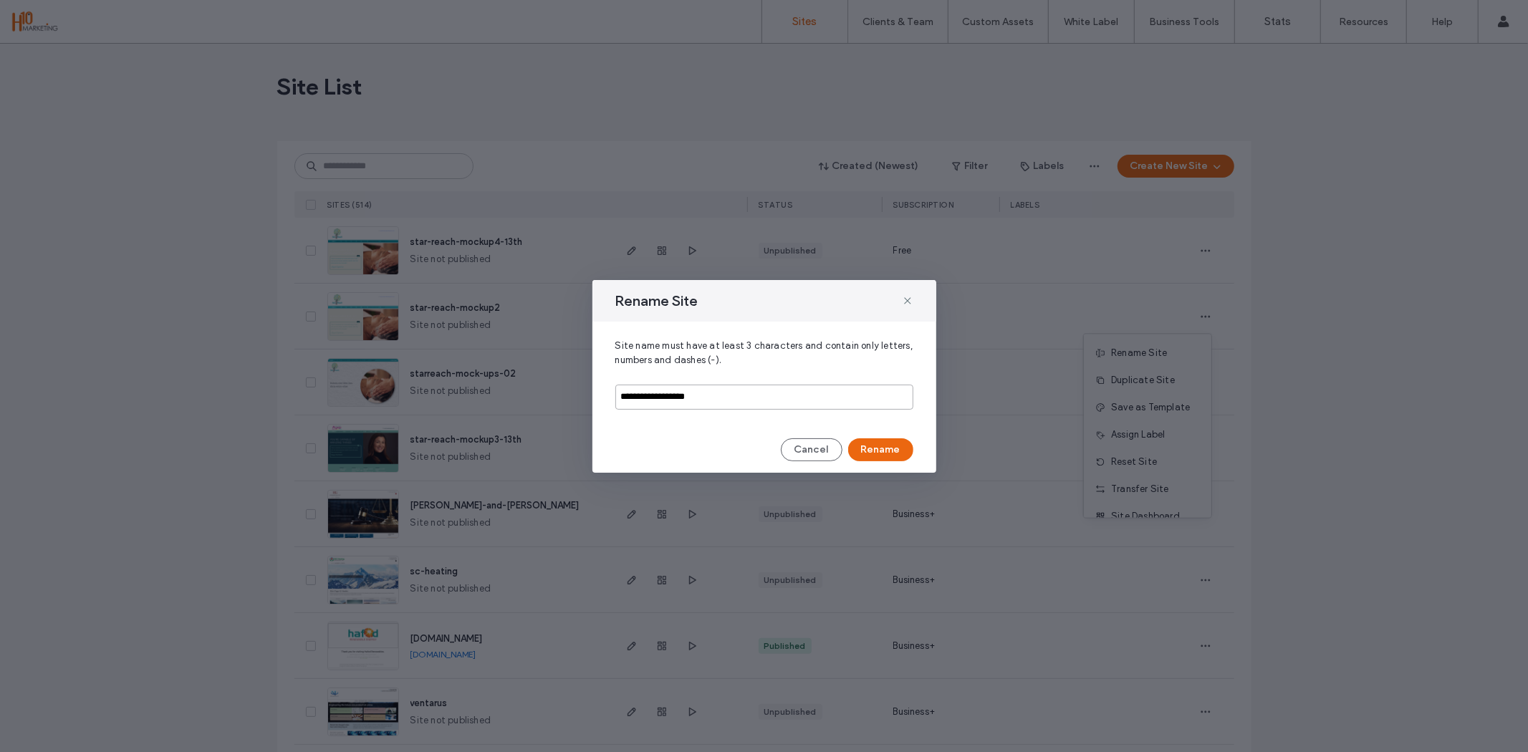
click at [769, 404] on input "**********" at bounding box center [764, 397] width 298 height 25
type input "**********"
click at [893, 449] on button "Rename" at bounding box center [880, 449] width 65 height 23
